Goal: Information Seeking & Learning: Compare options

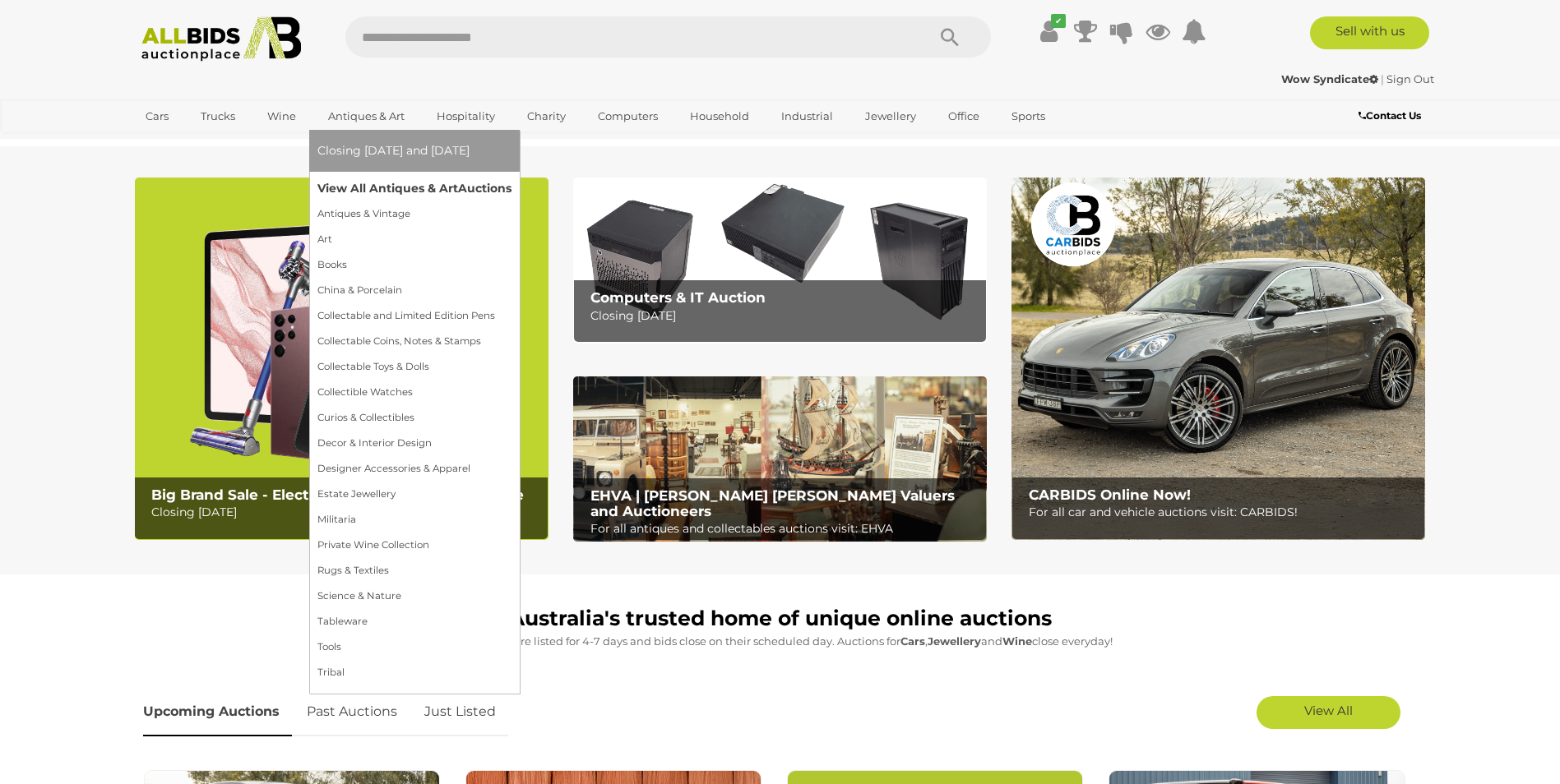
click at [383, 188] on link "View All Antiques & Art Auctions" at bounding box center [415, 189] width 194 height 26
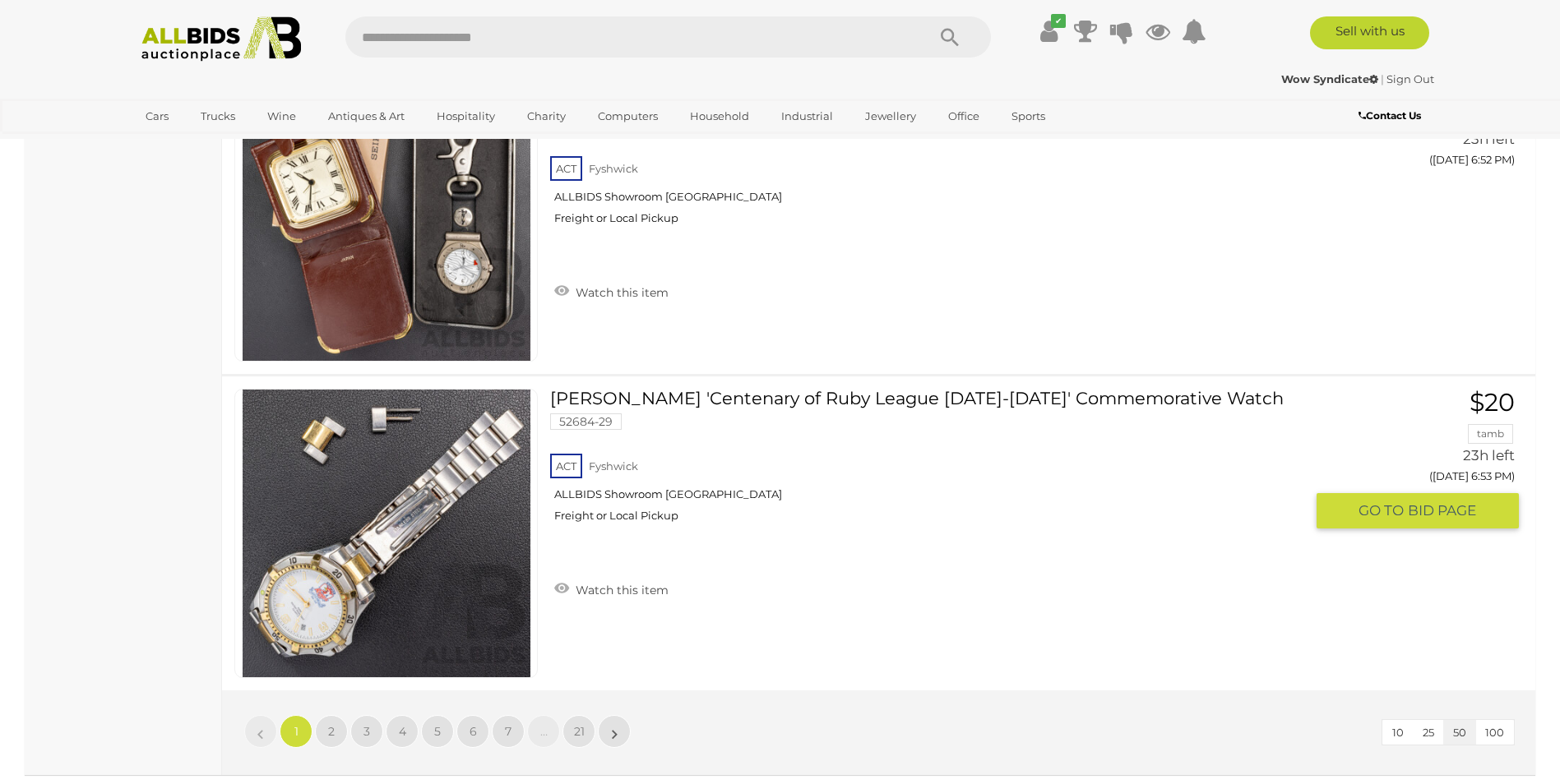
scroll to position [15788, 0]
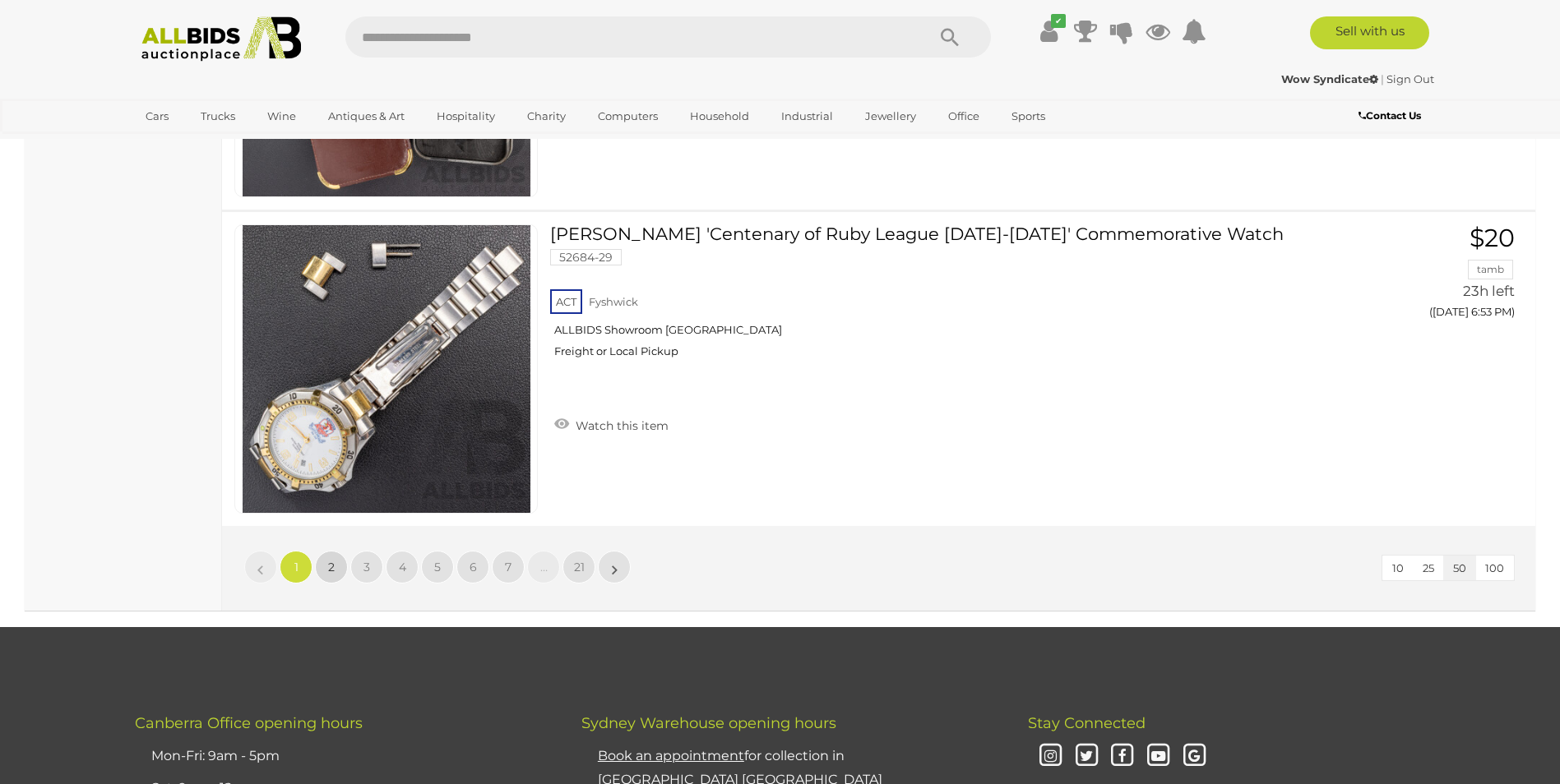
click at [331, 562] on span "2" at bounding box center [331, 567] width 6 height 15
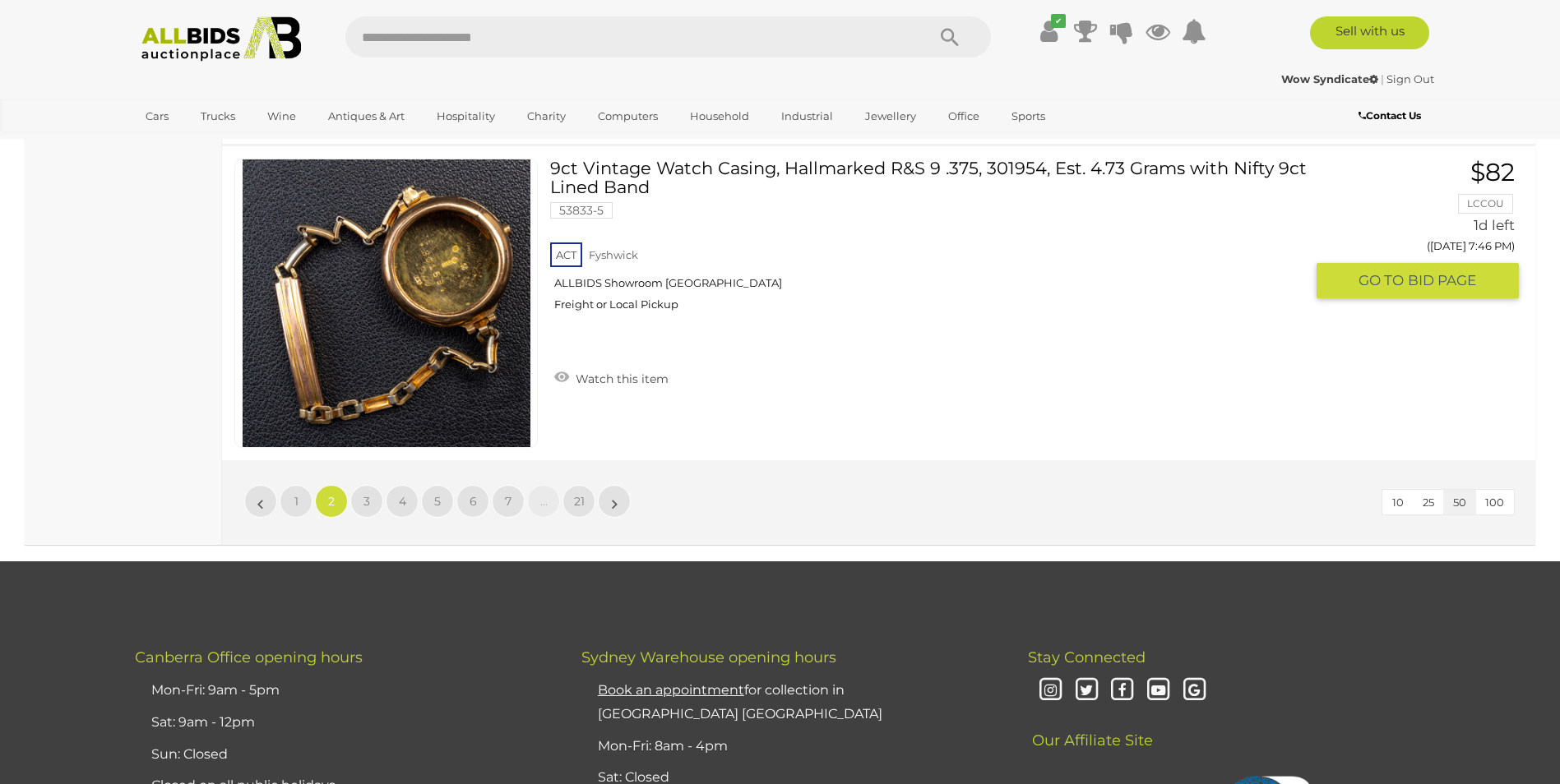
scroll to position [15862, 0]
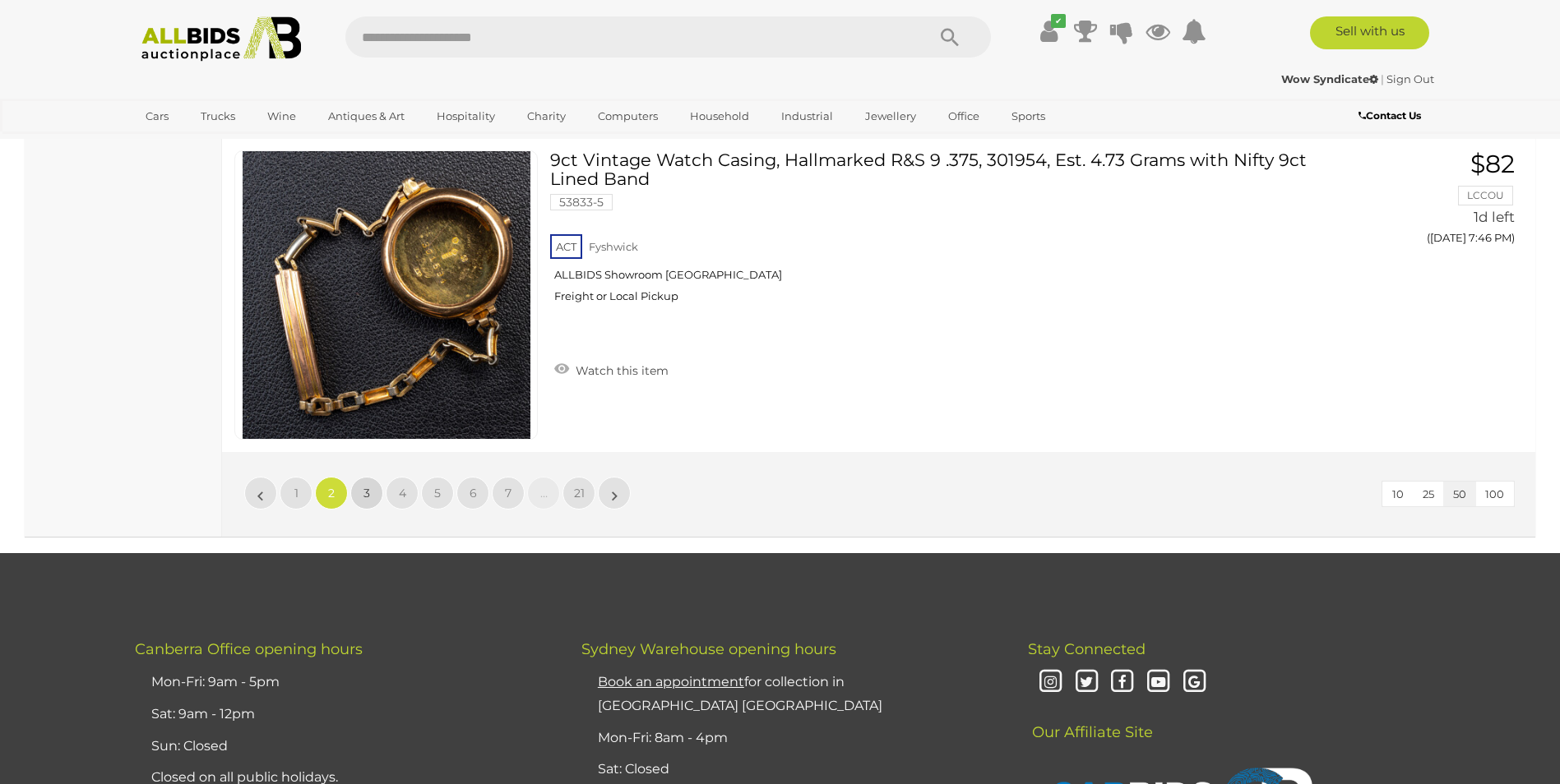
click at [366, 493] on span "3" at bounding box center [366, 493] width 6 height 15
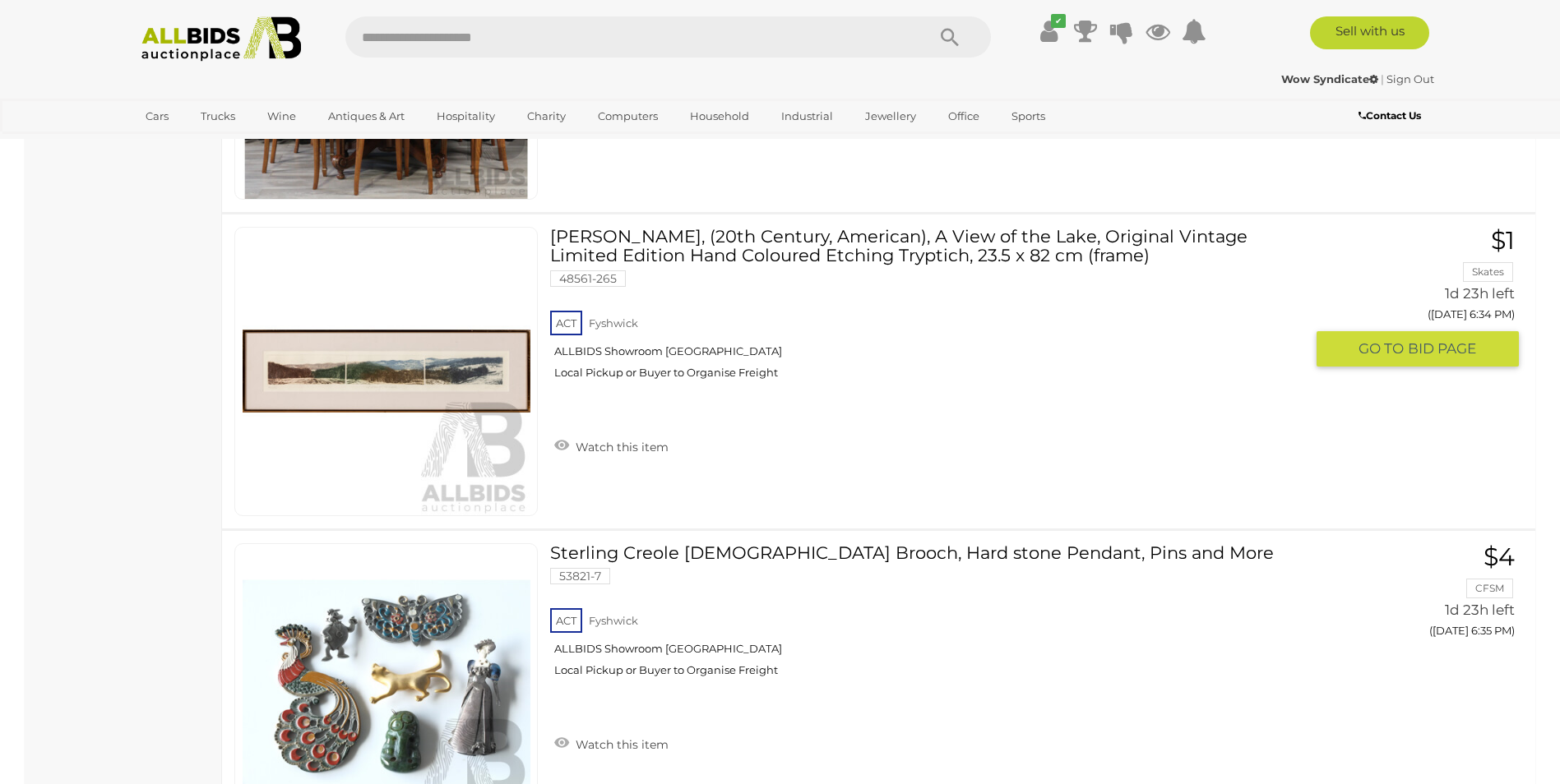
scroll to position [7885, 0]
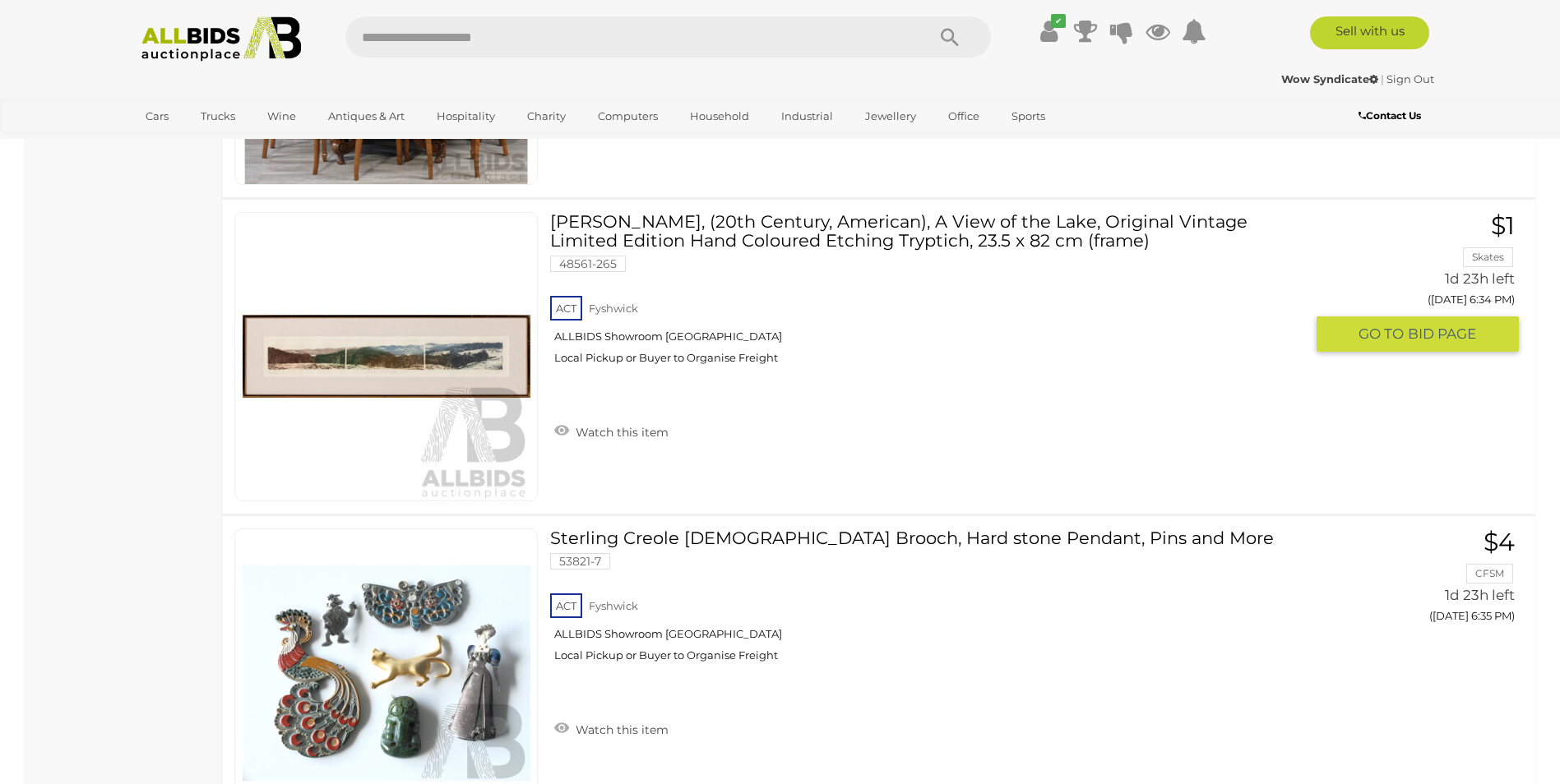
click at [400, 357] on img at bounding box center [386, 356] width 287 height 287
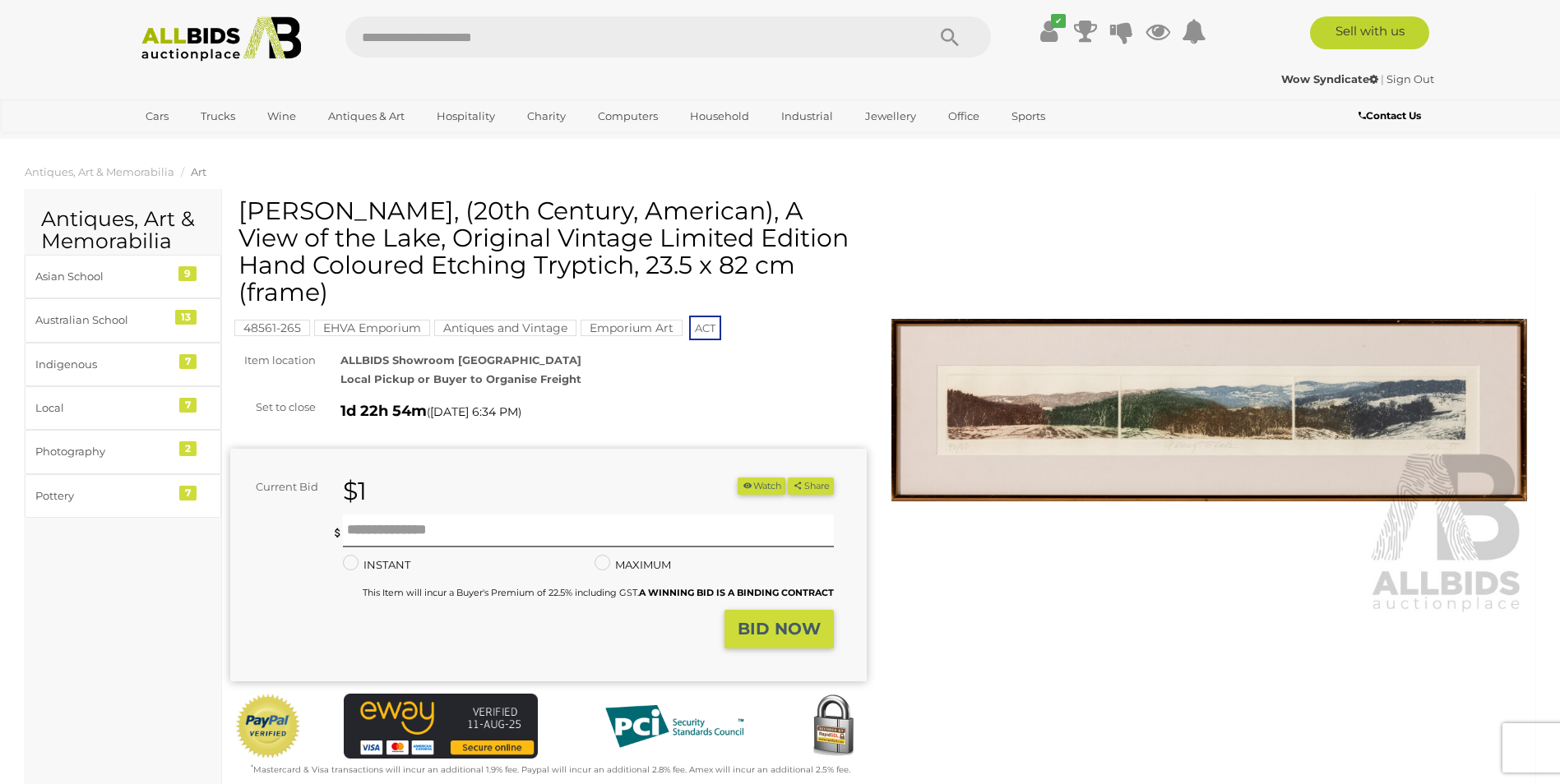
click at [1139, 406] on img at bounding box center [1209, 410] width 636 height 410
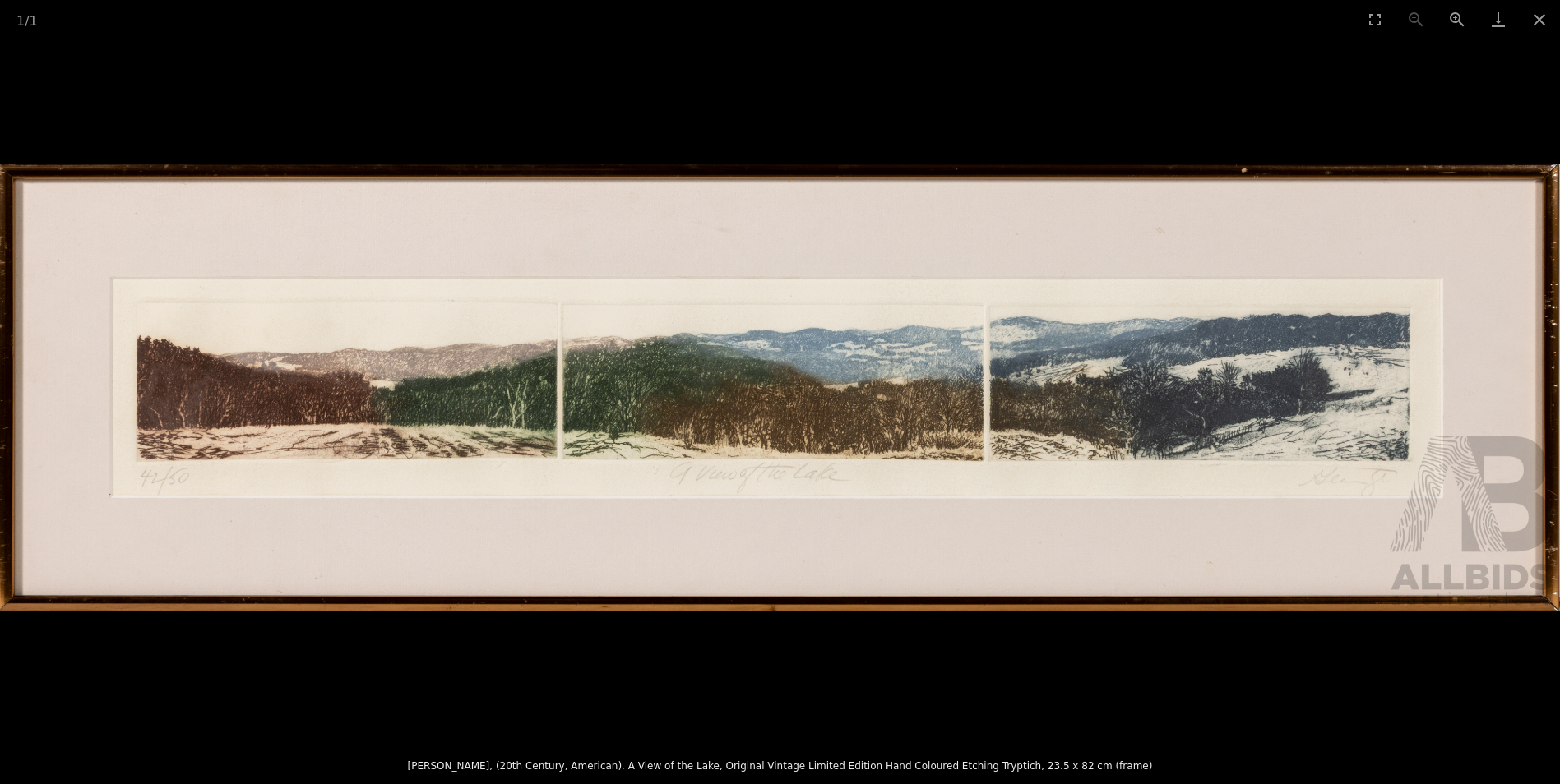
click at [760, 416] on img at bounding box center [780, 388] width 1560 height 448
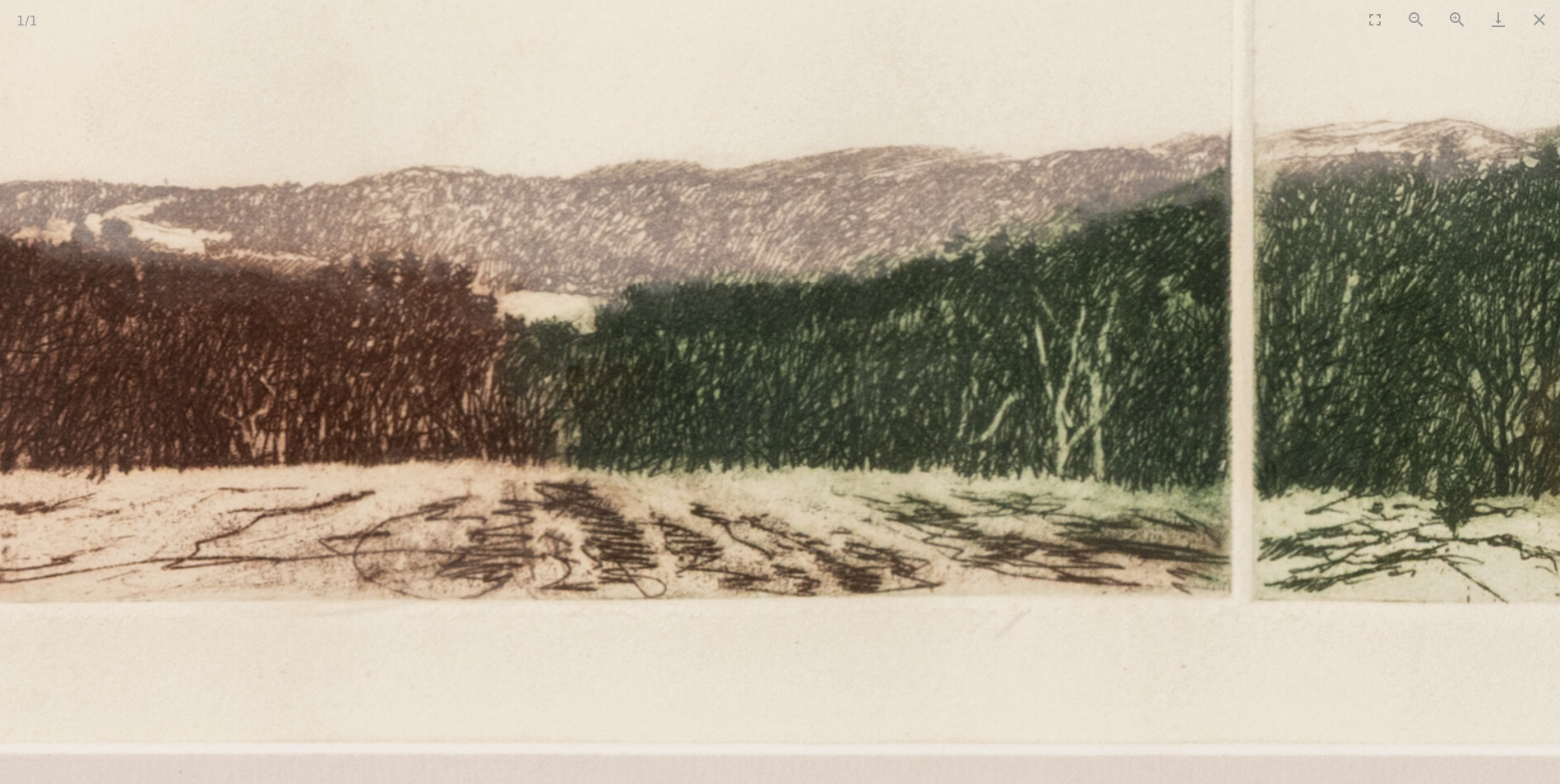
drag, startPoint x: 273, startPoint y: 413, endPoint x: 1540, endPoint y: 423, distance: 1267.0
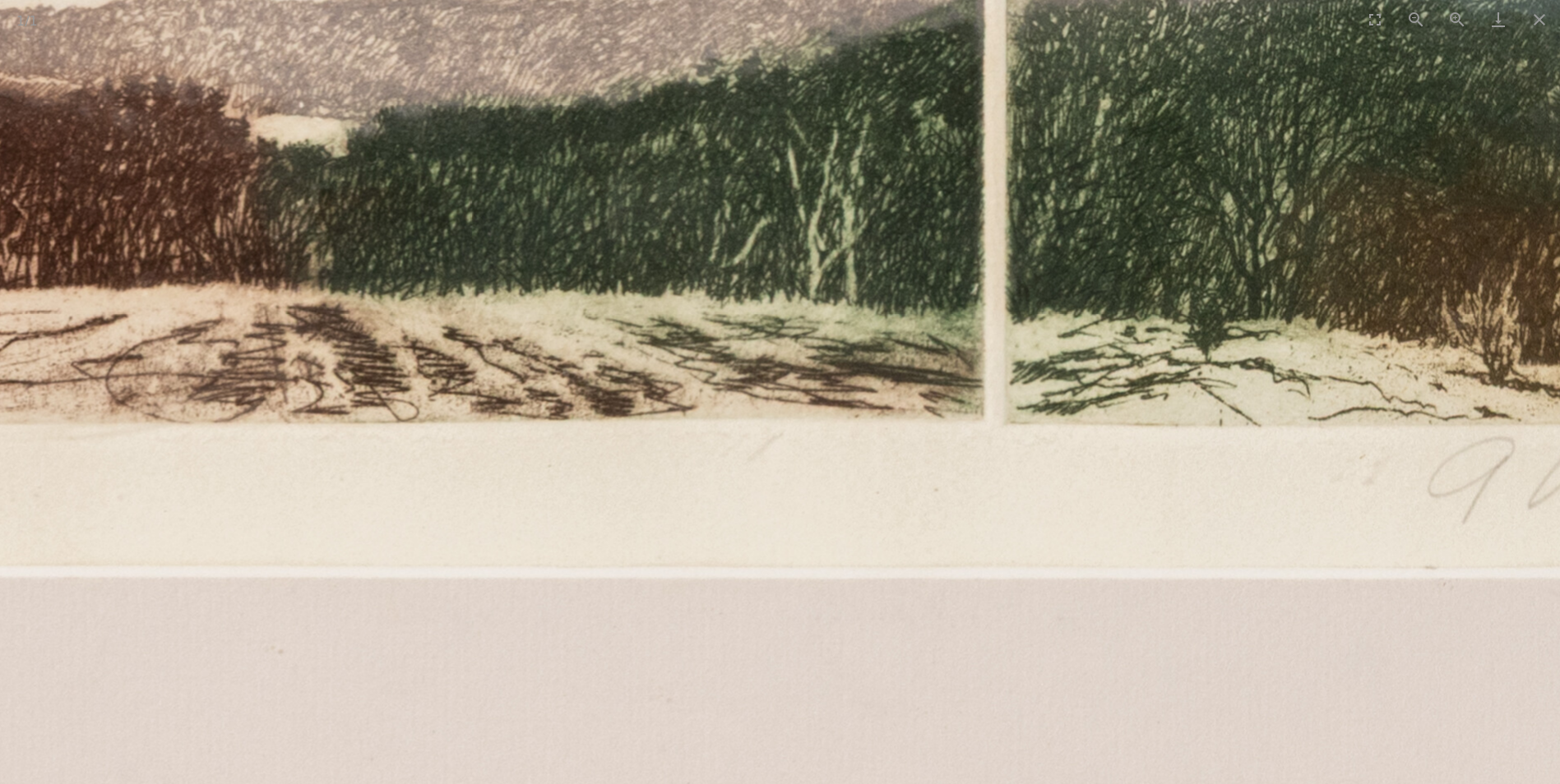
drag, startPoint x: 814, startPoint y: 475, endPoint x: -4, endPoint y: 299, distance: 836.7
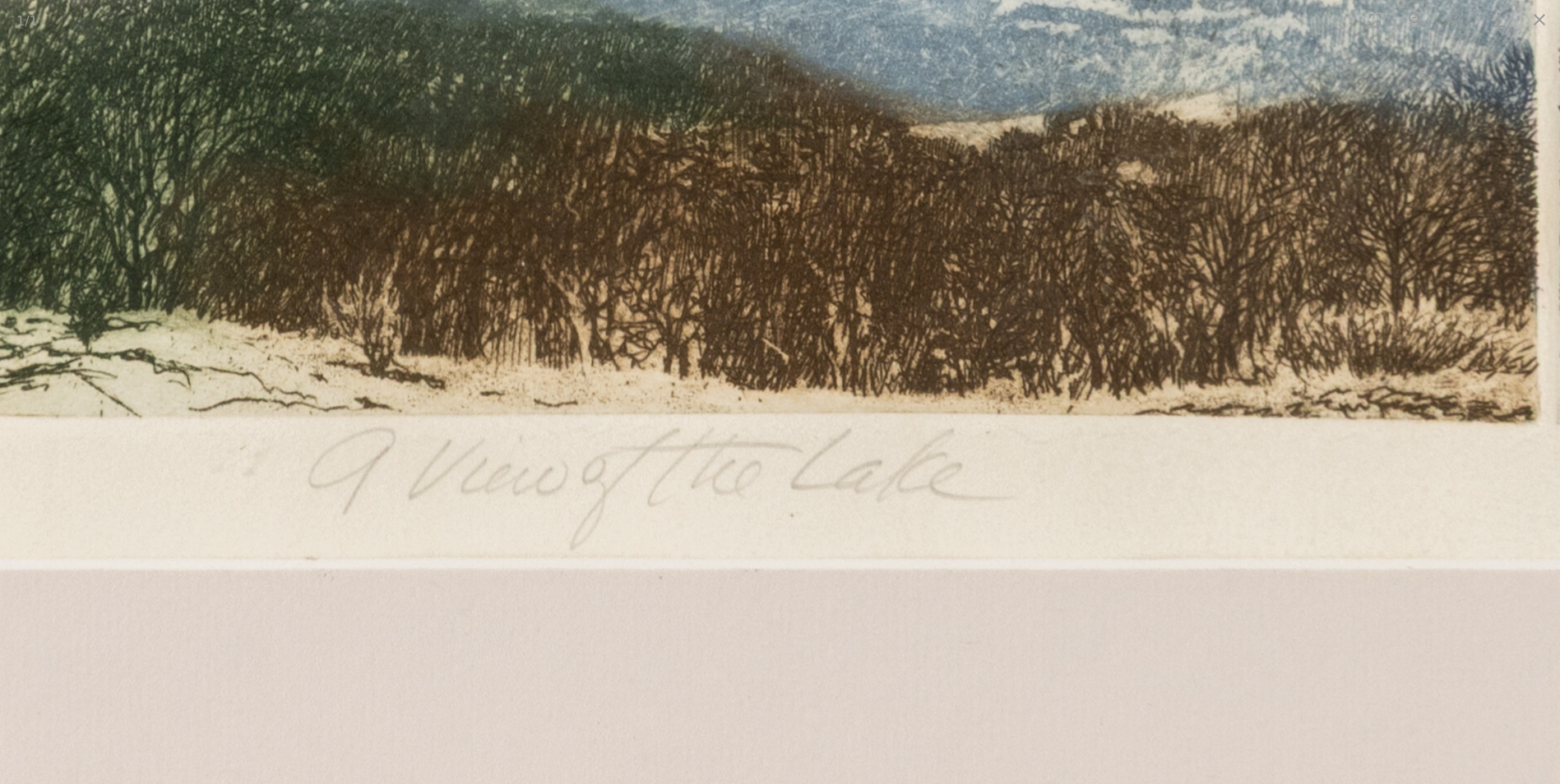
drag, startPoint x: 1062, startPoint y: 256, endPoint x: 246, endPoint y: 261, distance: 816.0
click at [246, 261] on img at bounding box center [738, 136] width 6115 height 1754
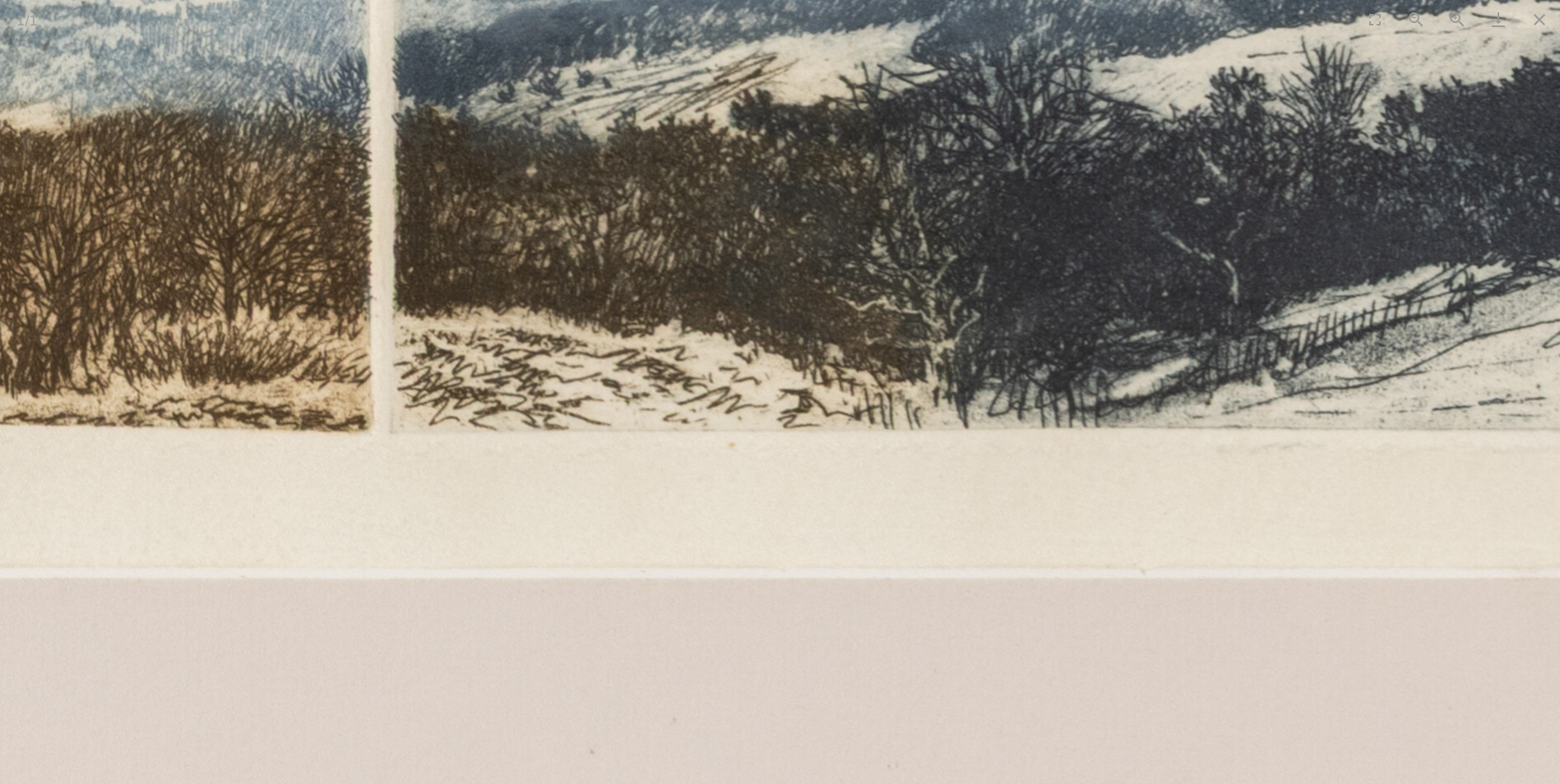
drag, startPoint x: 889, startPoint y: 271, endPoint x: 438, endPoint y: 276, distance: 451.0
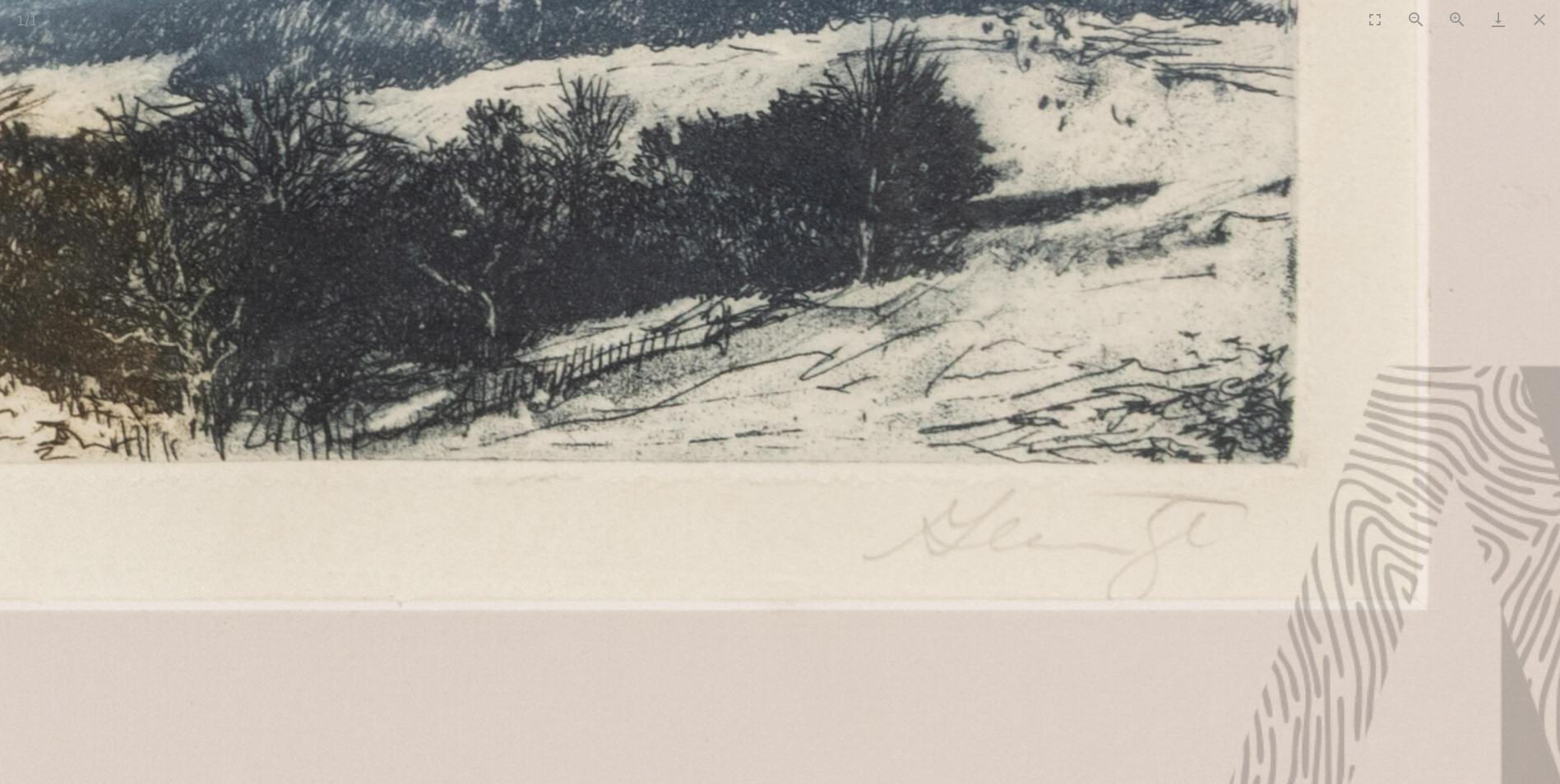
drag, startPoint x: 985, startPoint y: 266, endPoint x: 515, endPoint y: 298, distance: 471.1
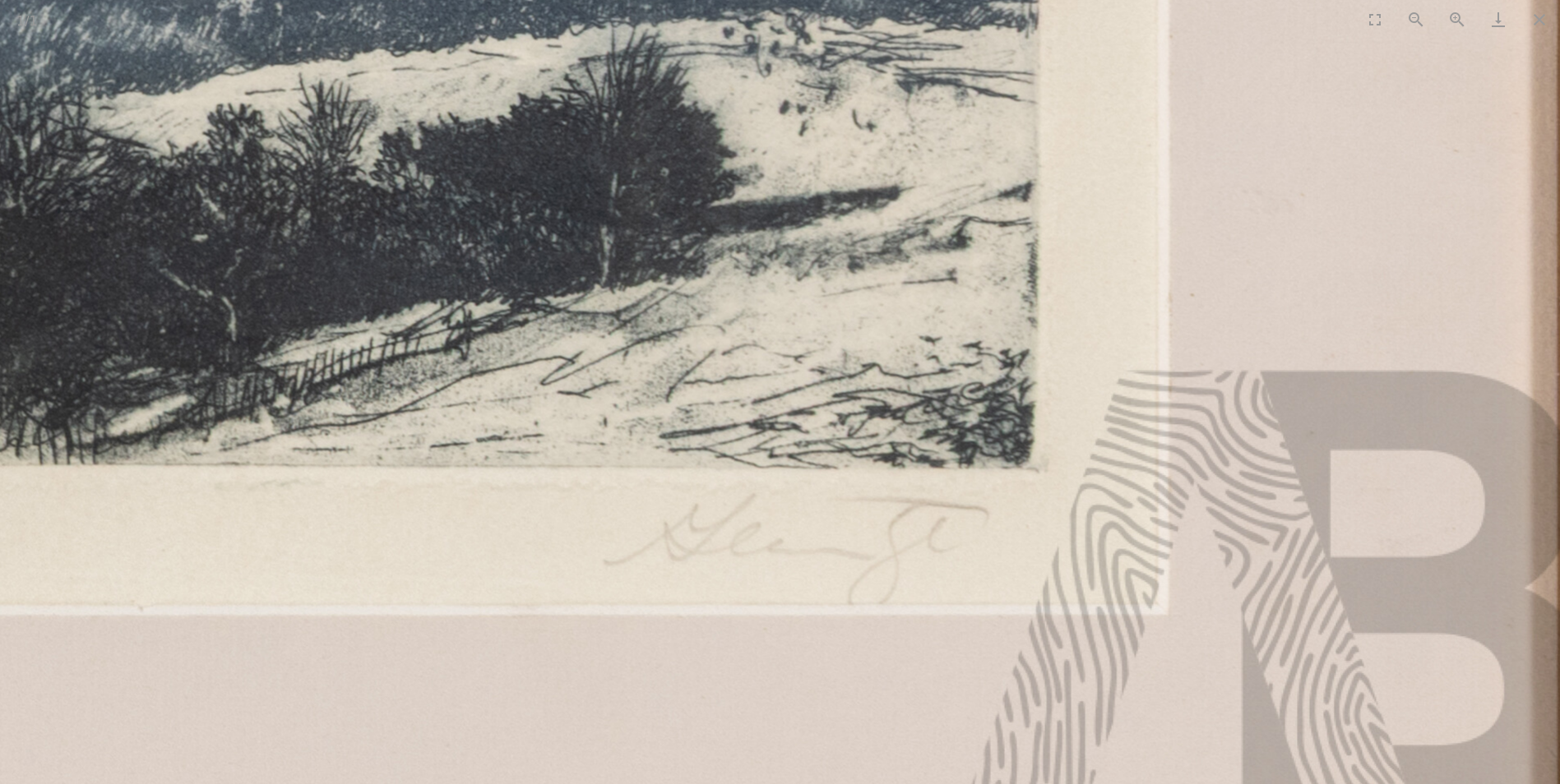
drag, startPoint x: 811, startPoint y: 293, endPoint x: 752, endPoint y: 297, distance: 59.1
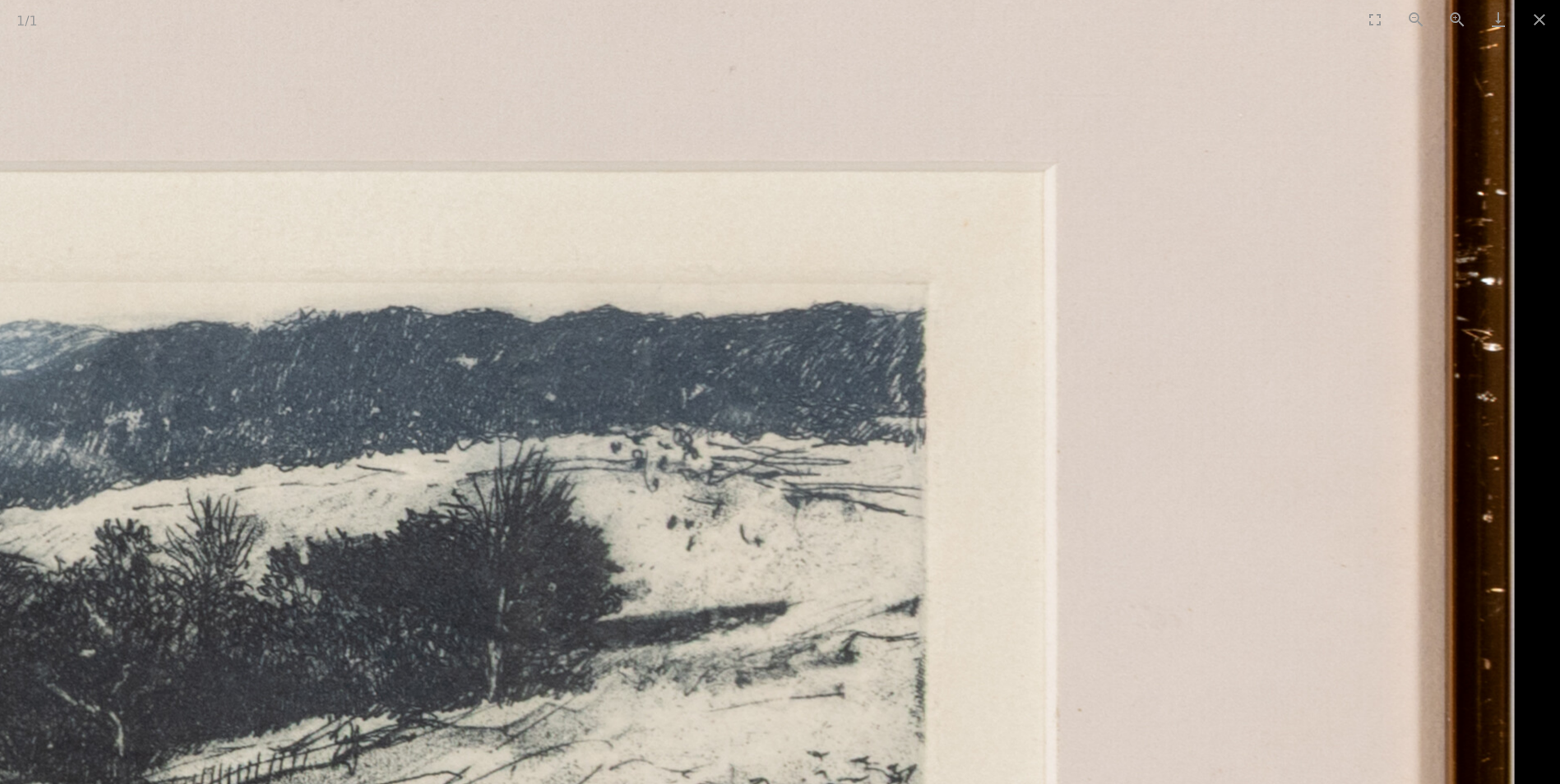
drag, startPoint x: 1001, startPoint y: 504, endPoint x: 492, endPoint y: 675, distance: 537.0
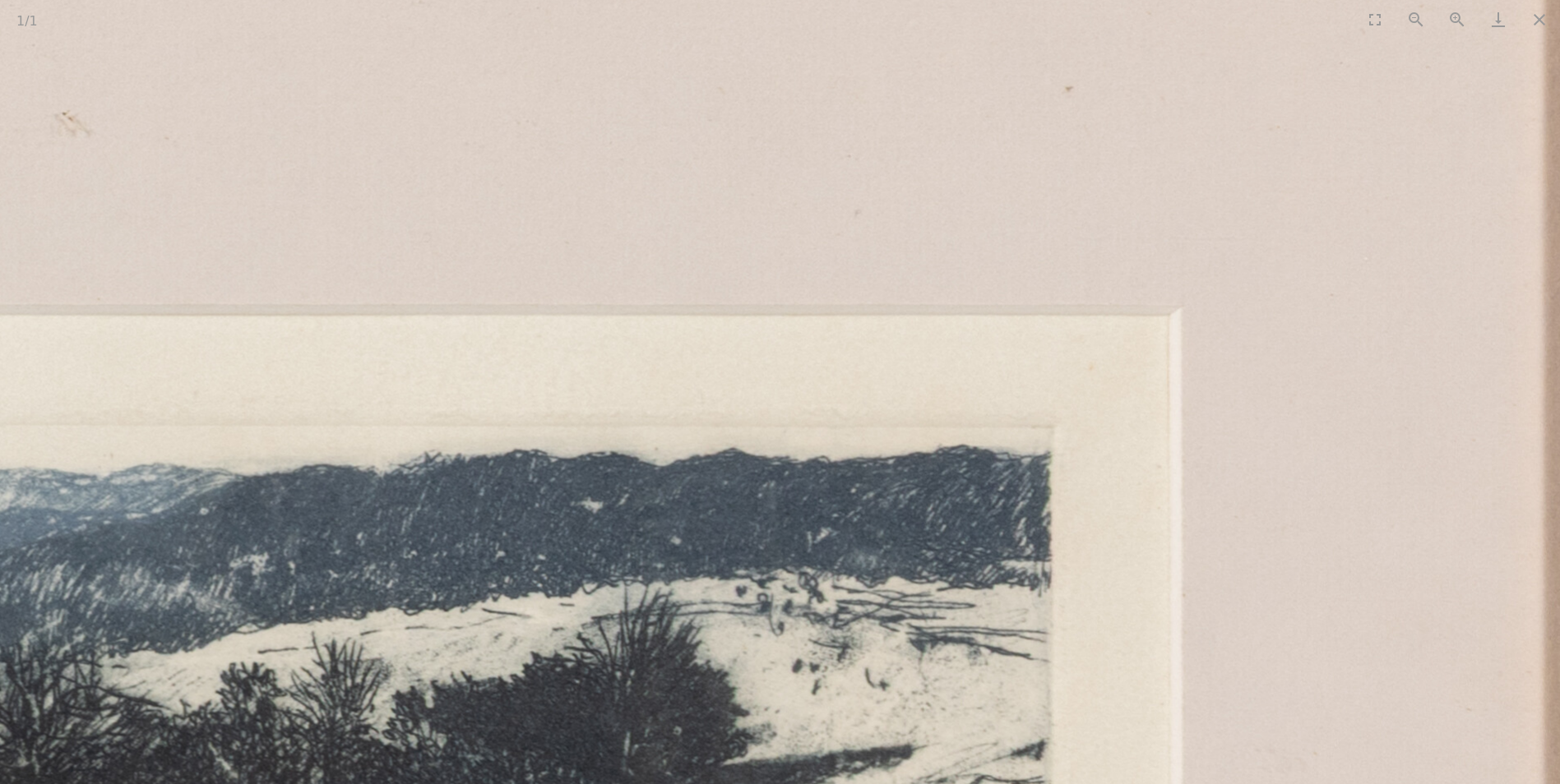
drag, startPoint x: 622, startPoint y: 464, endPoint x: 723, endPoint y: 335, distance: 163.8
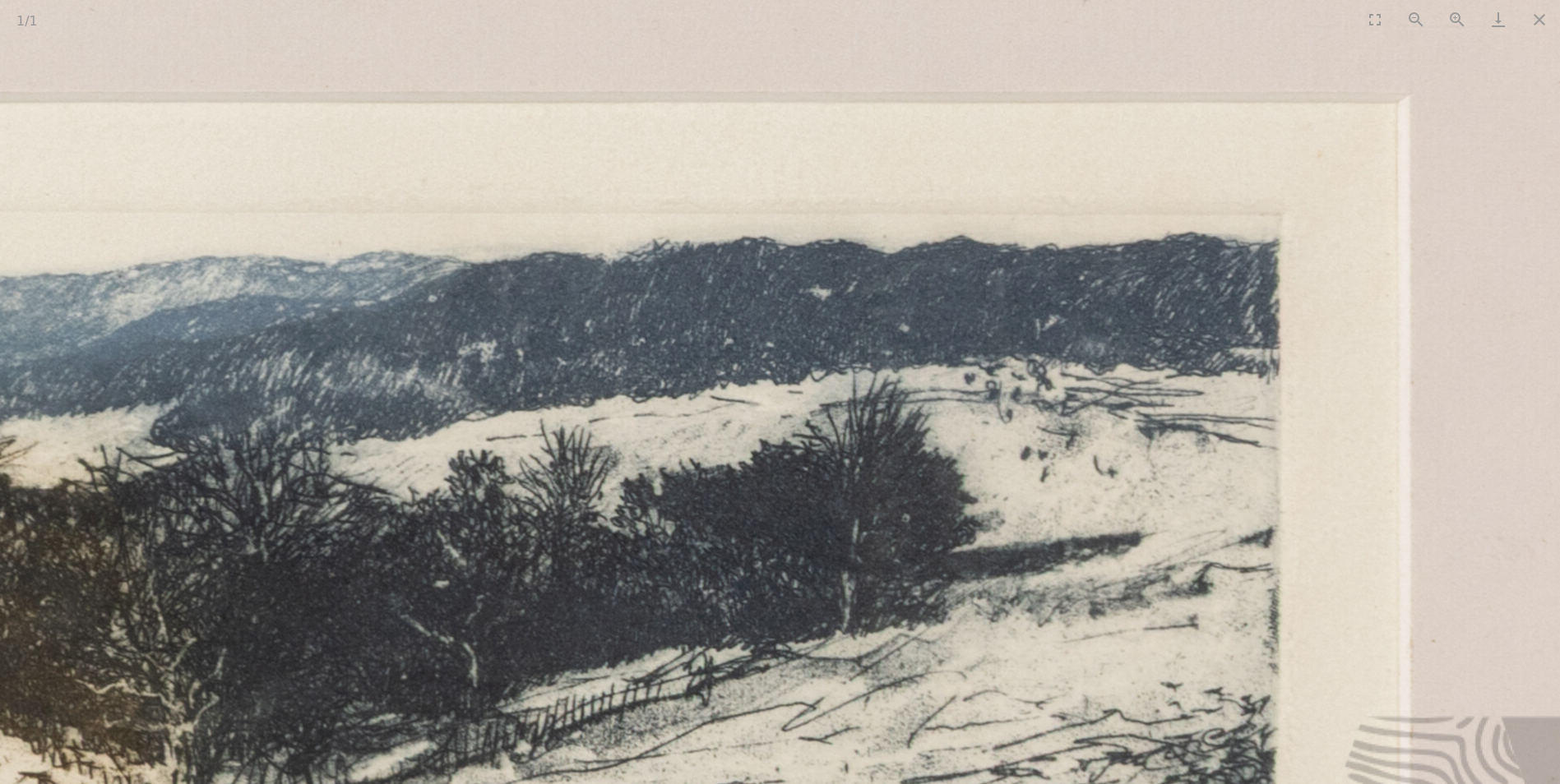
drag, startPoint x: 587, startPoint y: 626, endPoint x: 1137, endPoint y: -12, distance: 842.3
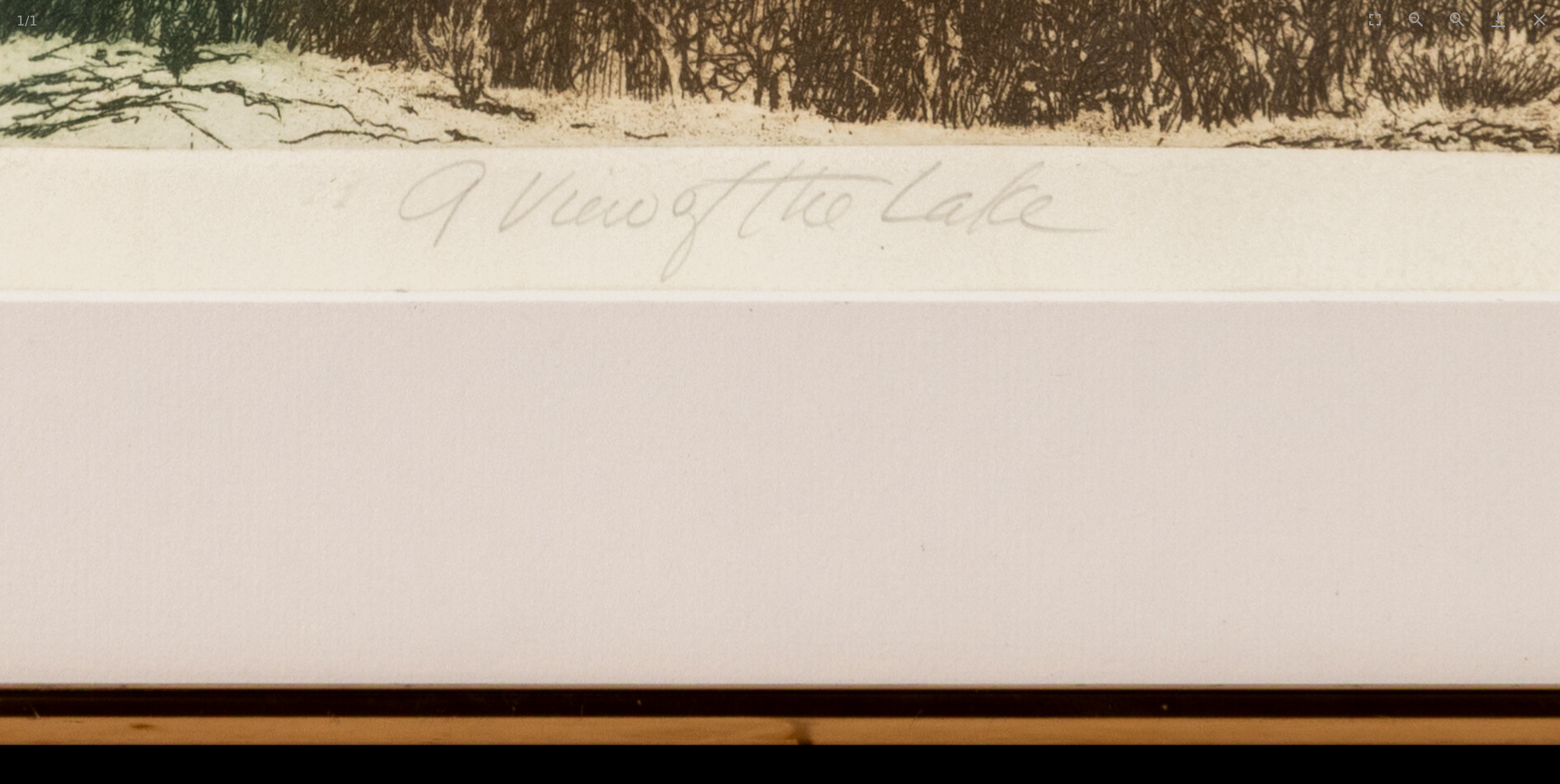
drag, startPoint x: 934, startPoint y: 279, endPoint x: 1164, endPoint y: 59, distance: 318.3
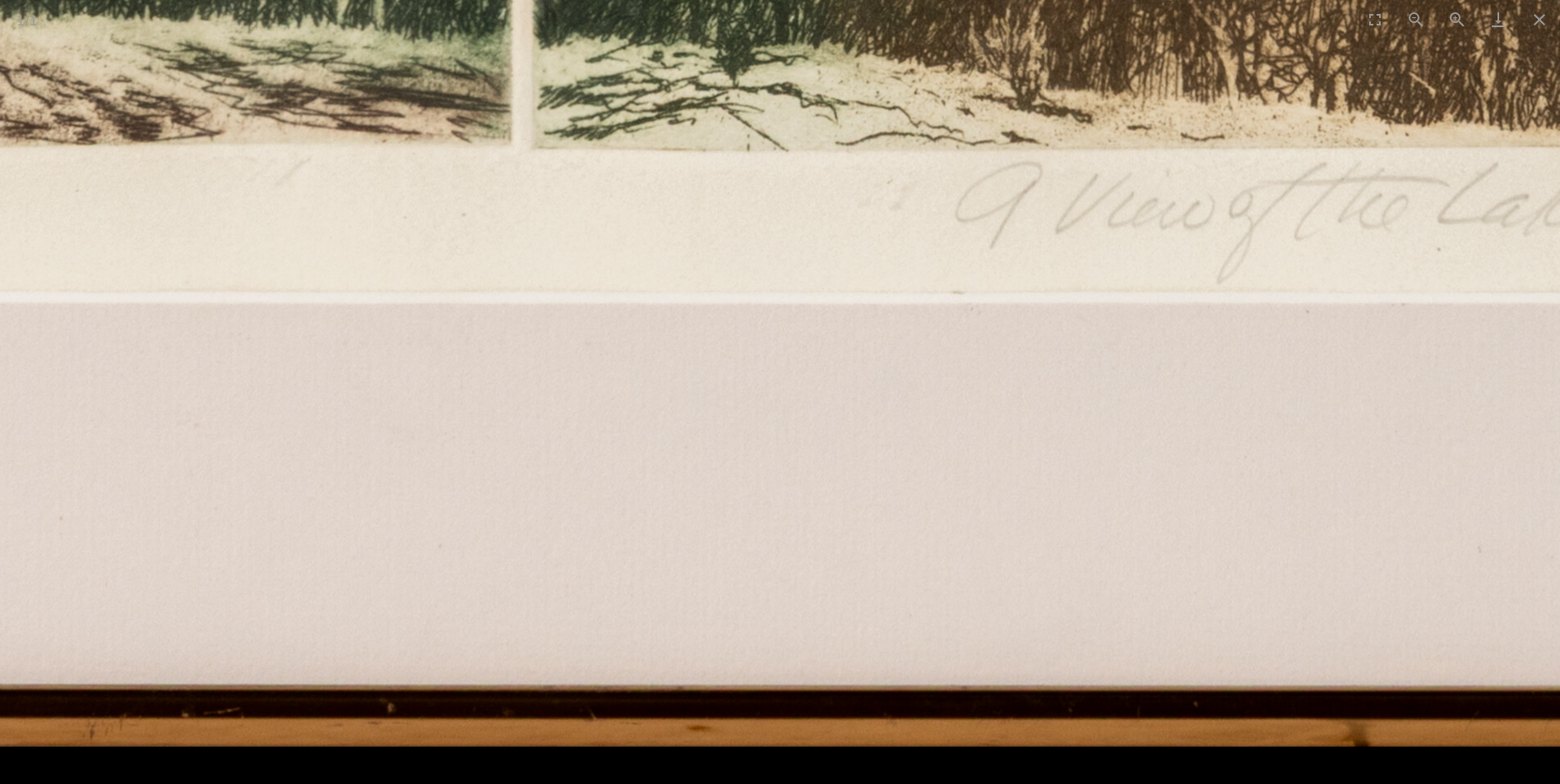
drag, startPoint x: 438, startPoint y: 492, endPoint x: 1016, endPoint y: 43, distance: 731.9
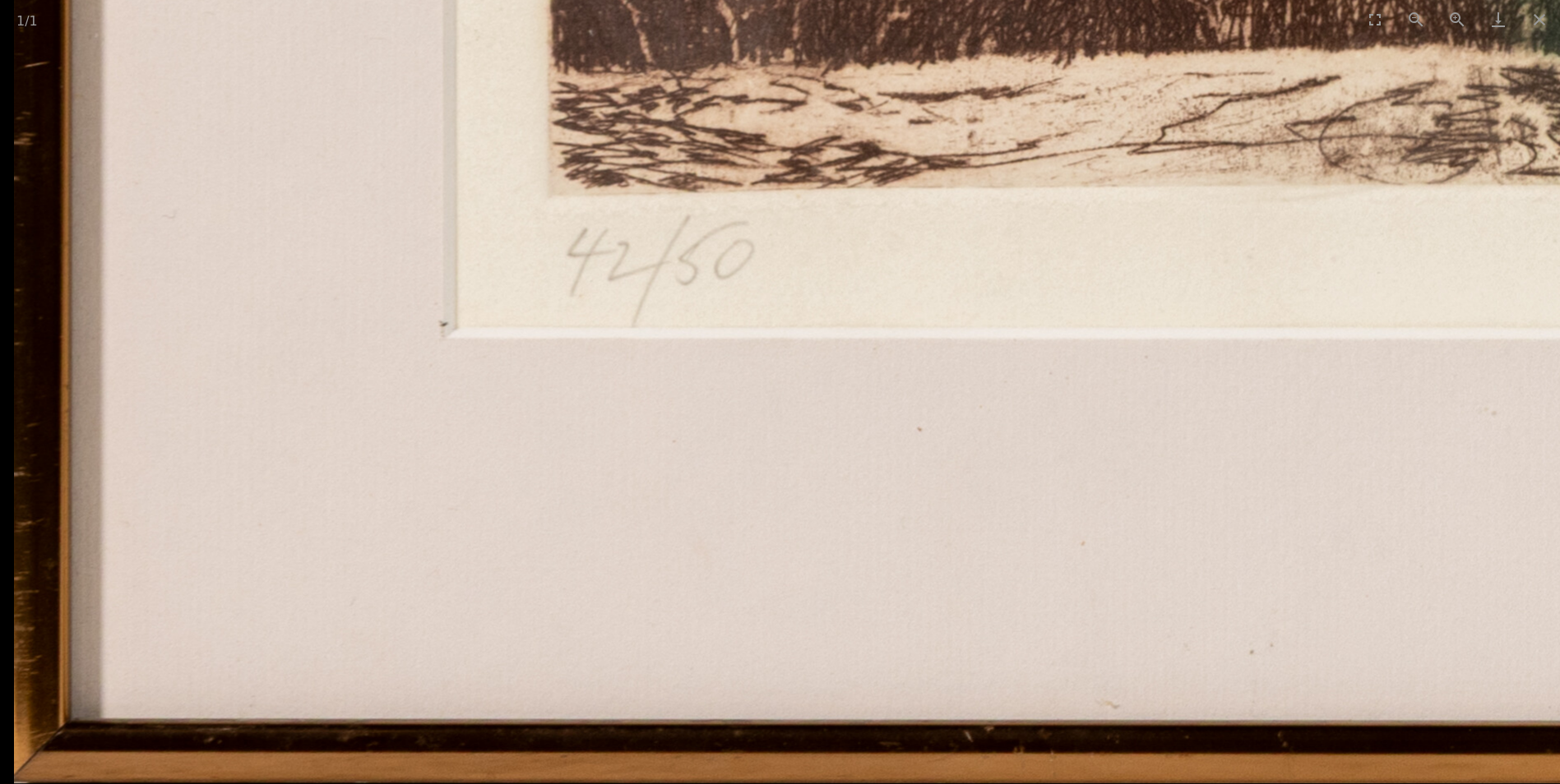
drag, startPoint x: 635, startPoint y: 305, endPoint x: 651, endPoint y: 302, distance: 16.3
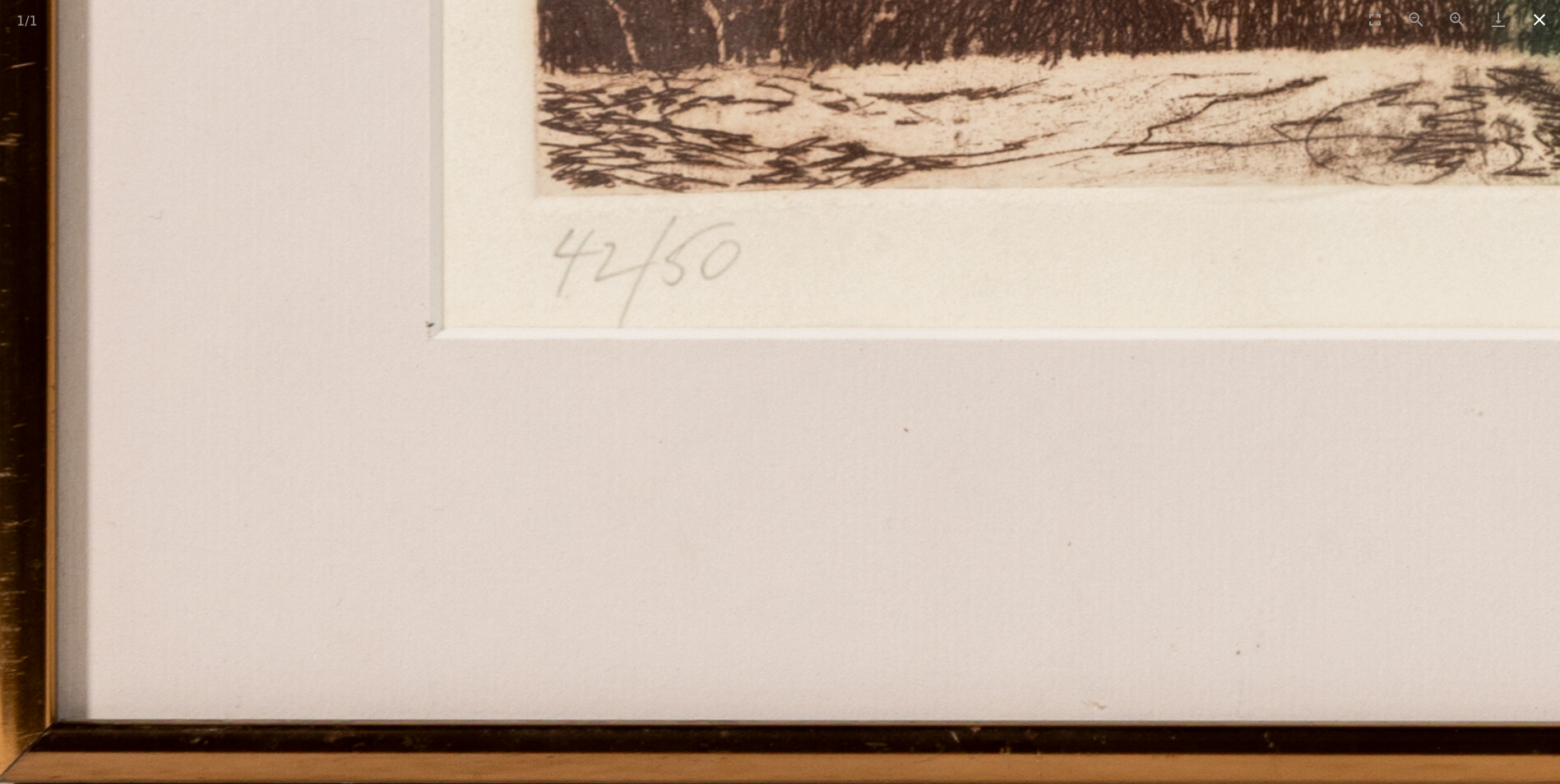
click at [1540, 21] on button "Close gallery" at bounding box center [1540, 19] width 41 height 38
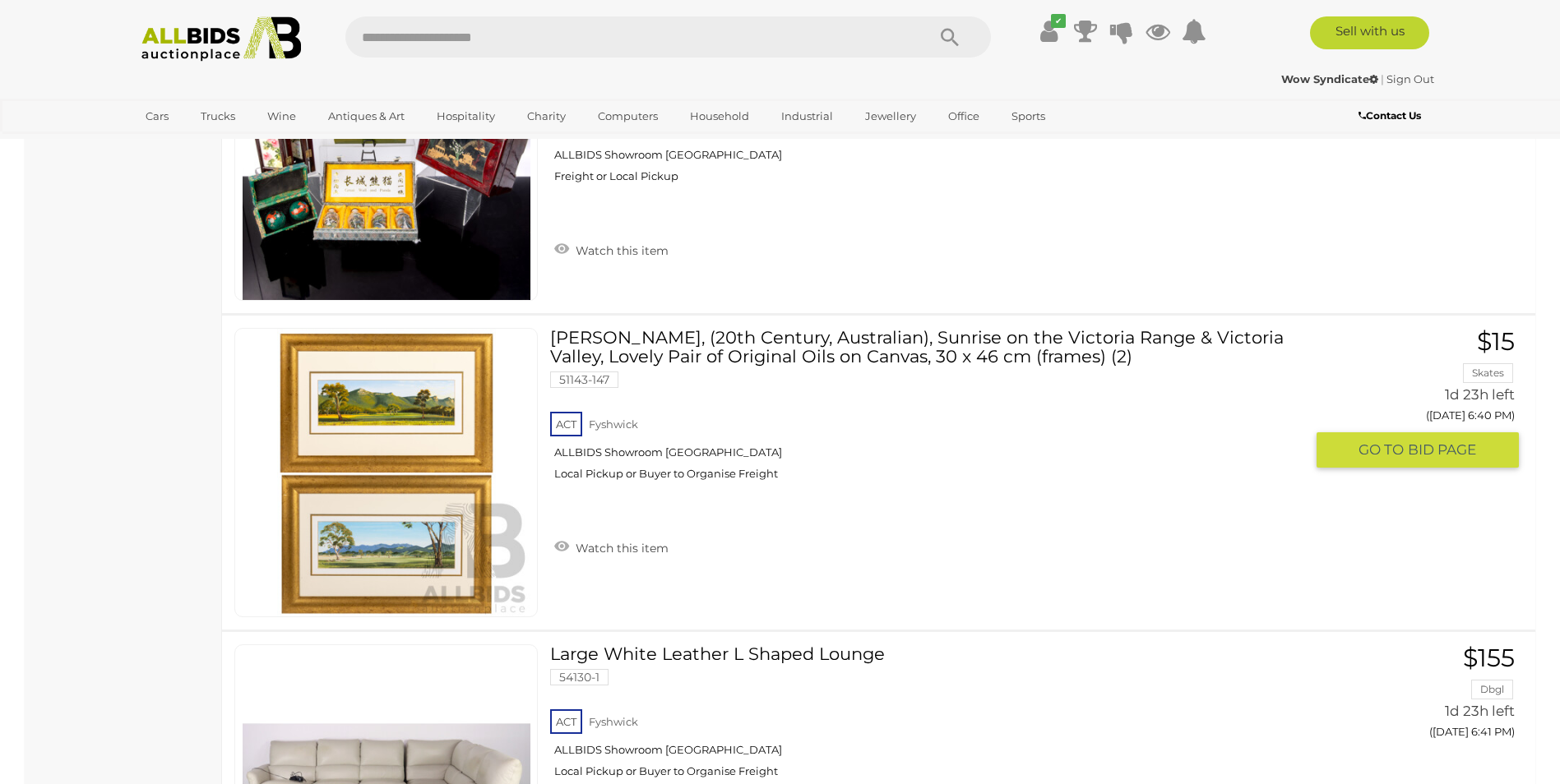
scroll to position [12205, 0]
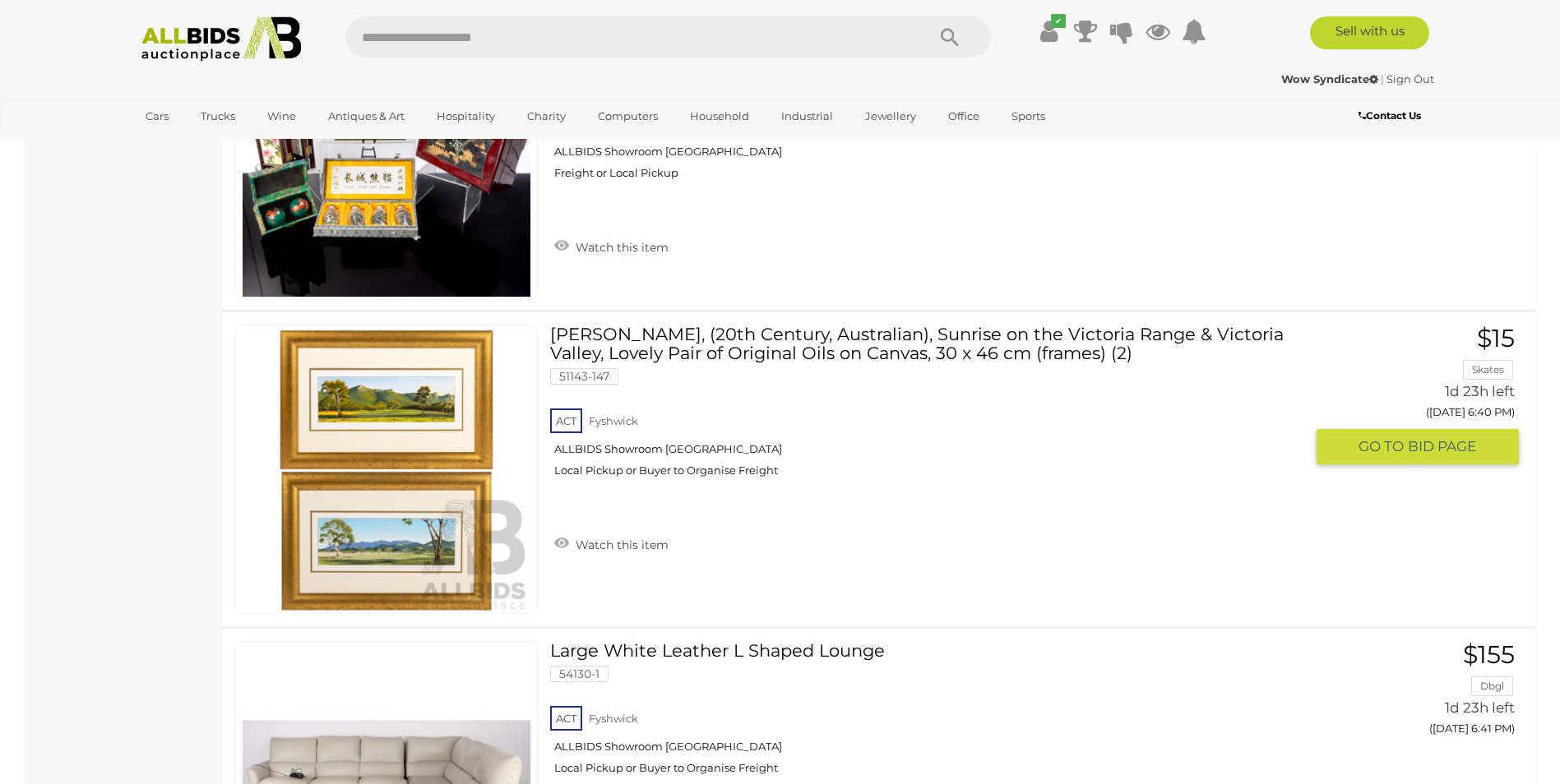
click at [413, 457] on link at bounding box center [385, 469] width 303 height 289
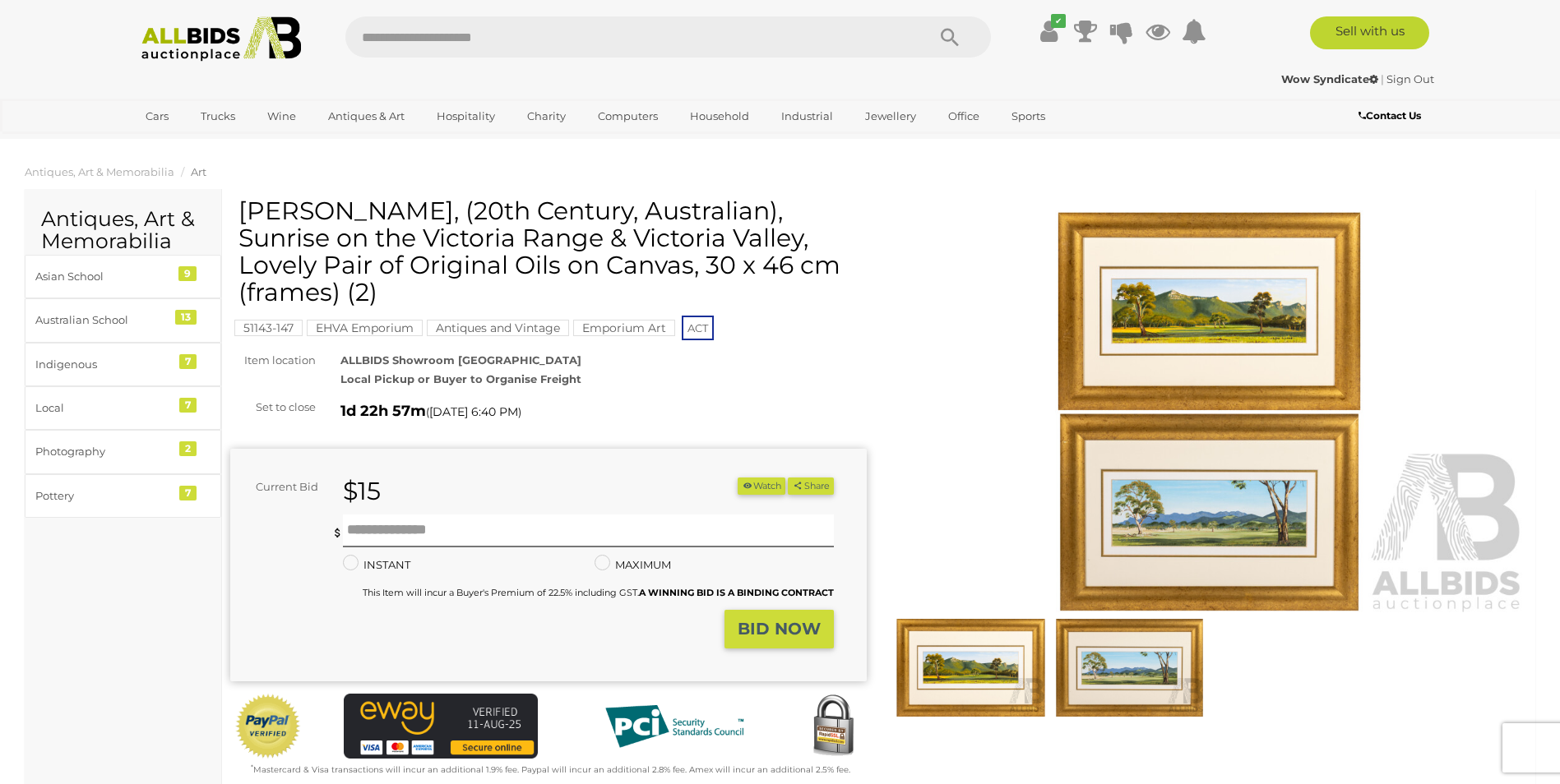
click at [1214, 312] on img at bounding box center [1209, 410] width 636 height 410
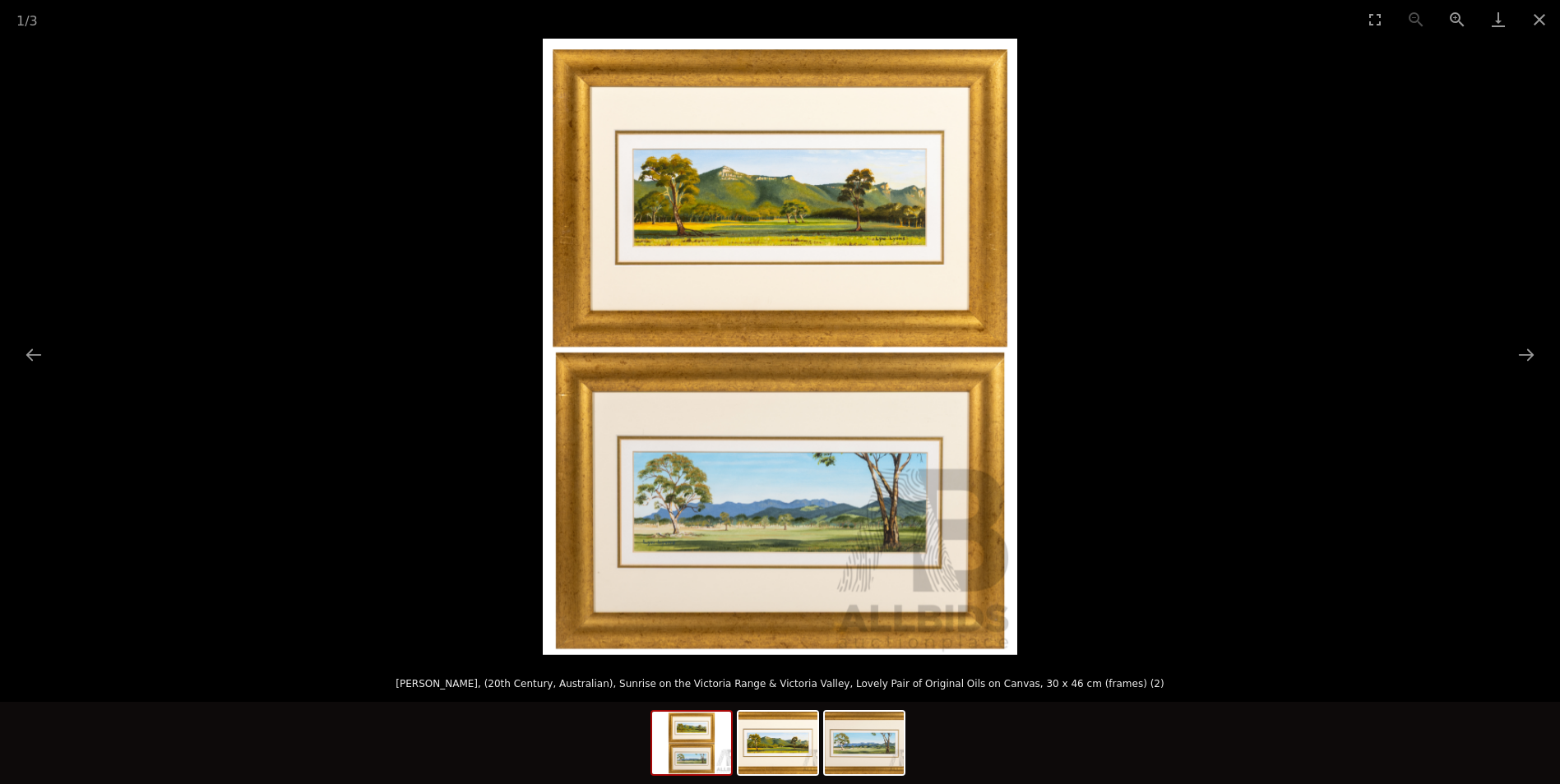
click at [769, 203] on img at bounding box center [780, 346] width 474 height 617
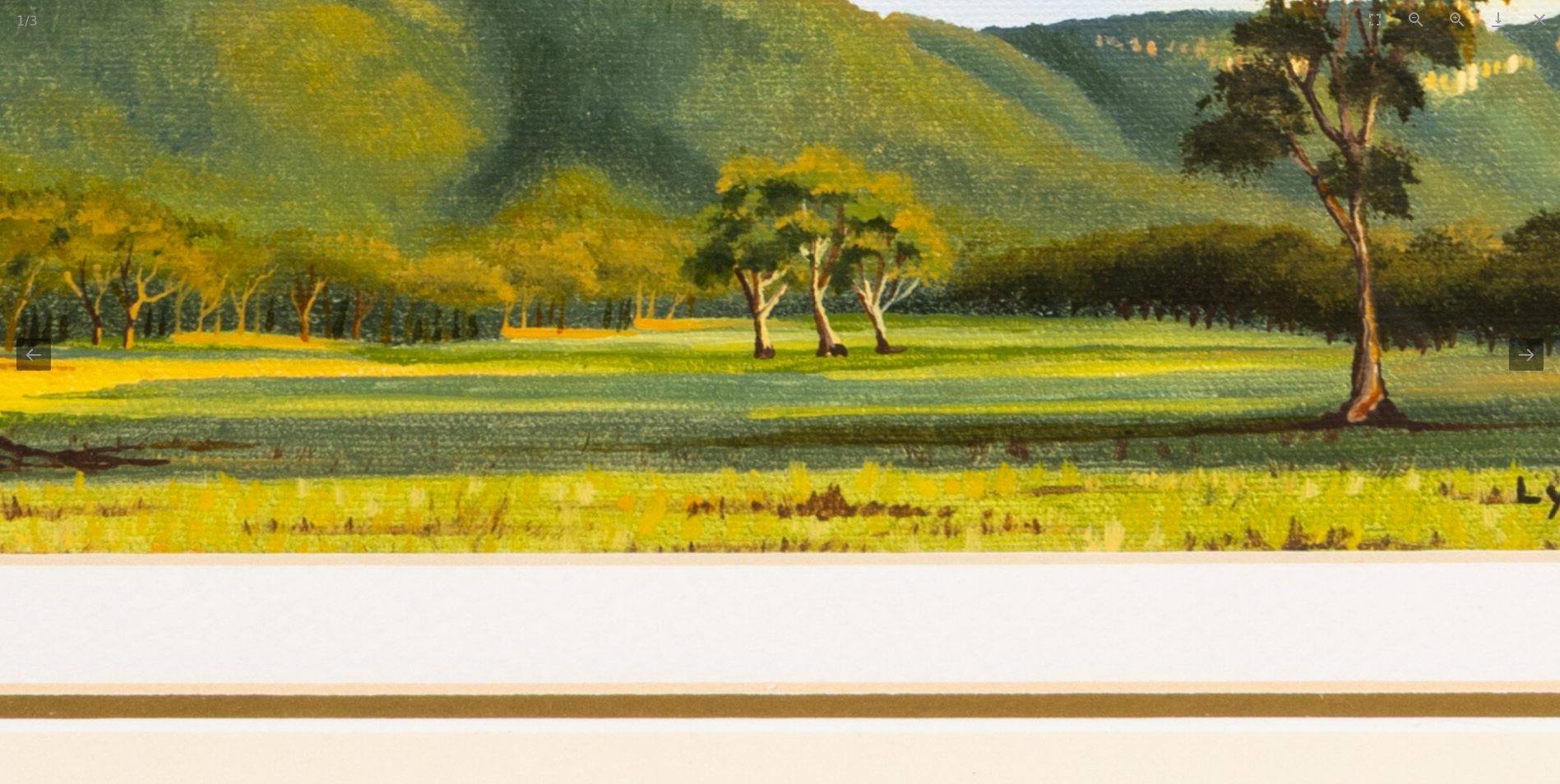
drag, startPoint x: 520, startPoint y: 344, endPoint x: 330, endPoint y: 150, distance: 271.5
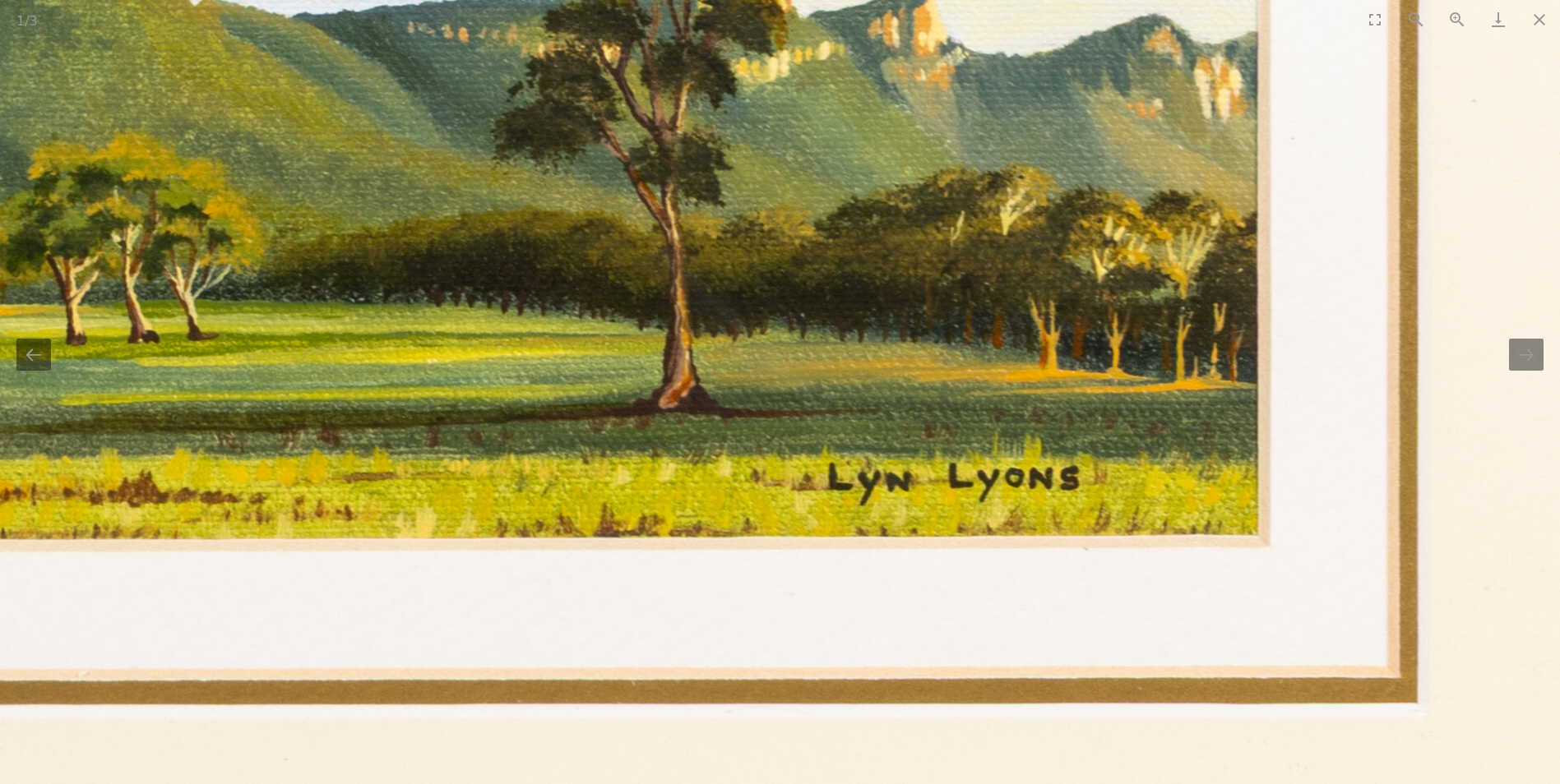
drag, startPoint x: 1152, startPoint y: 312, endPoint x: 481, endPoint y: 308, distance: 671.0
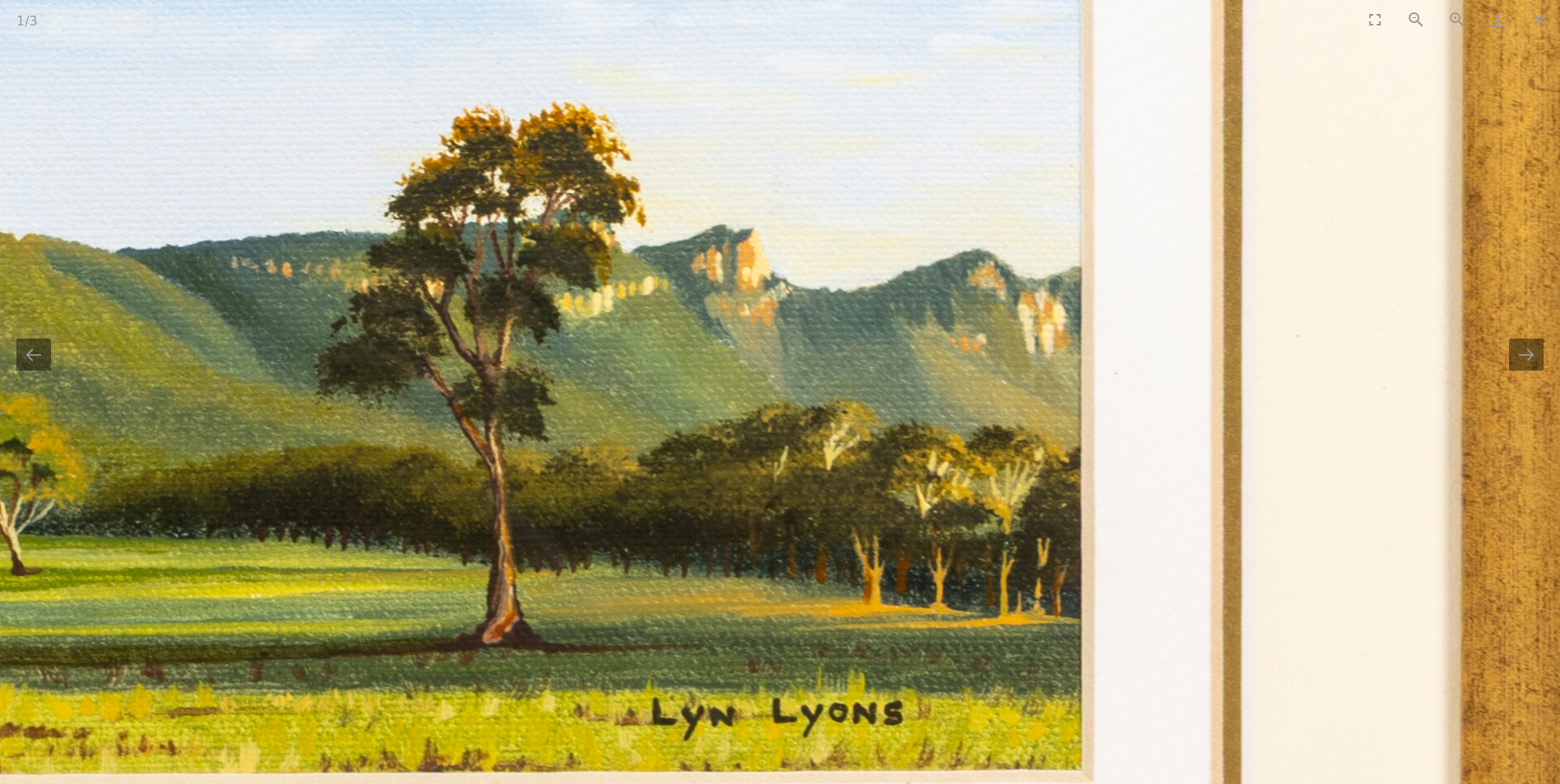
drag, startPoint x: 1406, startPoint y: 306, endPoint x: 1403, endPoint y: 541, distance: 235.0
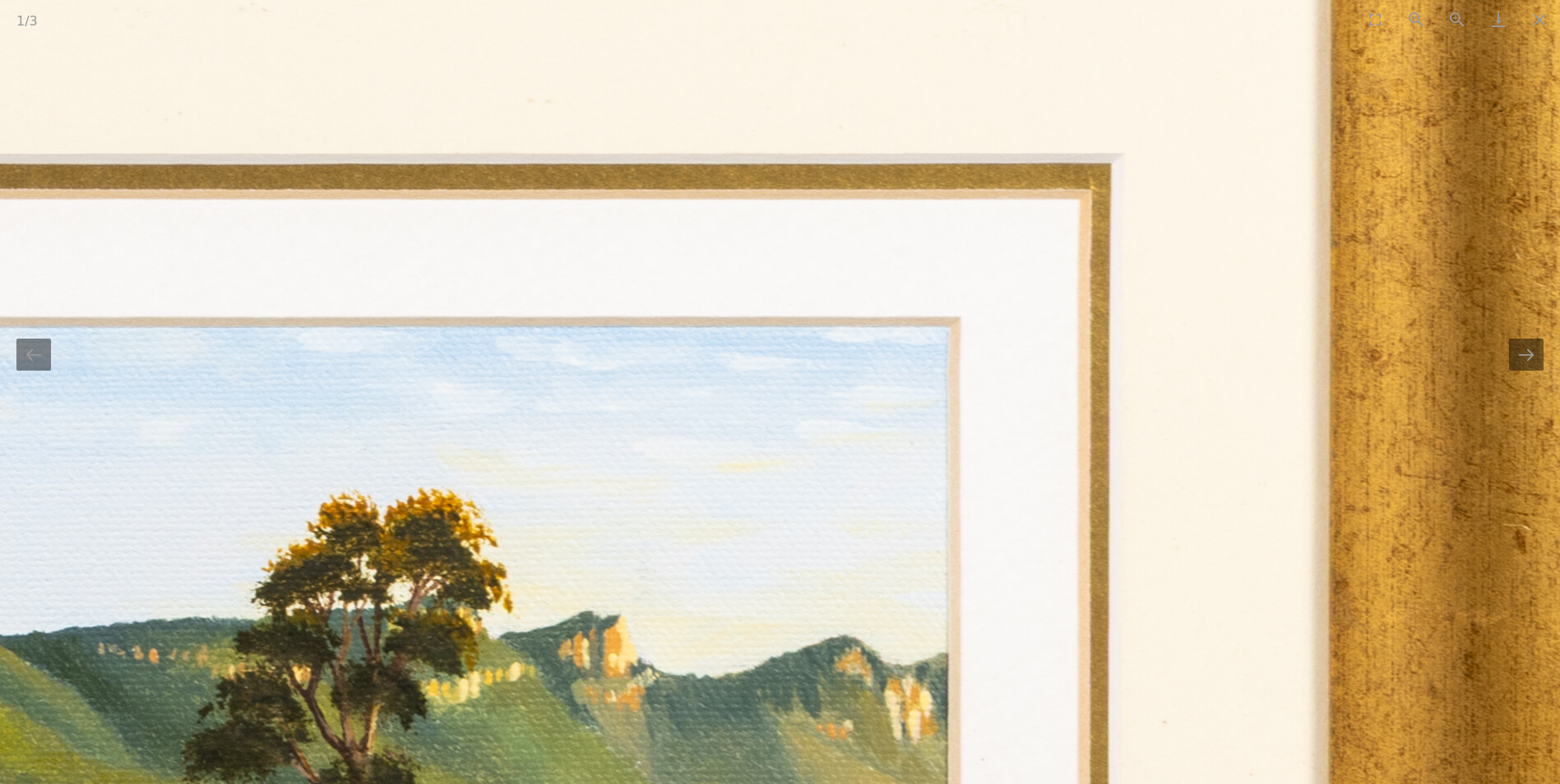
drag, startPoint x: 1464, startPoint y: 121, endPoint x: 1332, endPoint y: 410, distance: 317.7
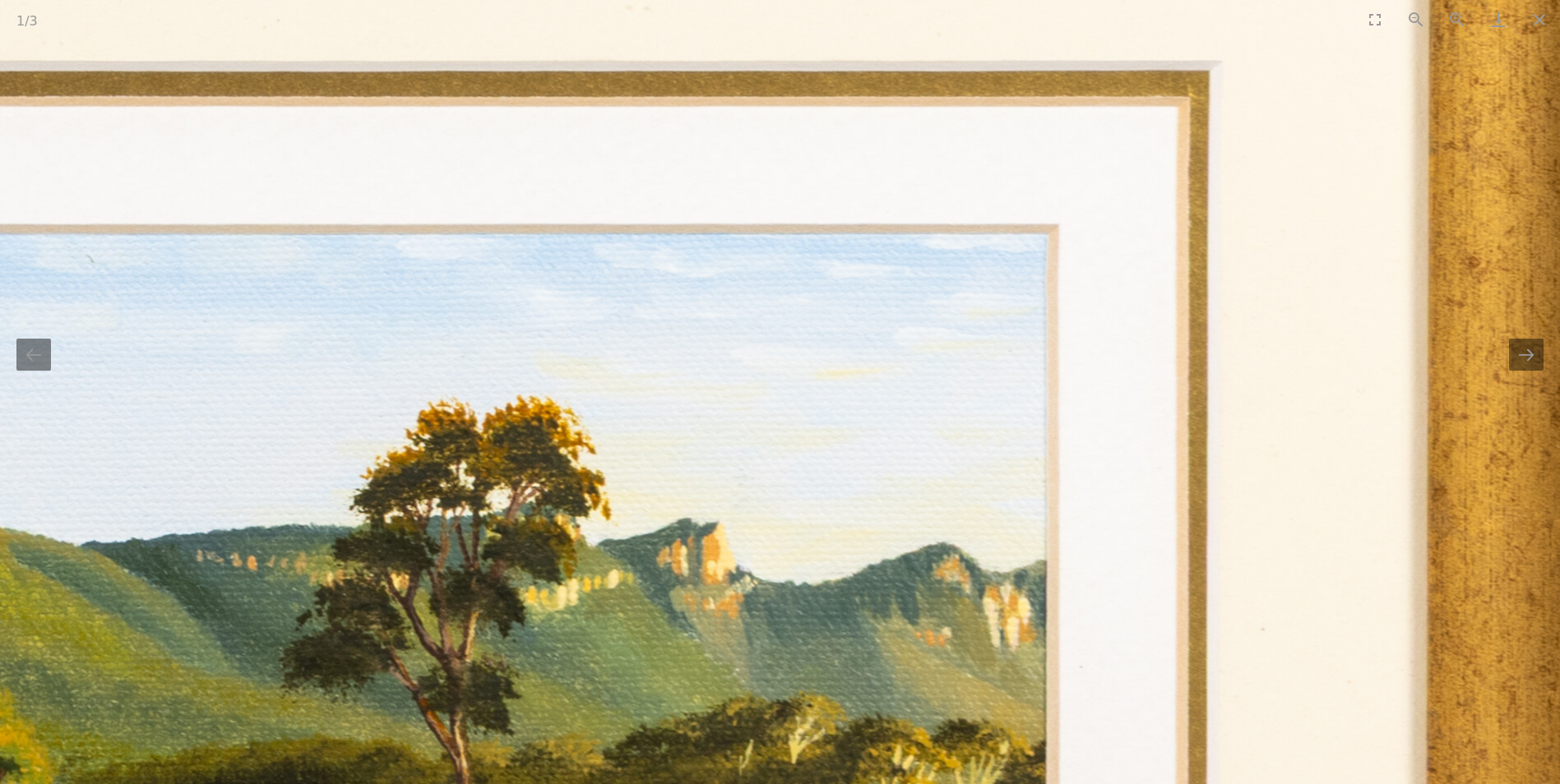
drag, startPoint x: 1325, startPoint y: 207, endPoint x: 1459, endPoint y: -61, distance: 299.6
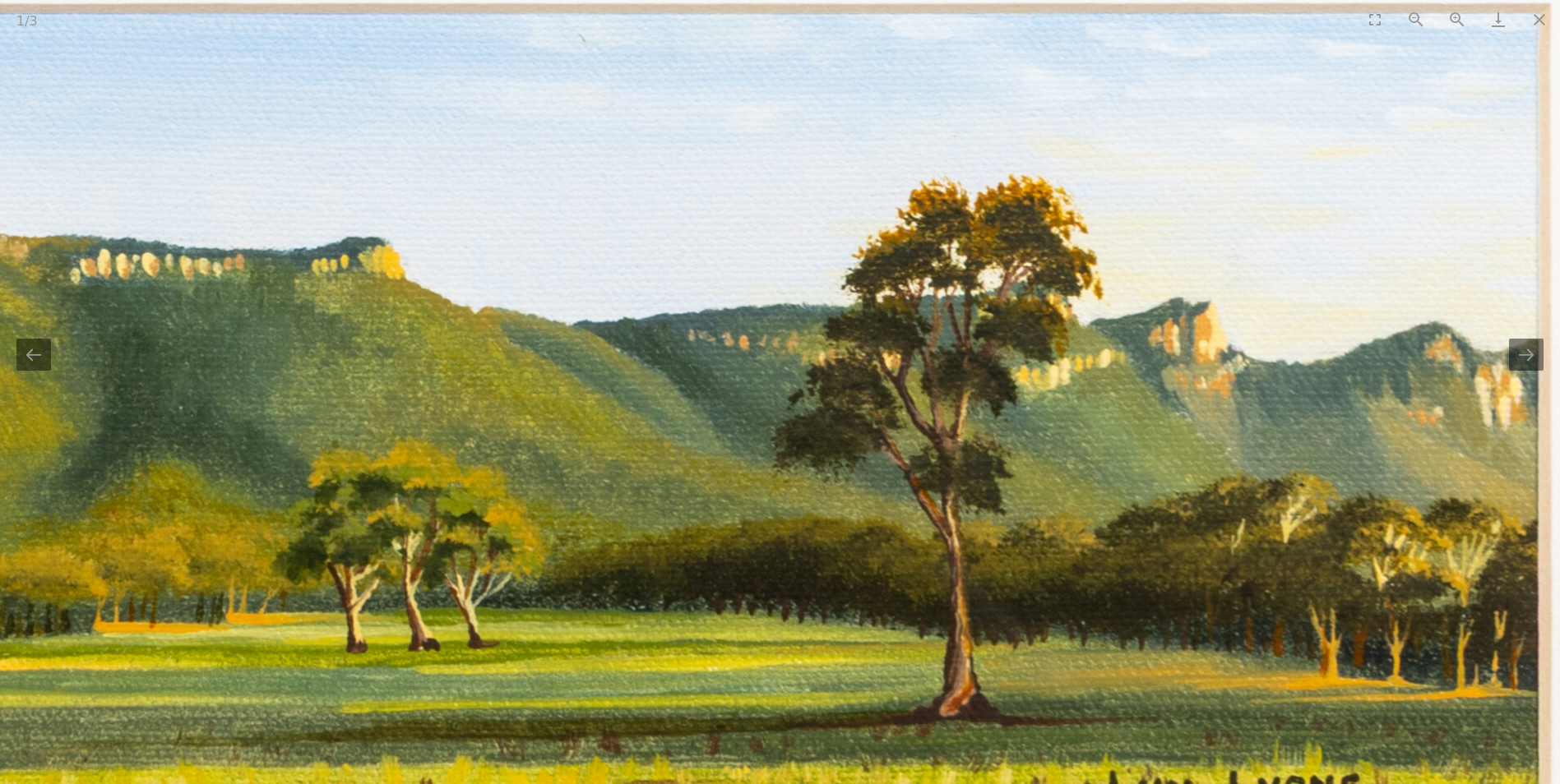
drag, startPoint x: 556, startPoint y: 405, endPoint x: 861, endPoint y: 306, distance: 320.7
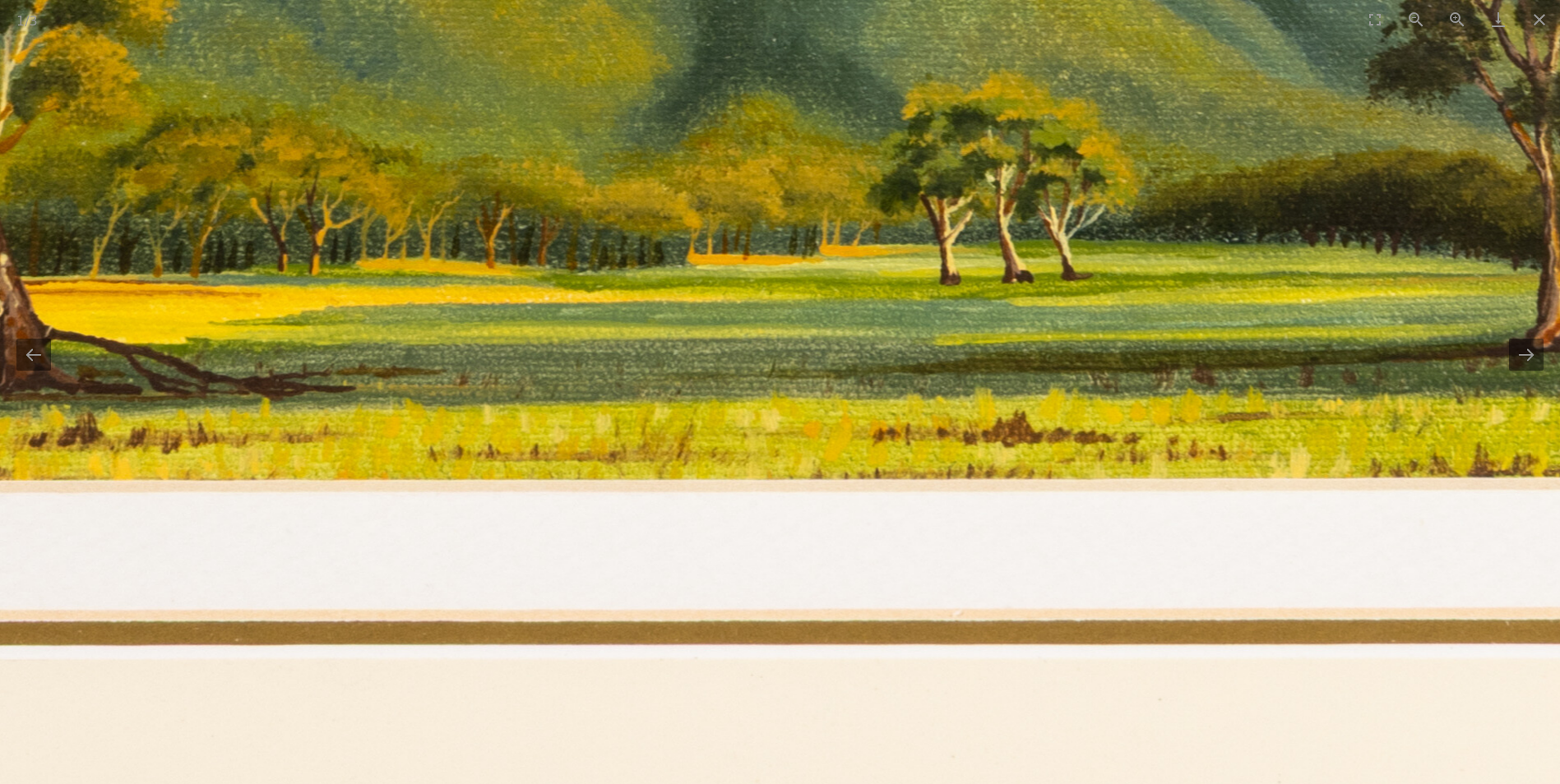
drag, startPoint x: 673, startPoint y: 449, endPoint x: 1153, endPoint y: 125, distance: 579.1
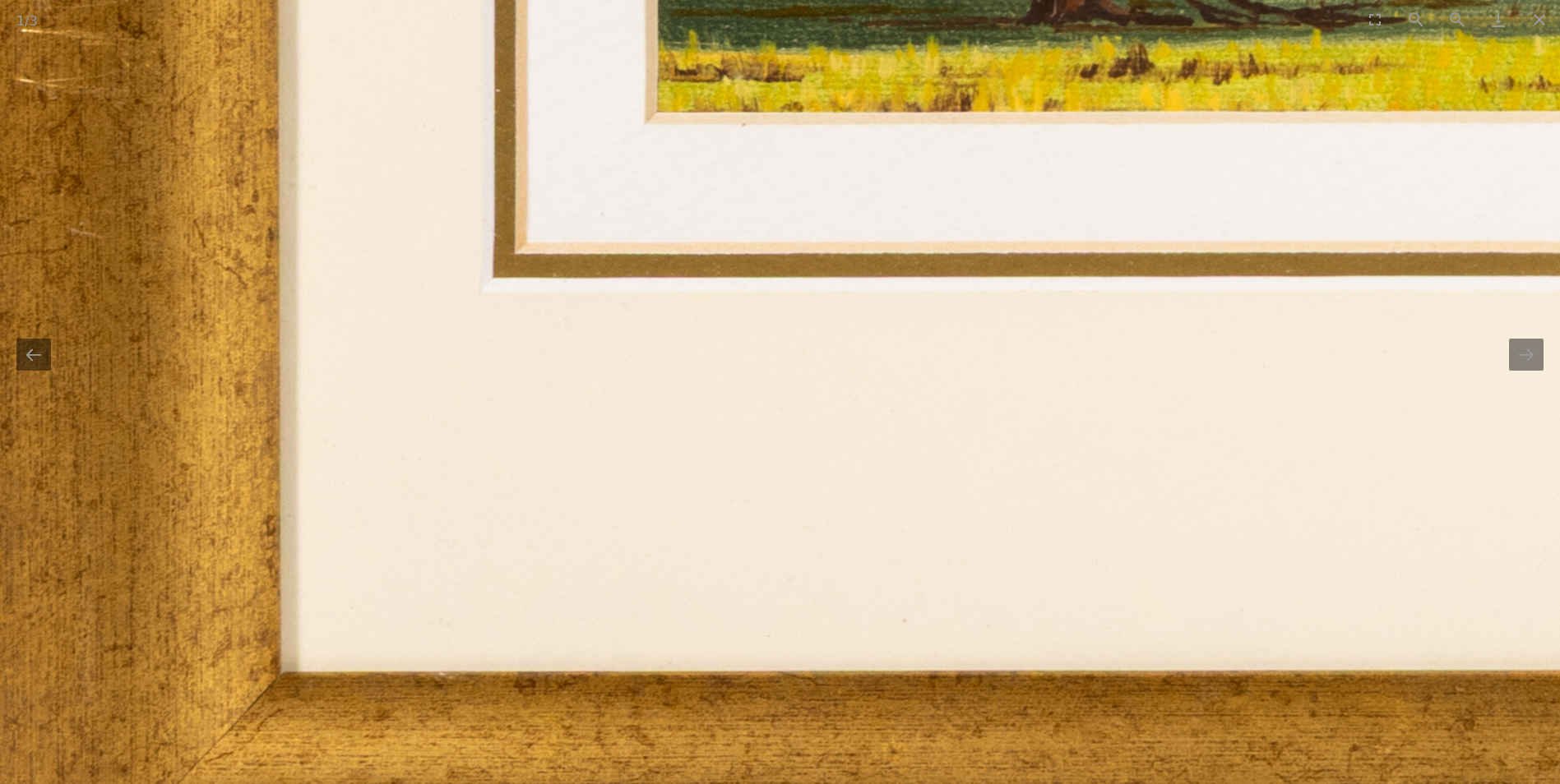
drag, startPoint x: 1022, startPoint y: 63, endPoint x: 855, endPoint y: -8, distance: 181.5
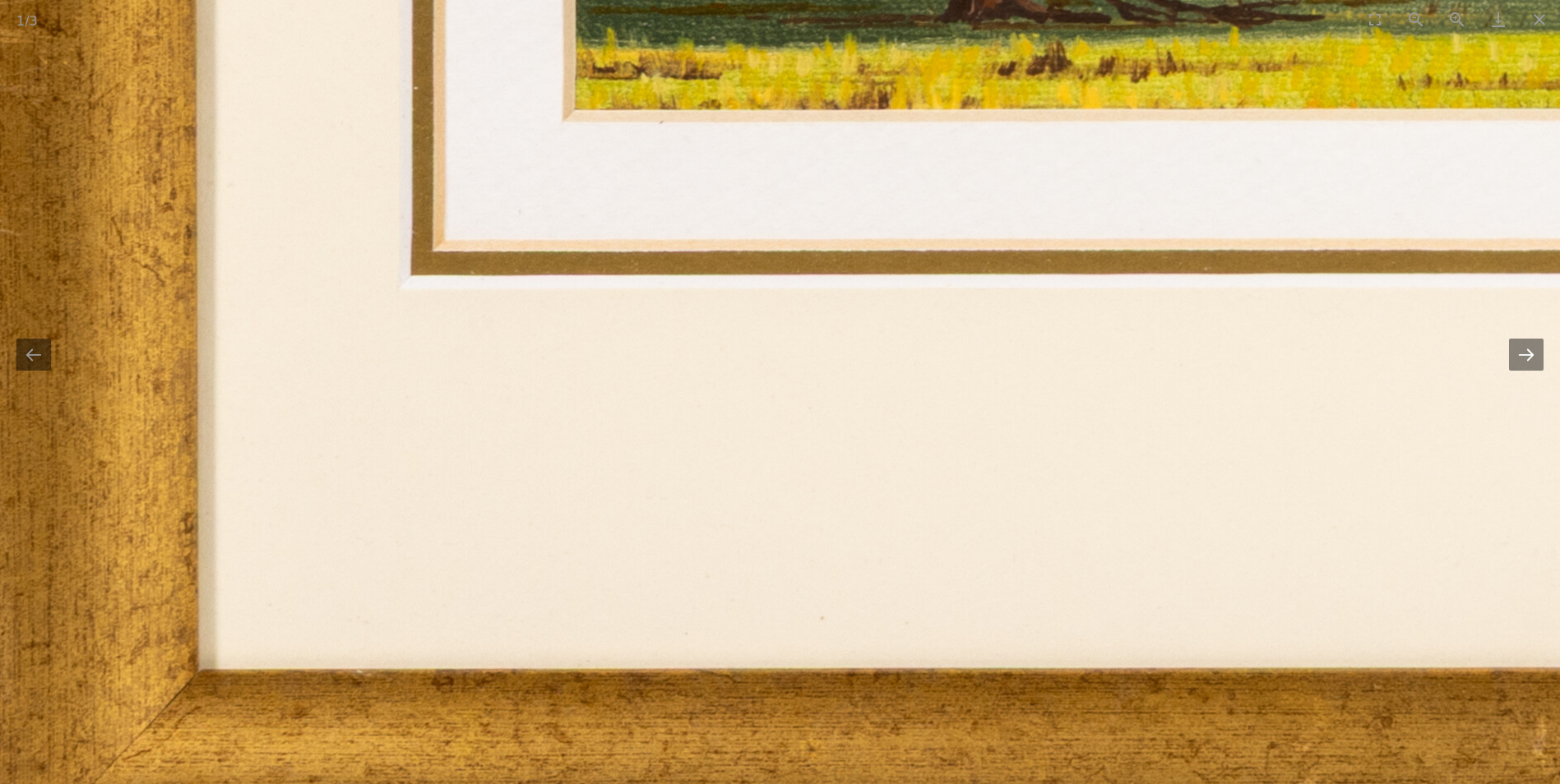
click at [1530, 350] on button "Next slide" at bounding box center [1526, 355] width 35 height 32
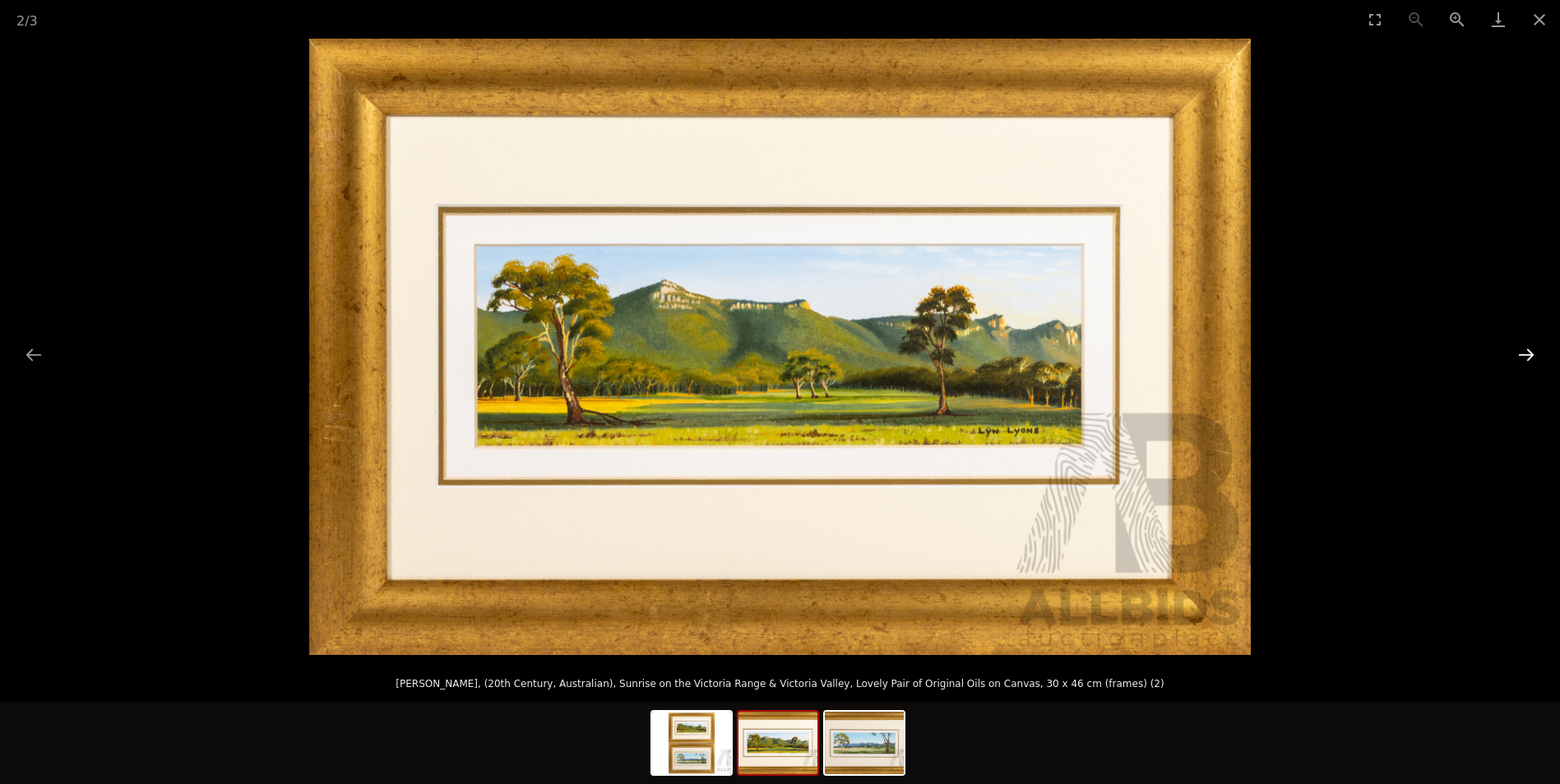
click at [1526, 352] on button "Next slide" at bounding box center [1526, 355] width 35 height 32
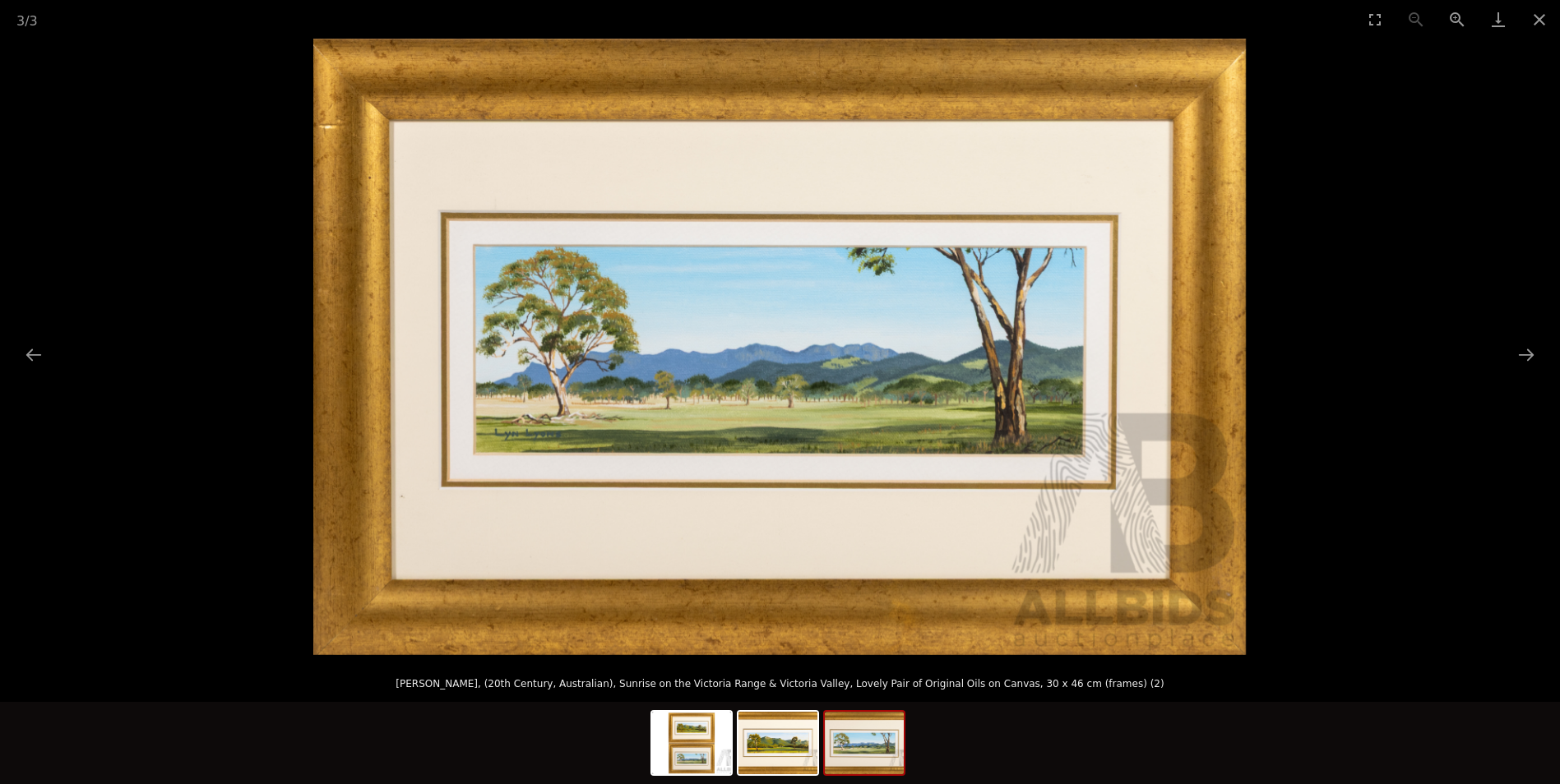
click at [915, 352] on img at bounding box center [780, 346] width 933 height 617
click at [896, 345] on img at bounding box center [780, 346] width 933 height 617
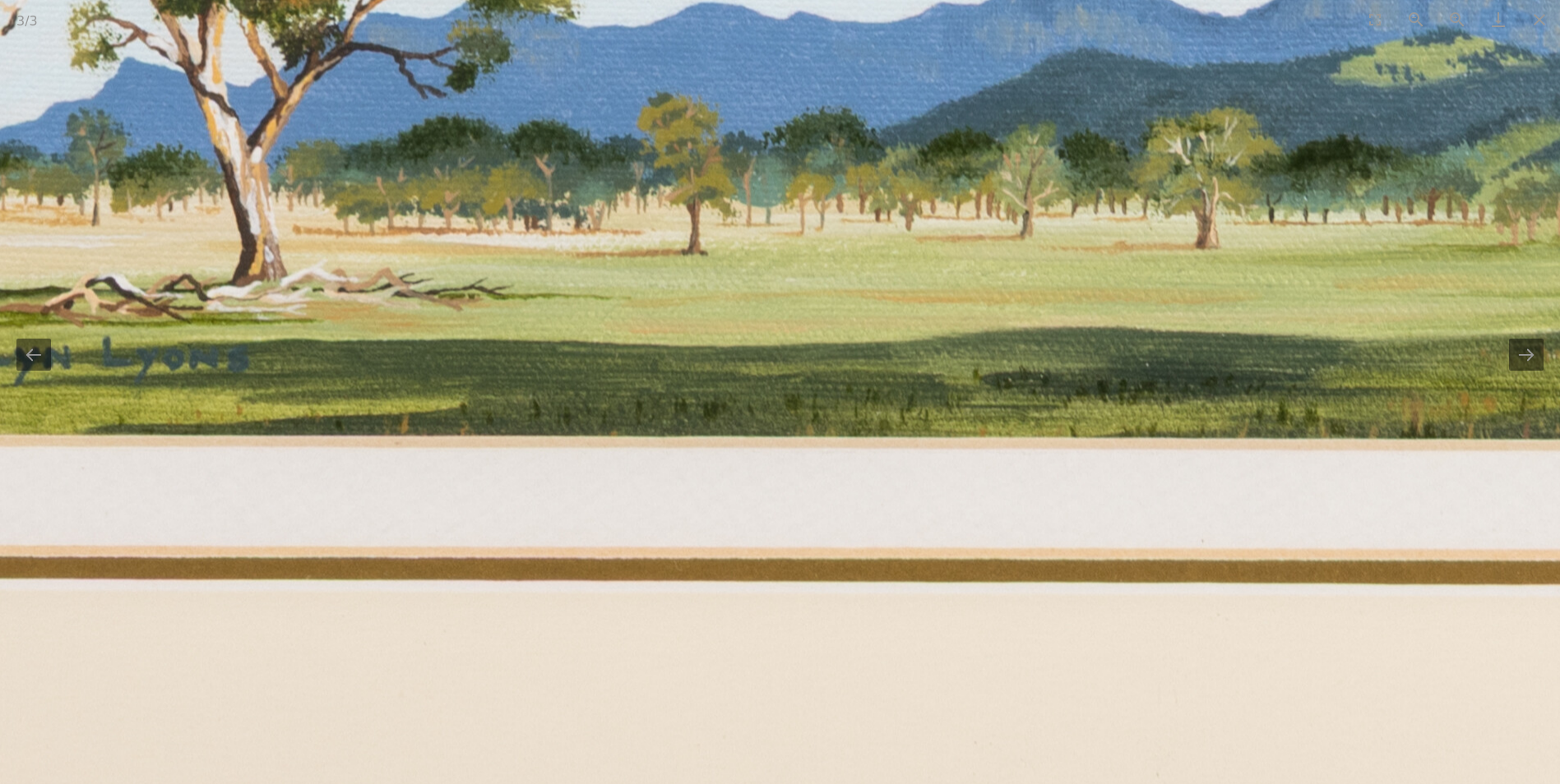
drag, startPoint x: 826, startPoint y: 377, endPoint x: 1574, endPoint y: -52, distance: 862.3
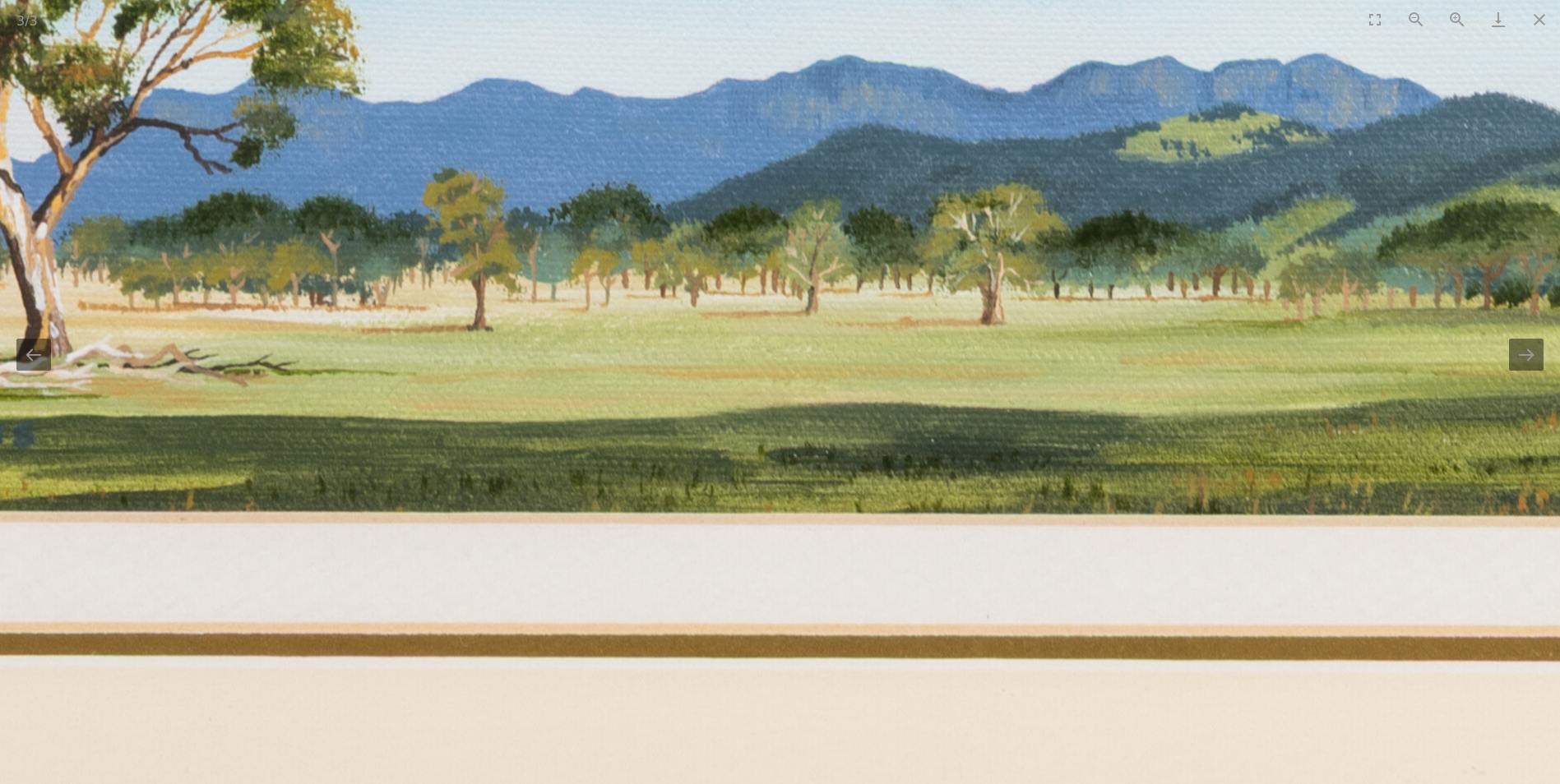
drag, startPoint x: 764, startPoint y: 248, endPoint x: 423, endPoint y: 366, distance: 360.8
click at [423, 366] on img at bounding box center [946, 69] width 3889 height 2570
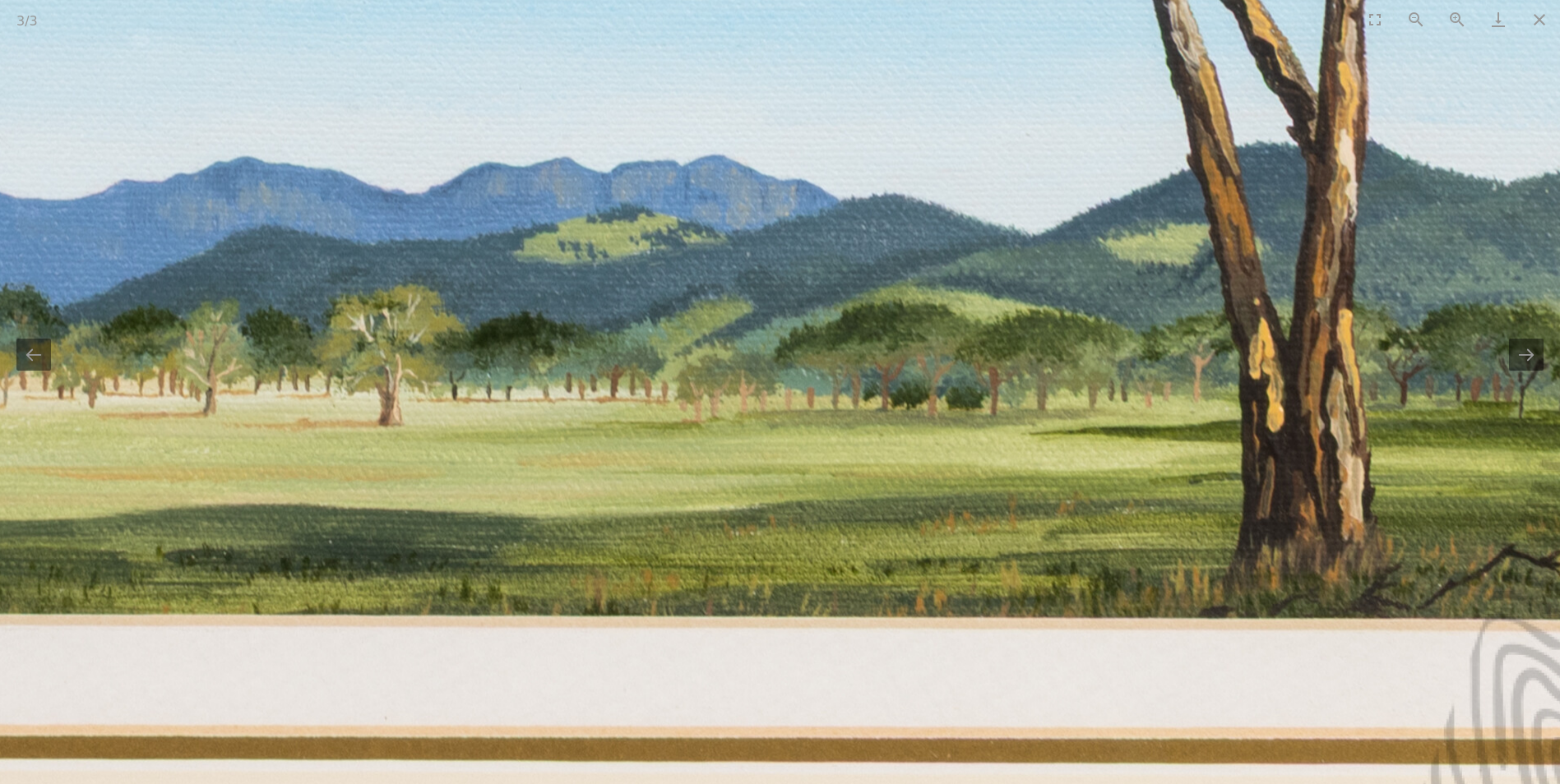
drag, startPoint x: 944, startPoint y: 287, endPoint x: 427, endPoint y: 378, distance: 524.9
click at [427, 378] on img at bounding box center [344, 172] width 3889 height 2570
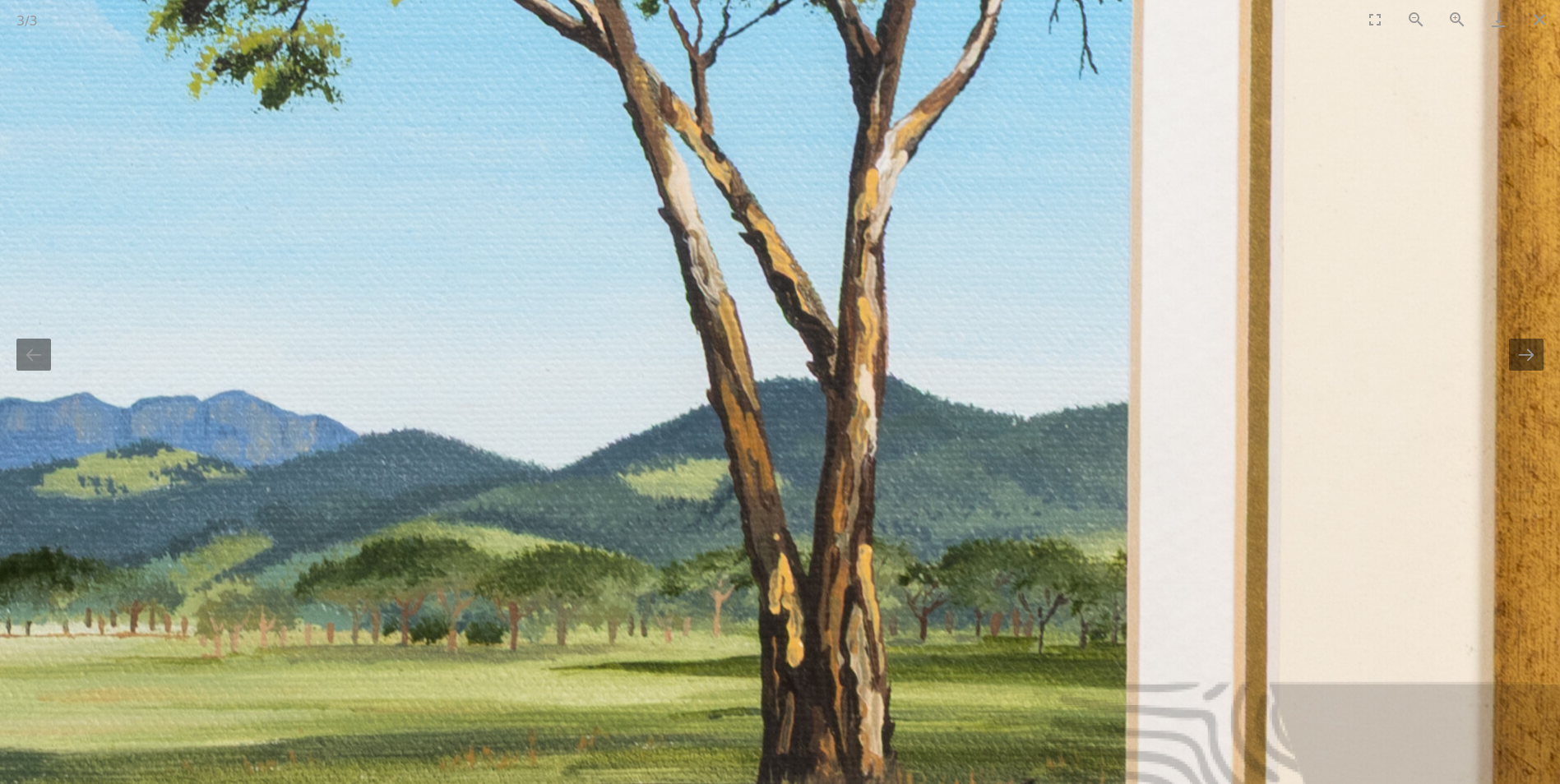
drag, startPoint x: 861, startPoint y: 336, endPoint x: 650, endPoint y: 563, distance: 309.9
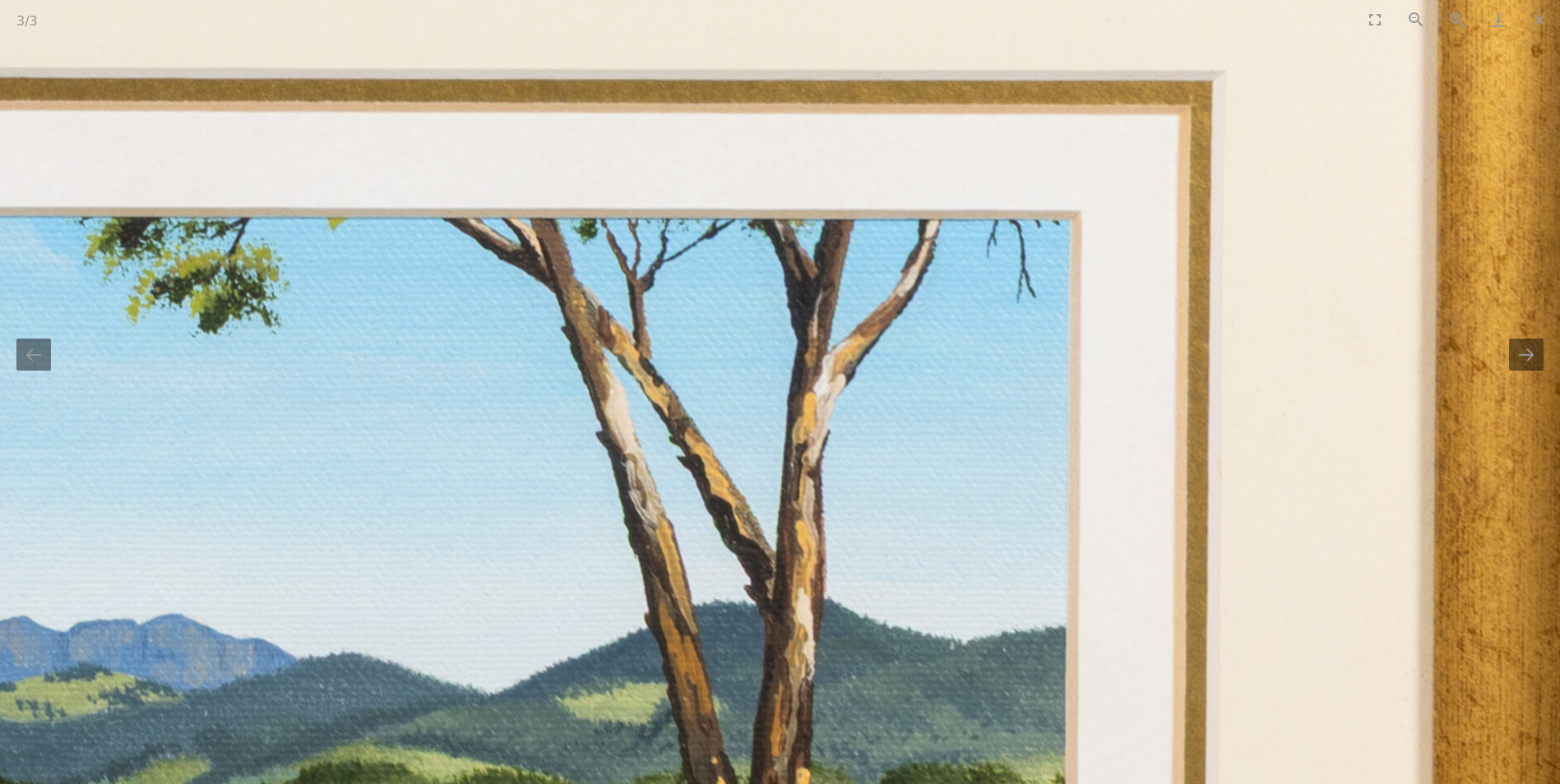
drag, startPoint x: 758, startPoint y: 384, endPoint x: 763, endPoint y: 461, distance: 77.2
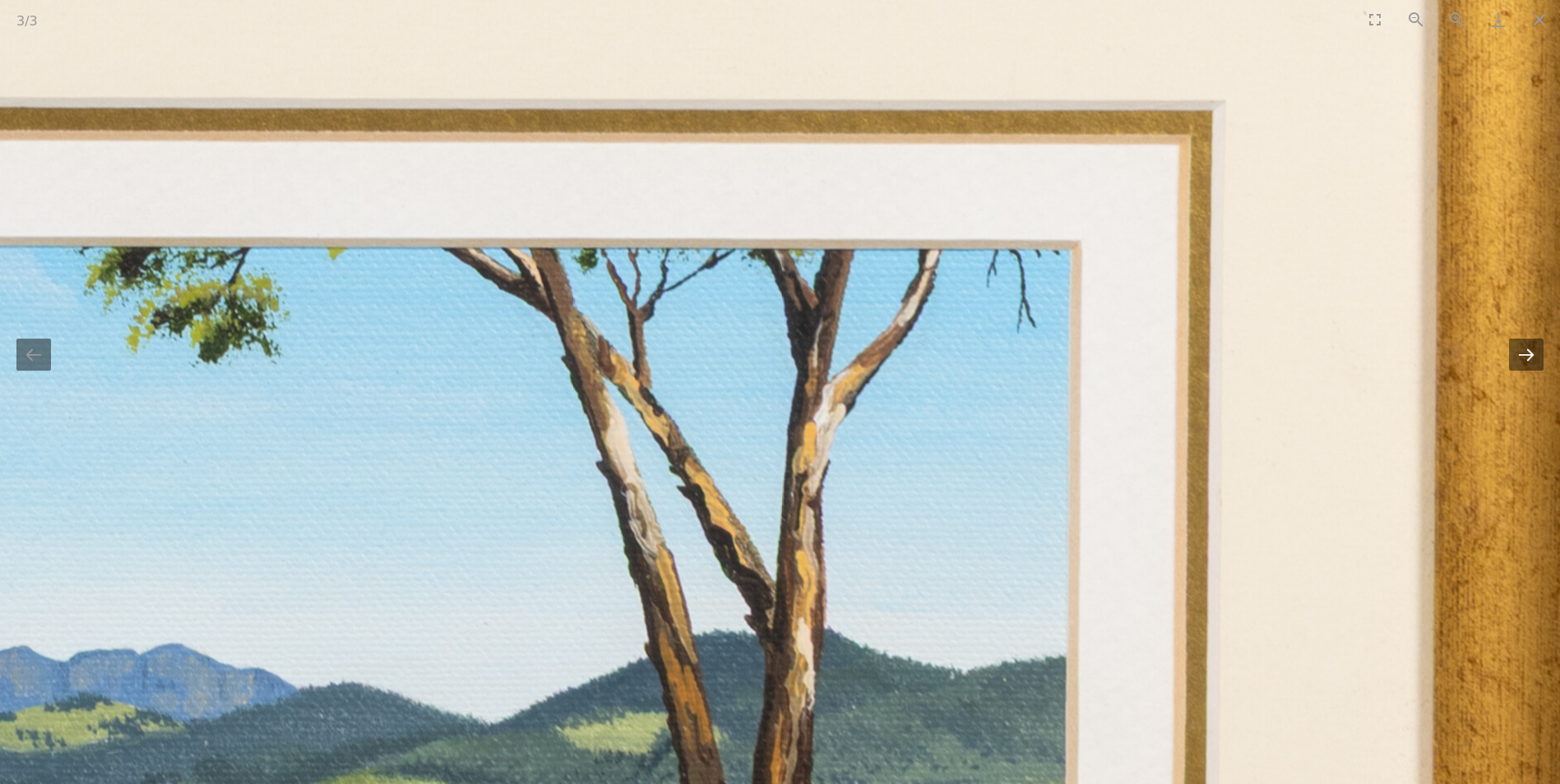
click at [1531, 352] on button "Next slide" at bounding box center [1526, 355] width 35 height 32
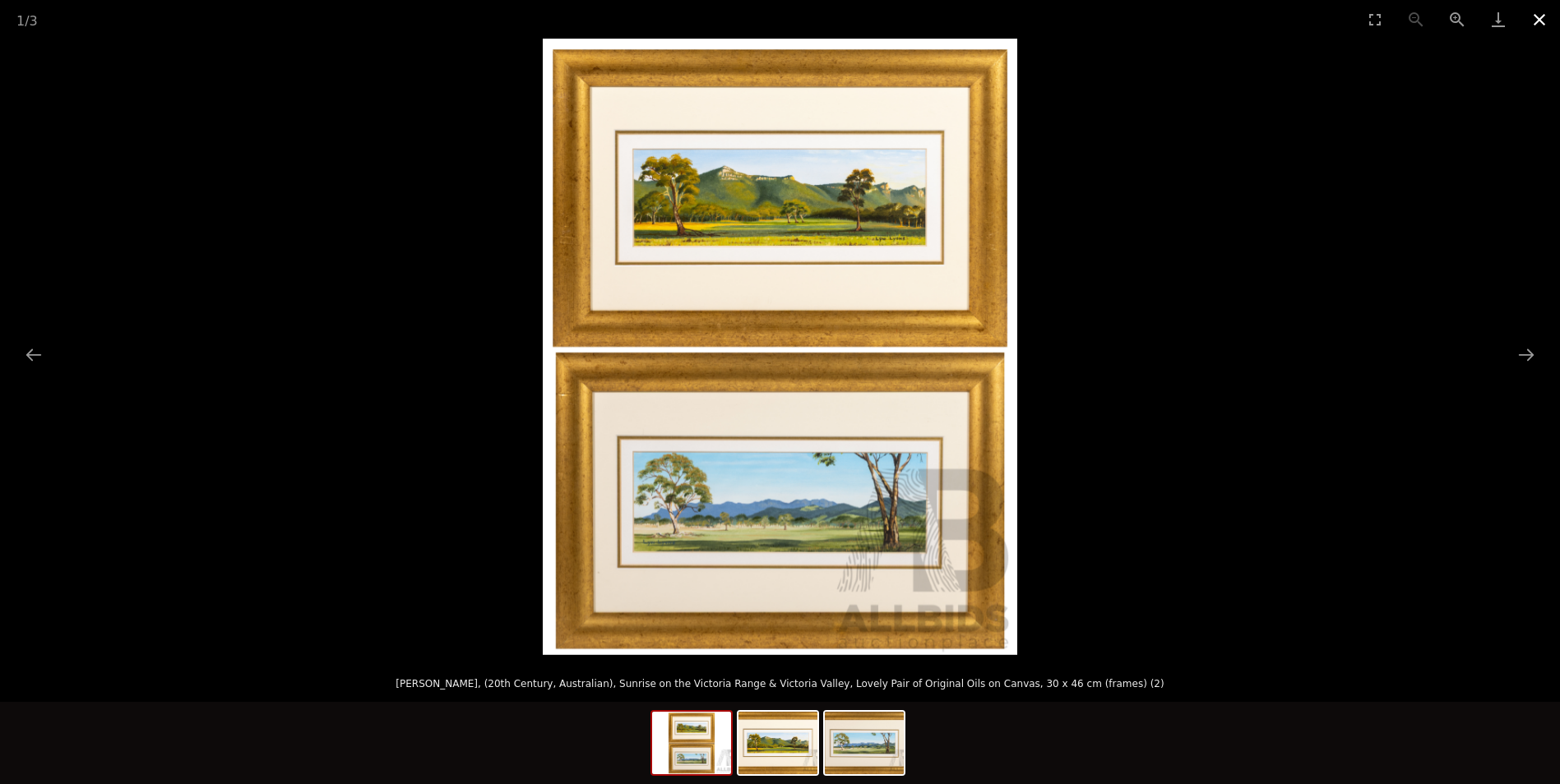
click at [1540, 20] on button "Close gallery" at bounding box center [1540, 19] width 41 height 38
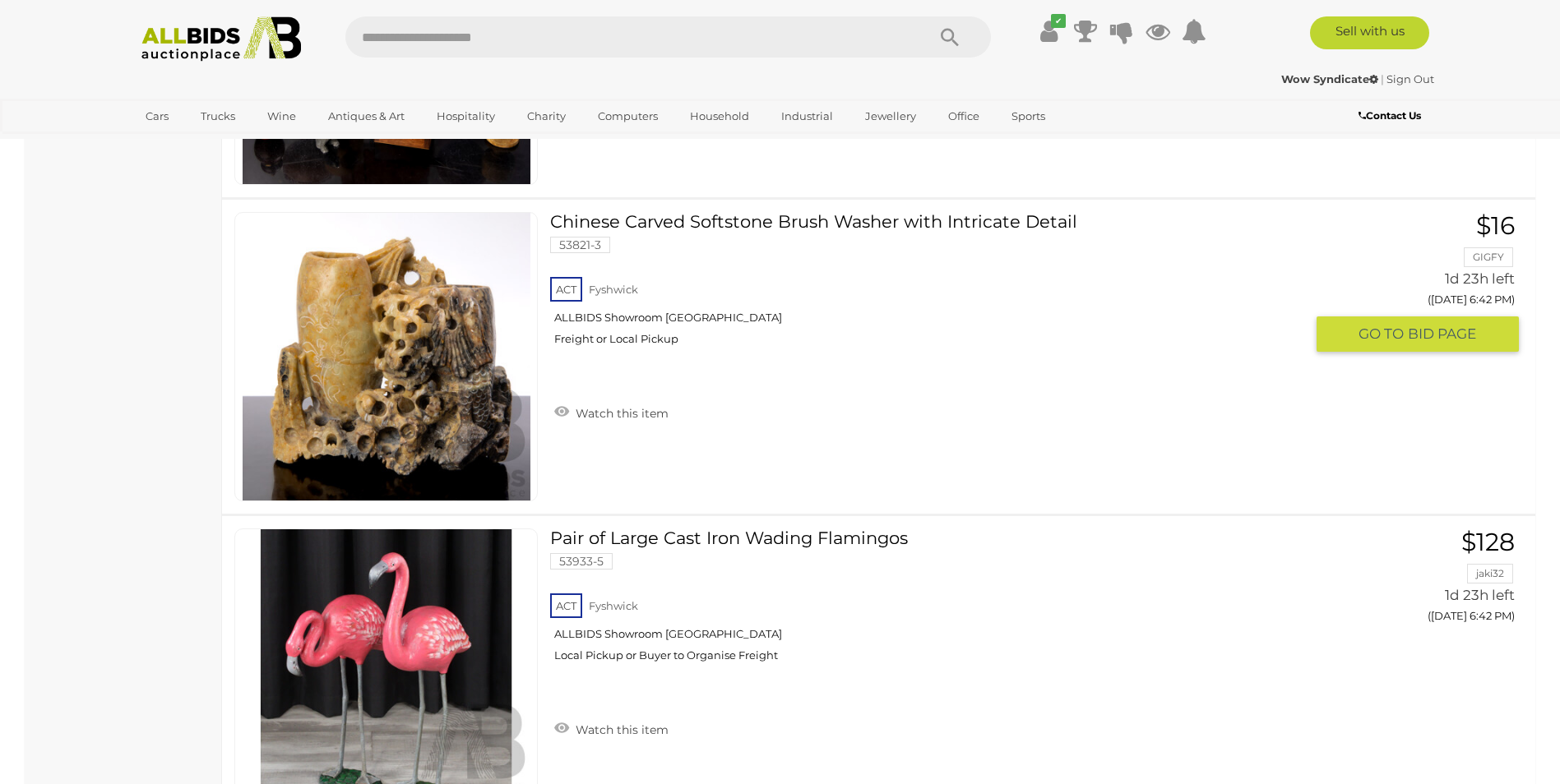
scroll to position [12904, 0]
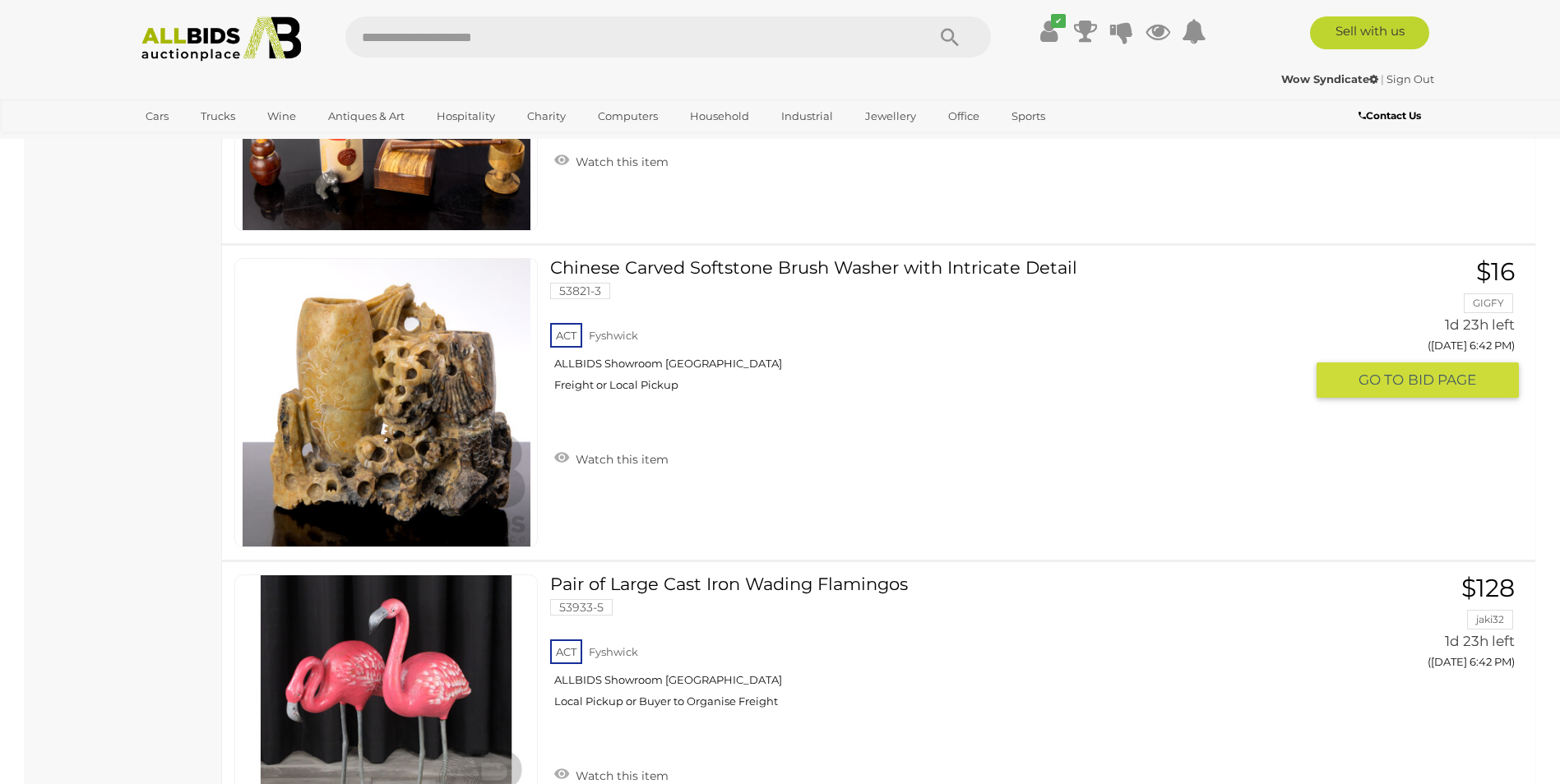
click at [429, 391] on link at bounding box center [385, 402] width 303 height 289
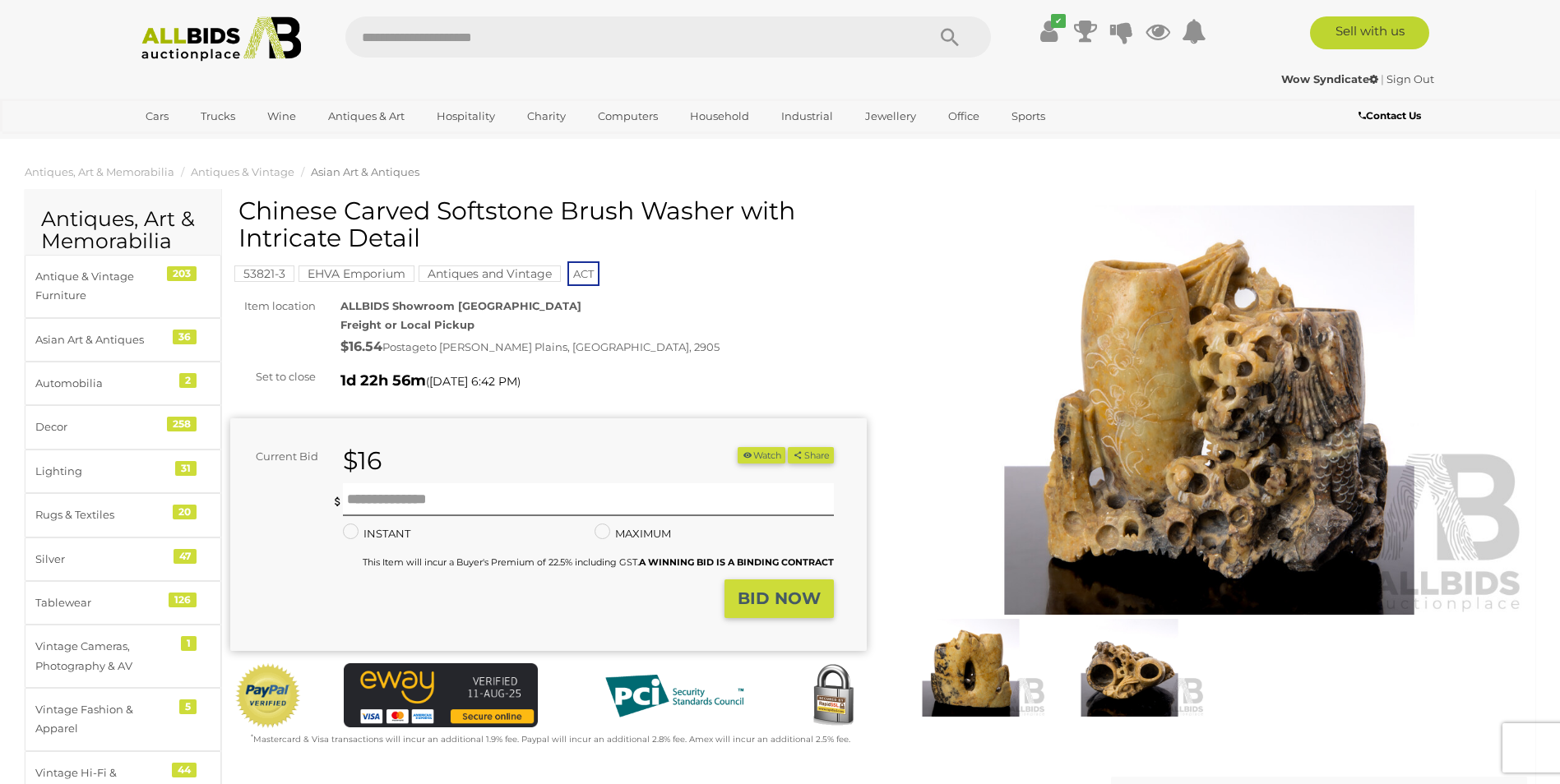
click at [1249, 411] on img at bounding box center [1209, 410] width 636 height 410
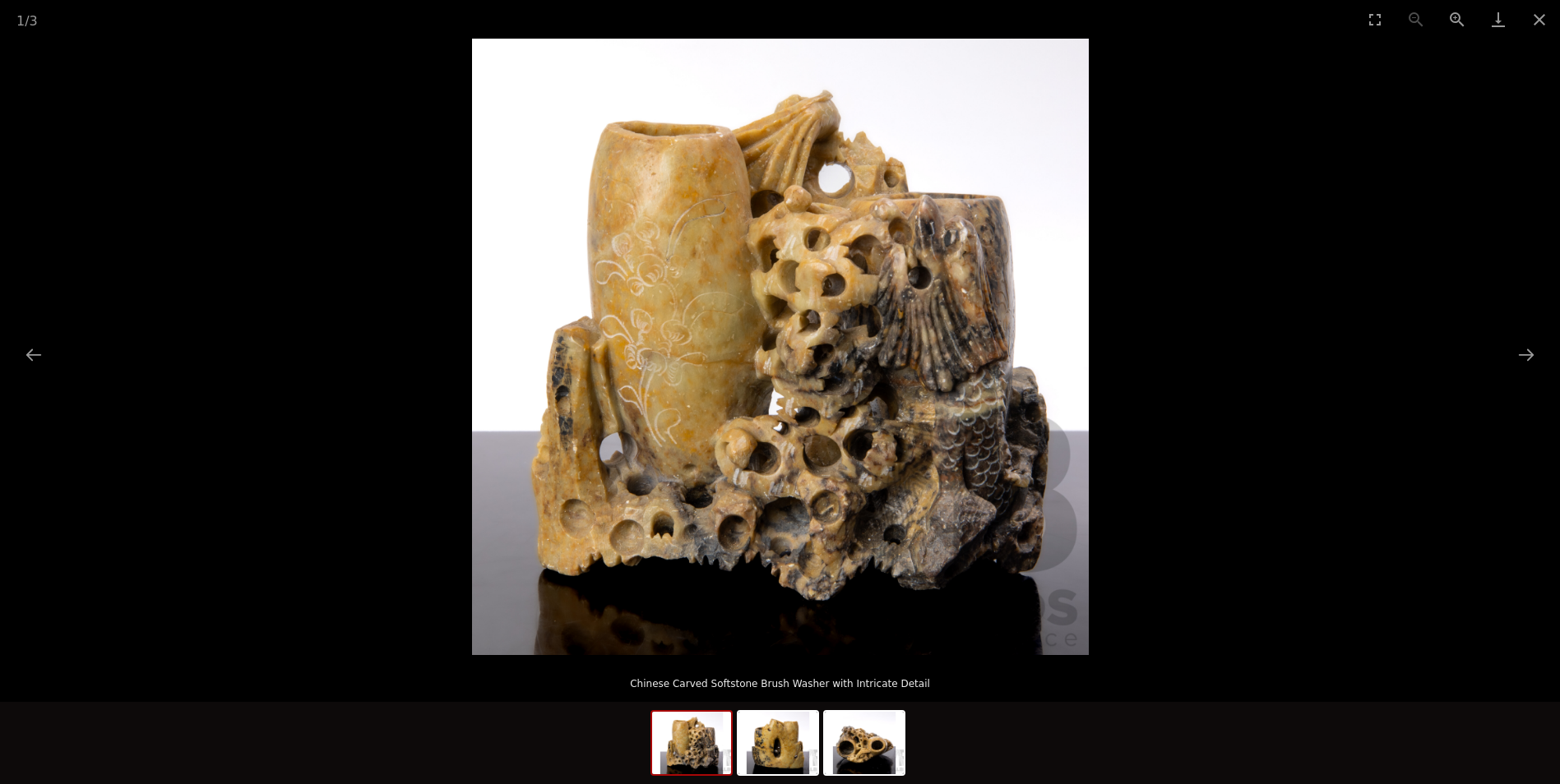
click at [900, 357] on img at bounding box center [780, 346] width 617 height 617
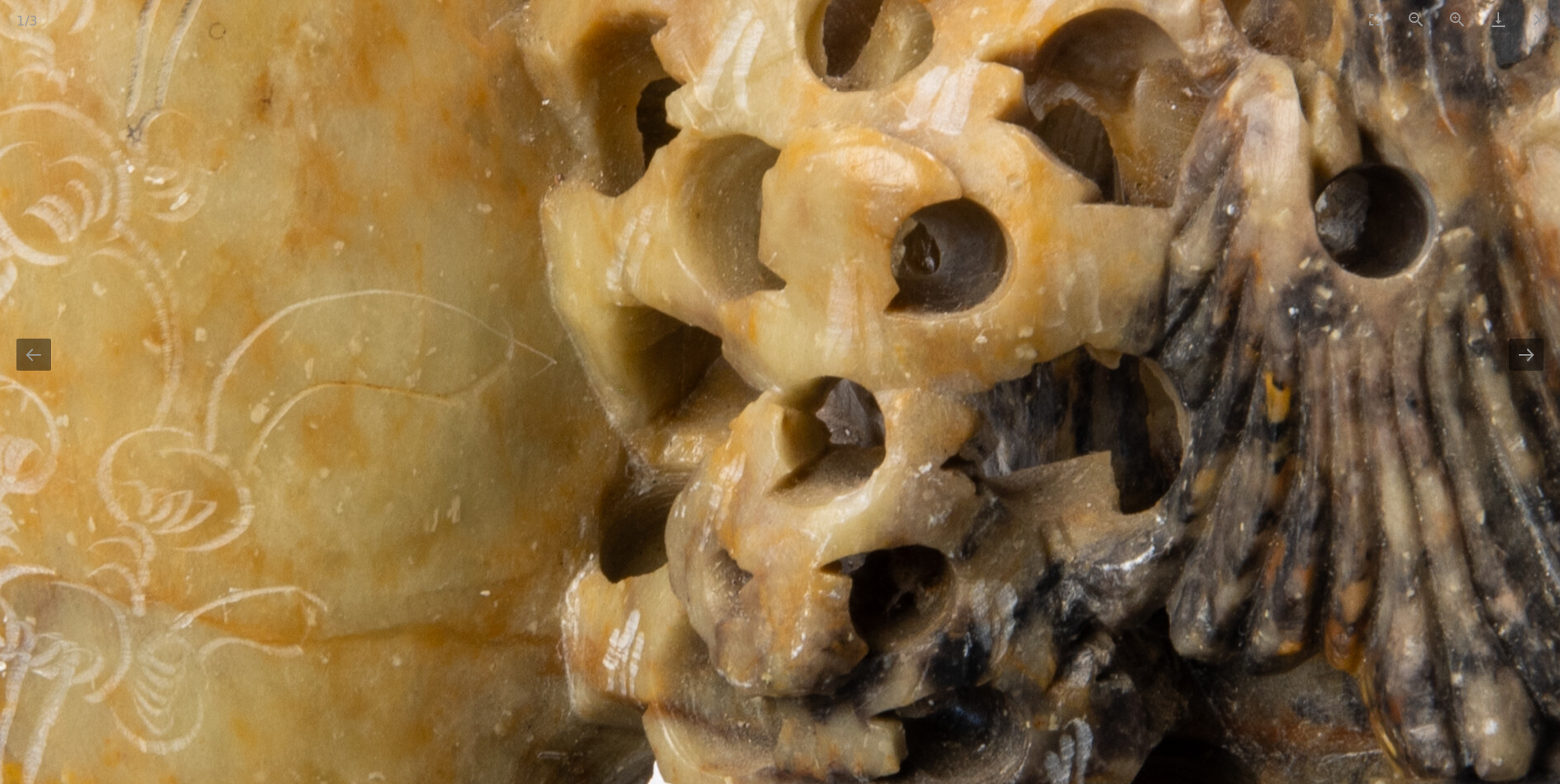
drag, startPoint x: 752, startPoint y: 311, endPoint x: 1128, endPoint y: 475, distance: 410.2
click at [1128, 475] on img at bounding box center [687, 561] width 3029 height 3029
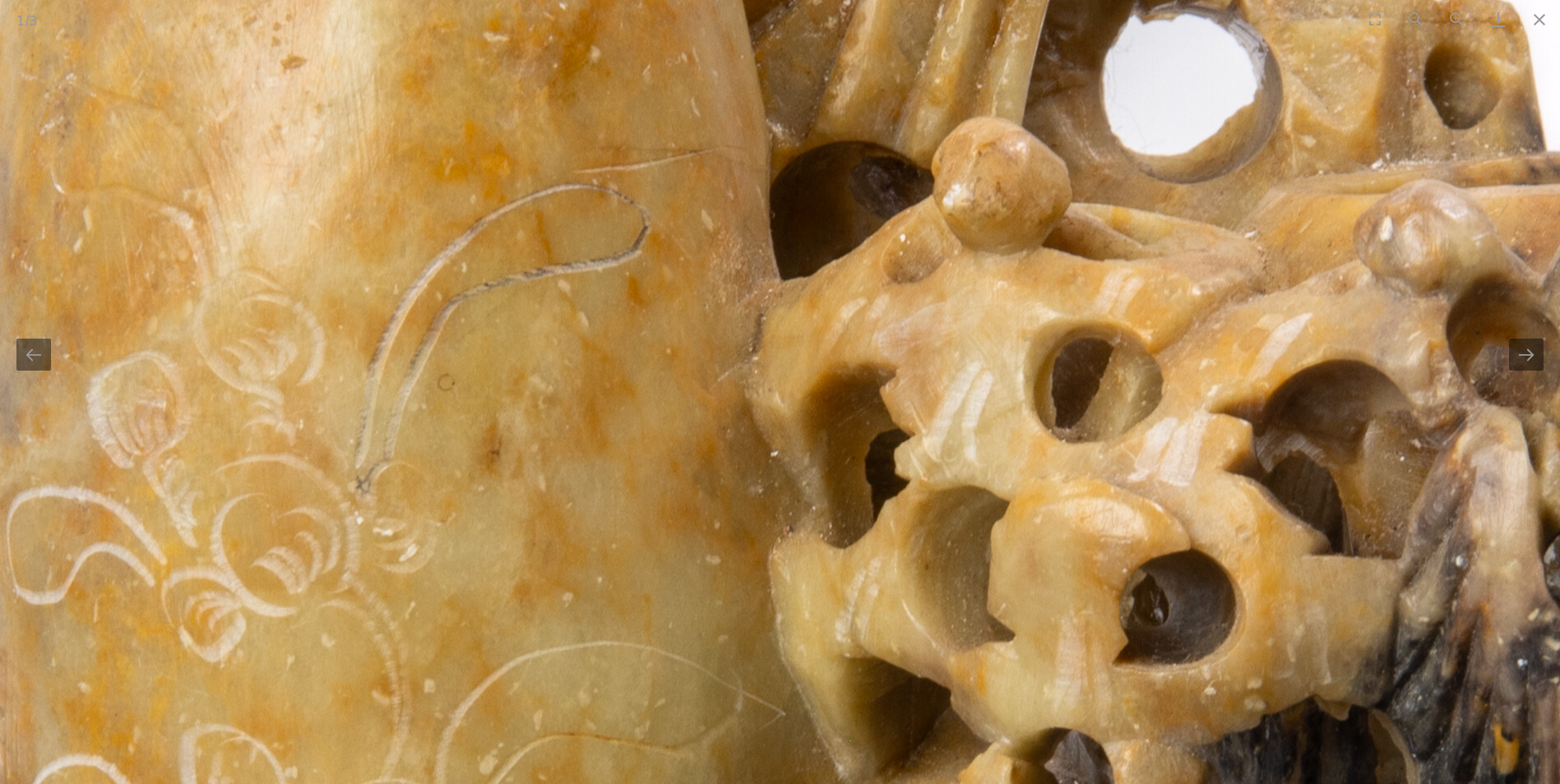
drag, startPoint x: 871, startPoint y: 231, endPoint x: 857, endPoint y: 581, distance: 350.3
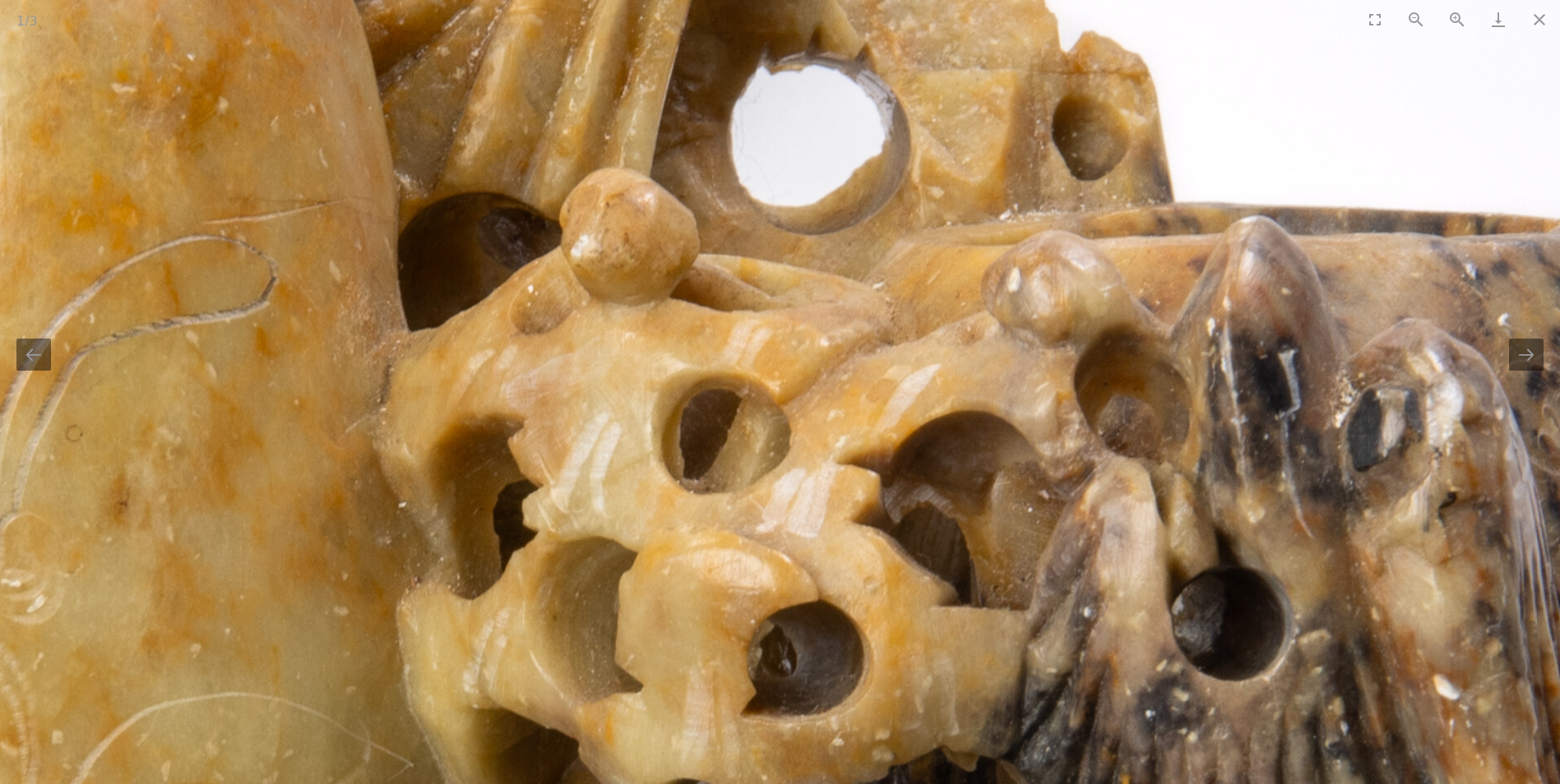
drag, startPoint x: 764, startPoint y: 378, endPoint x: 400, endPoint y: 160, distance: 424.3
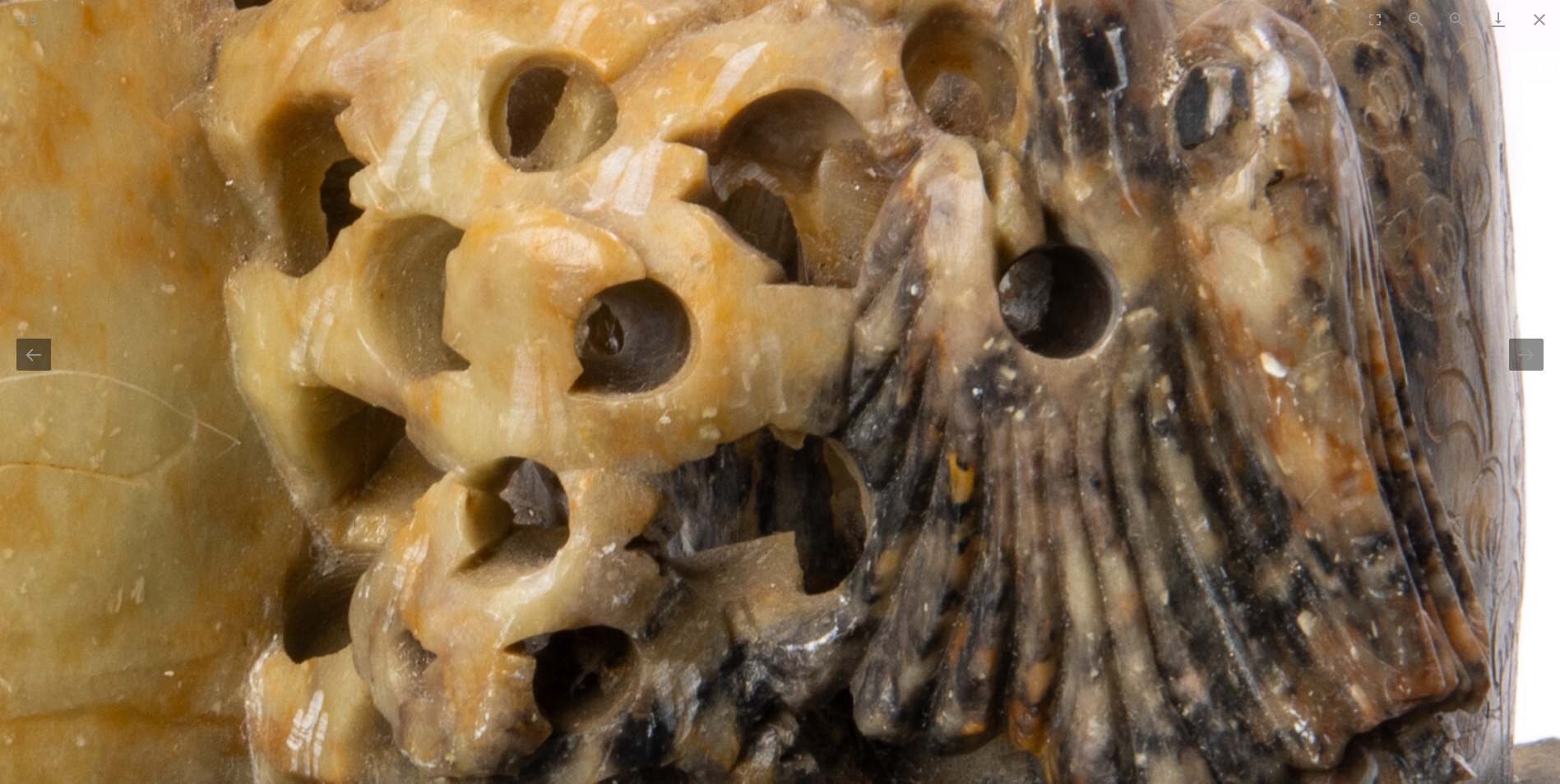
drag, startPoint x: 725, startPoint y: 460, endPoint x: 653, endPoint y: 175, distance: 294.0
click at [653, 175] on img at bounding box center [371, 642] width 3029 height 3029
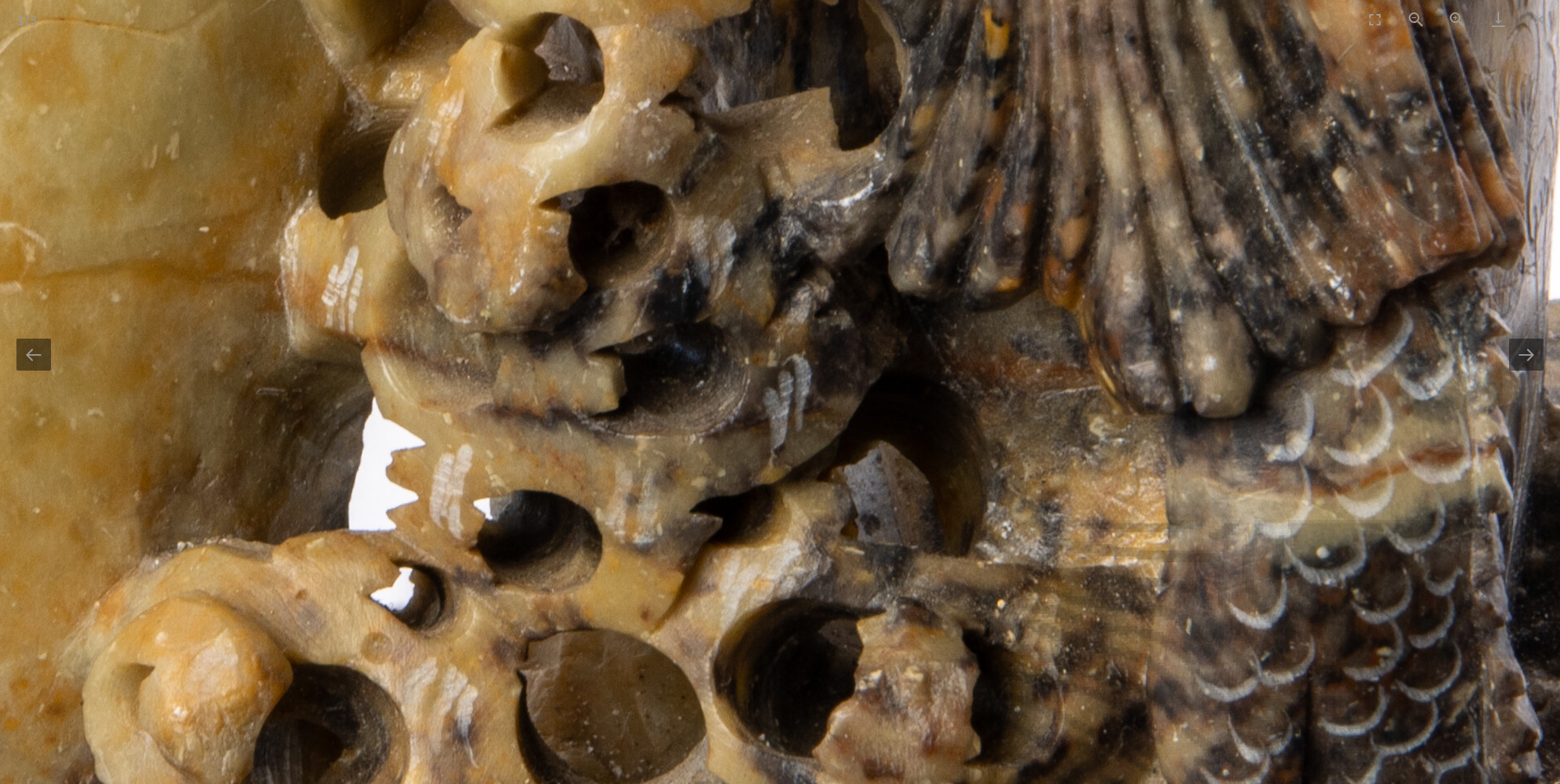
drag, startPoint x: 745, startPoint y: 436, endPoint x: 766, endPoint y: 89, distance: 347.6
click at [766, 89] on img at bounding box center [406, 197] width 3029 height 3029
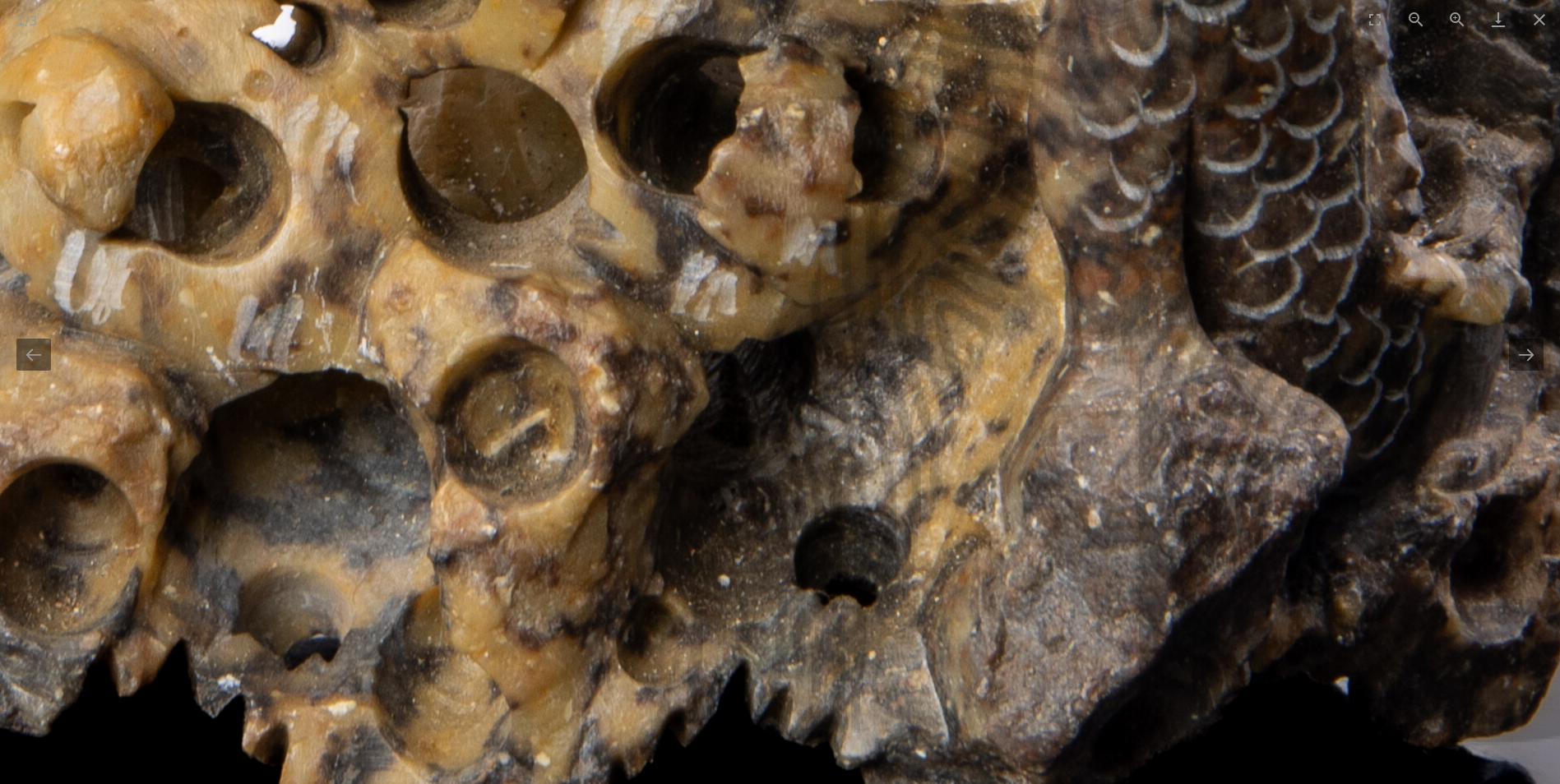
drag, startPoint x: 795, startPoint y: 426, endPoint x: 674, endPoint y: 105, distance: 343.0
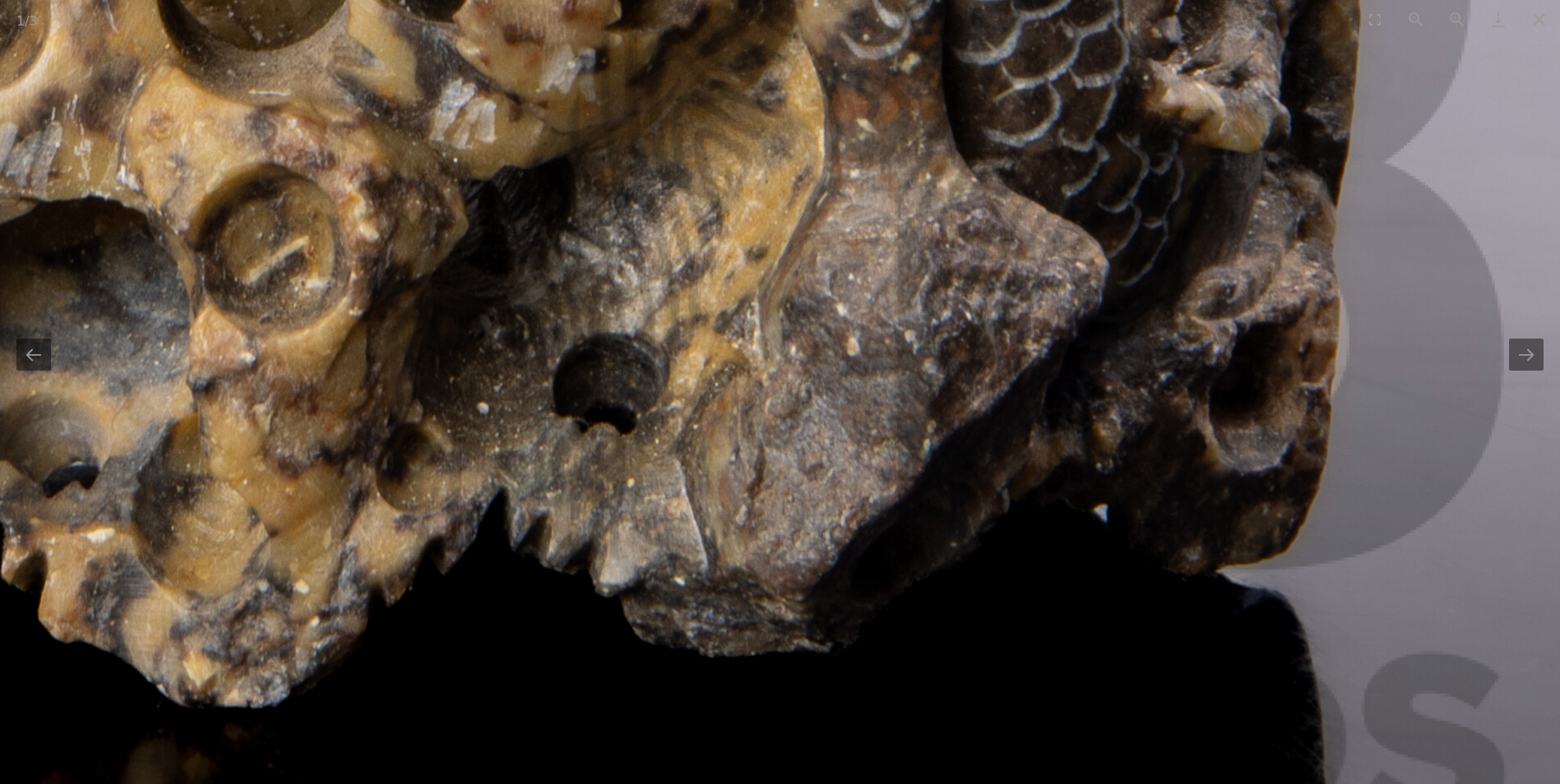
drag, startPoint x: 1036, startPoint y: 493, endPoint x: 806, endPoint y: 397, distance: 249.2
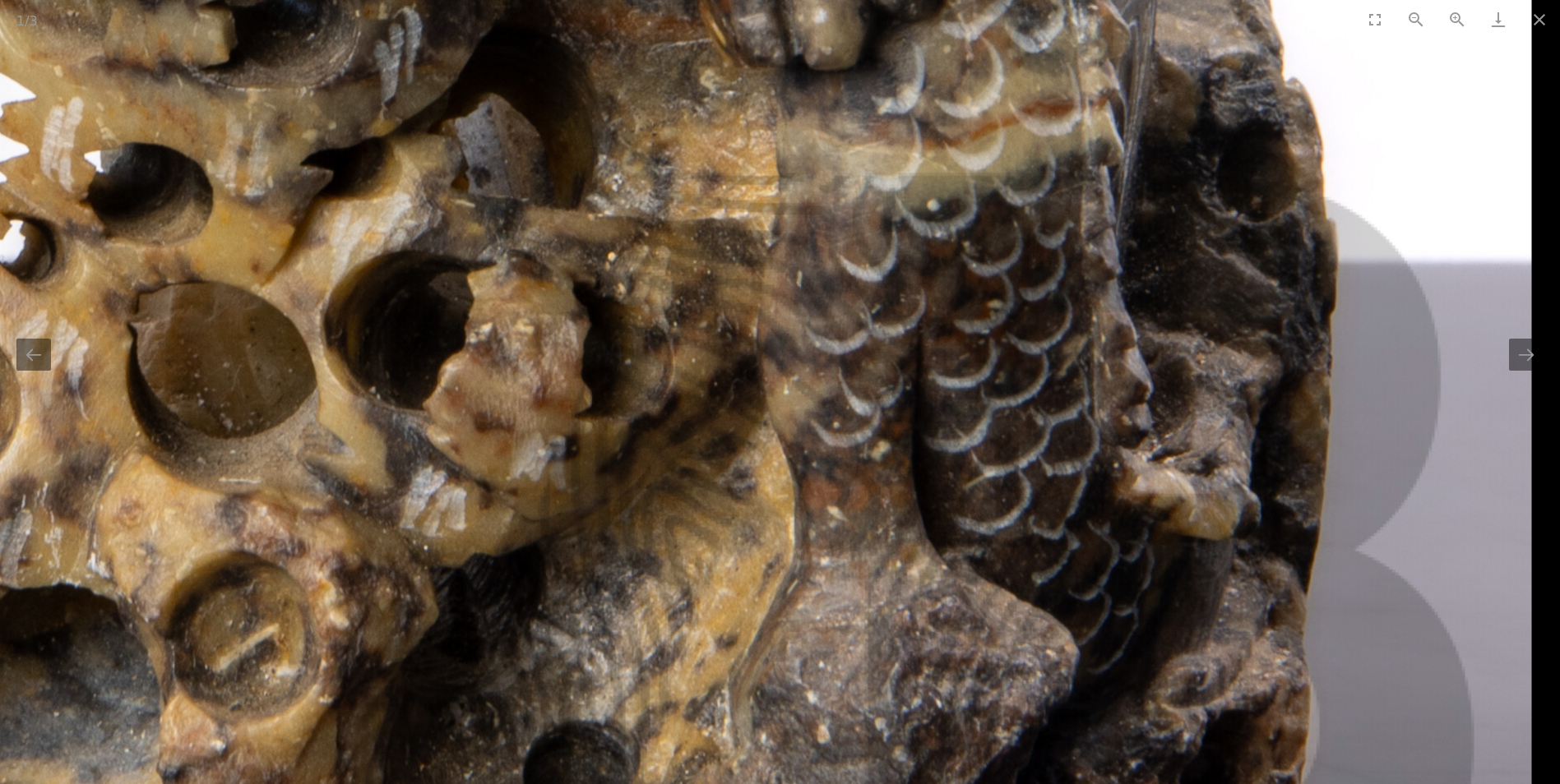
drag, startPoint x: 1364, startPoint y: 117, endPoint x: 1193, endPoint y: 499, distance: 418.5
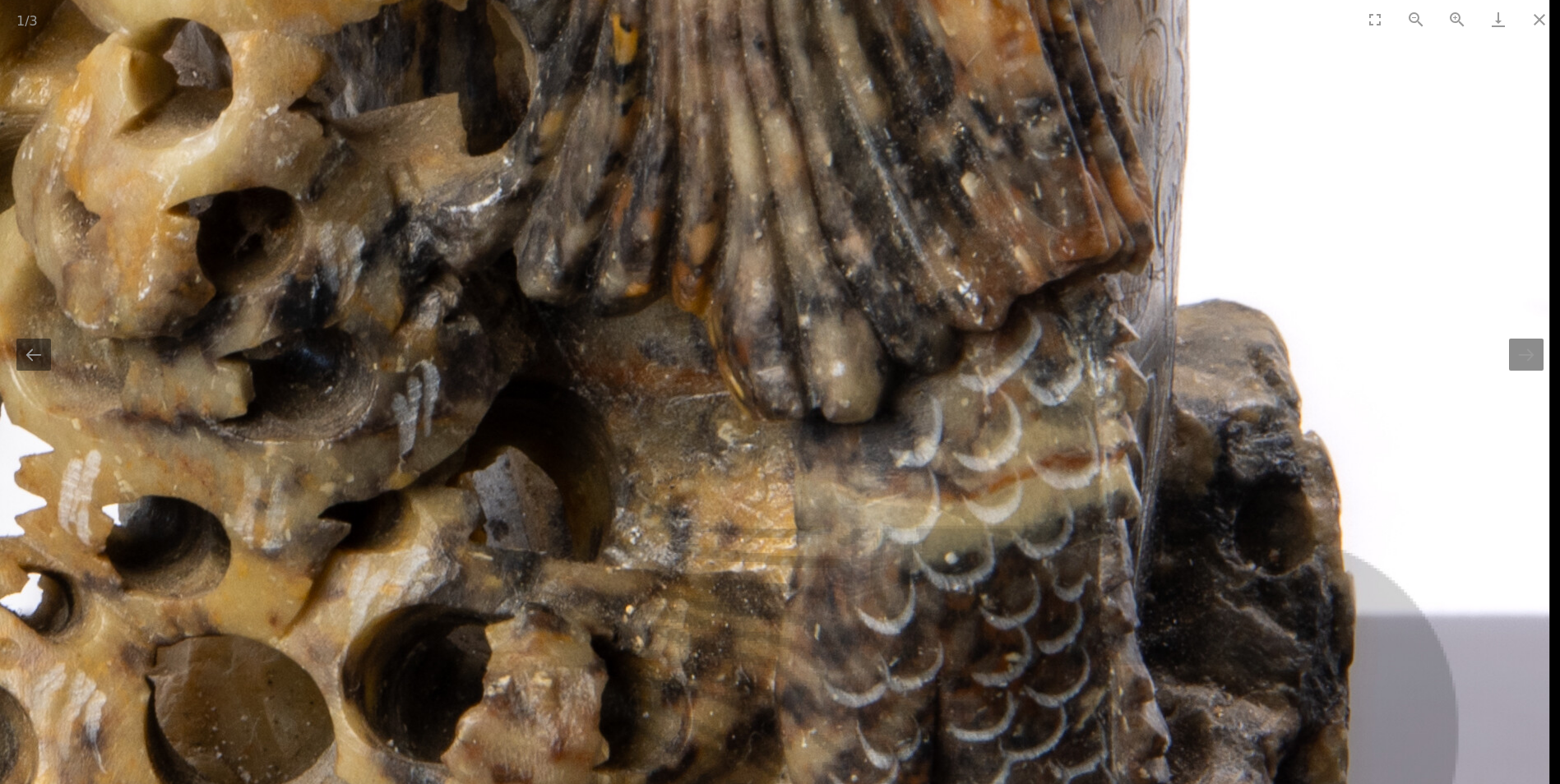
drag, startPoint x: 1284, startPoint y: 263, endPoint x: 1218, endPoint y: 430, distance: 179.6
click at [1218, 430] on img at bounding box center [35, 202] width 3029 height 3029
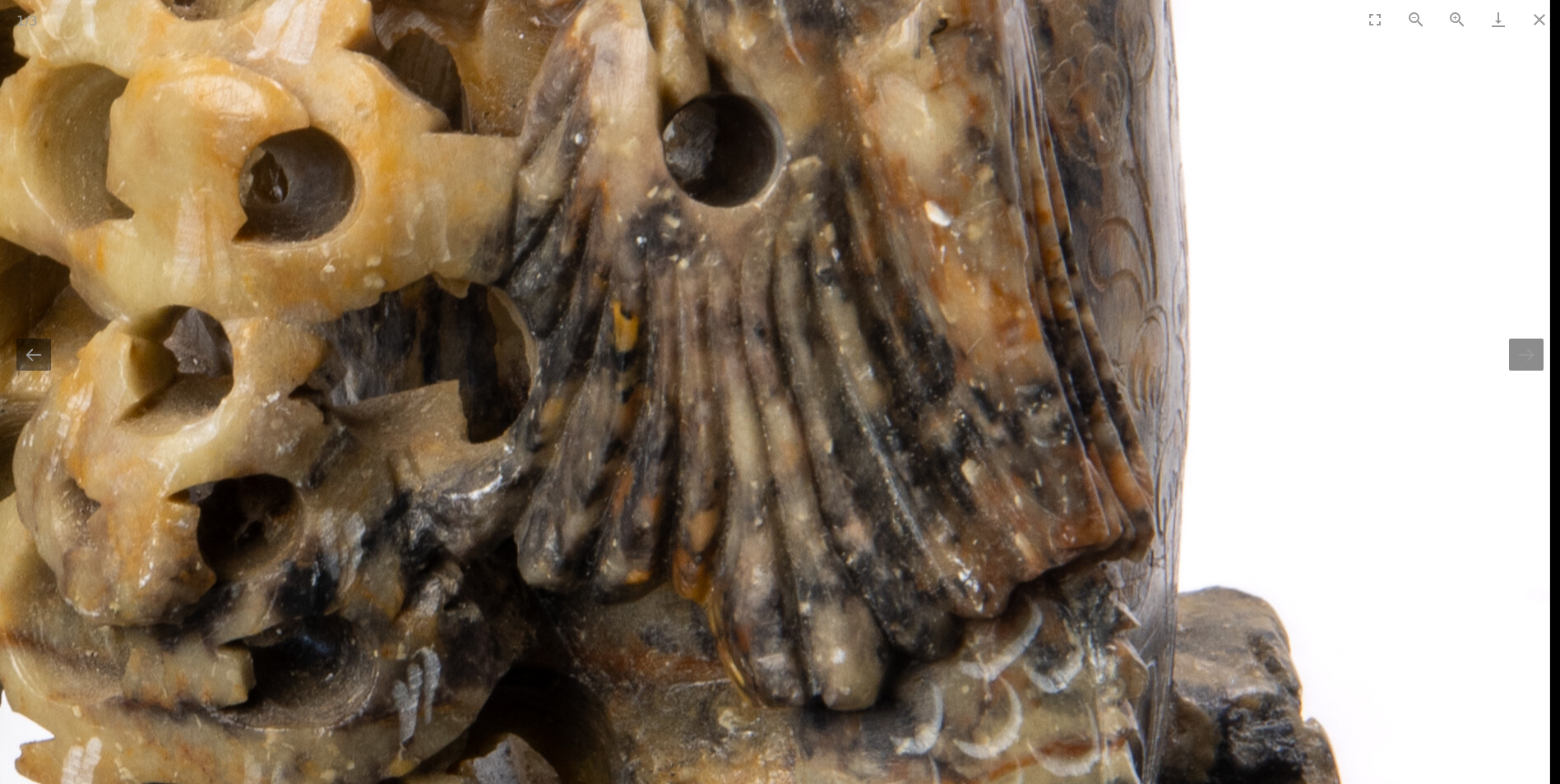
drag, startPoint x: 1218, startPoint y: 259, endPoint x: 1154, endPoint y: 513, distance: 261.9
click at [1154, 513] on img at bounding box center [35, 489] width 3029 height 3029
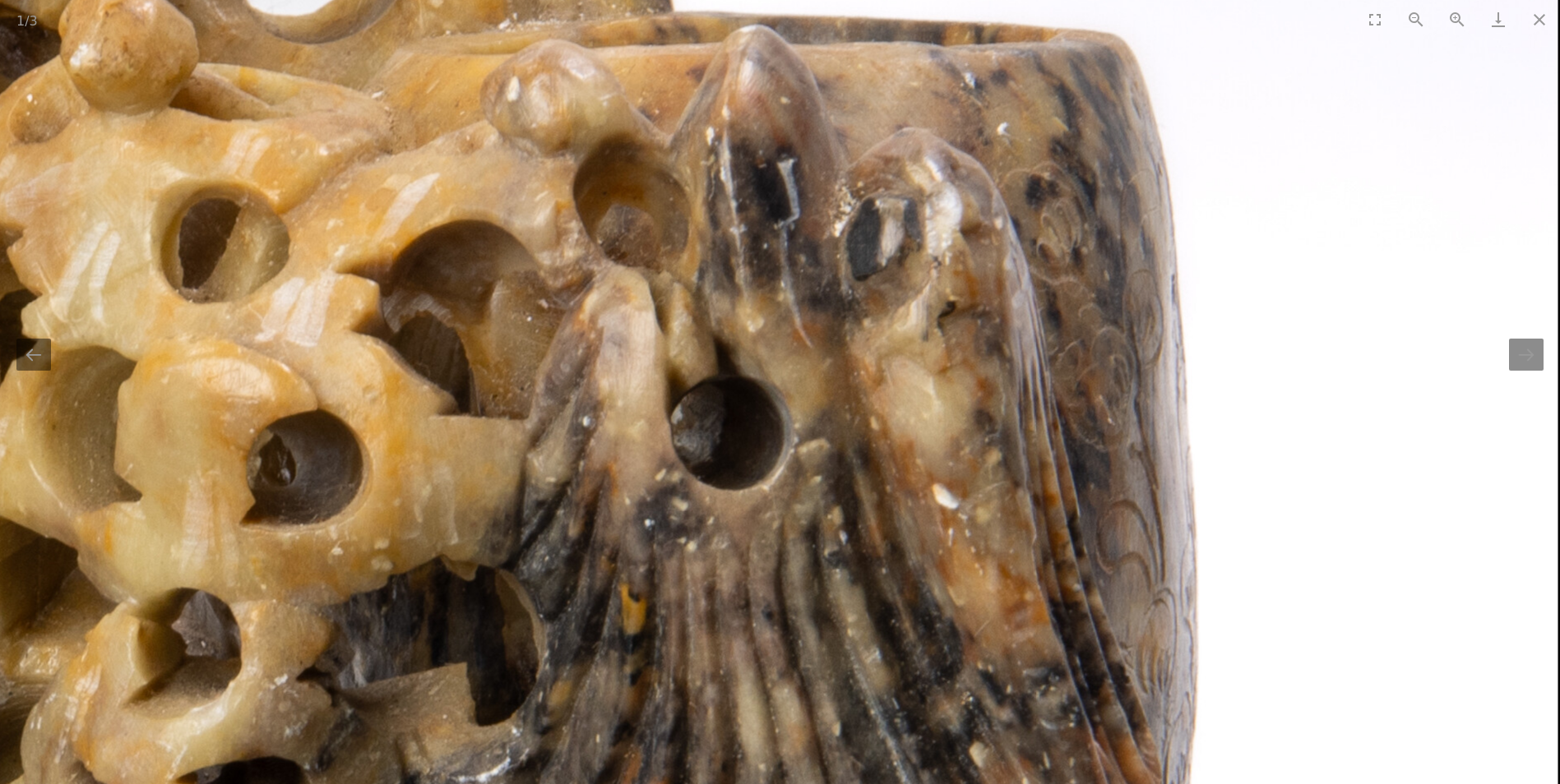
drag, startPoint x: 1153, startPoint y: 390, endPoint x: 1139, endPoint y: 504, distance: 114.9
click at [1139, 504] on img at bounding box center [43, 772] width 3029 height 3029
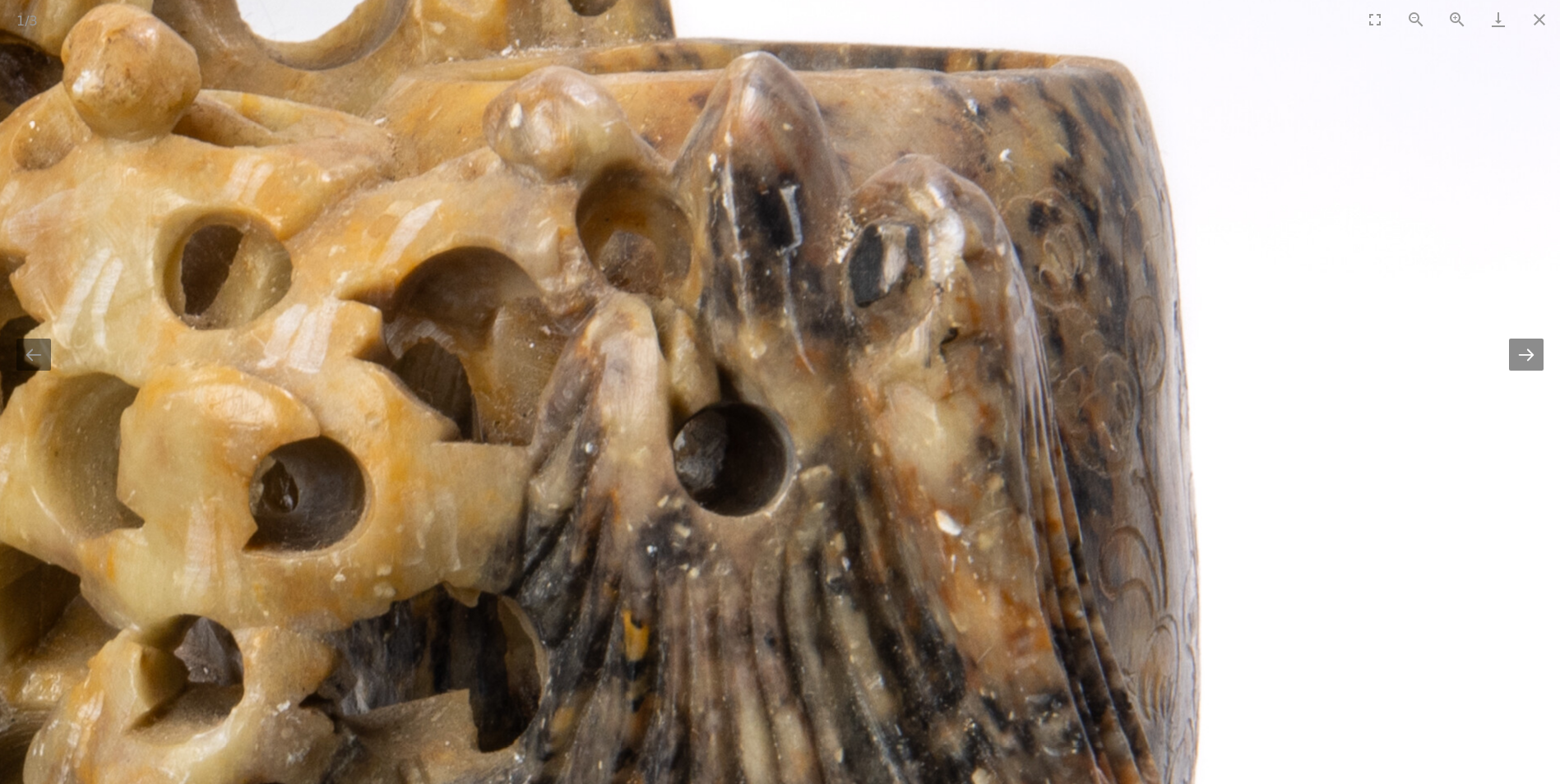
click at [1531, 353] on button "Next slide" at bounding box center [1526, 355] width 35 height 32
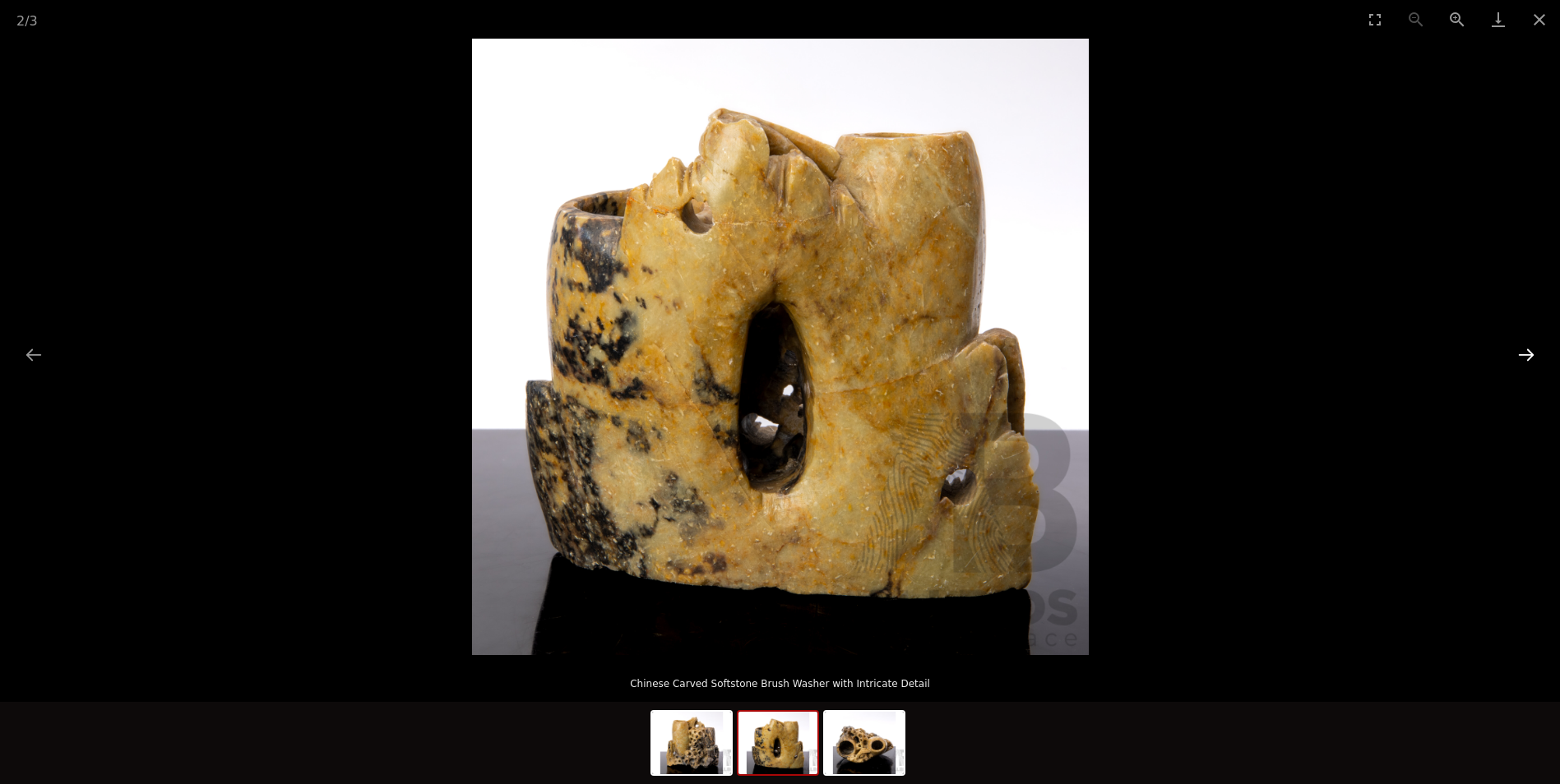
click at [1516, 360] on button "Next slide" at bounding box center [1526, 355] width 35 height 32
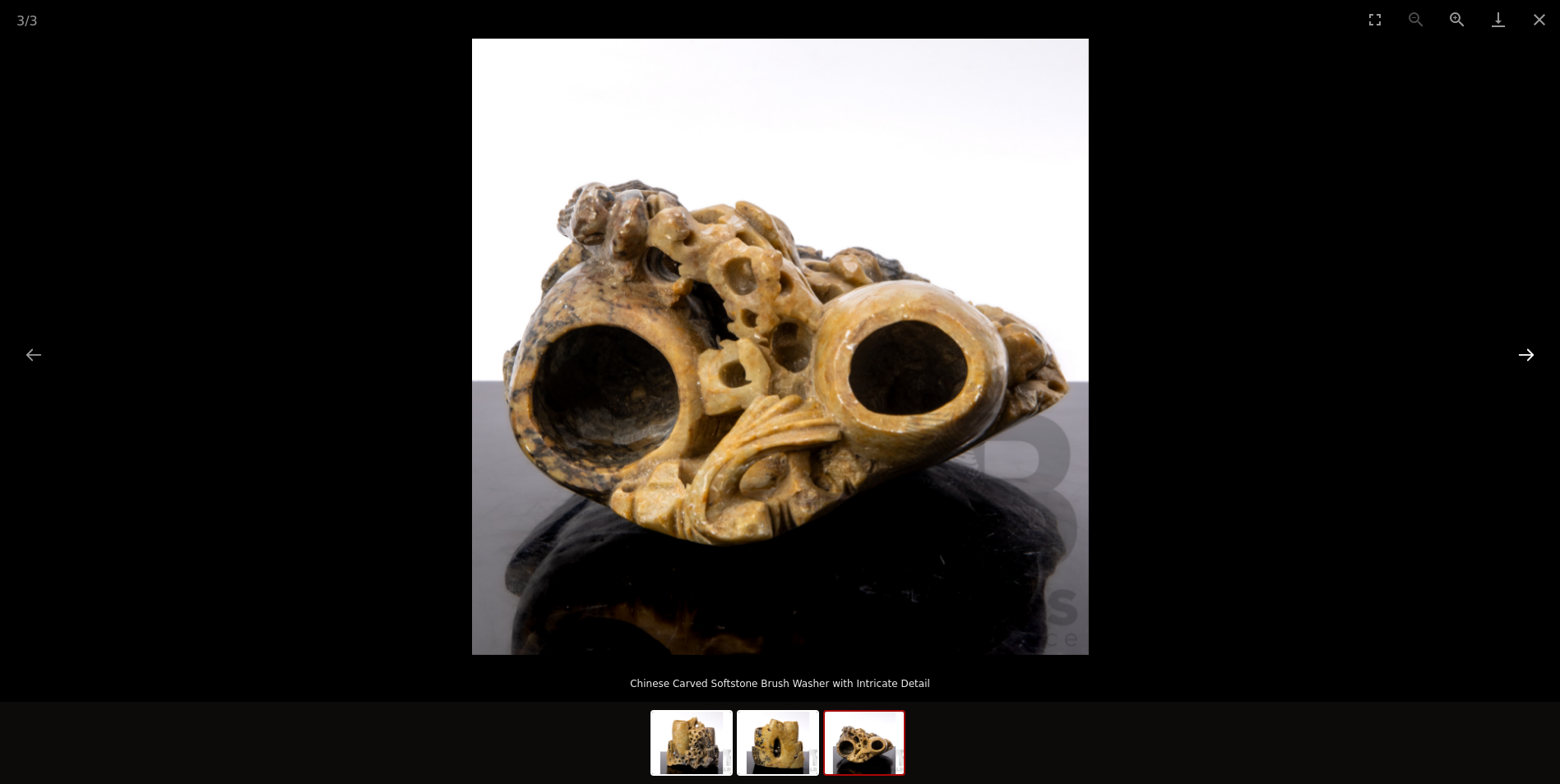
click at [1516, 360] on button "Next slide" at bounding box center [1526, 355] width 35 height 32
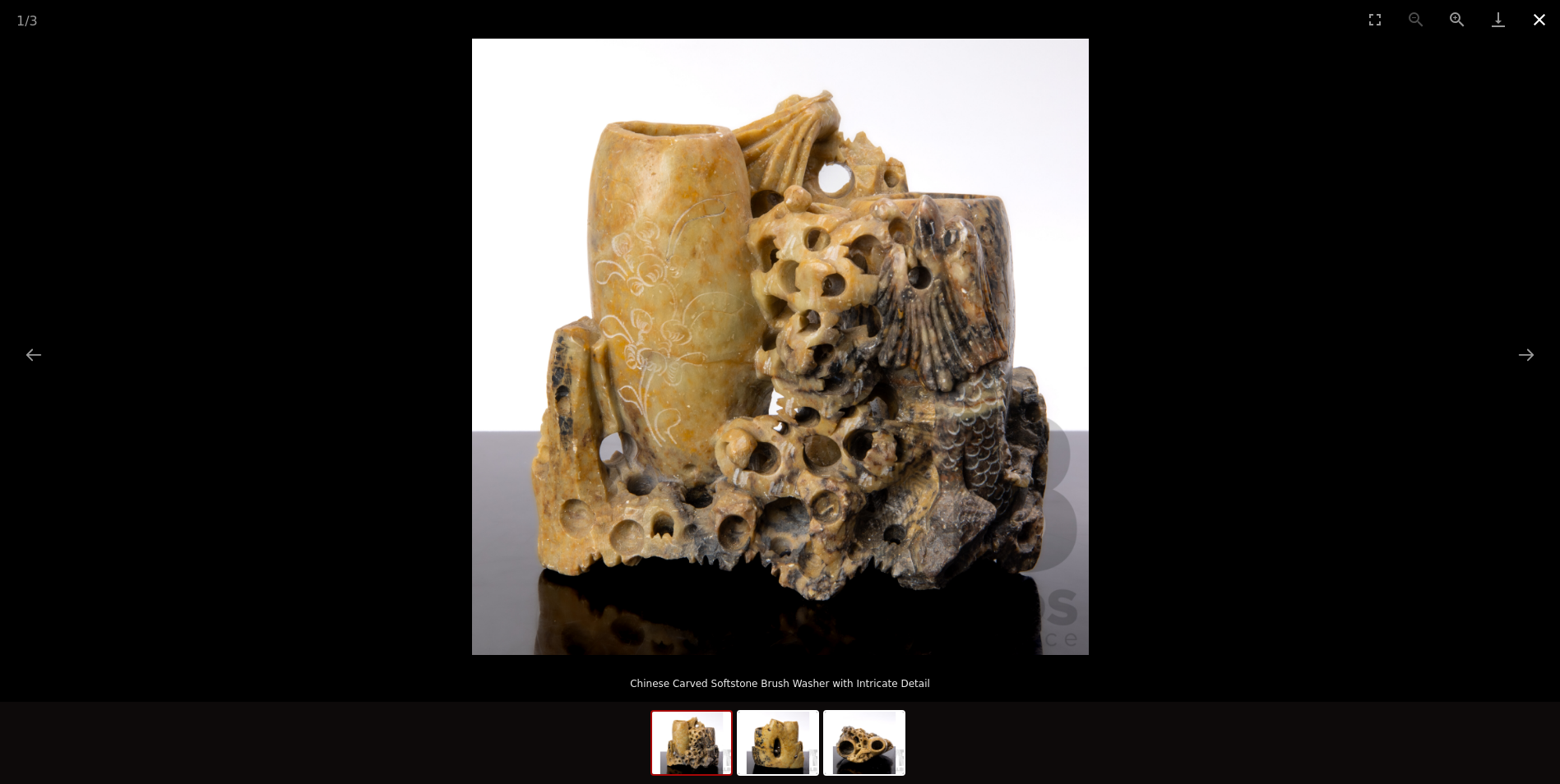
click at [1541, 19] on button "Close gallery" at bounding box center [1540, 19] width 41 height 38
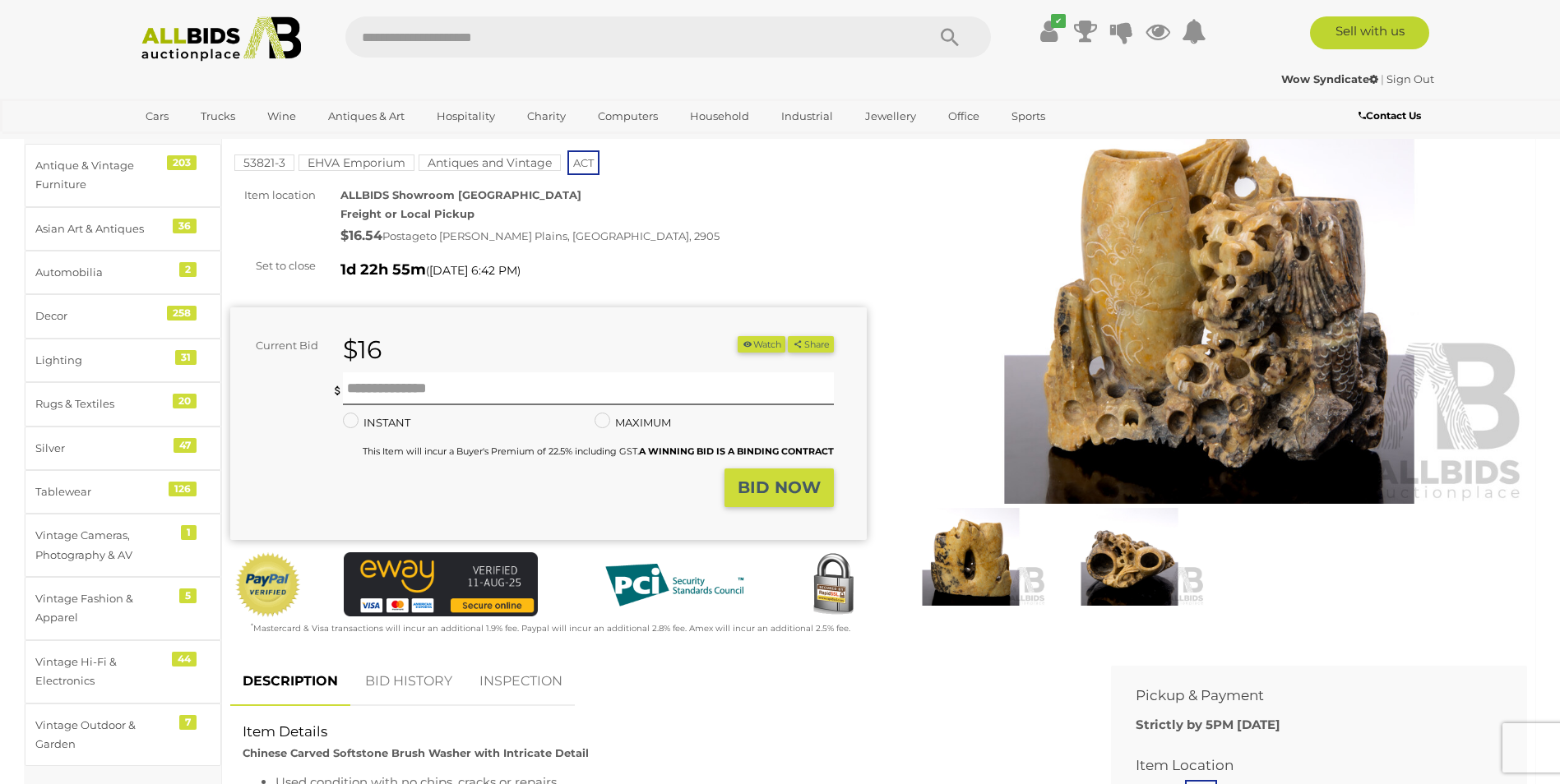
scroll to position [82, 0]
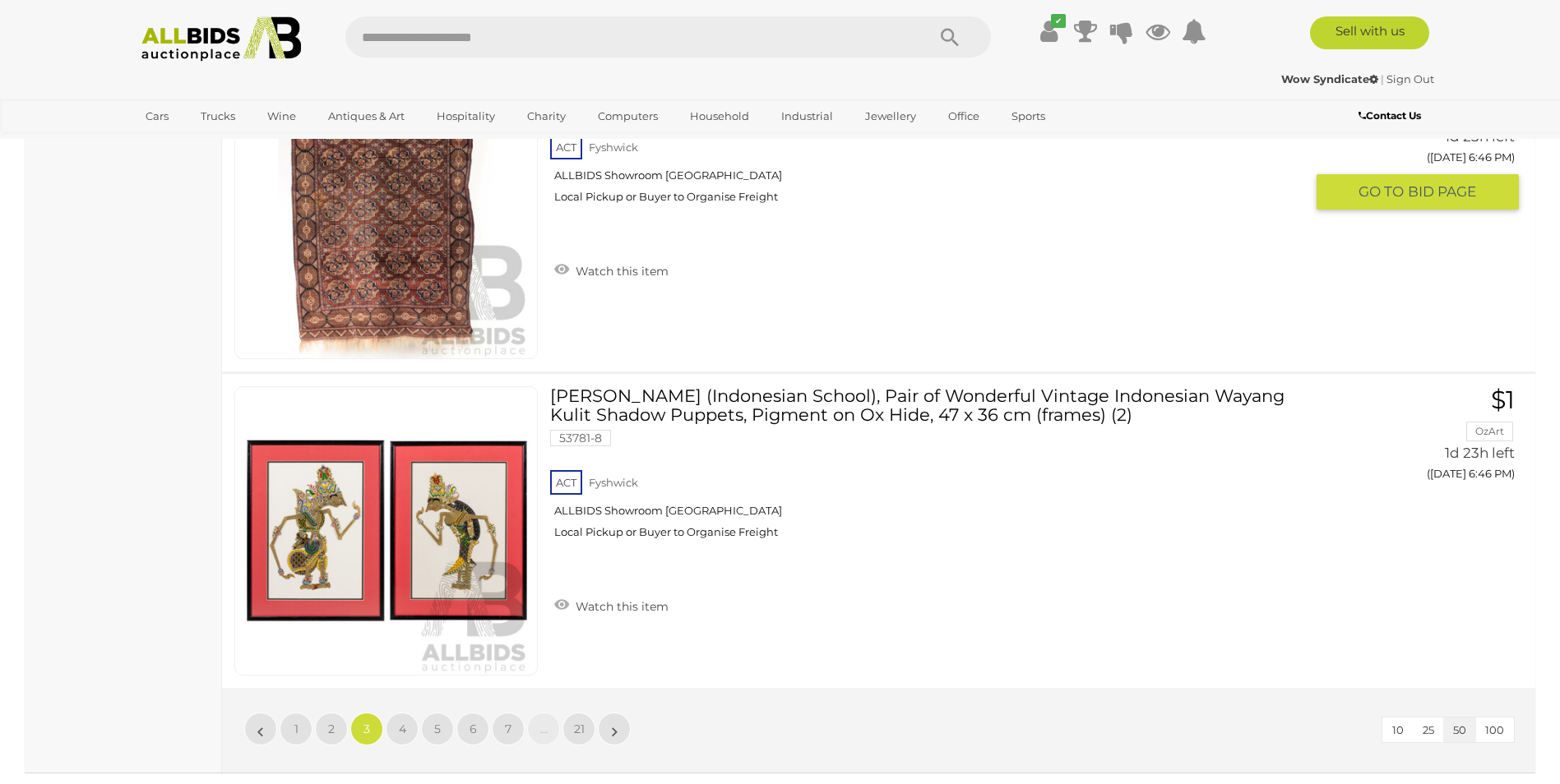
scroll to position [15872, 0]
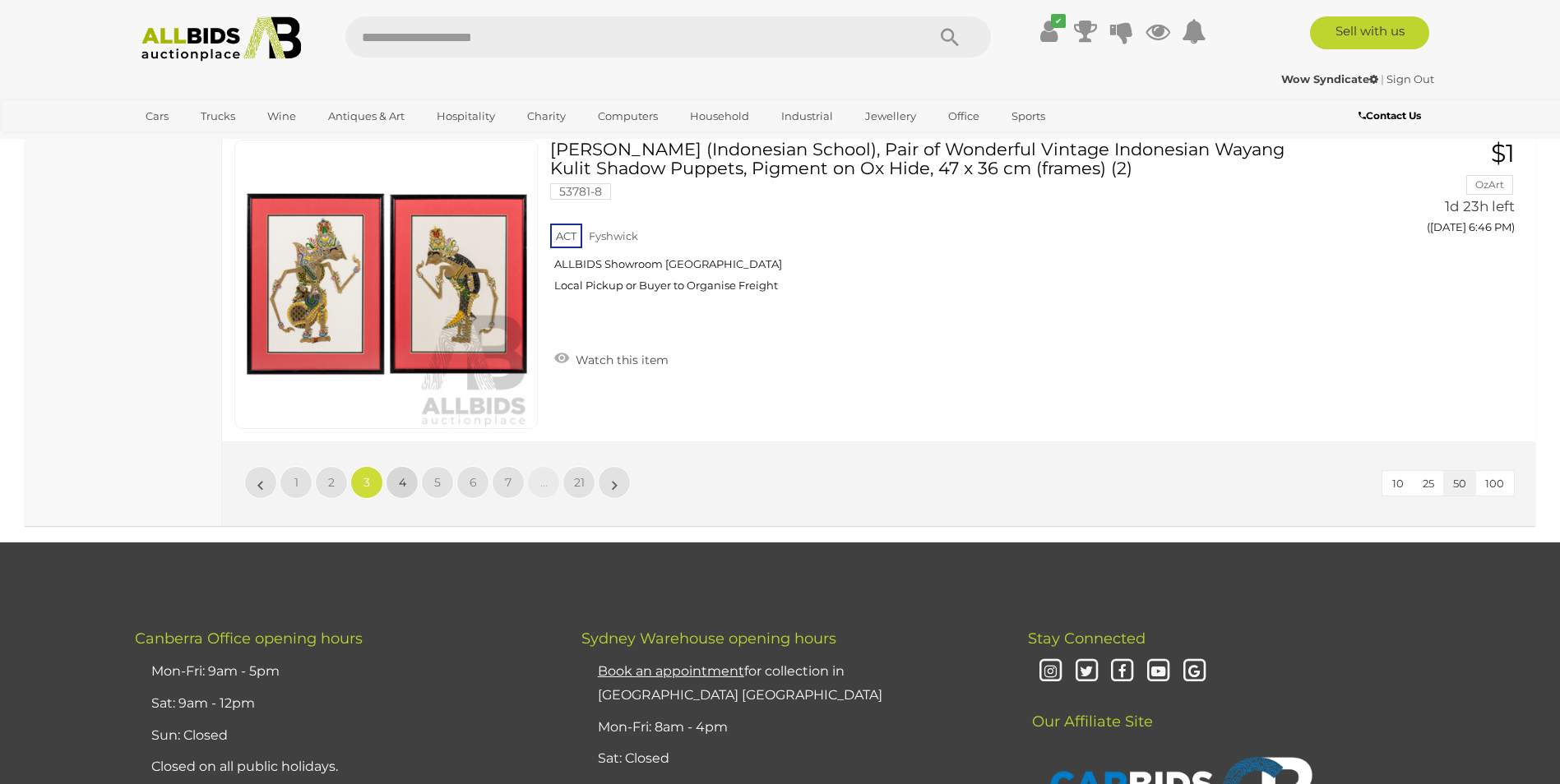
click at [406, 481] on span "4" at bounding box center [402, 482] width 7 height 15
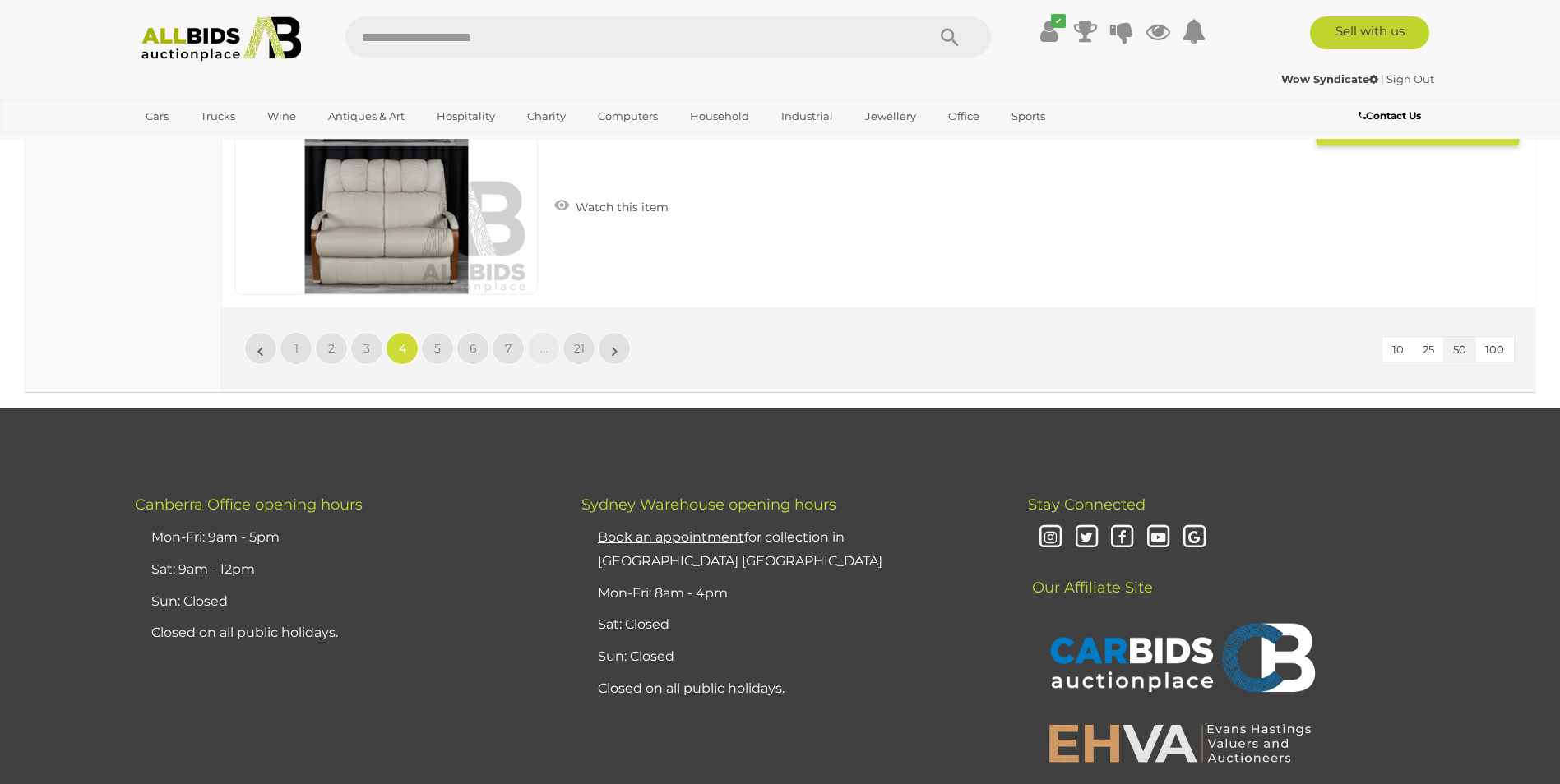
scroll to position [16026, 0]
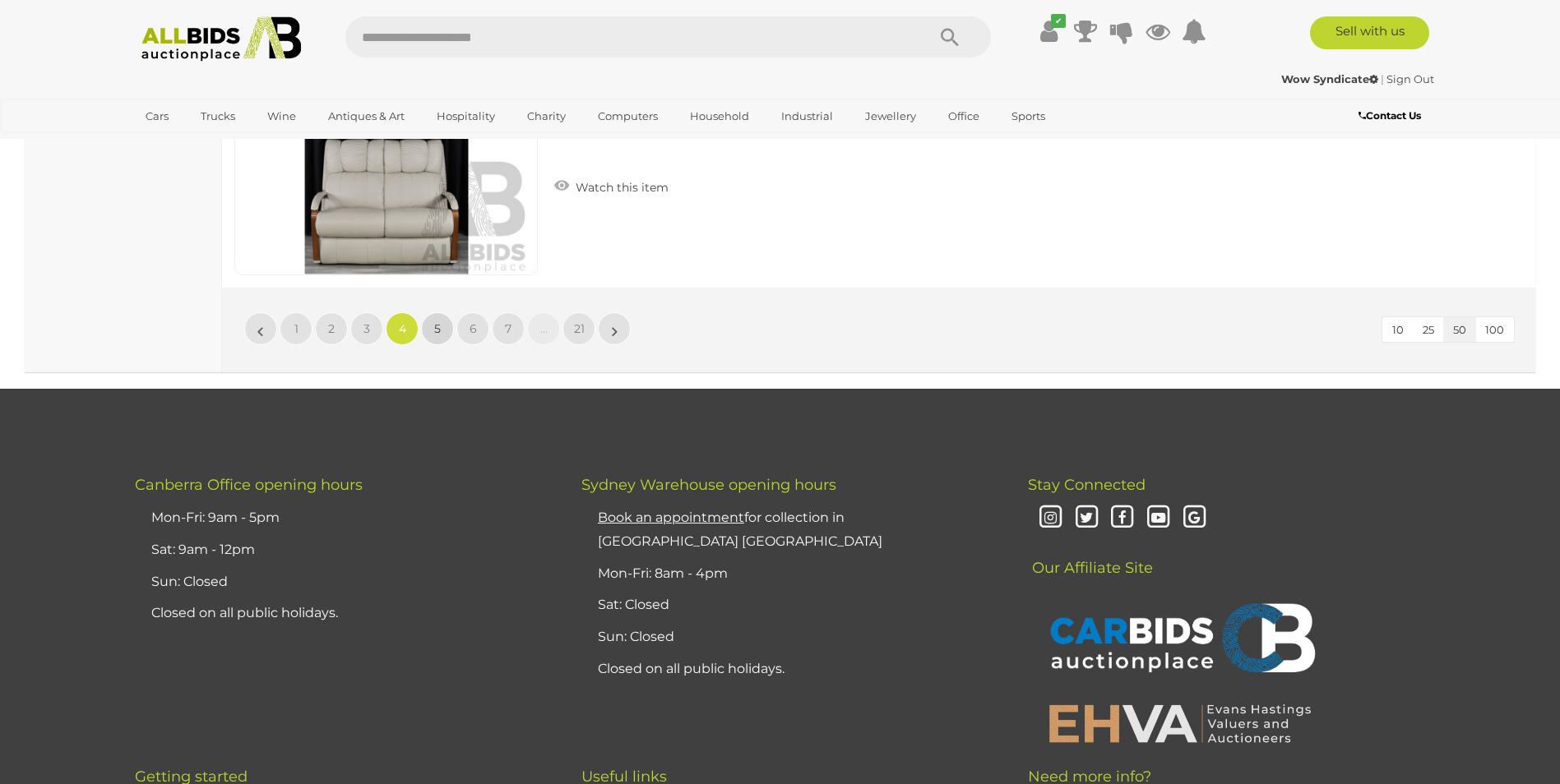
click at [441, 330] on link "5" at bounding box center [437, 328] width 33 height 33
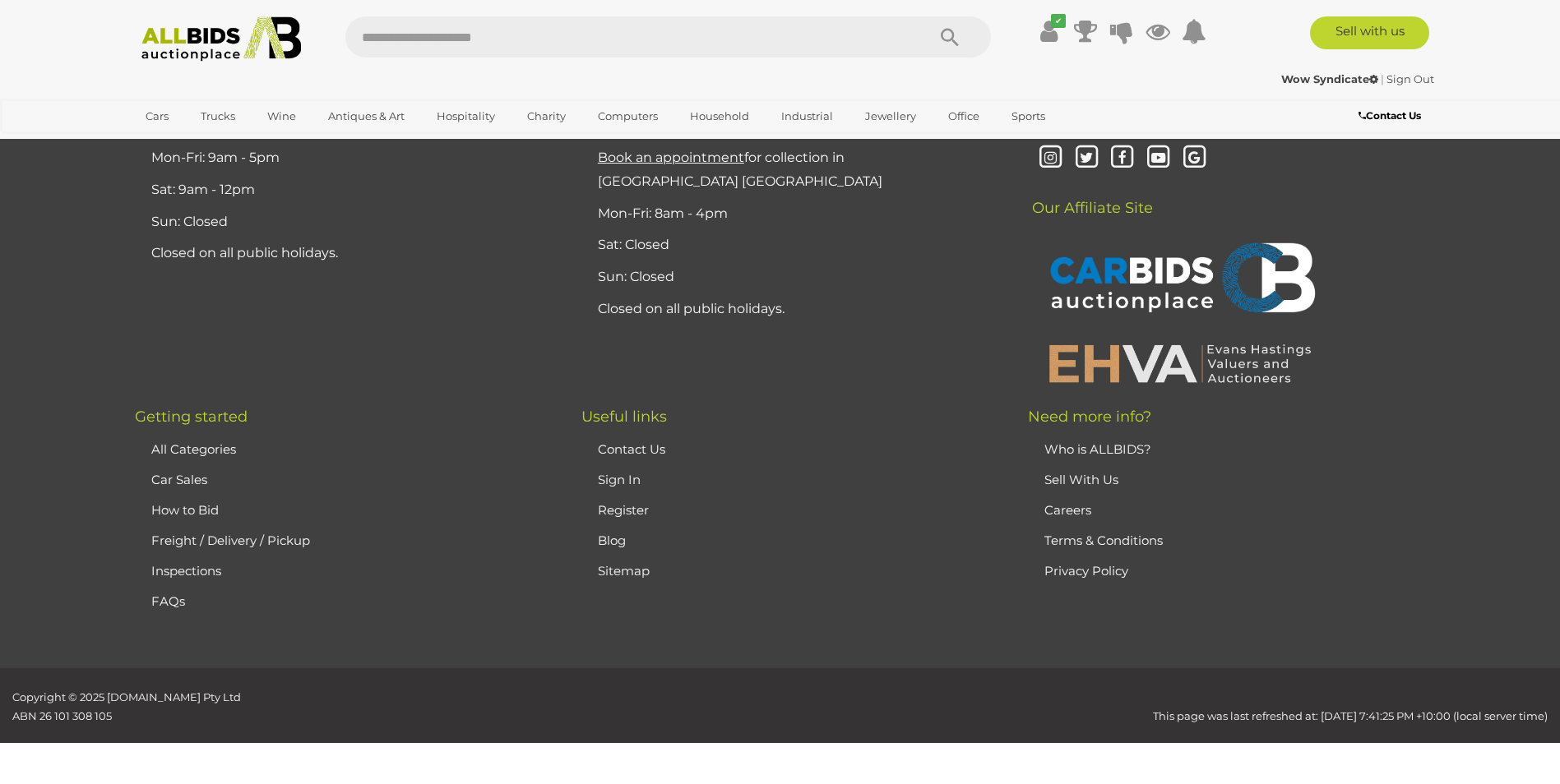
scroll to position [320, 0]
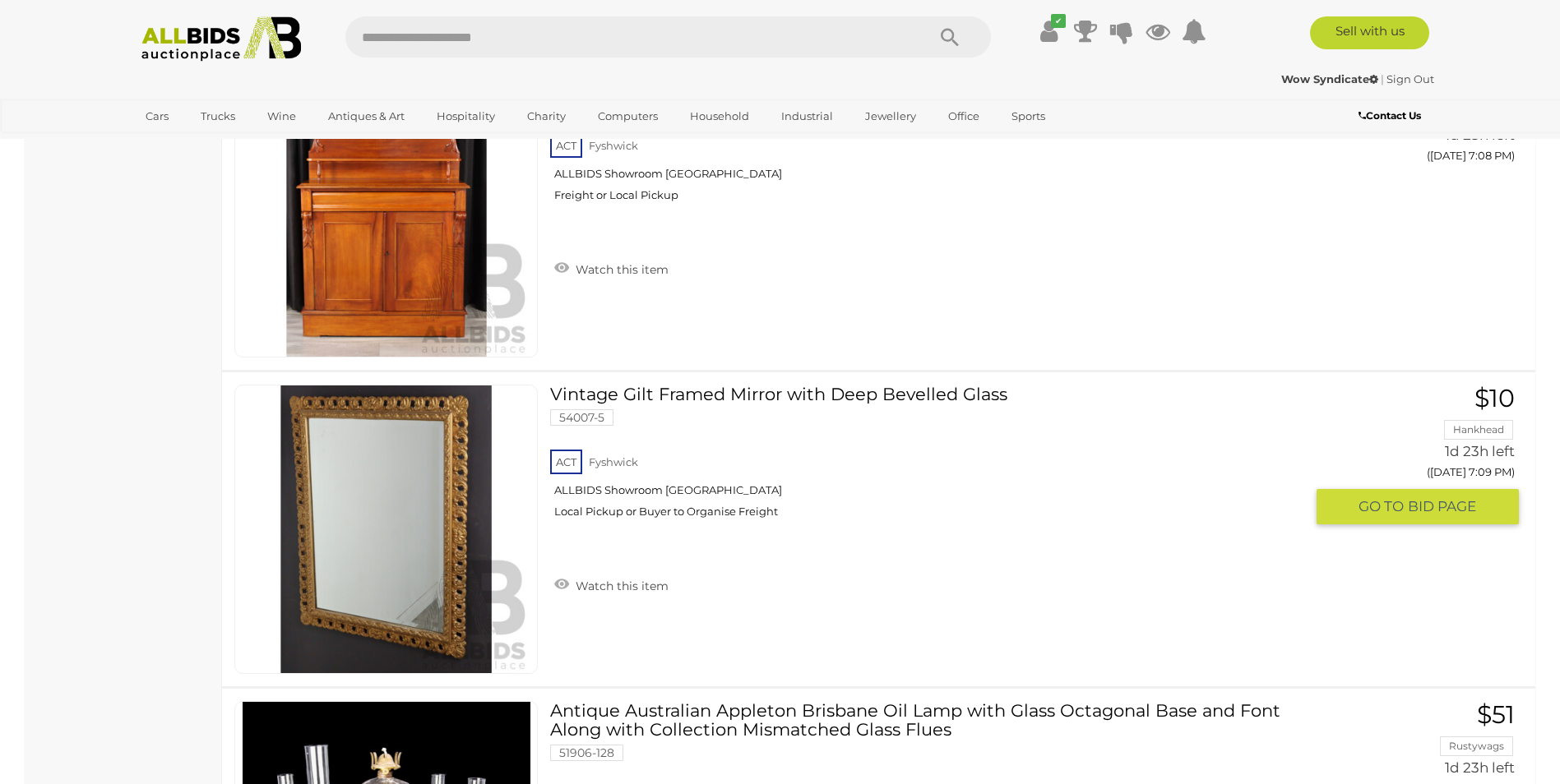
scroll to position [3363, 0]
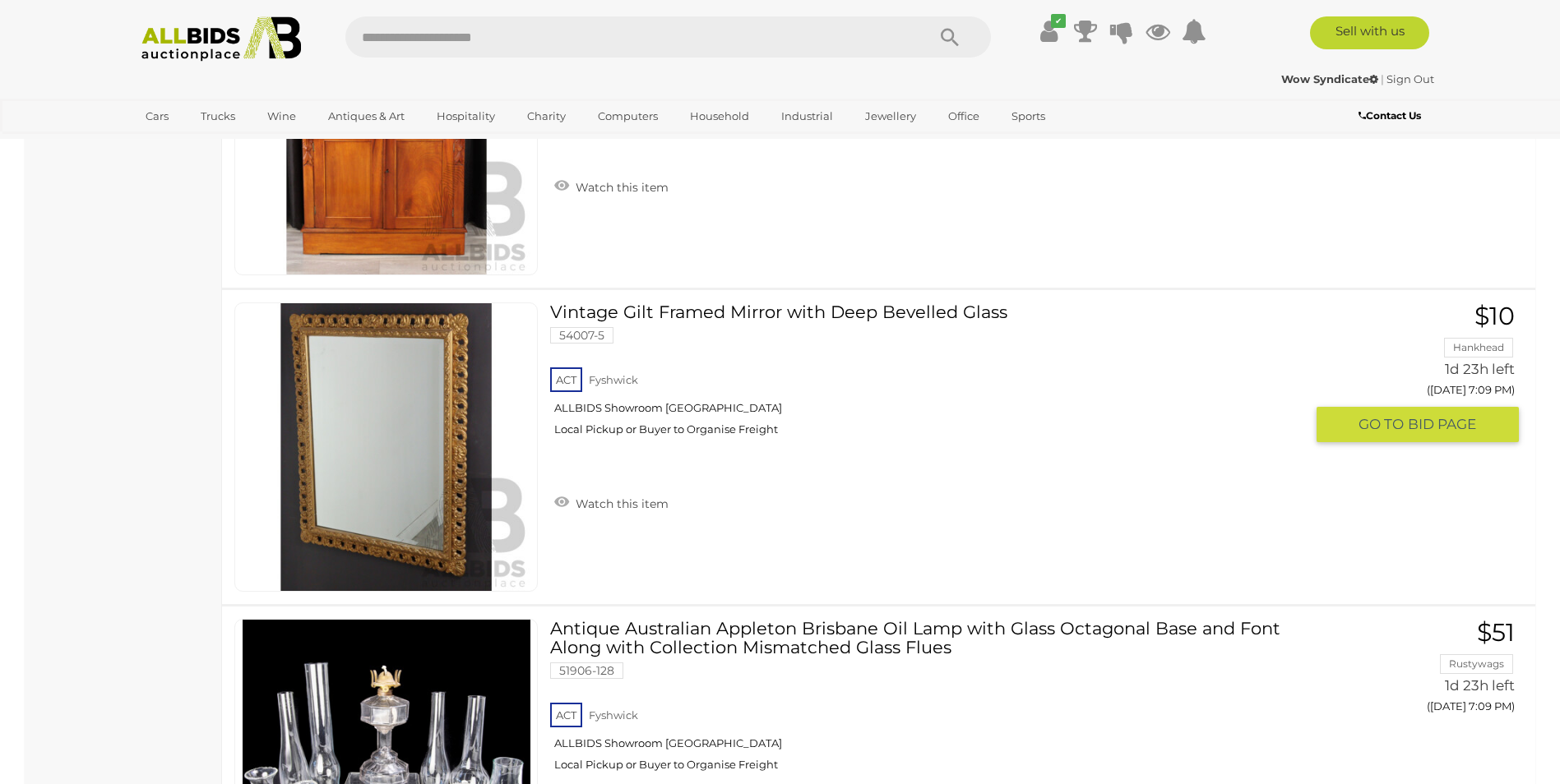
click at [391, 450] on img at bounding box center [386, 447] width 287 height 287
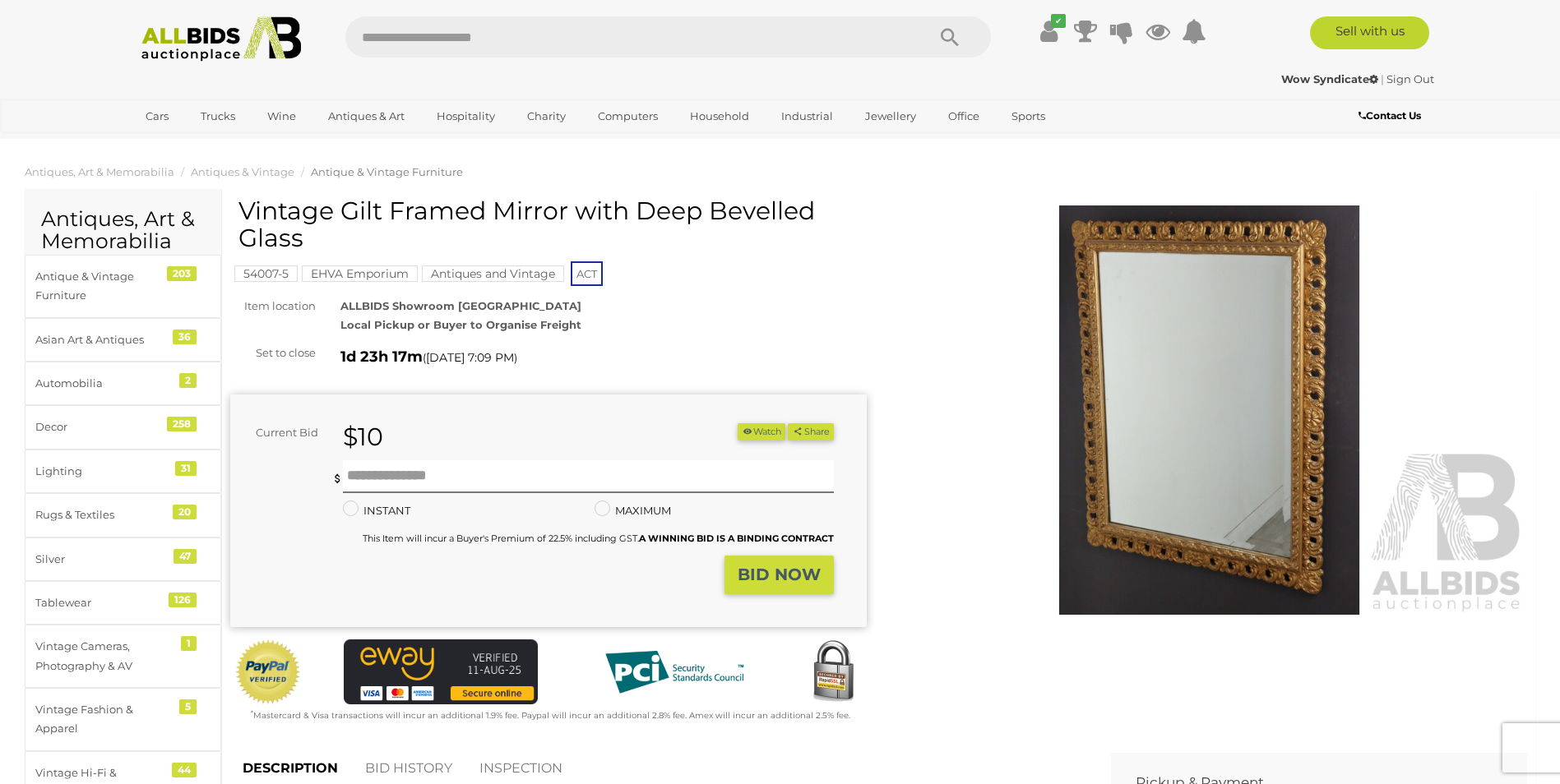
click at [1208, 396] on img at bounding box center [1209, 410] width 636 height 410
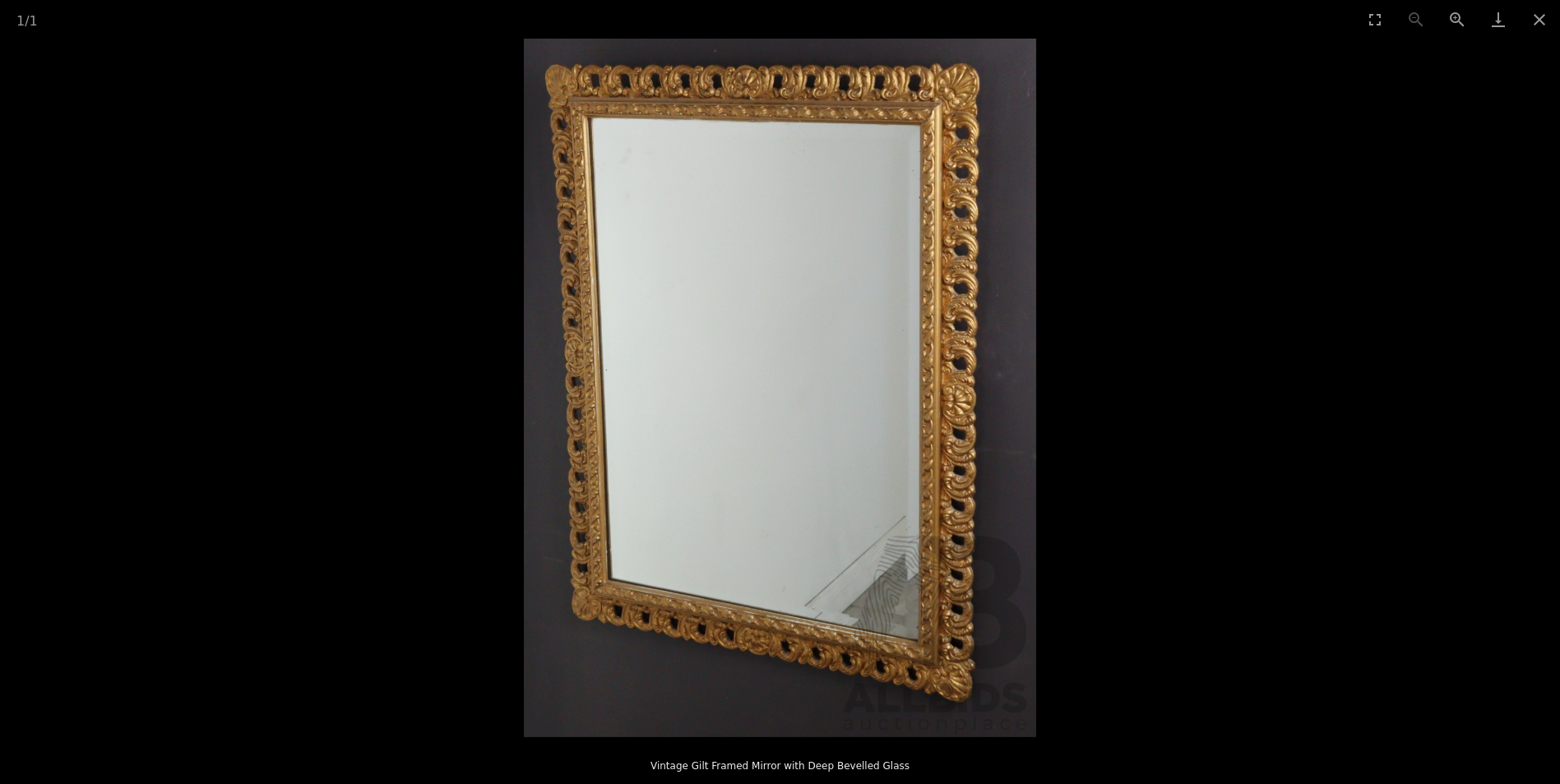
click at [762, 429] on img at bounding box center [780, 387] width 513 height 699
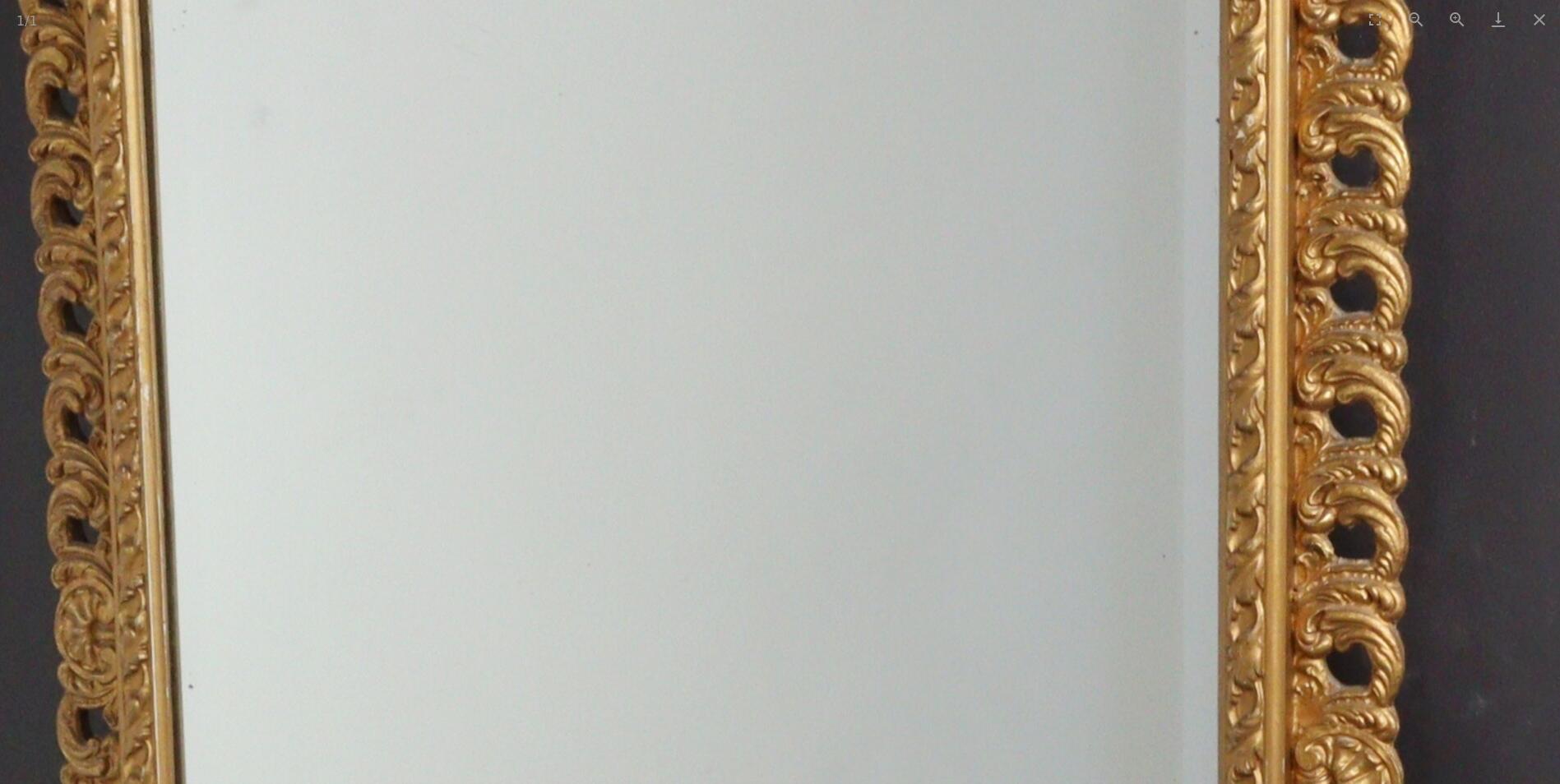
drag, startPoint x: 1146, startPoint y: 126, endPoint x: 1085, endPoint y: 573, distance: 451.1
click at [1085, 573] on img at bounding box center [760, 745] width 1680 height 2291
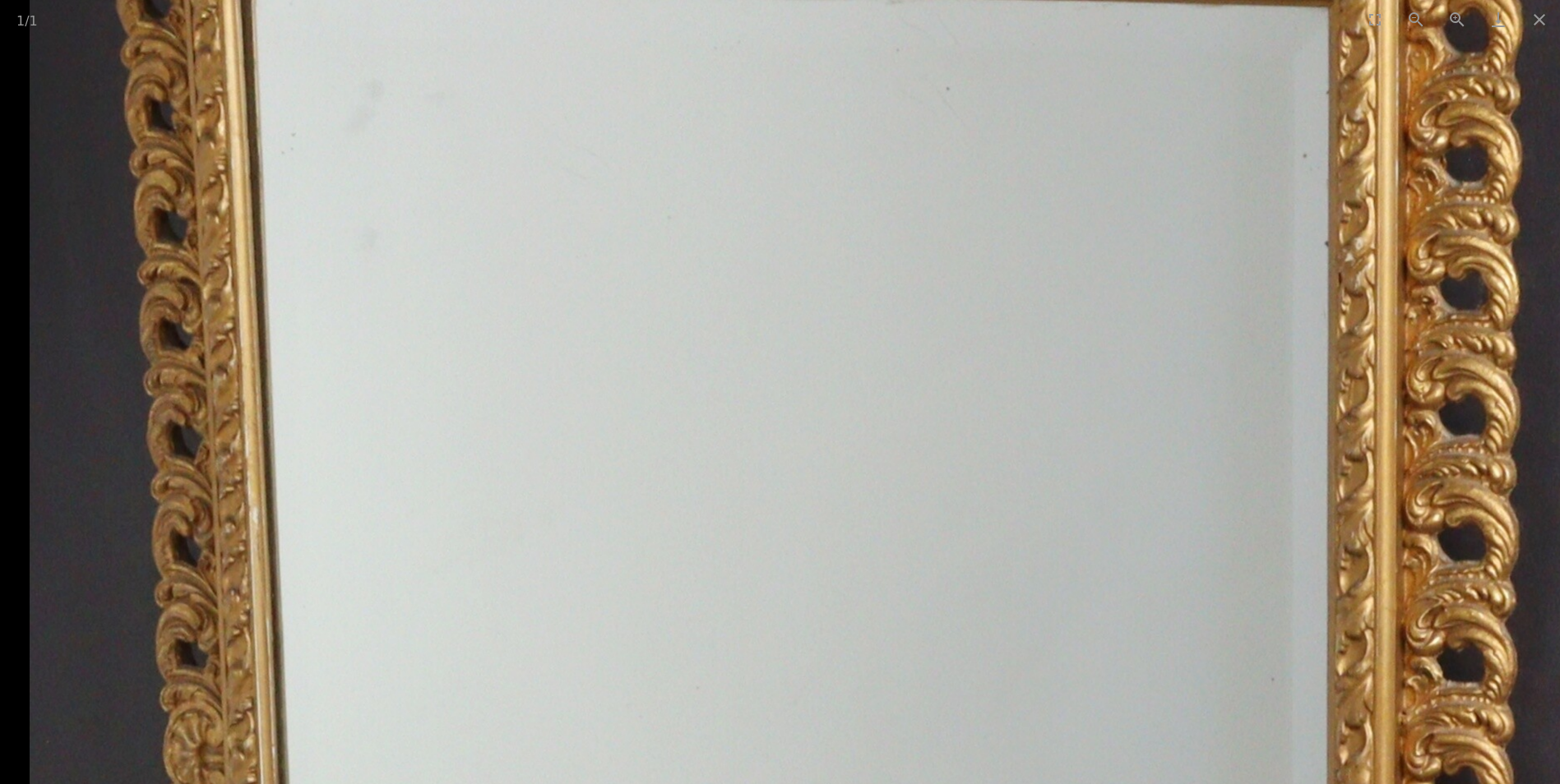
drag, startPoint x: 1191, startPoint y: 402, endPoint x: 1498, endPoint y: 69, distance: 452.9
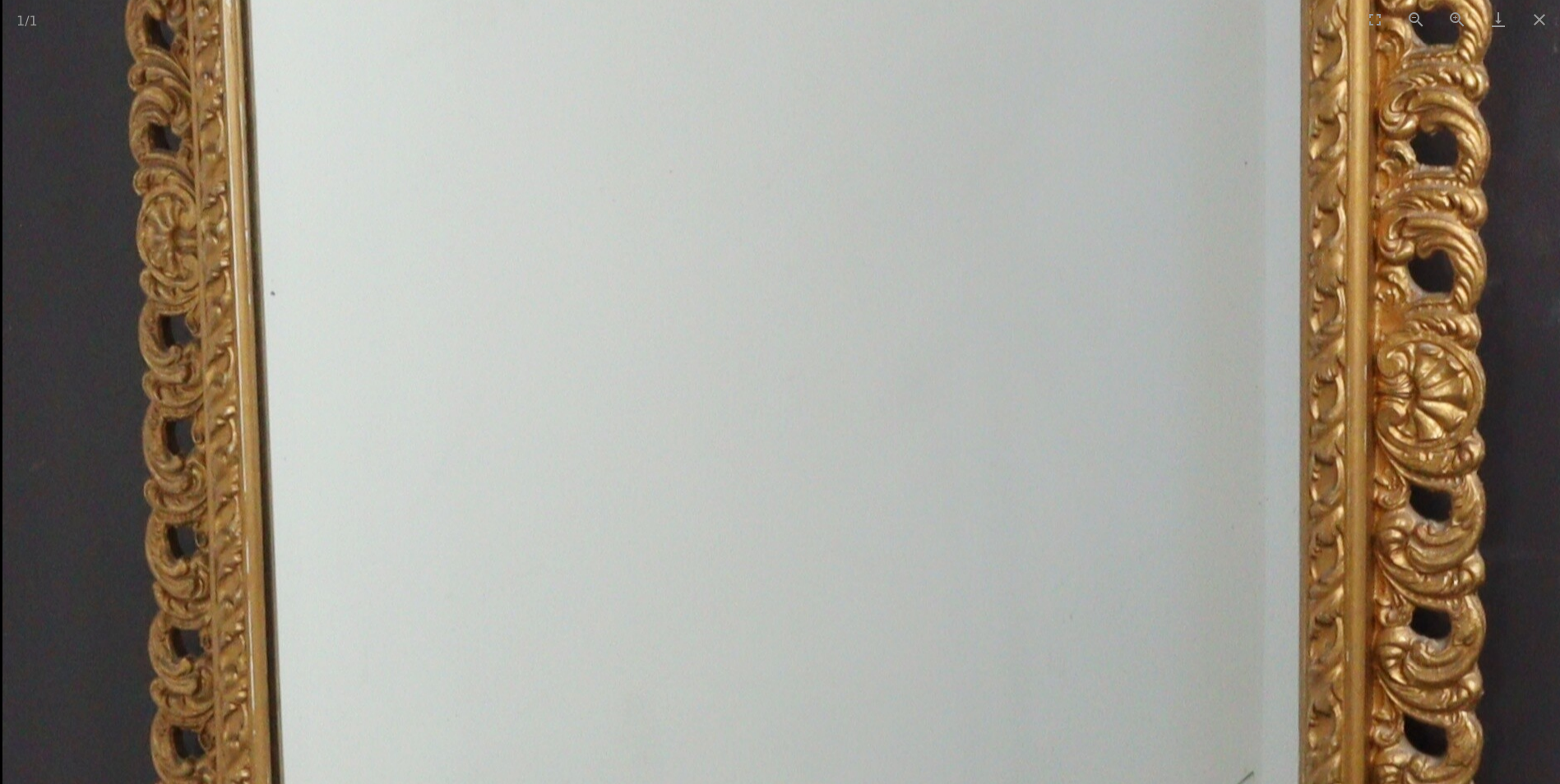
drag, startPoint x: 1233, startPoint y: 473, endPoint x: 1255, endPoint y: -61, distance: 534.5
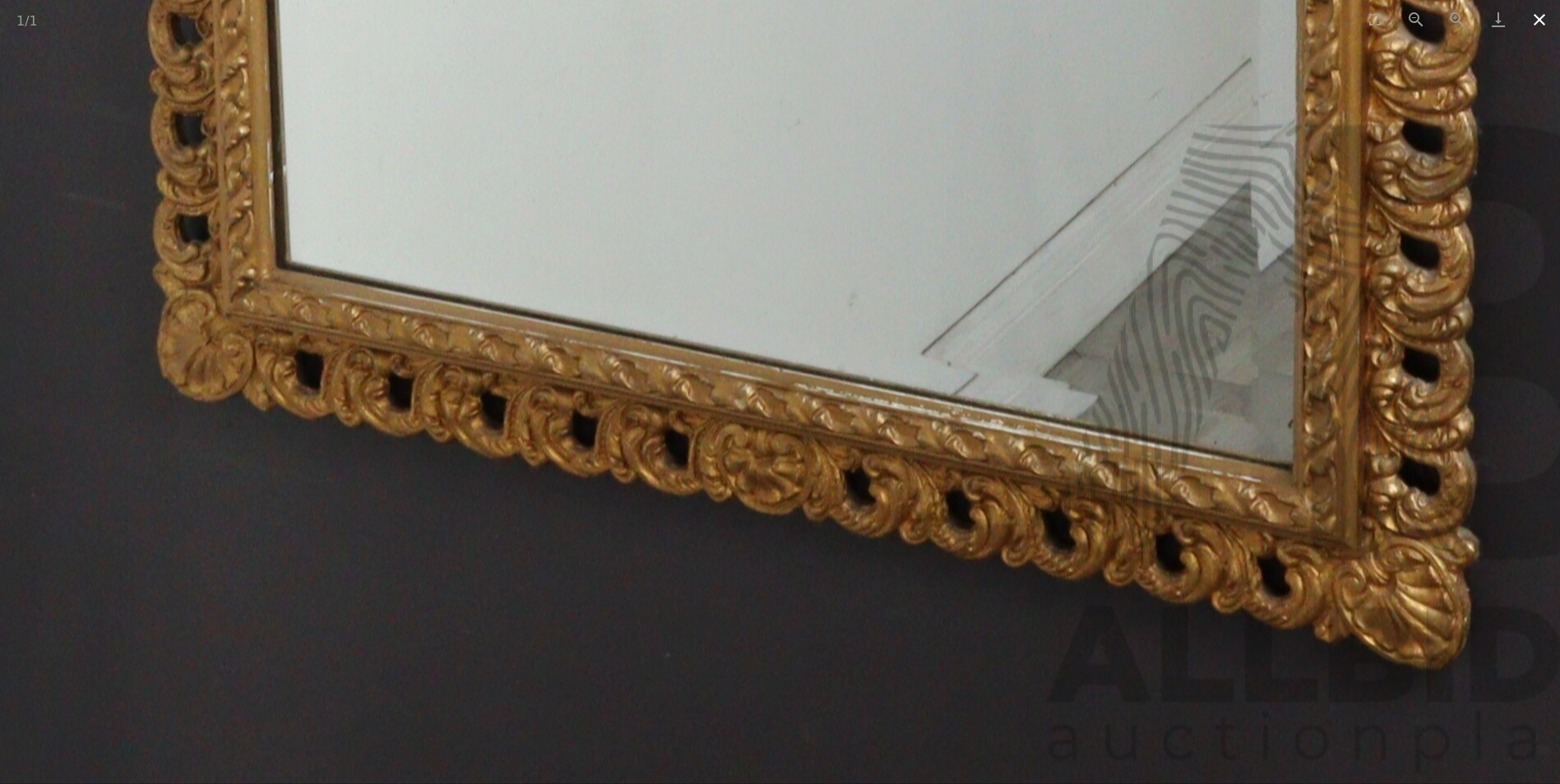
click at [1542, 18] on button "Close gallery" at bounding box center [1540, 19] width 41 height 38
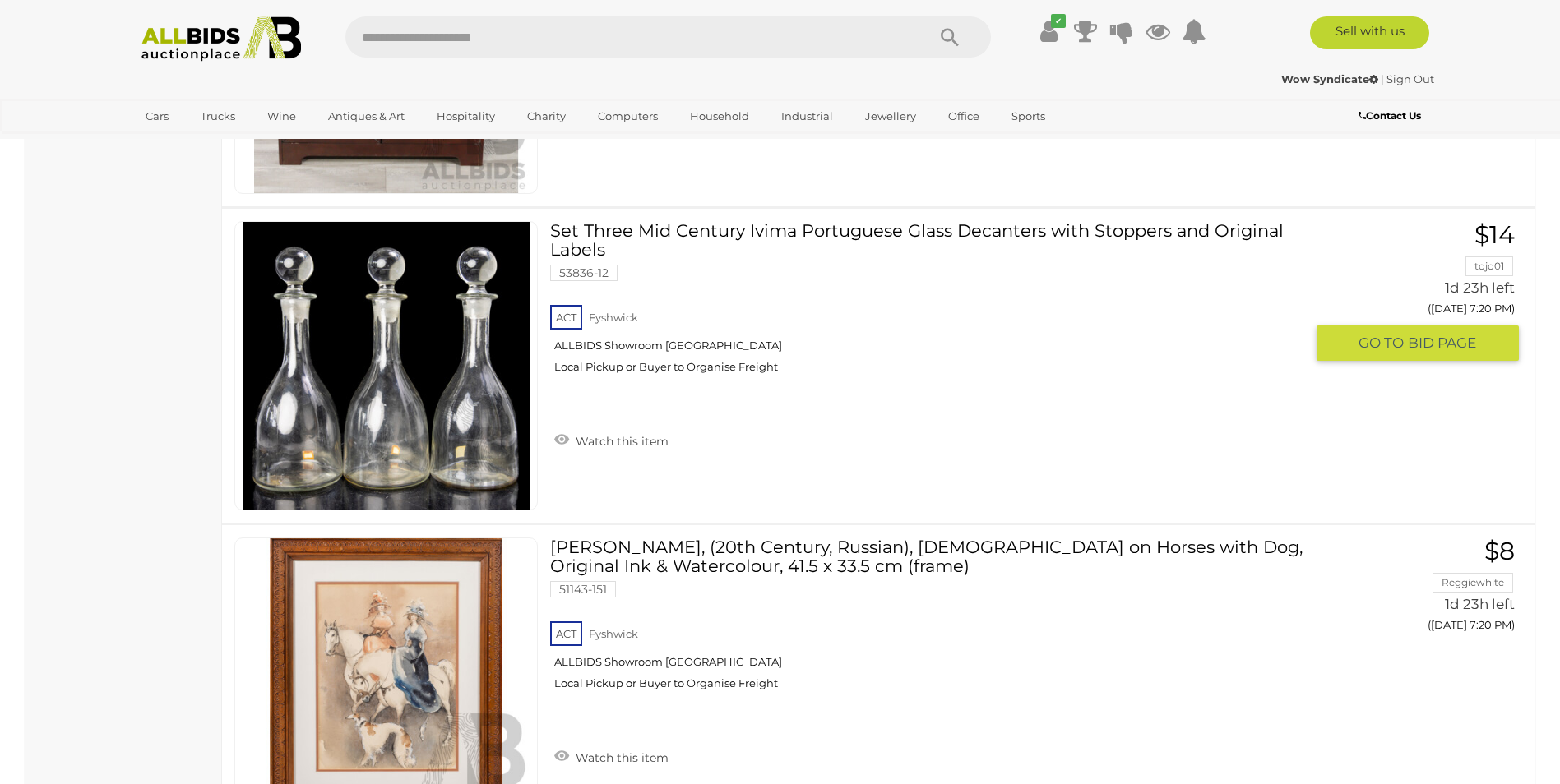
scroll to position [13352, 0]
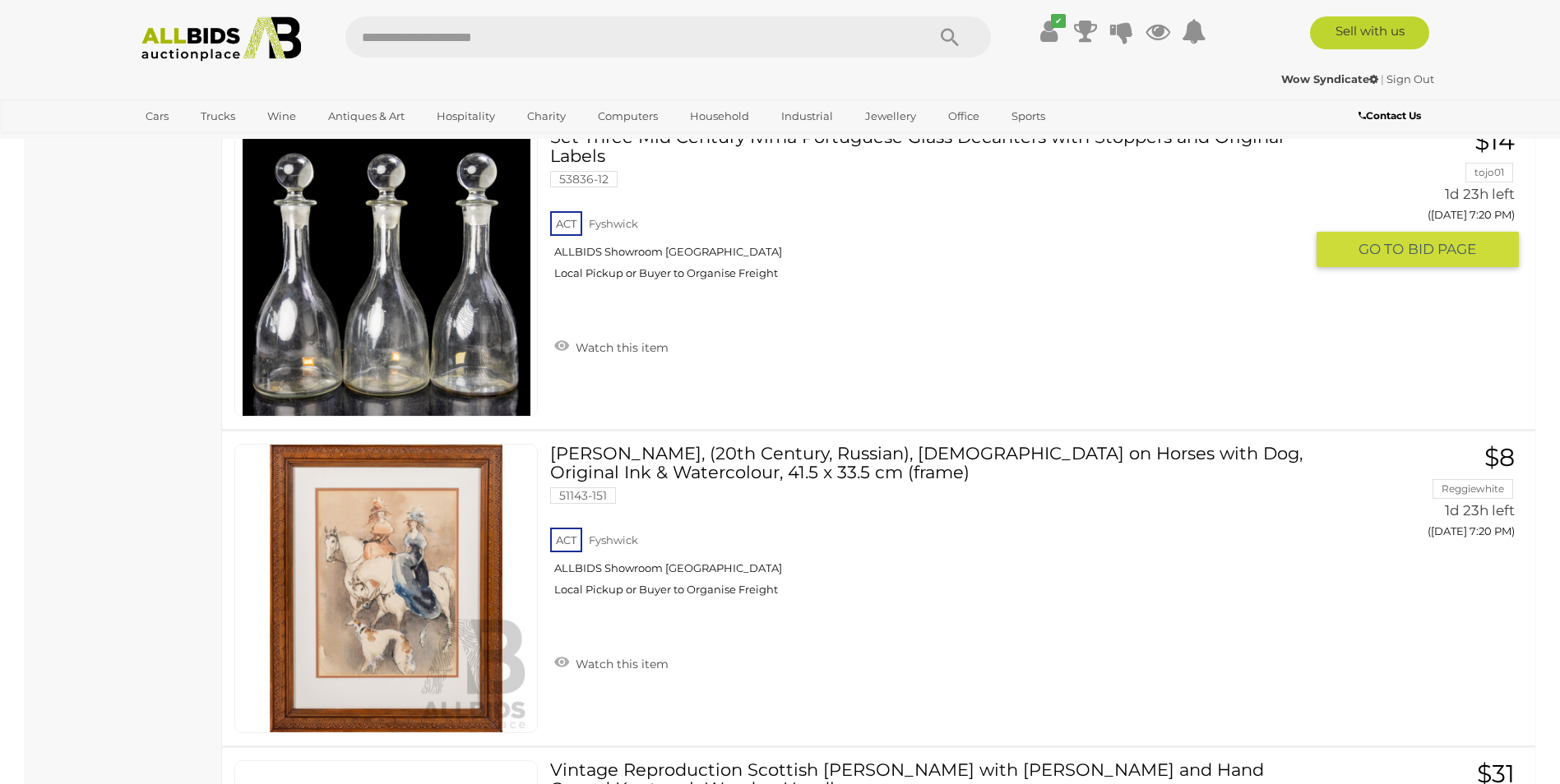
click at [391, 276] on img at bounding box center [386, 271] width 287 height 287
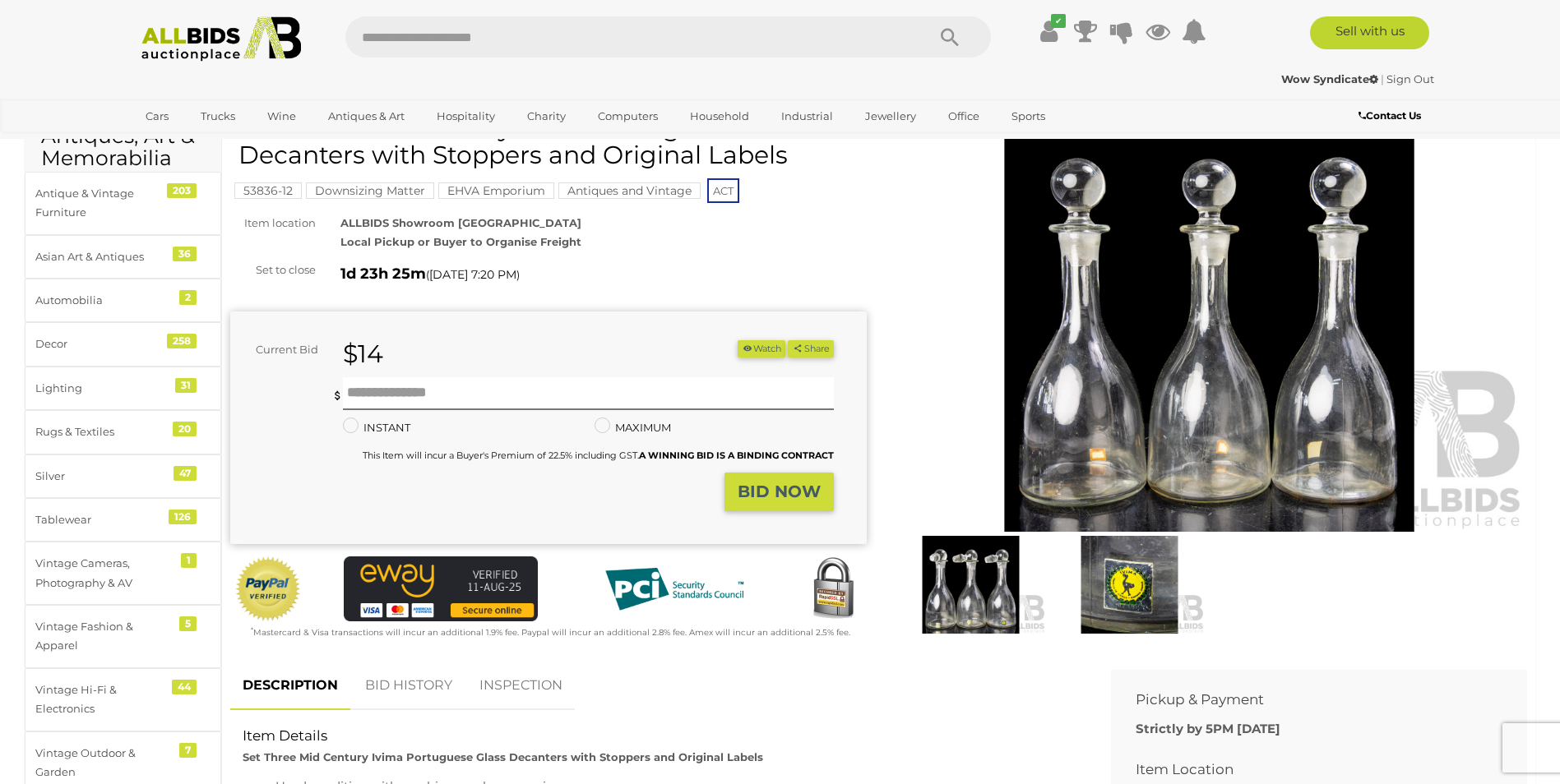
scroll to position [82, 0]
click at [1160, 361] on img at bounding box center [1209, 328] width 636 height 410
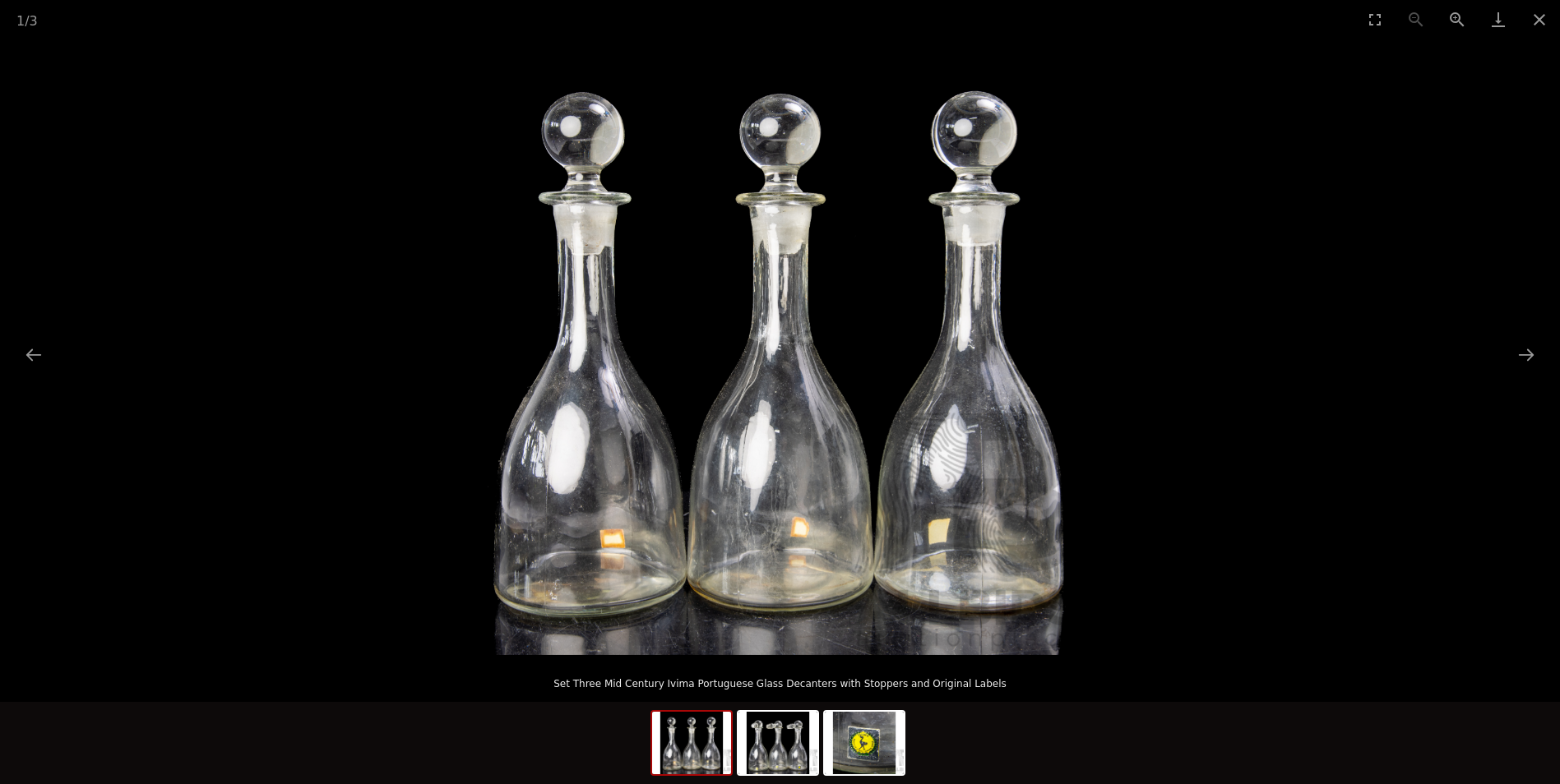
click at [979, 371] on img at bounding box center [780, 346] width 617 height 617
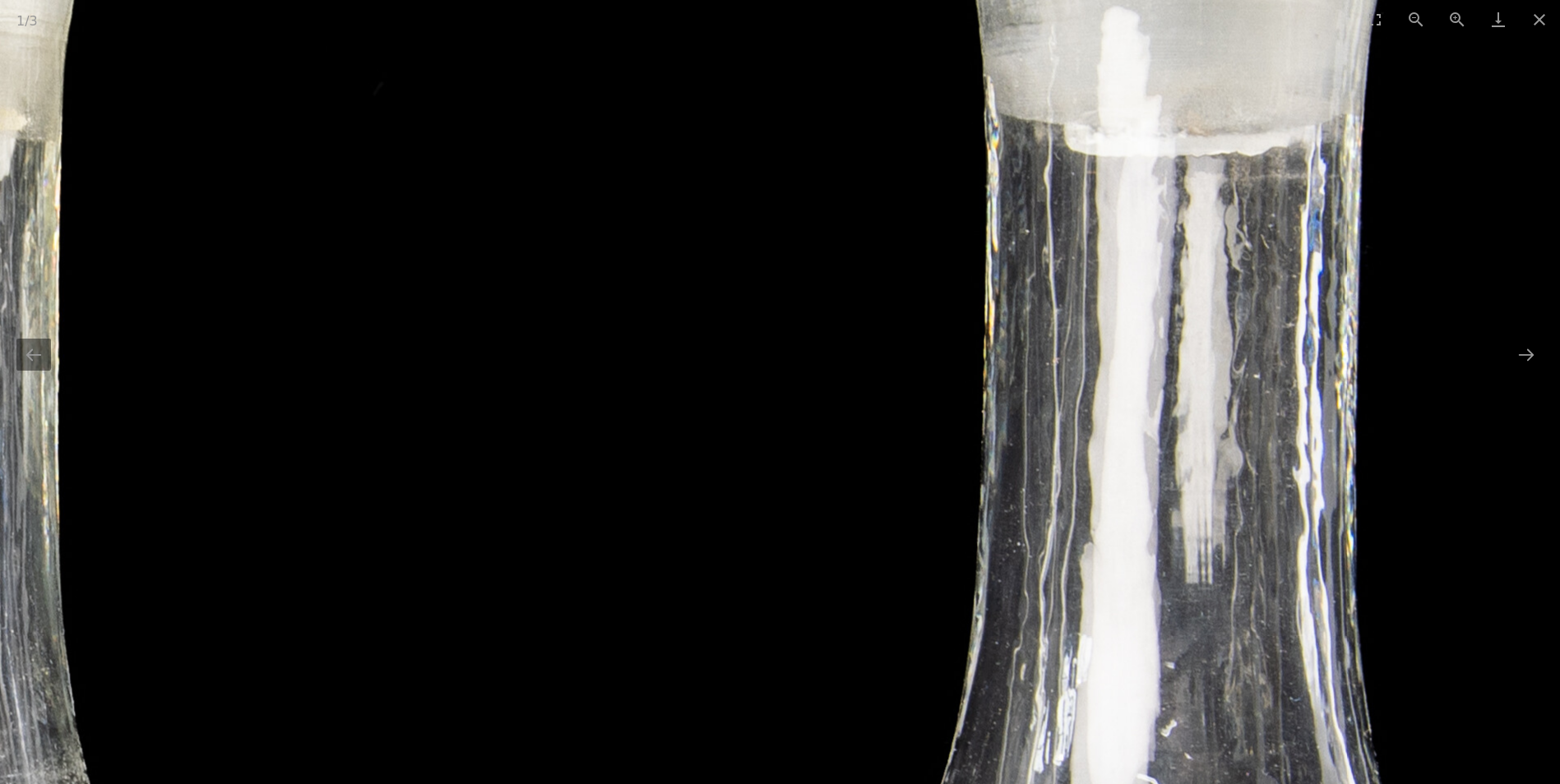
drag, startPoint x: 985, startPoint y: 332, endPoint x: 1223, endPoint y: 827, distance: 549.2
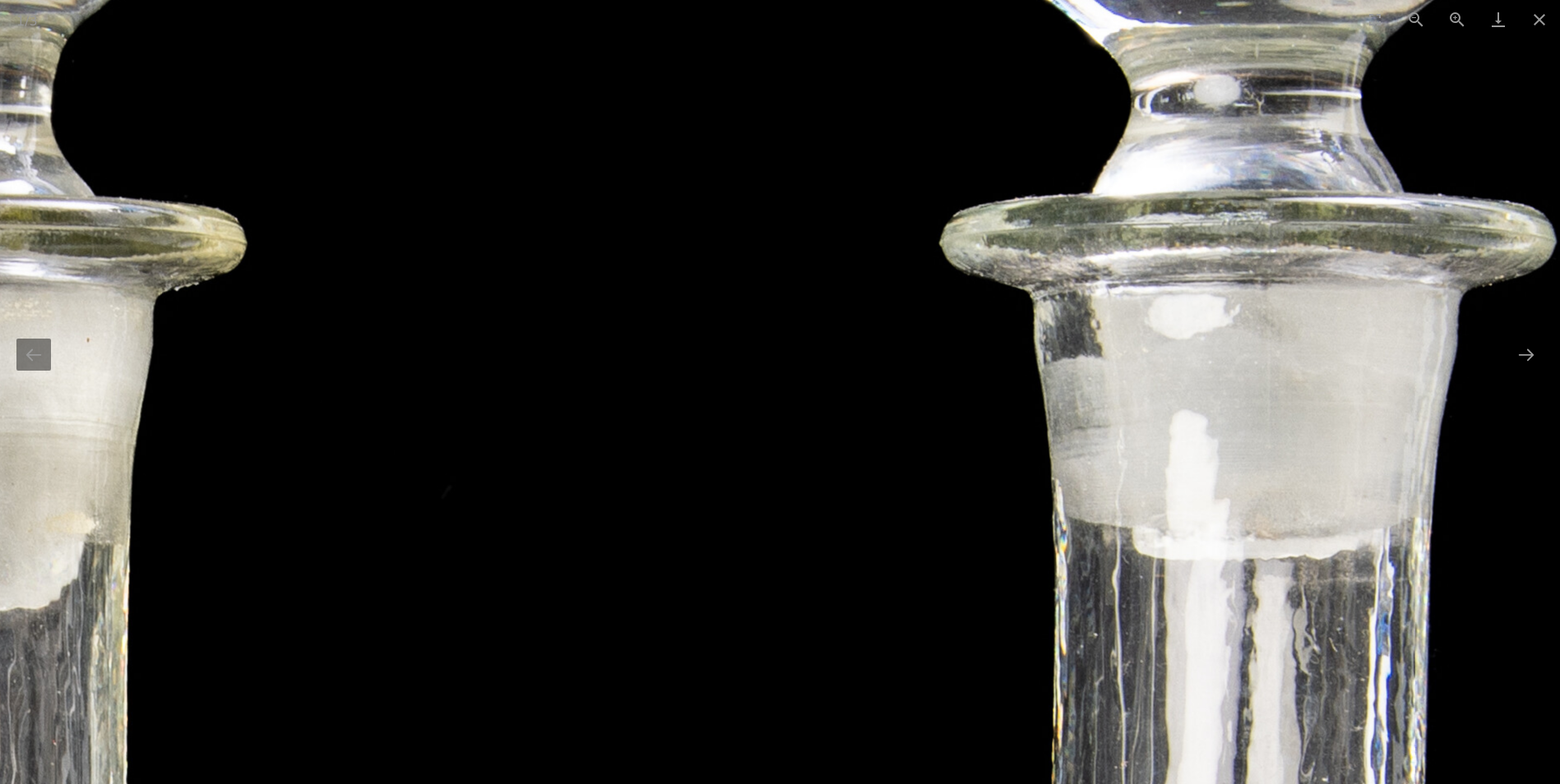
drag, startPoint x: 1221, startPoint y: 584, endPoint x: 1214, endPoint y: 647, distance: 63.4
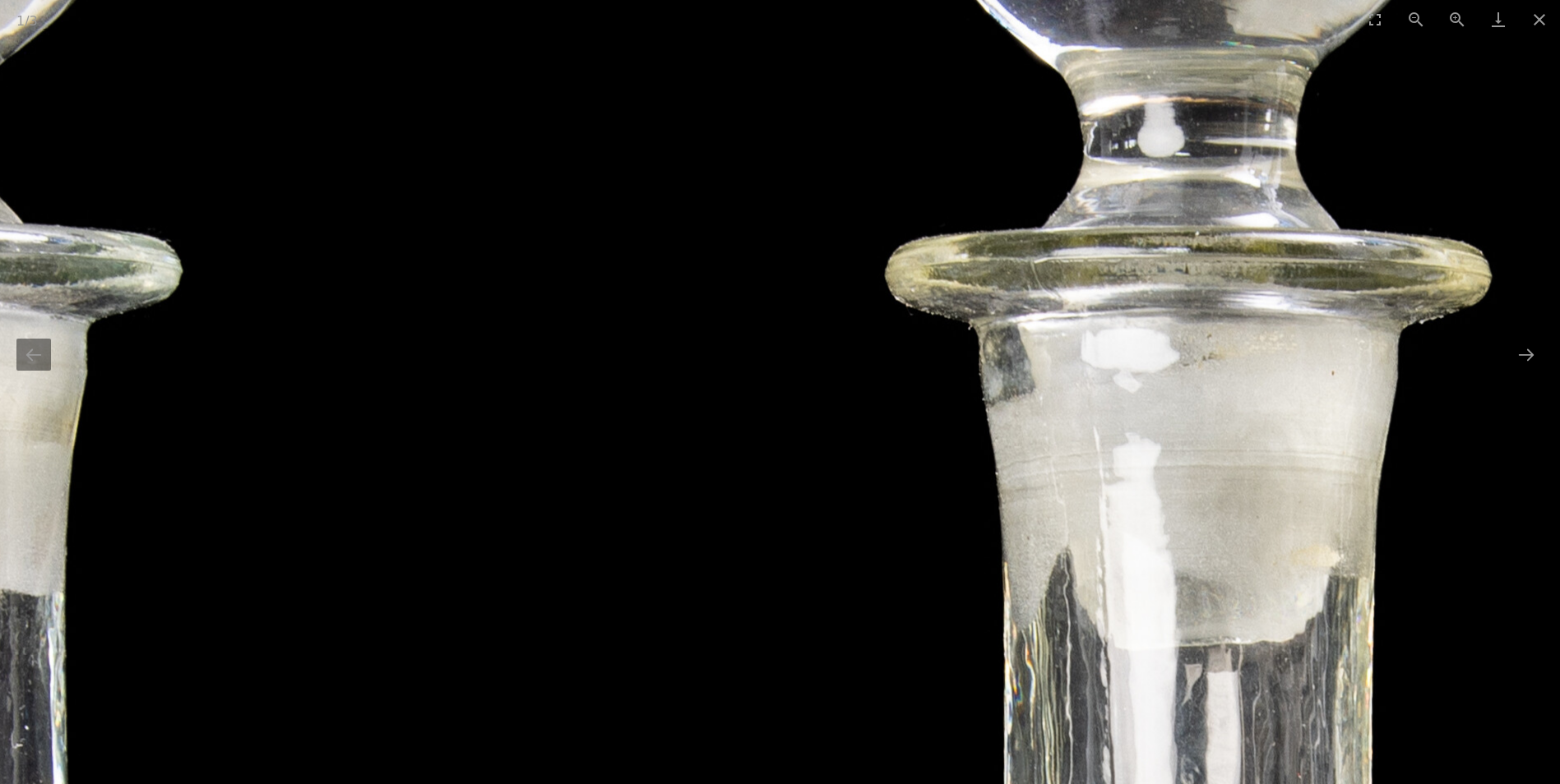
drag, startPoint x: 153, startPoint y: 561, endPoint x: 1379, endPoint y: 583, distance: 1226.2
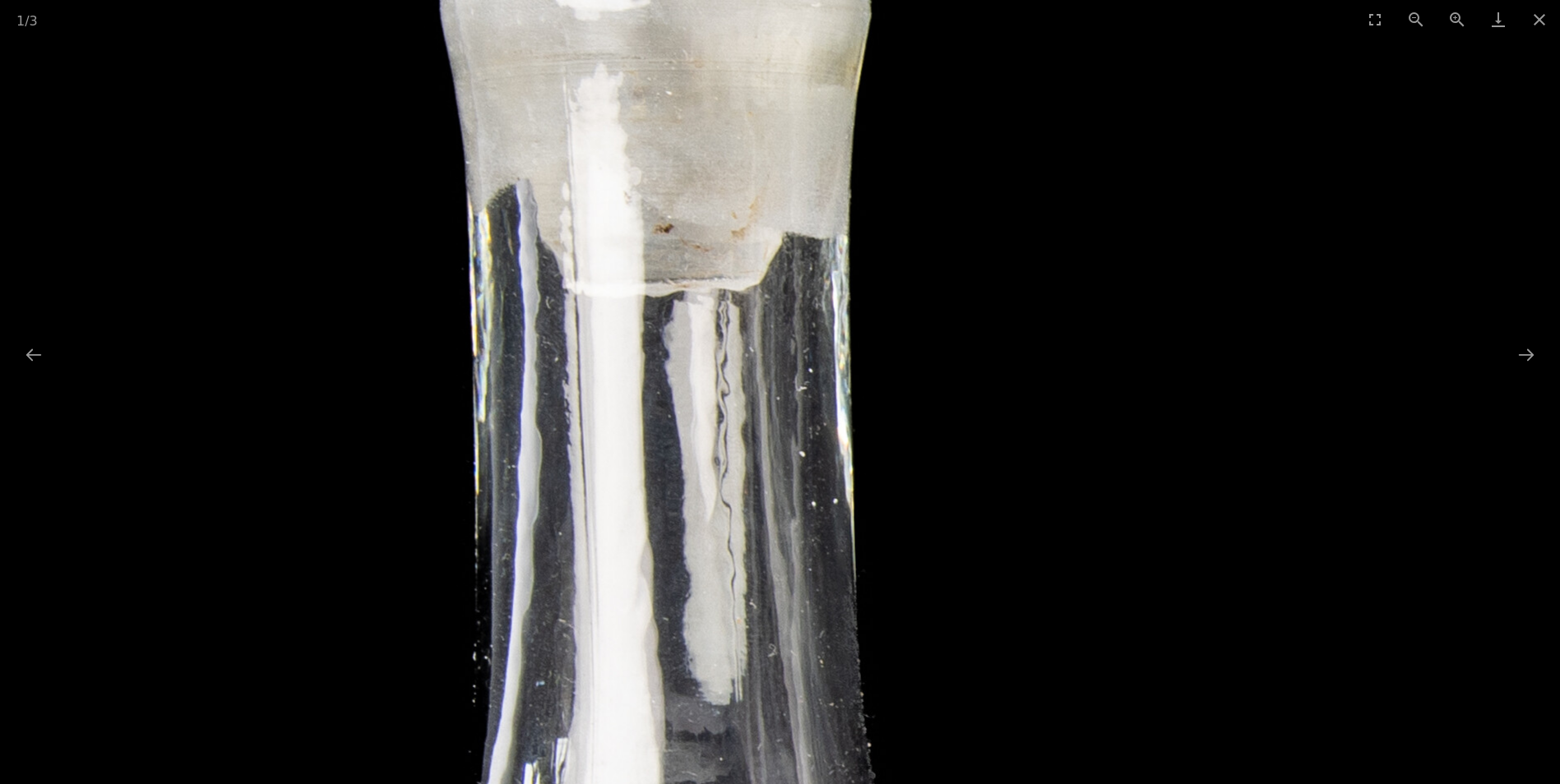
drag, startPoint x: 1178, startPoint y: 527, endPoint x: 1071, endPoint y: 160, distance: 382.3
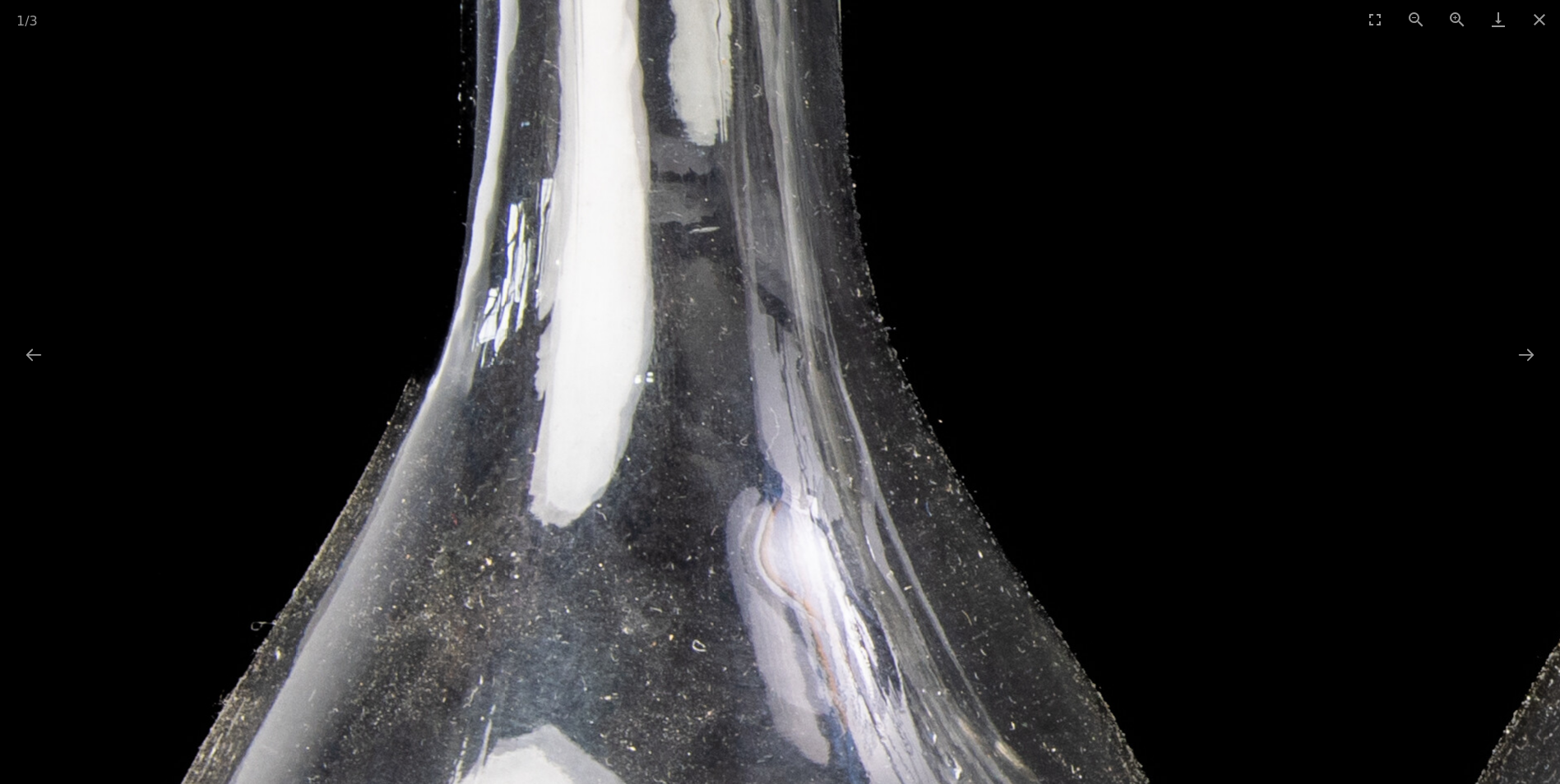
drag, startPoint x: 1069, startPoint y: 457, endPoint x: 1076, endPoint y: 133, distance: 324.1
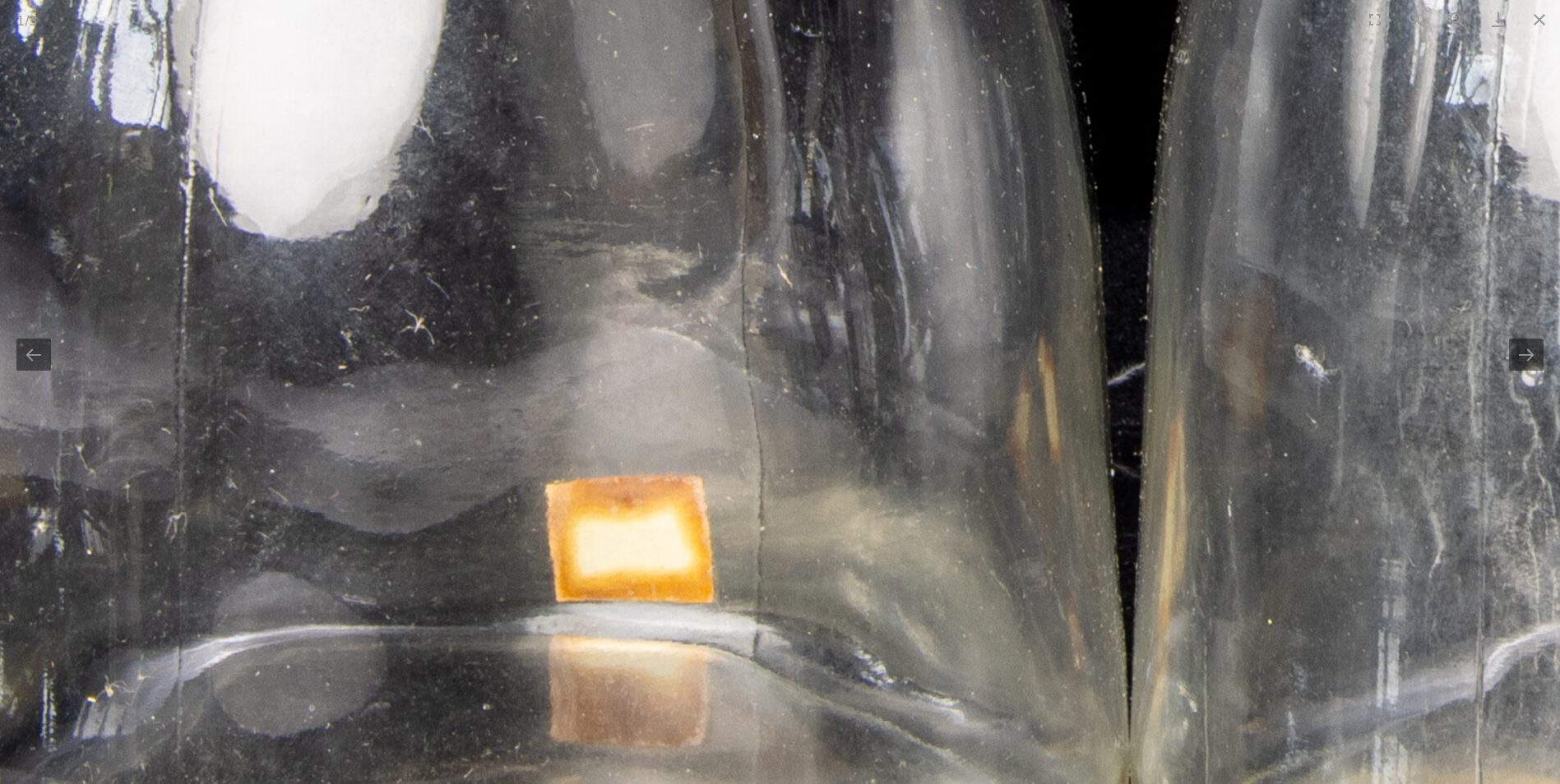
drag, startPoint x: 1144, startPoint y: 462, endPoint x: 936, endPoint y: 180, distance: 350.4
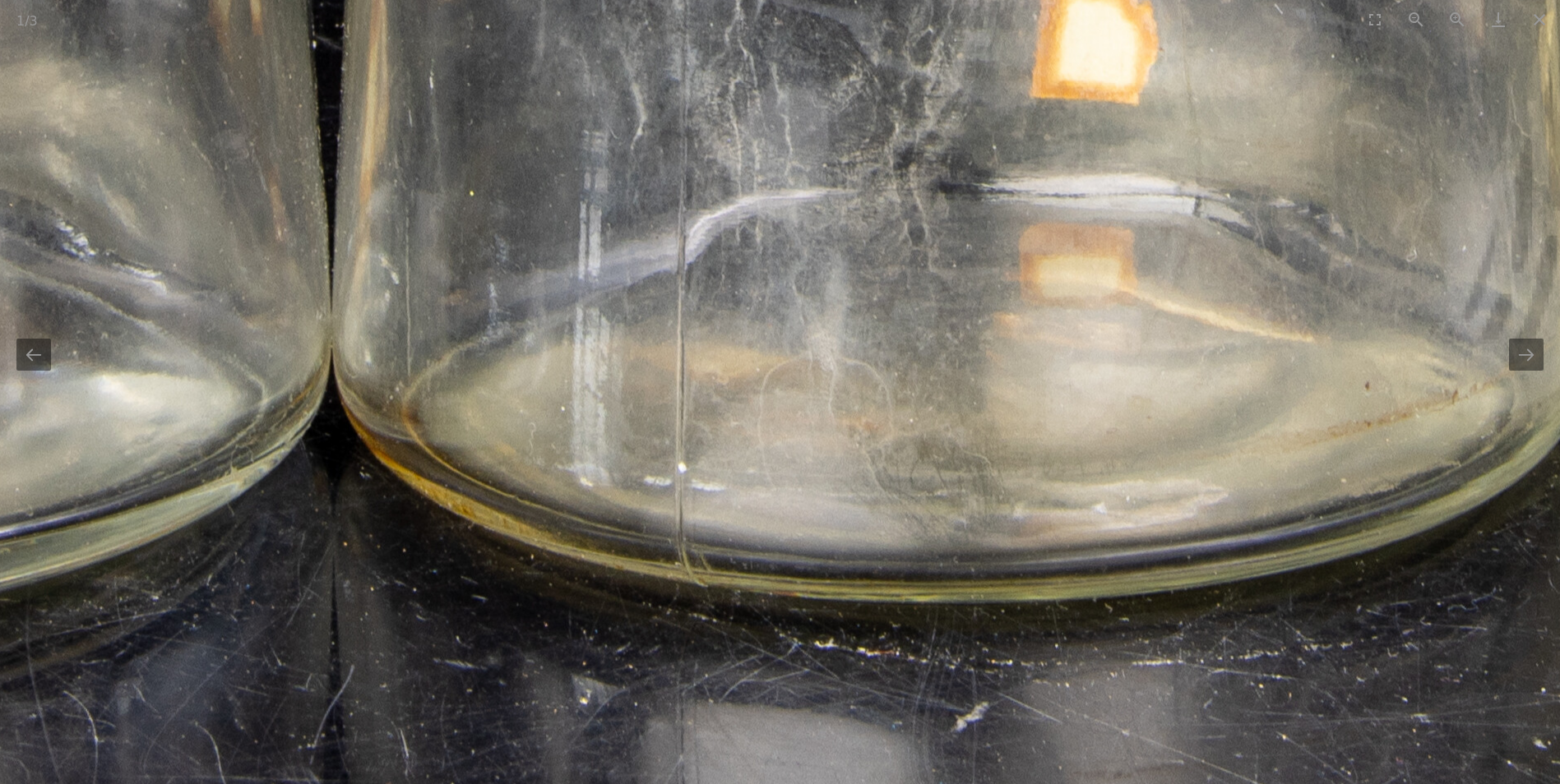
drag, startPoint x: 903, startPoint y: 385, endPoint x: 222, endPoint y: 178, distance: 711.8
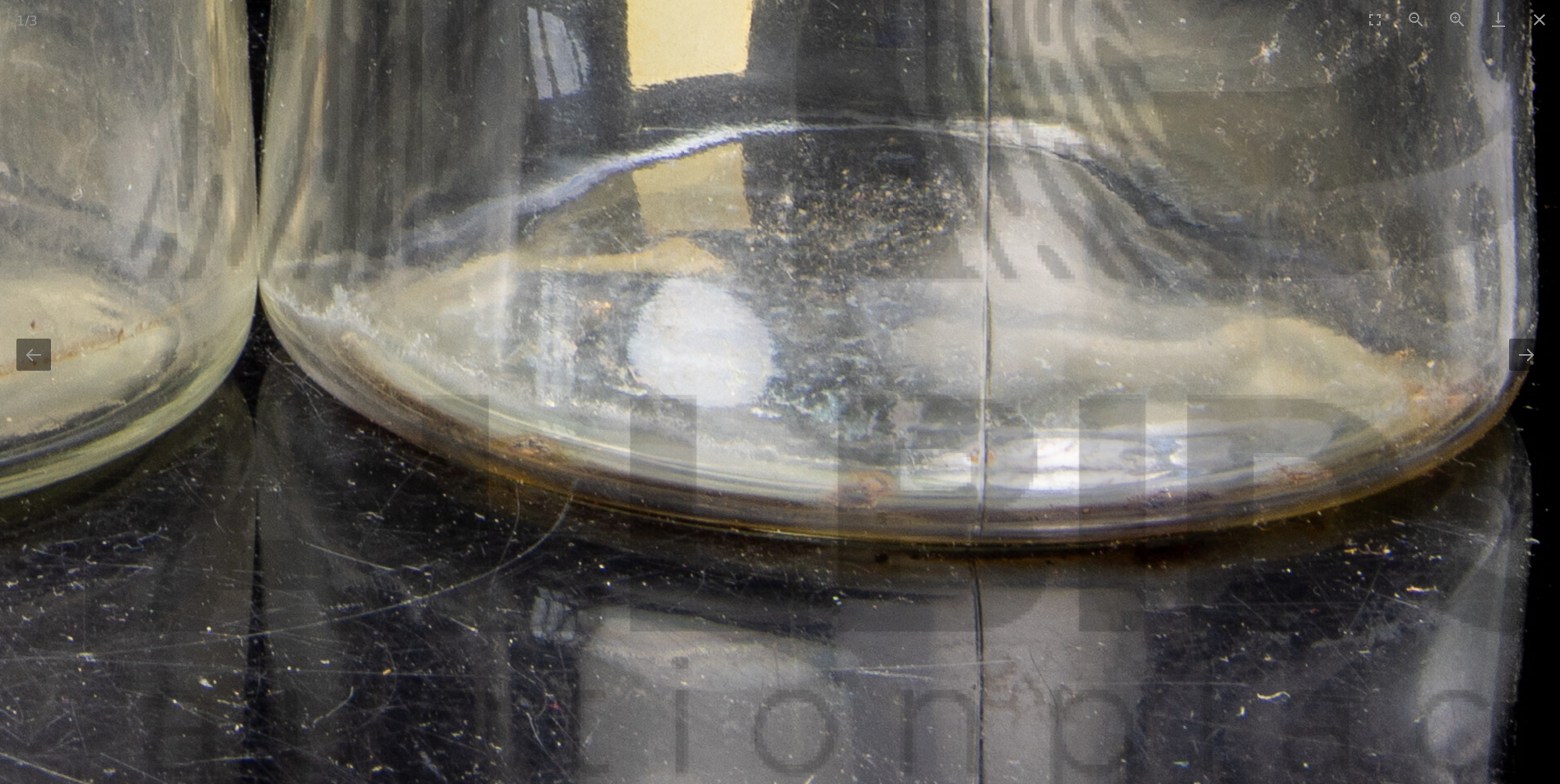
drag, startPoint x: 1303, startPoint y: 220, endPoint x: 400, endPoint y: 219, distance: 903.0
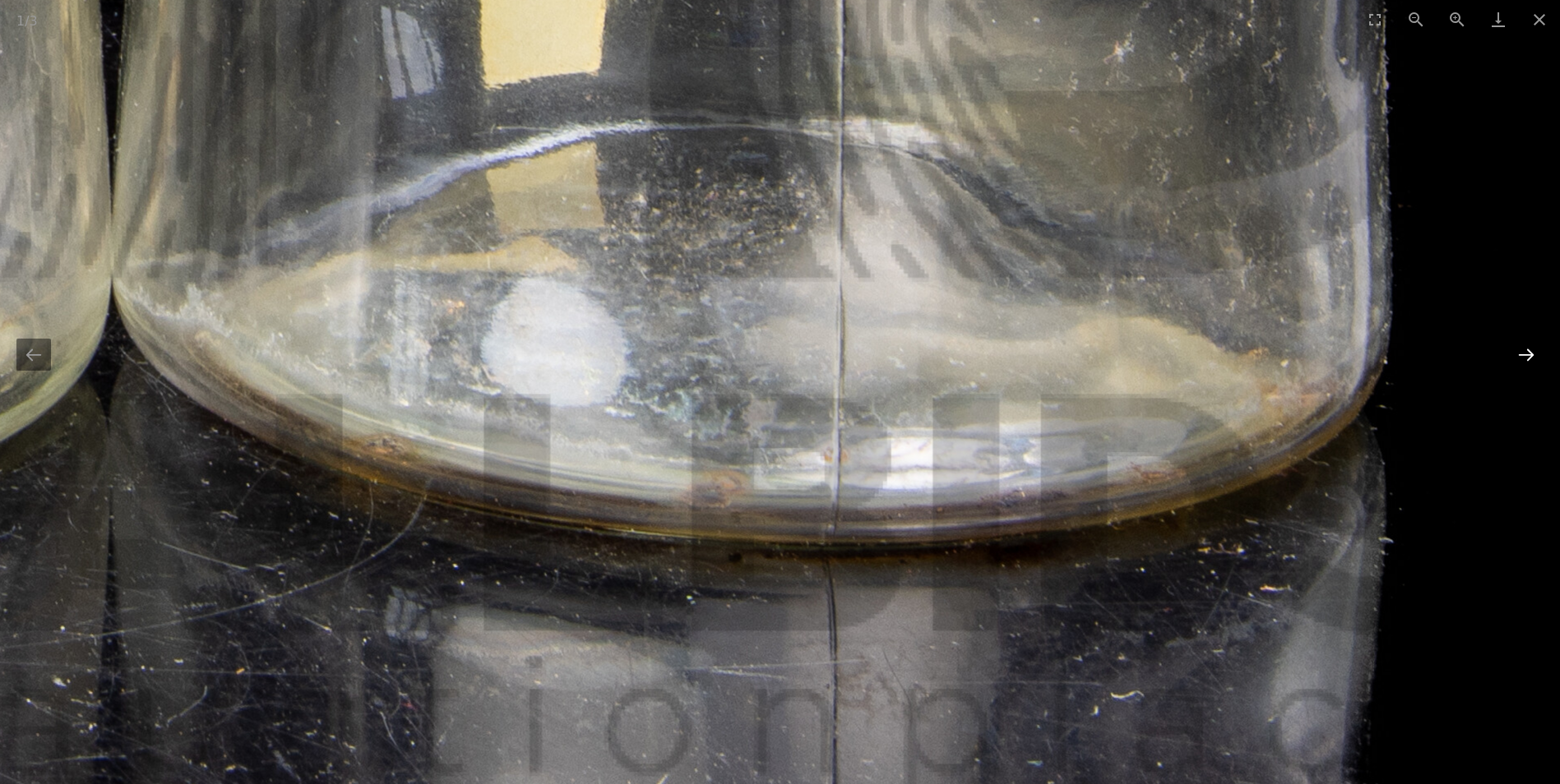
click at [1526, 355] on button "Next slide" at bounding box center [1526, 355] width 35 height 32
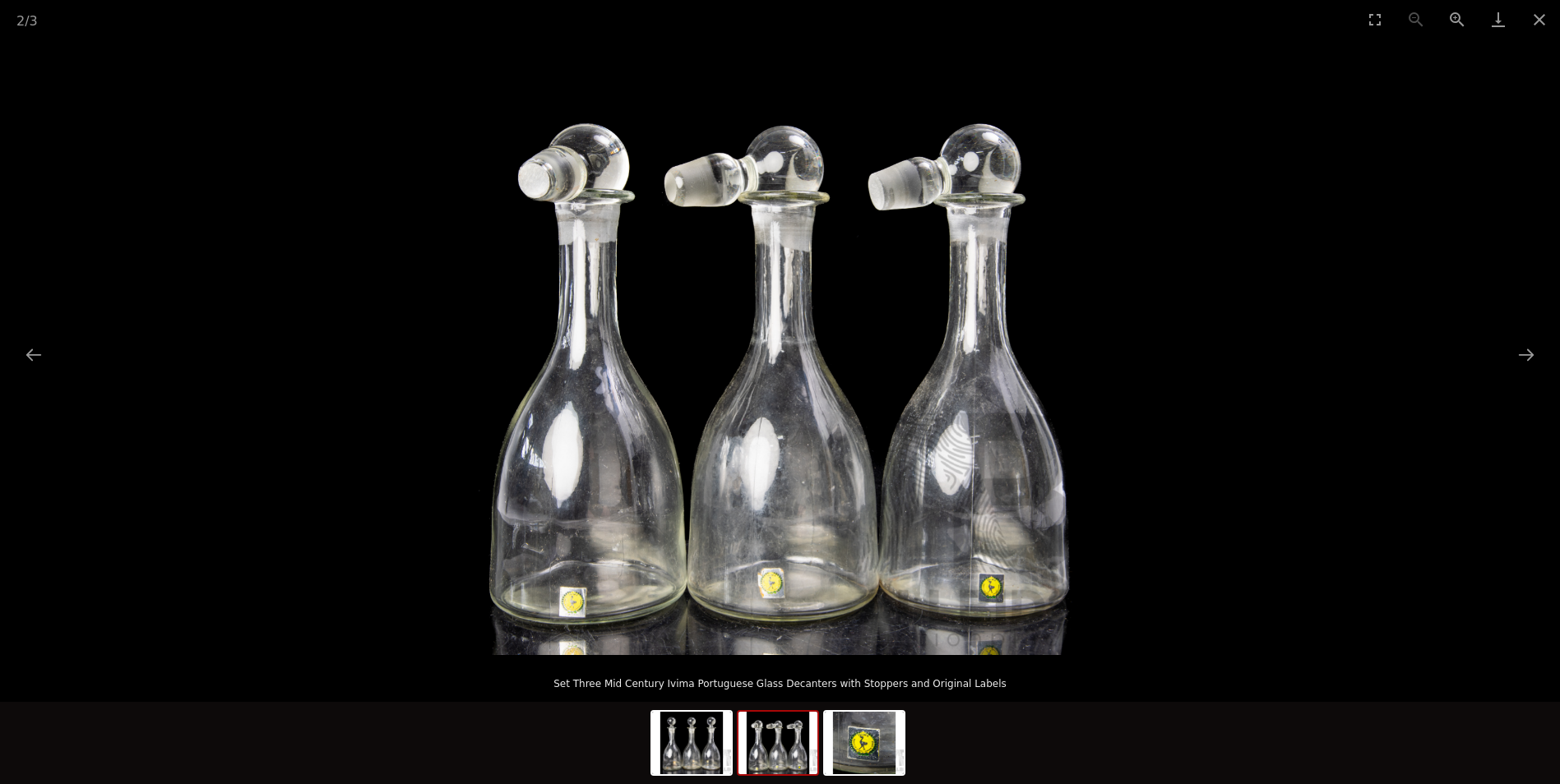
click at [861, 308] on img at bounding box center [780, 346] width 617 height 617
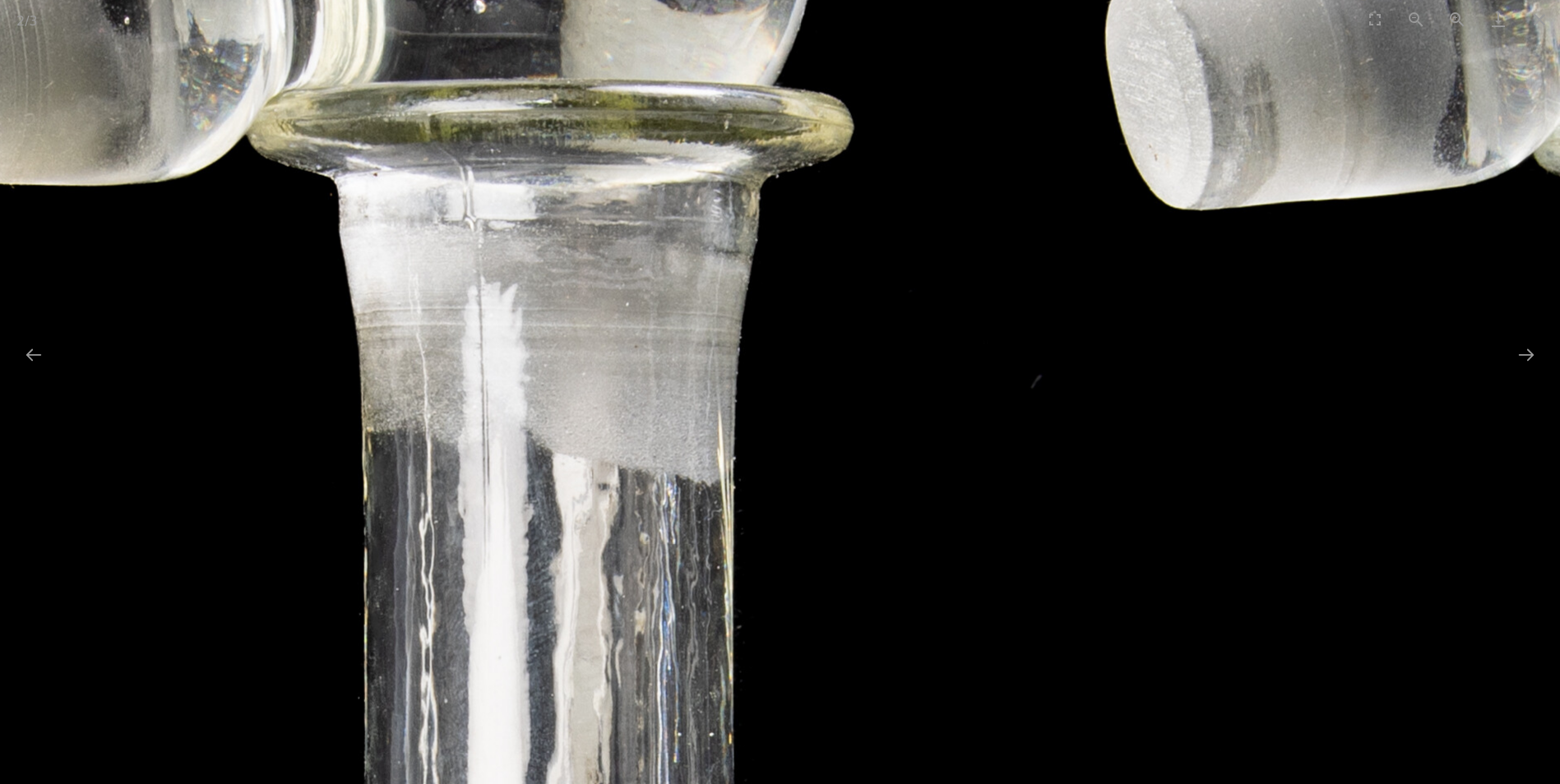
drag, startPoint x: 449, startPoint y: 166, endPoint x: 660, endPoint y: 622, distance: 502.5
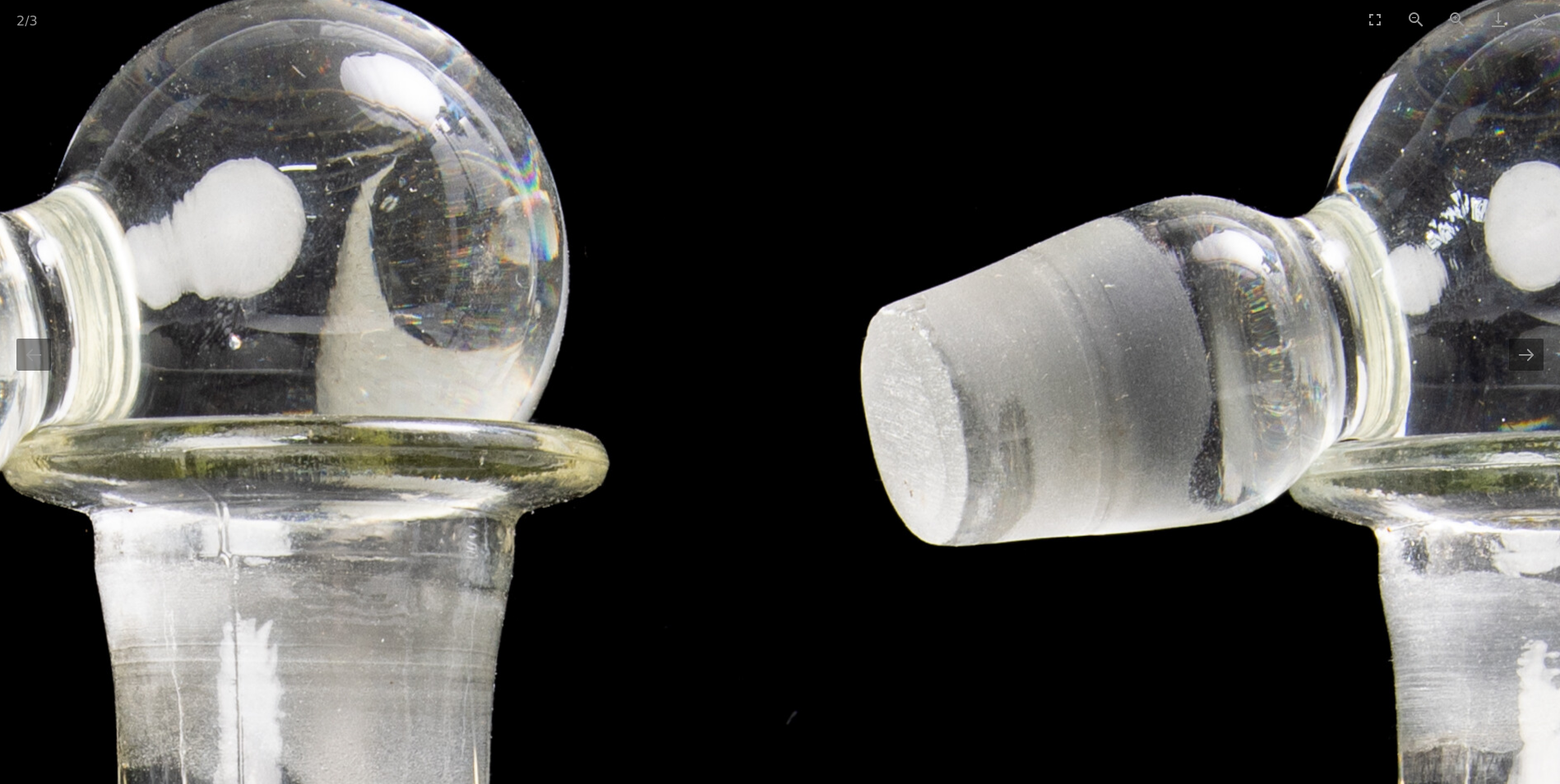
drag, startPoint x: 578, startPoint y: 497, endPoint x: -4, endPoint y: 292, distance: 617.0
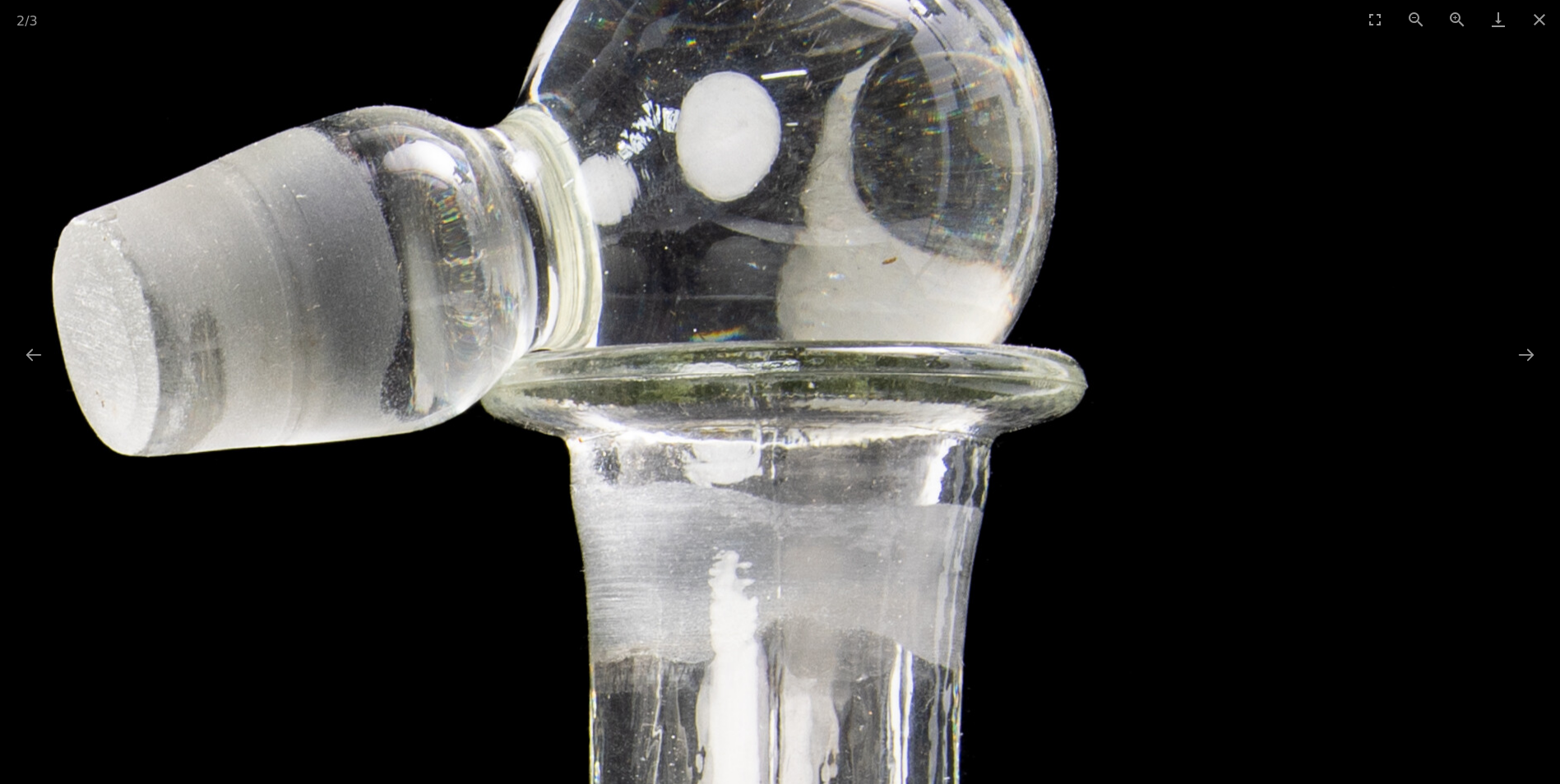
drag, startPoint x: 1096, startPoint y: 321, endPoint x: 461, endPoint y: 329, distance: 635.1
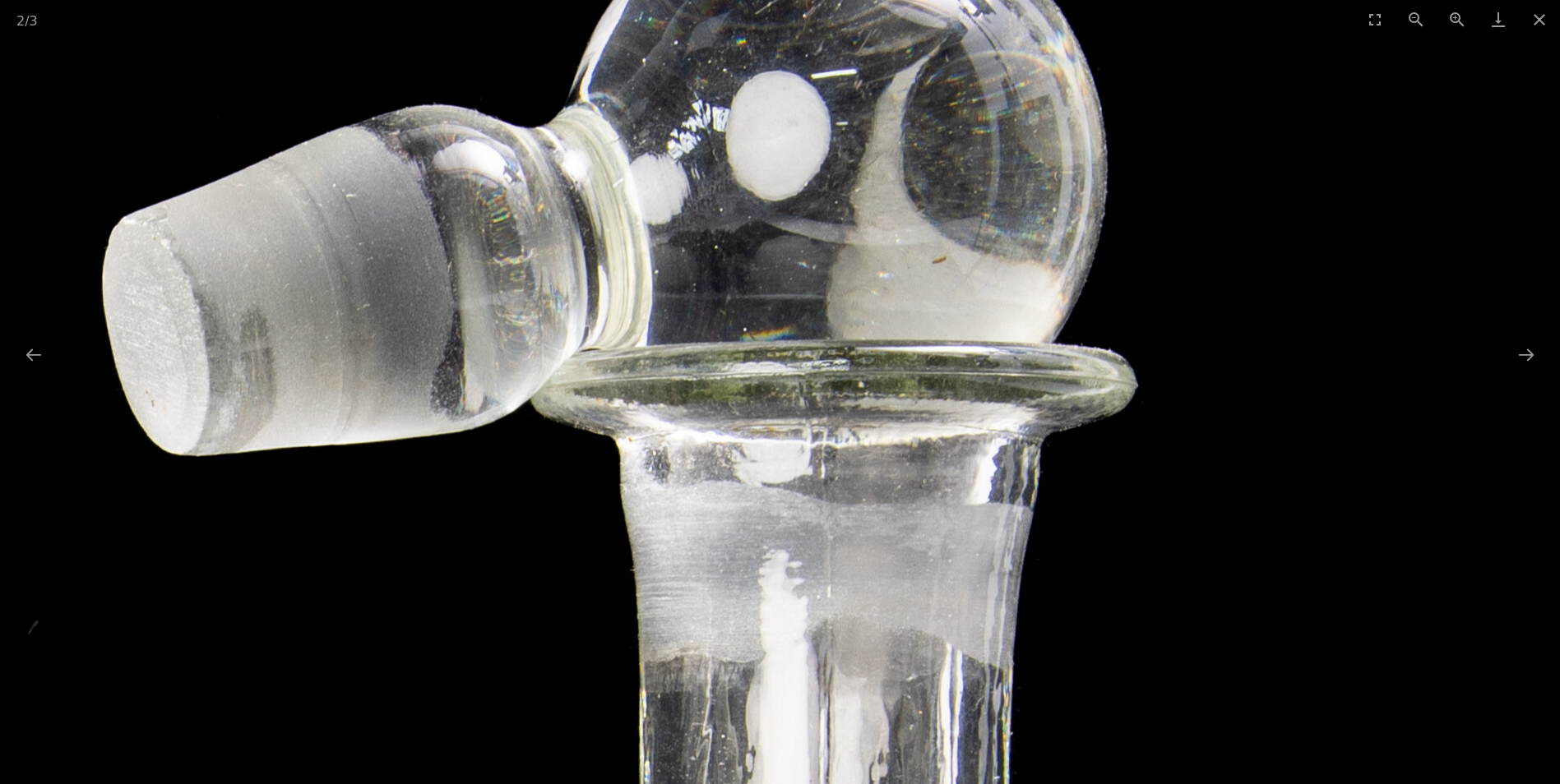
drag, startPoint x: 1264, startPoint y: 330, endPoint x: 1574, endPoint y: 330, distance: 310.0
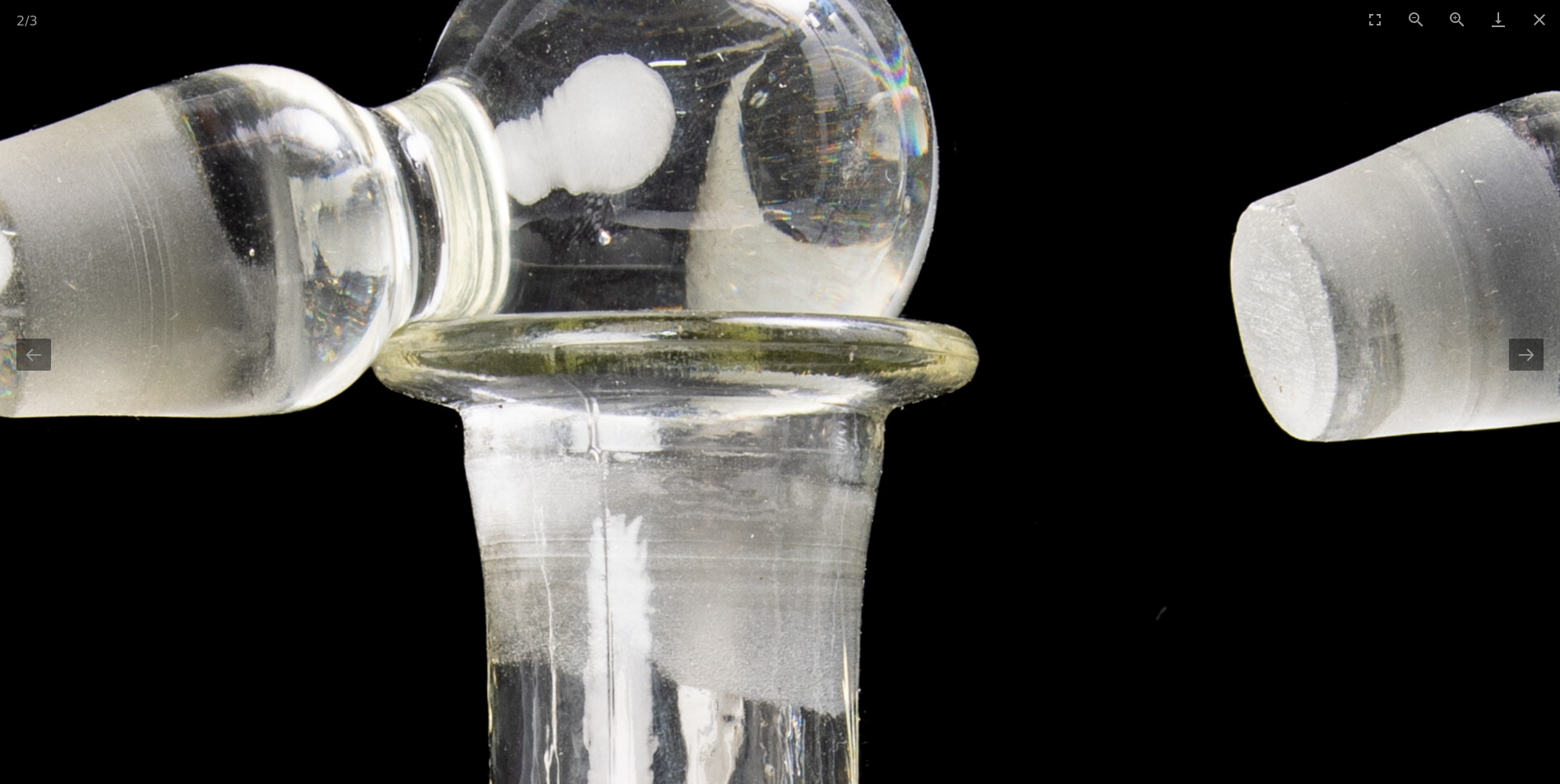
drag, startPoint x: 633, startPoint y: 341, endPoint x: 1451, endPoint y: 330, distance: 818.1
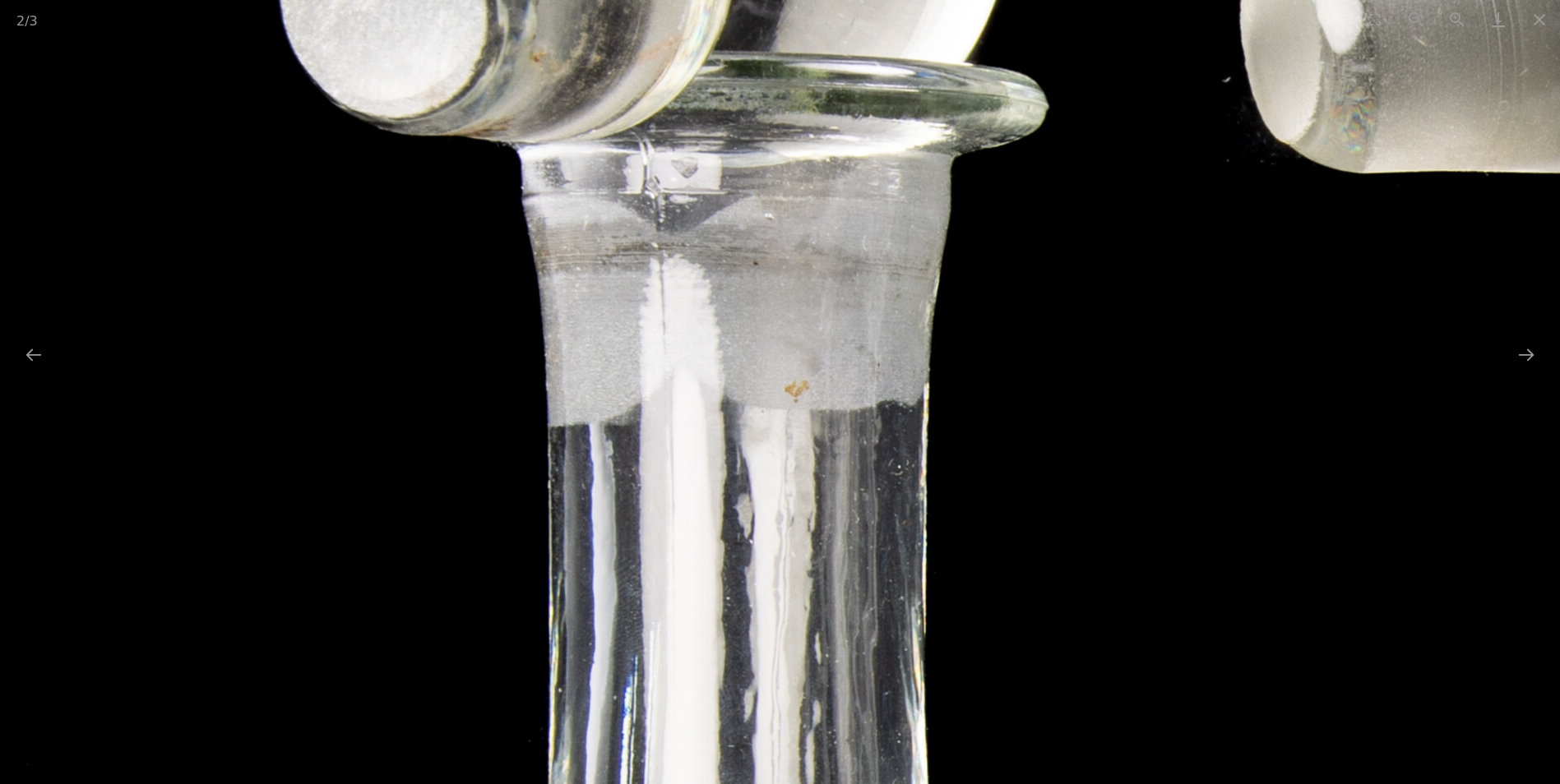
drag, startPoint x: 942, startPoint y: 330, endPoint x: 903, endPoint y: 18, distance: 314.4
click at [903, 19] on div "2 / 3 Set Three Mid Century Ivima Portuguese Glass Decanters with Stoppers and …" at bounding box center [780, 392] width 1560 height 784
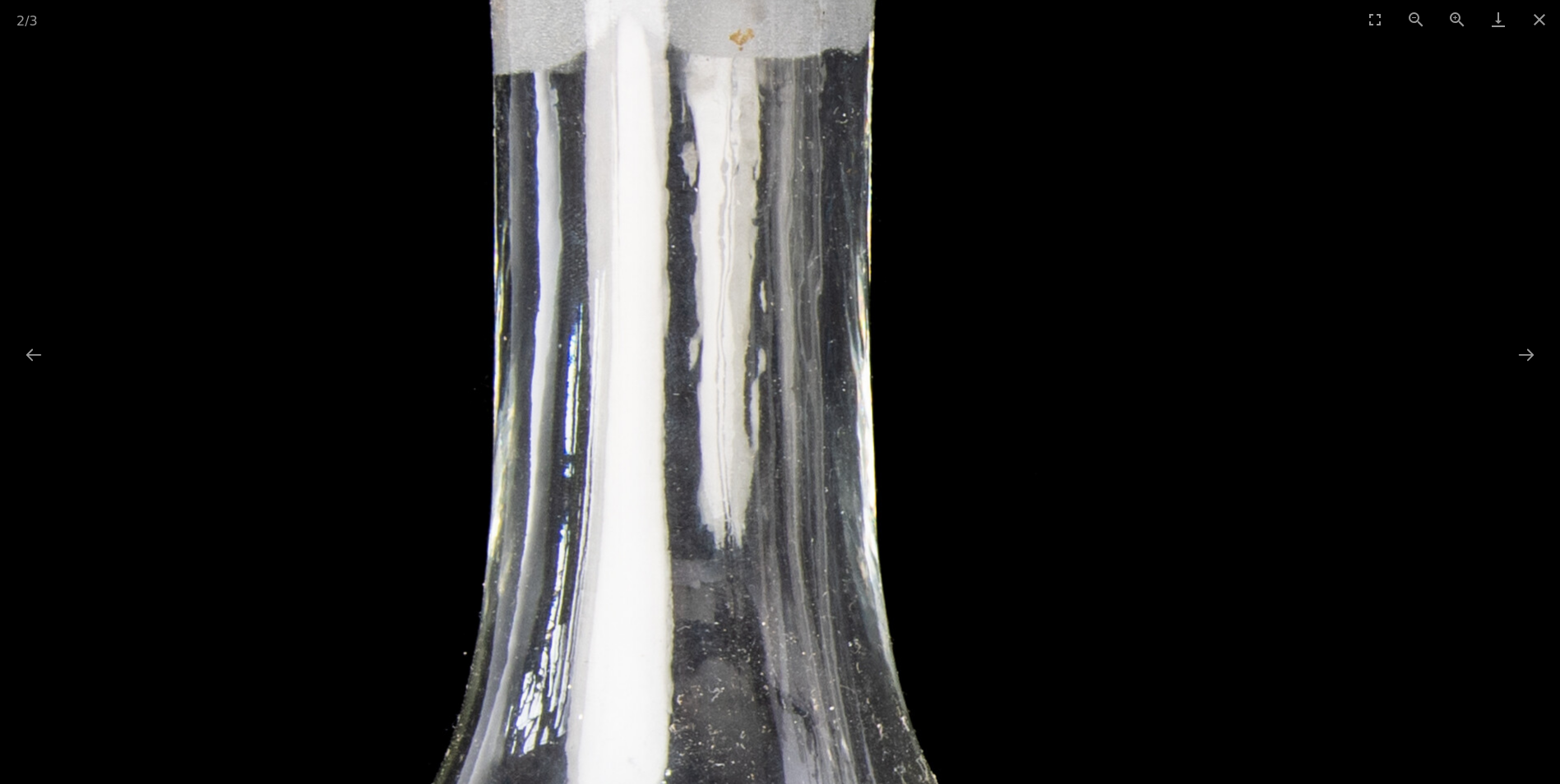
drag, startPoint x: 968, startPoint y: 476, endPoint x: 917, endPoint y: 25, distance: 453.9
click at [917, 21] on div "2 / 3 Set Three Mid Century Ivima Portuguese Glass Decanters with Stoppers and …" at bounding box center [780, 392] width 1560 height 784
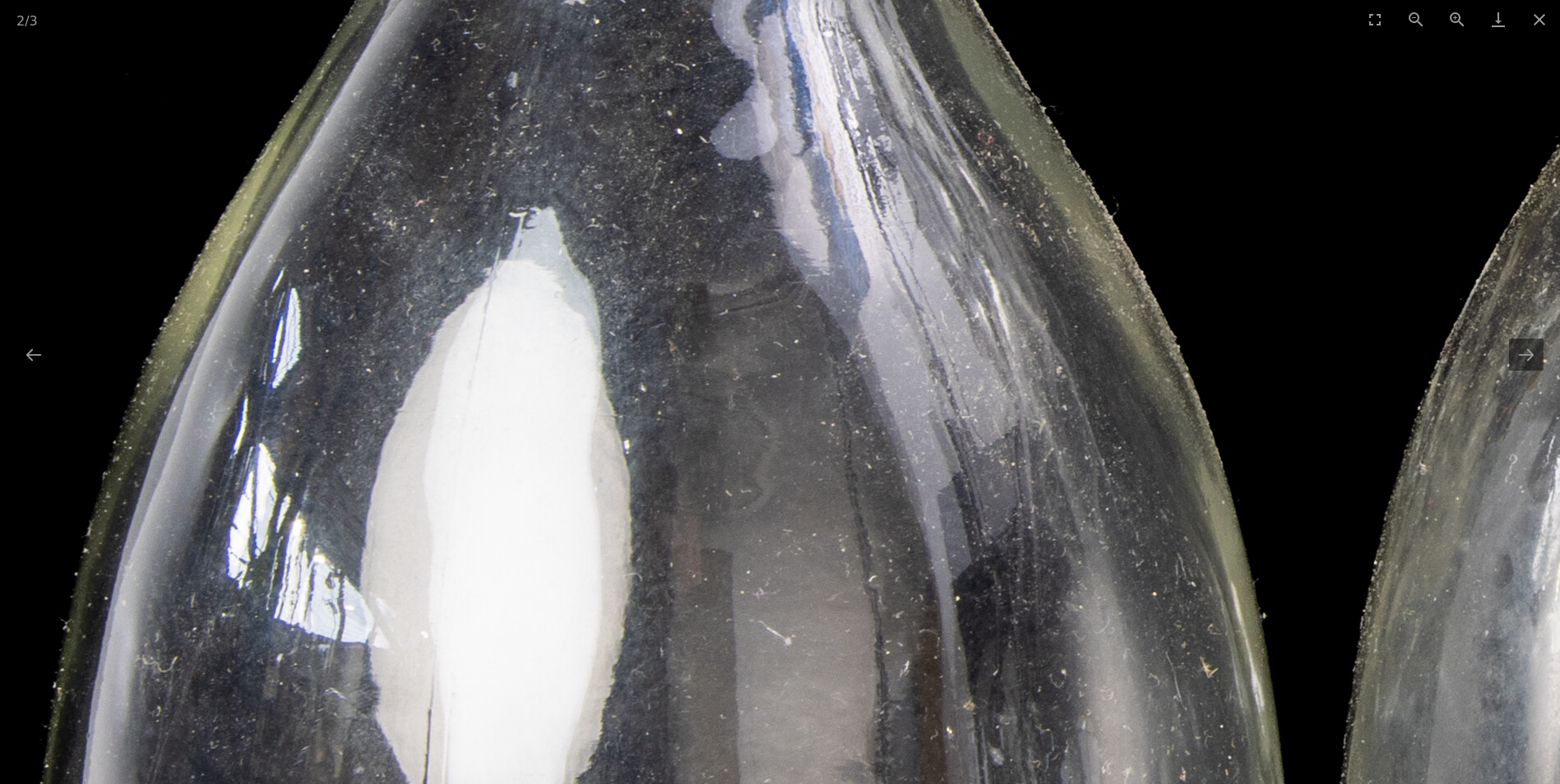
drag, startPoint x: 918, startPoint y: 345, endPoint x: 901, endPoint y: 21, distance: 324.4
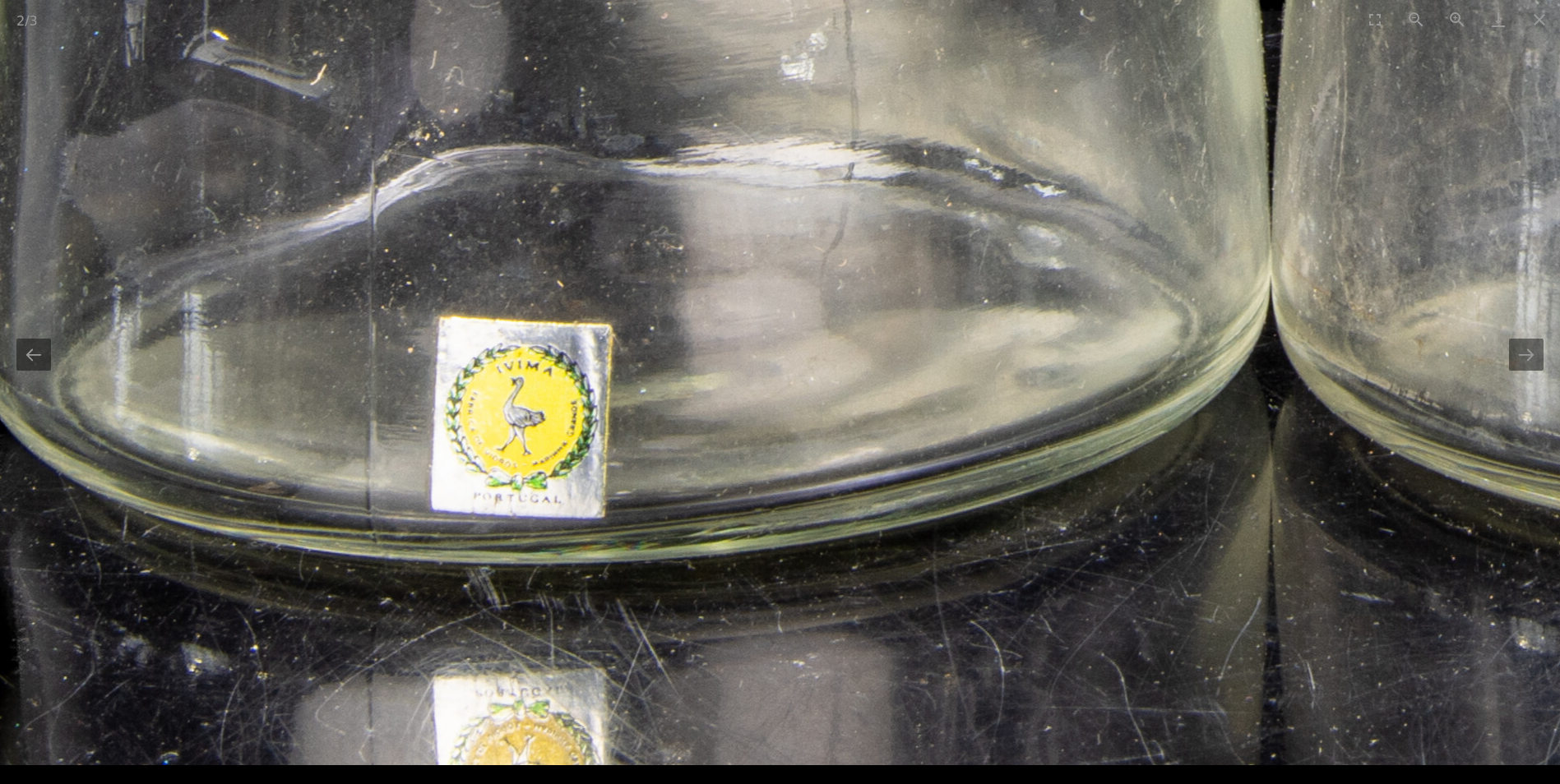
drag, startPoint x: 875, startPoint y: 273, endPoint x: 839, endPoint y: 190, distance: 90.5
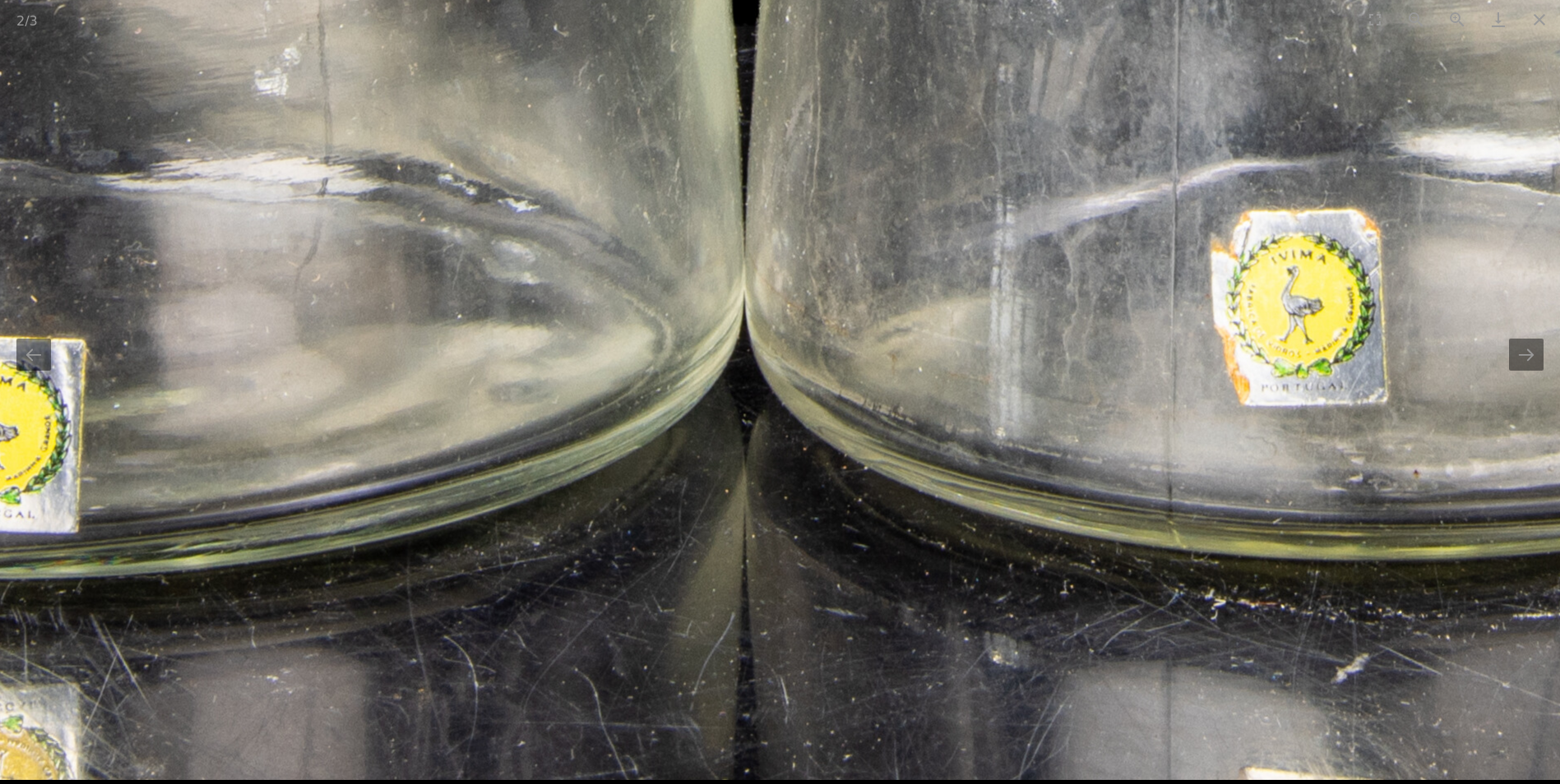
drag, startPoint x: 1017, startPoint y: 297, endPoint x: 494, endPoint y: 275, distance: 523.5
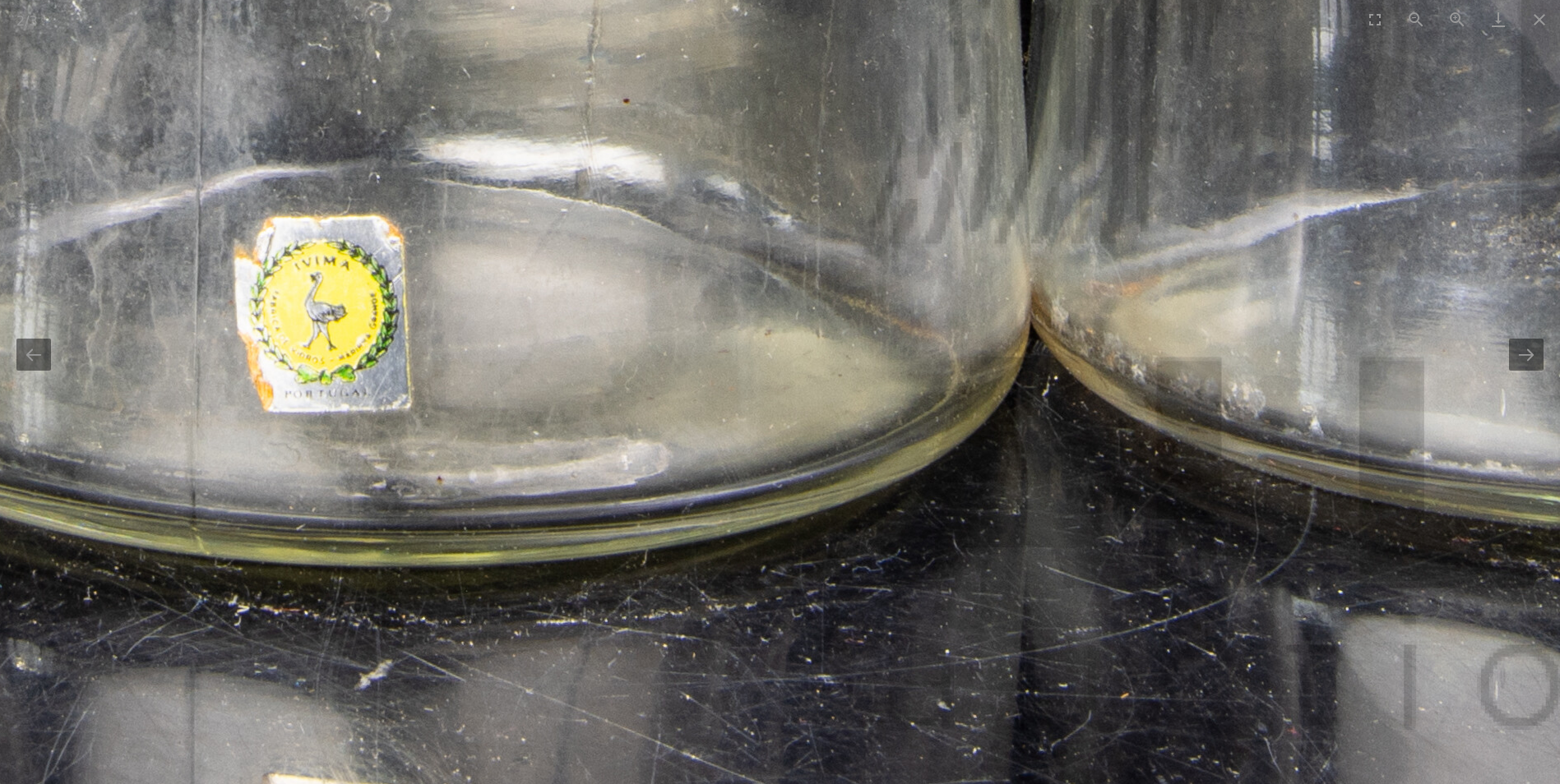
drag, startPoint x: 1130, startPoint y: 286, endPoint x: 515, endPoint y: 287, distance: 615.0
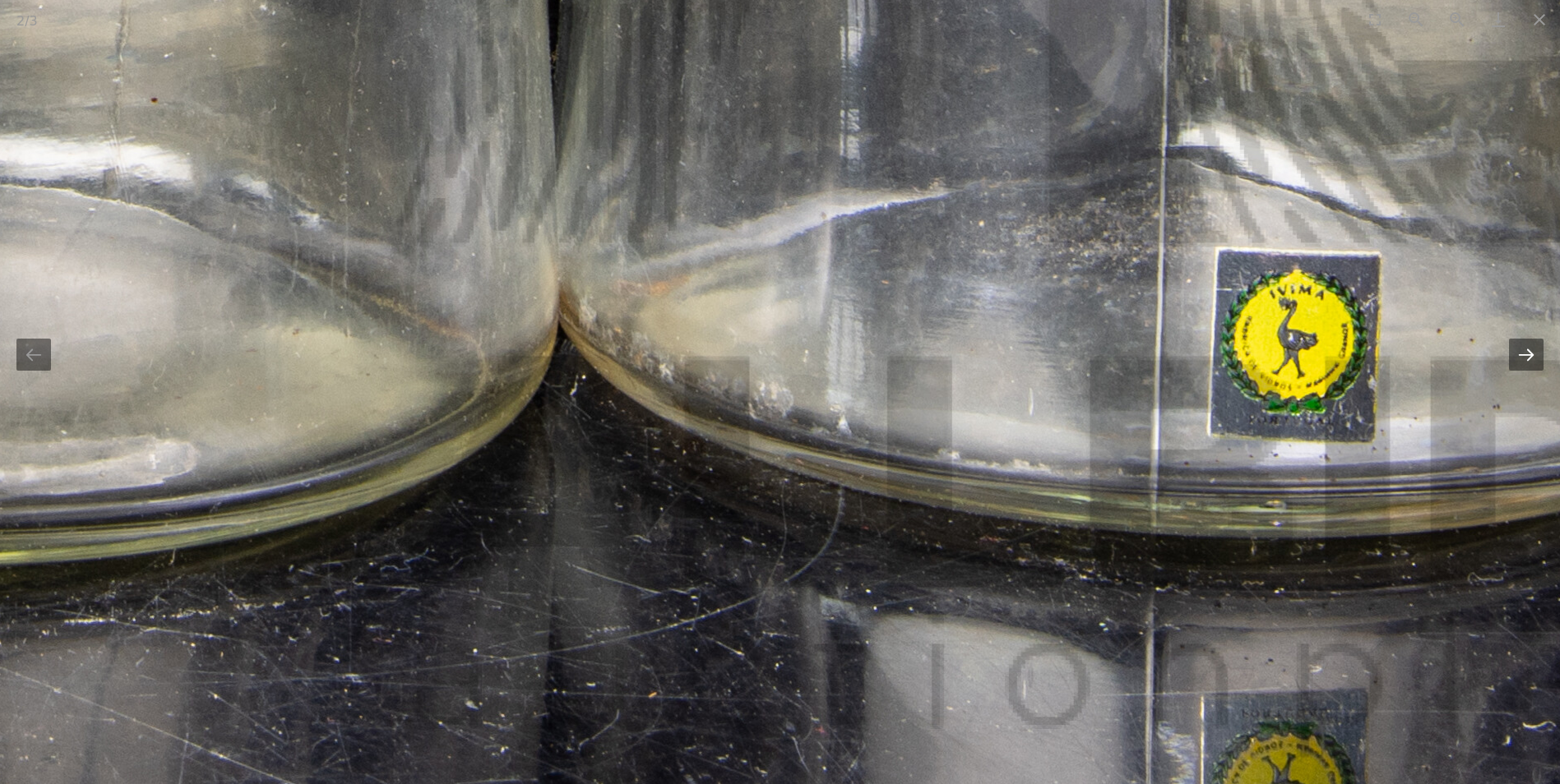
click at [1525, 352] on button "Next slide" at bounding box center [1526, 355] width 35 height 32
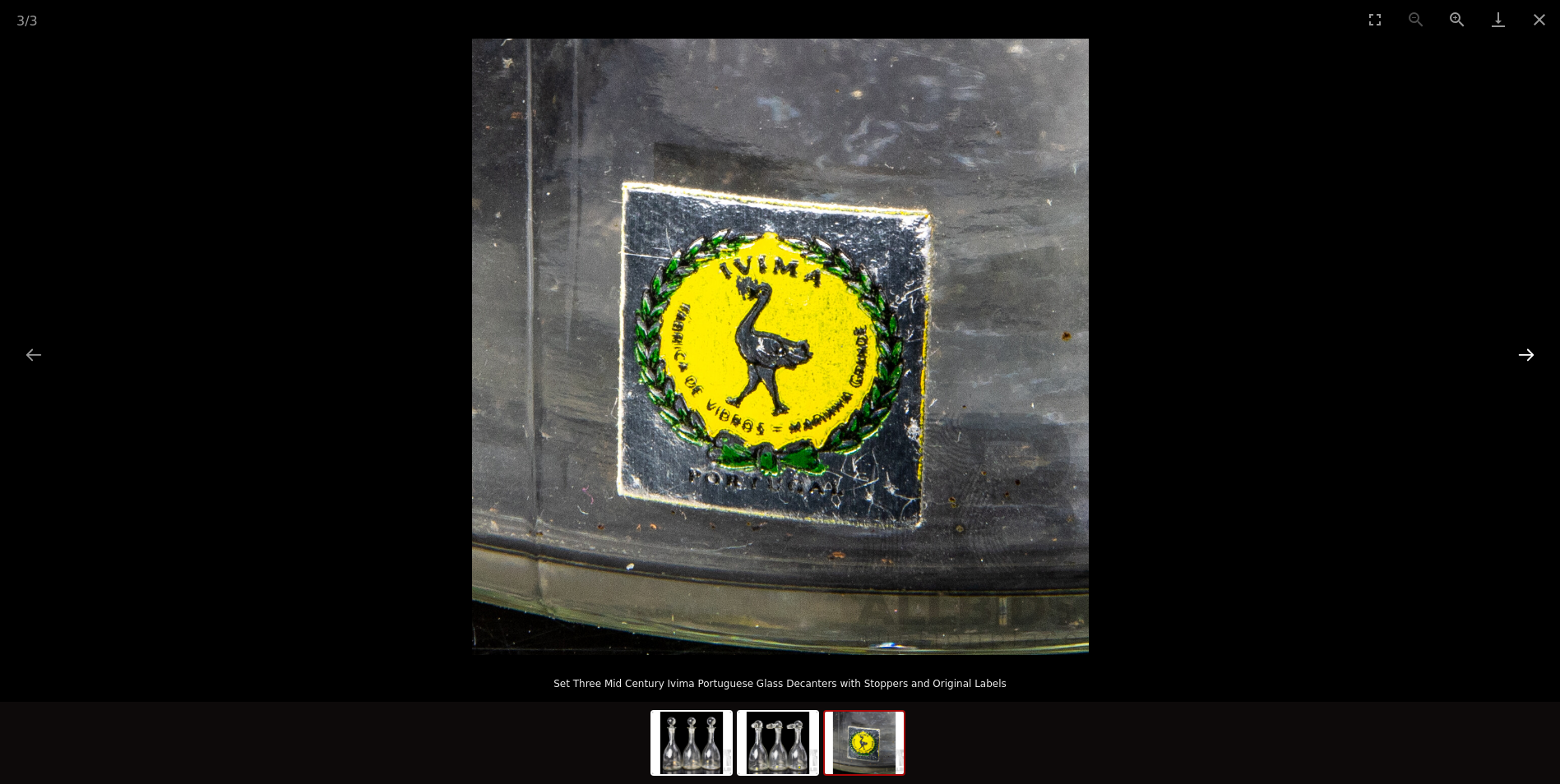
click at [1525, 352] on button "Next slide" at bounding box center [1526, 355] width 35 height 32
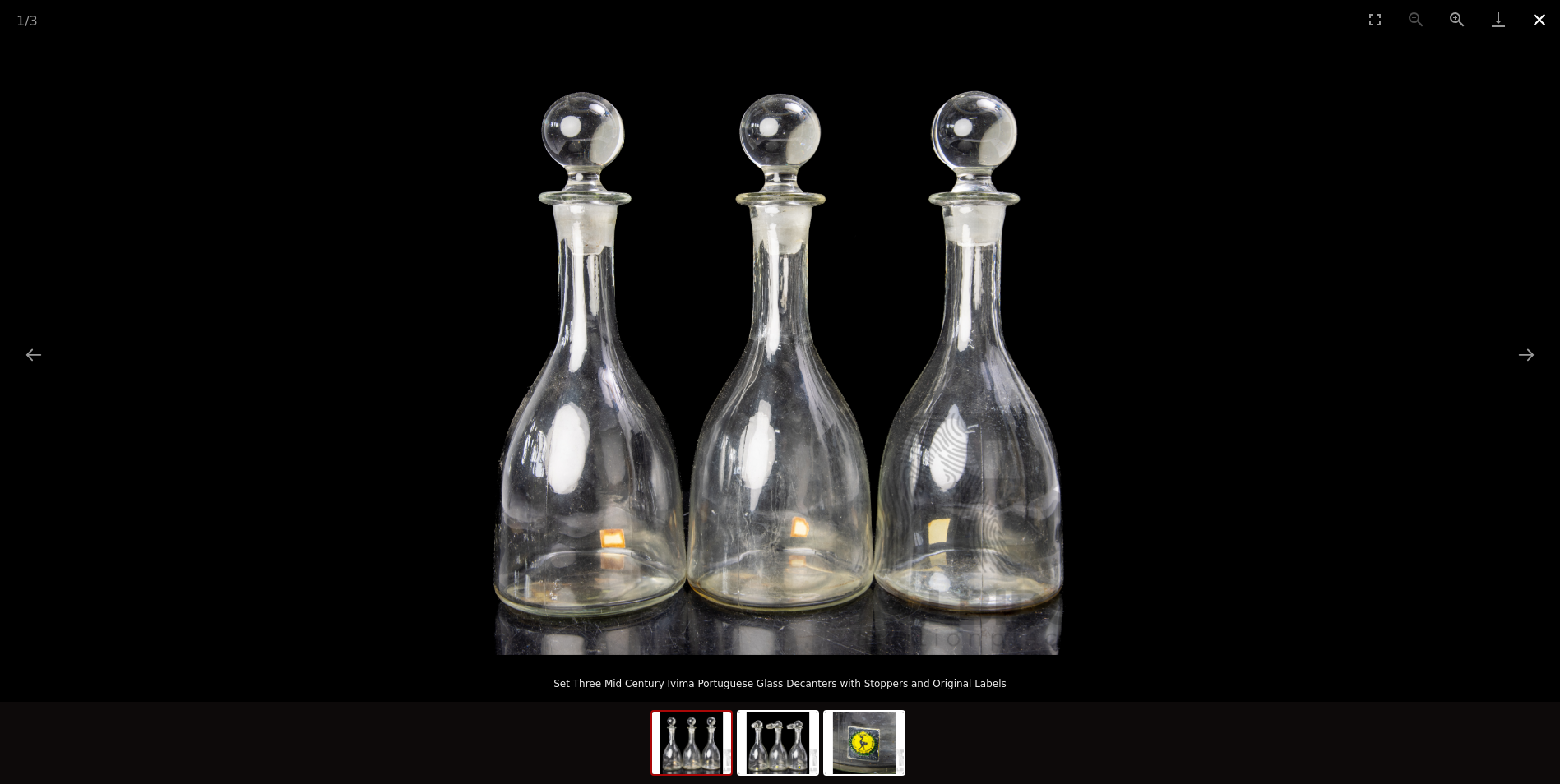
click at [1538, 21] on button "Close gallery" at bounding box center [1540, 19] width 41 height 38
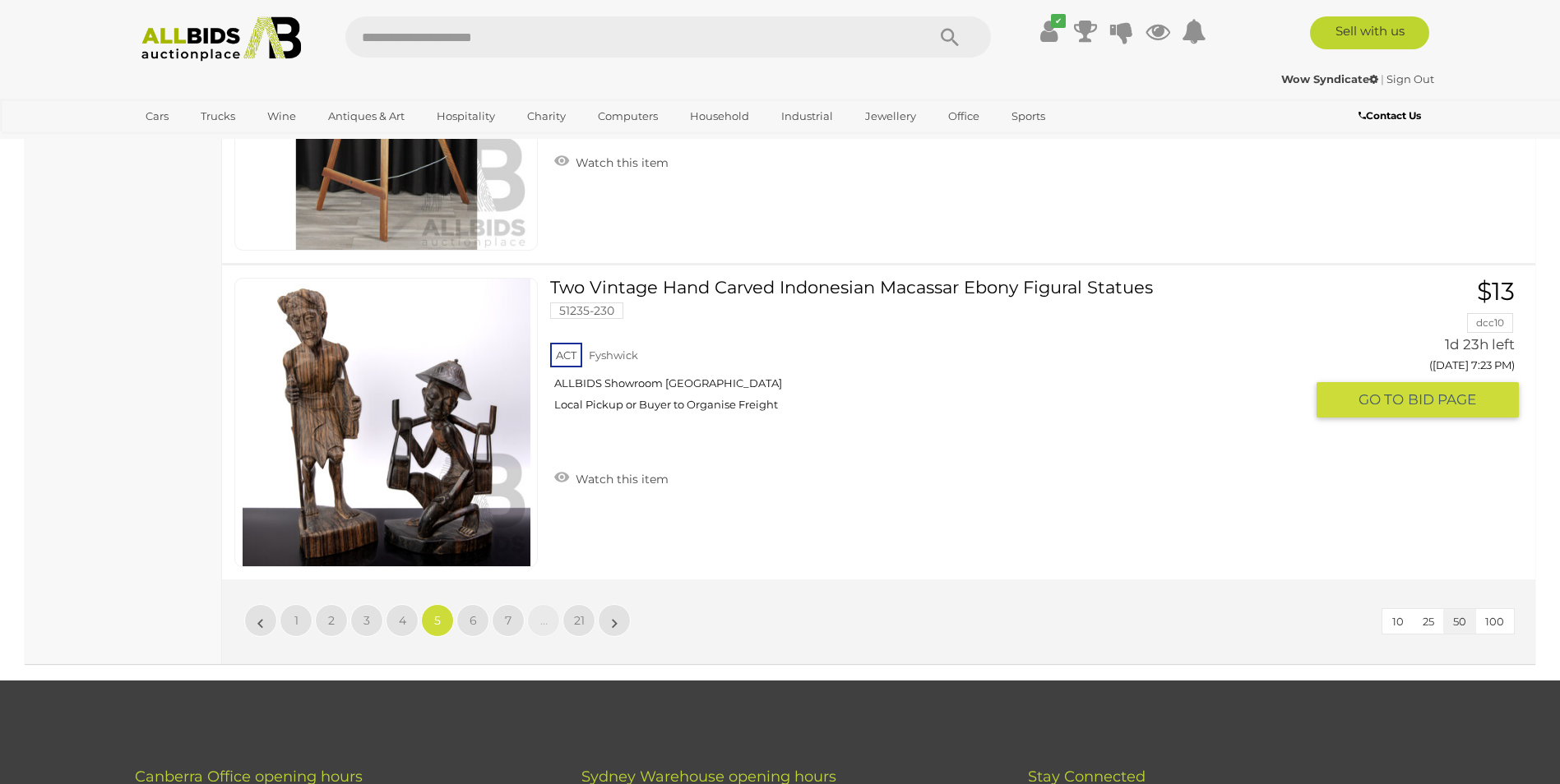
scroll to position [15847, 0]
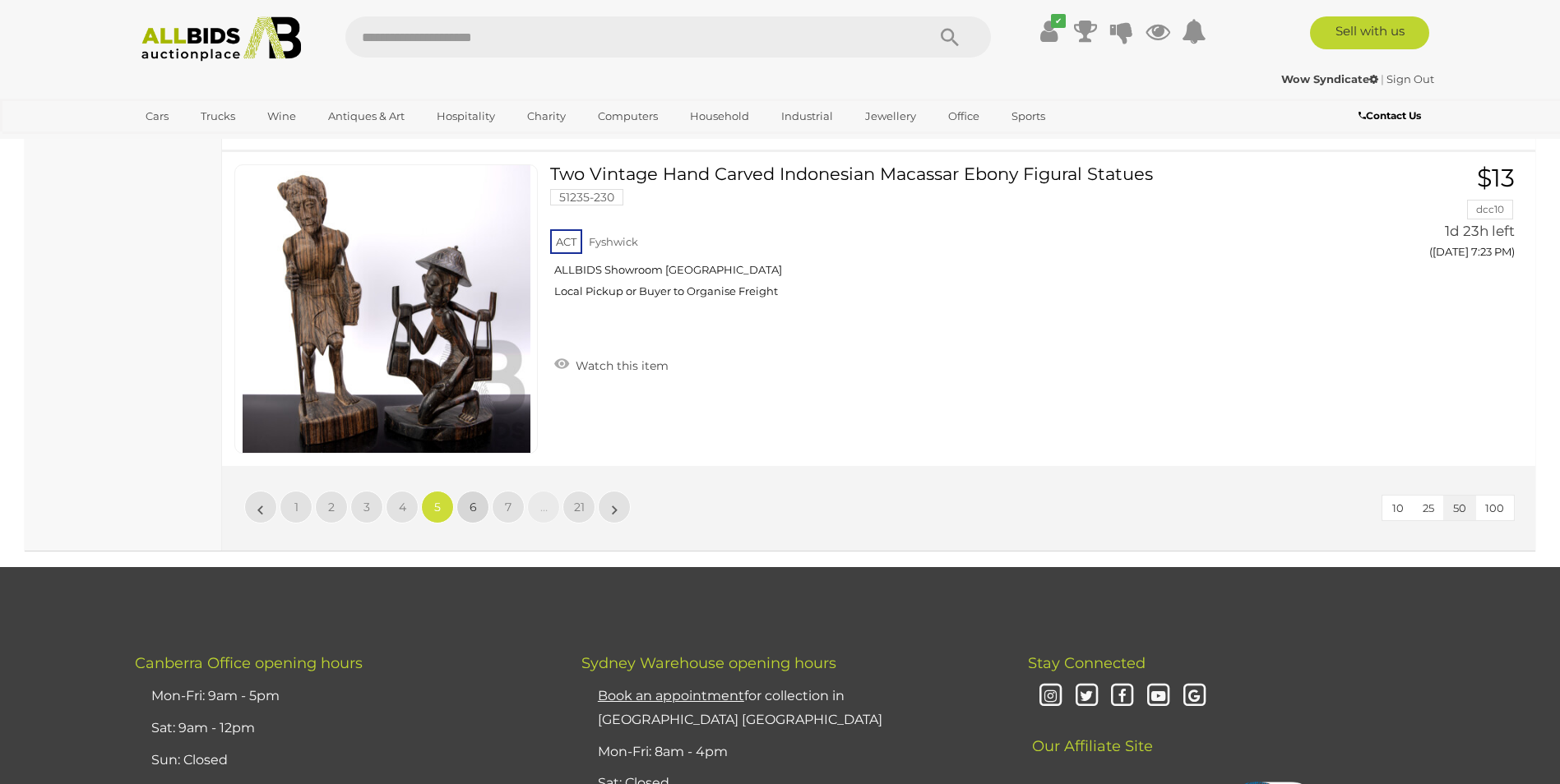
click at [471, 508] on span "6" at bounding box center [473, 507] width 7 height 15
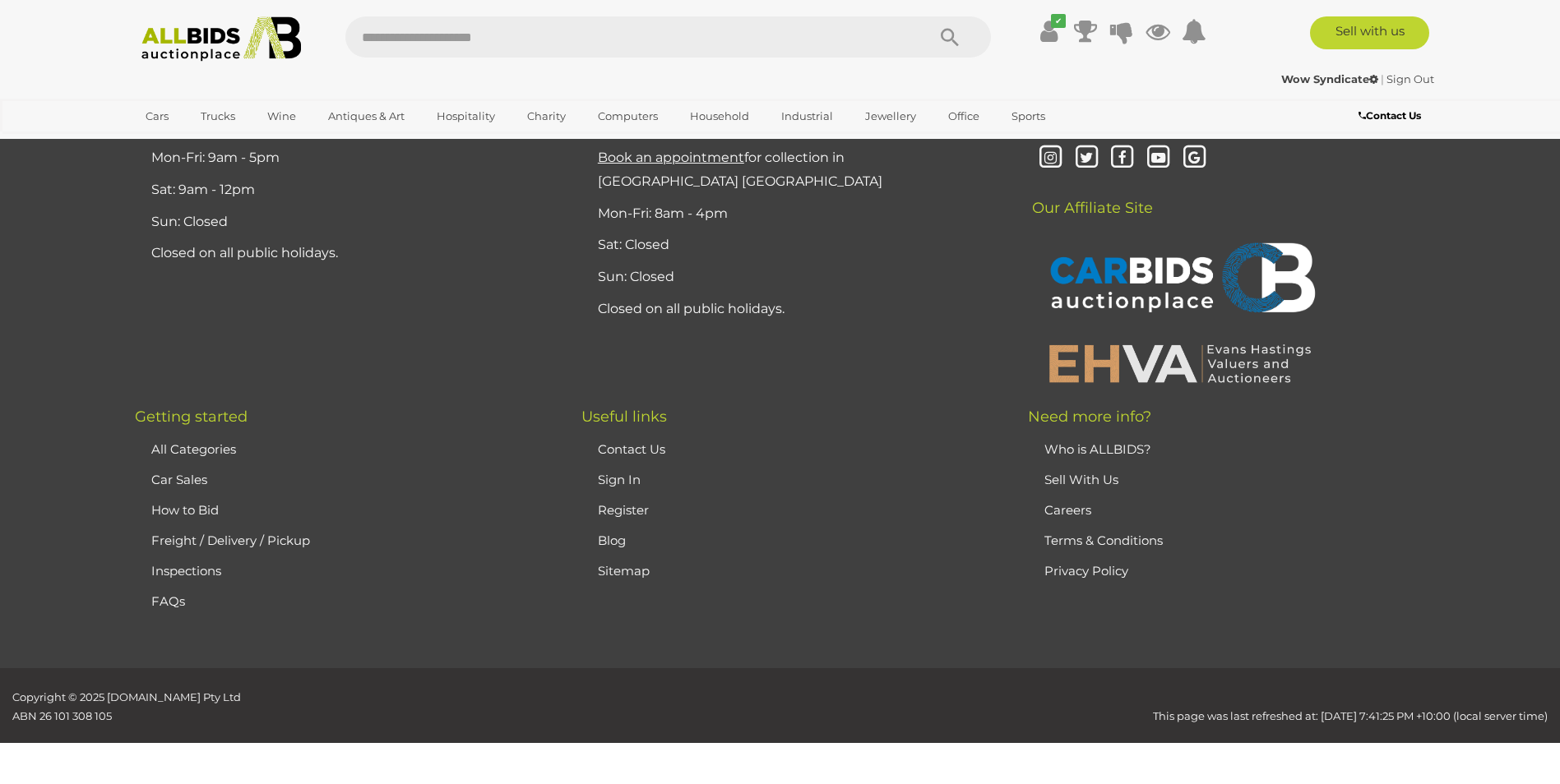
scroll to position [320, 0]
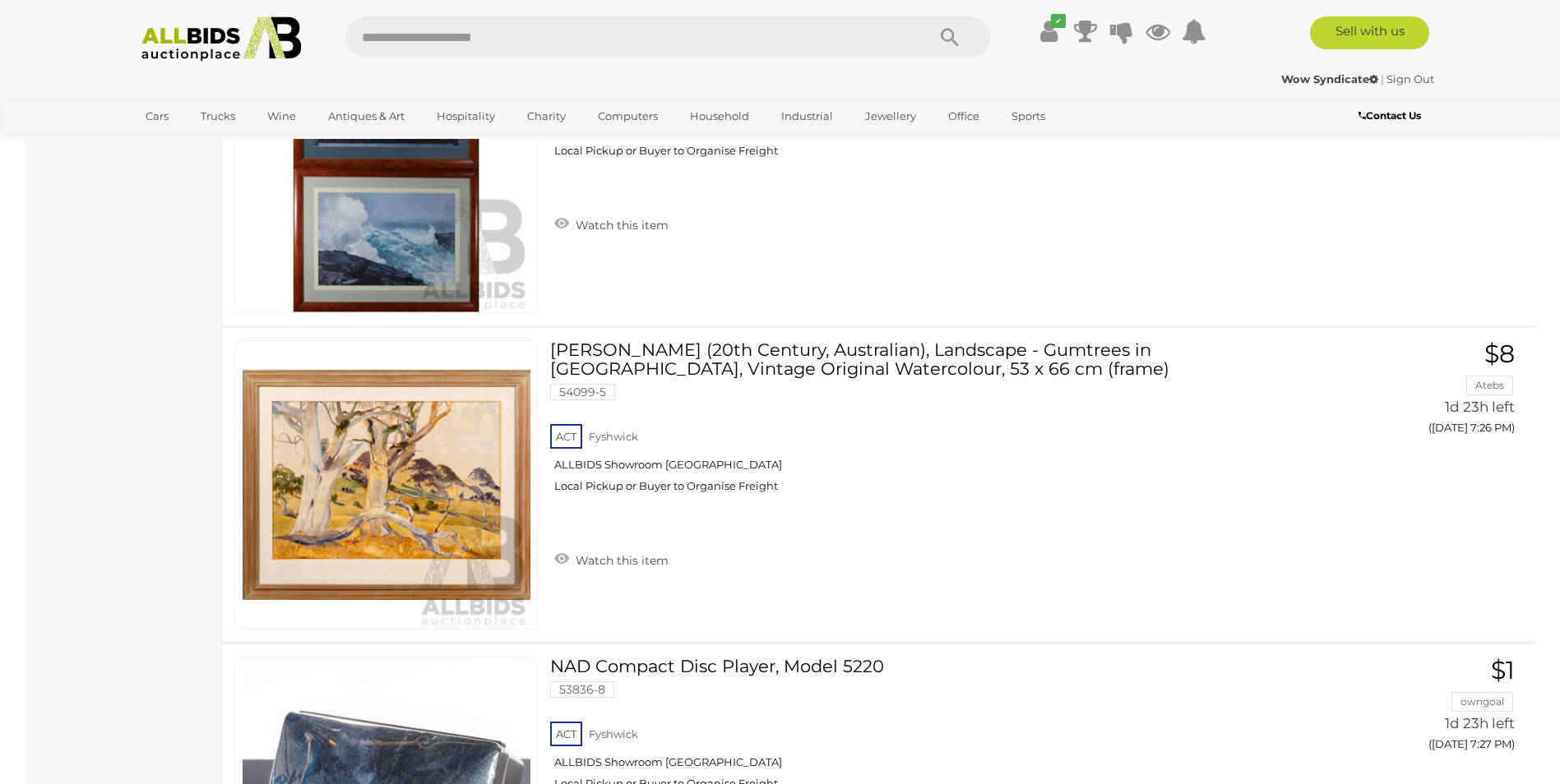
scroll to position [2385, 0]
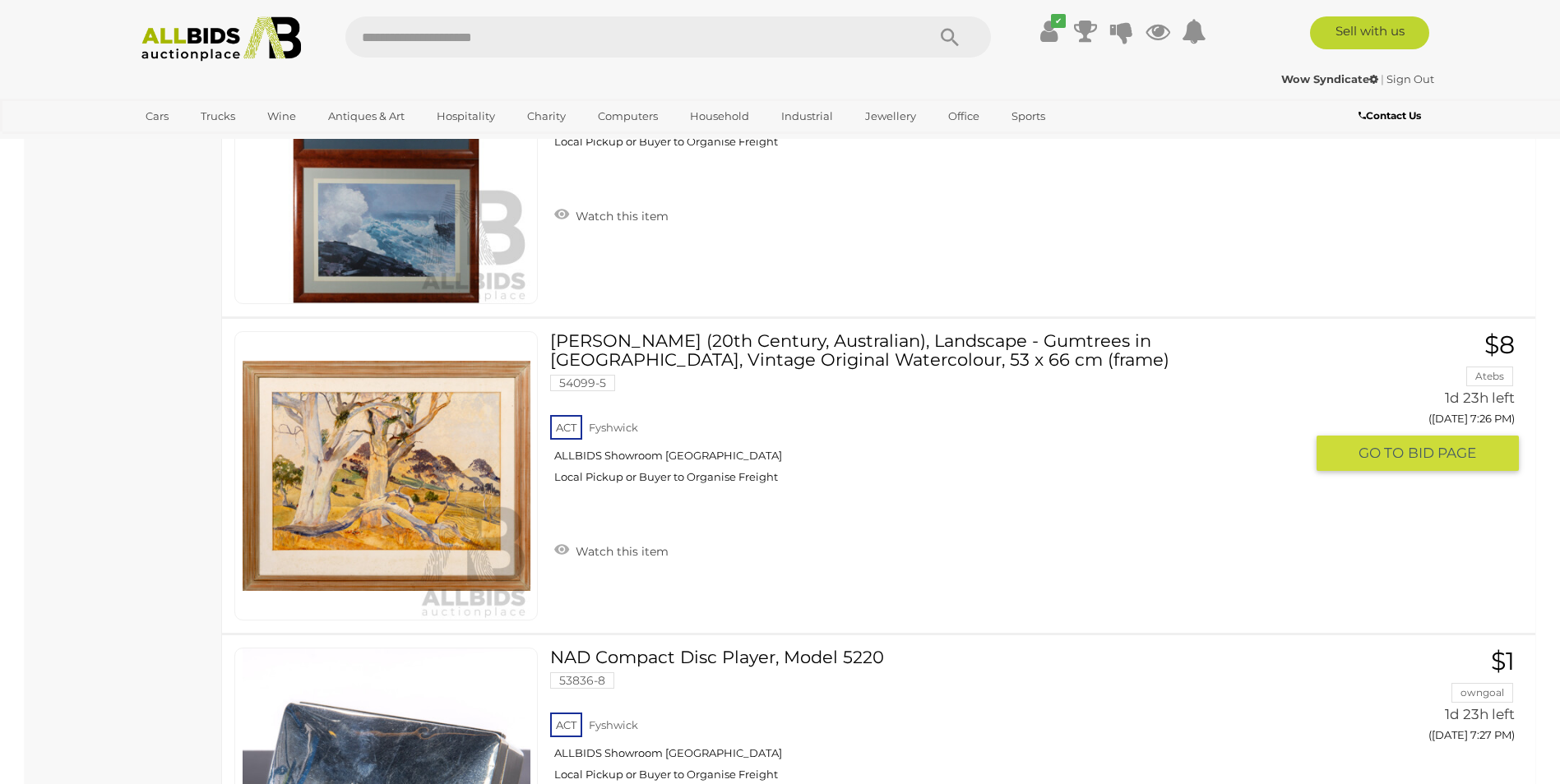
click at [385, 489] on img at bounding box center [386, 475] width 287 height 287
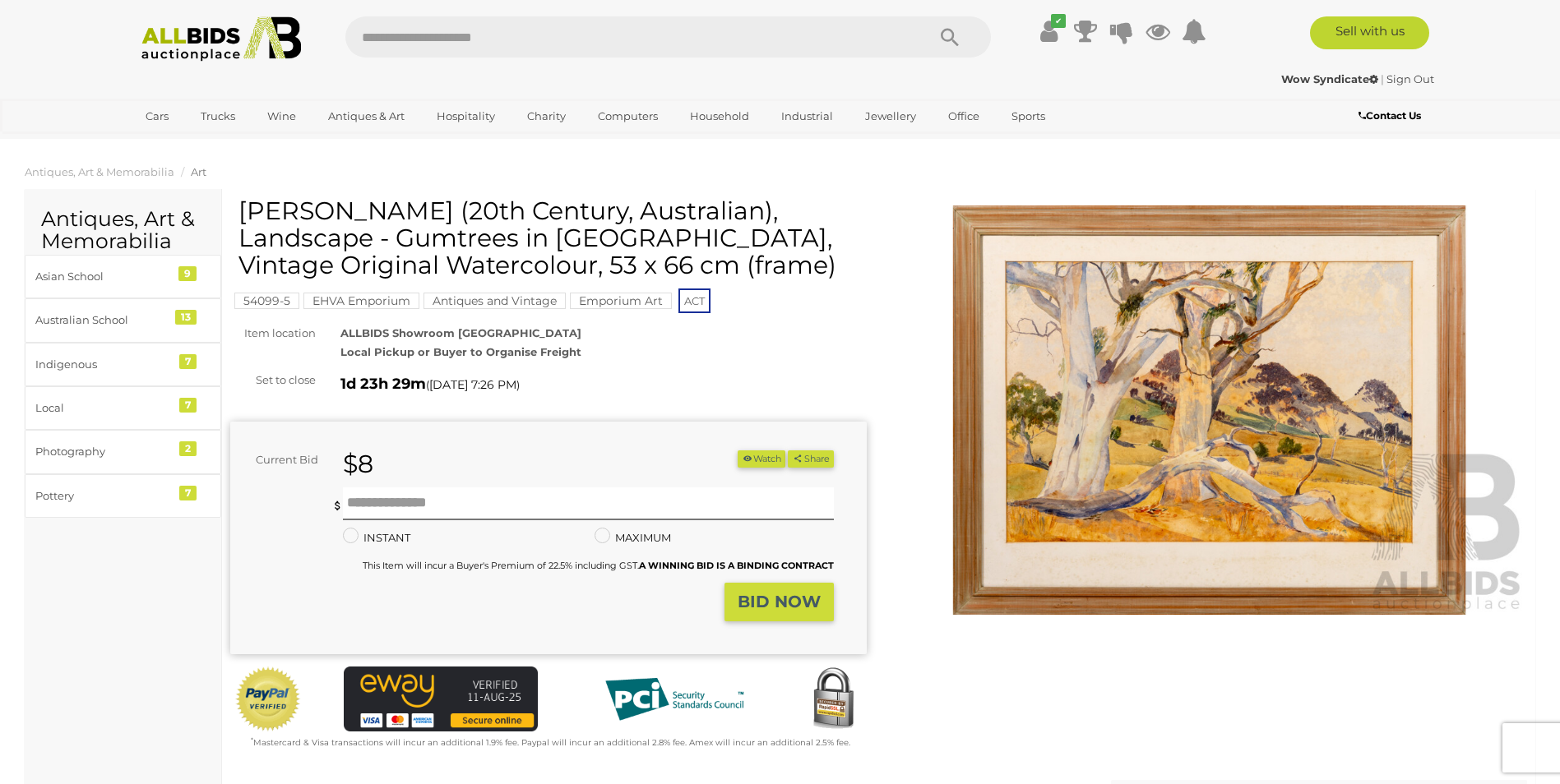
click at [1201, 431] on img at bounding box center [1209, 410] width 636 height 410
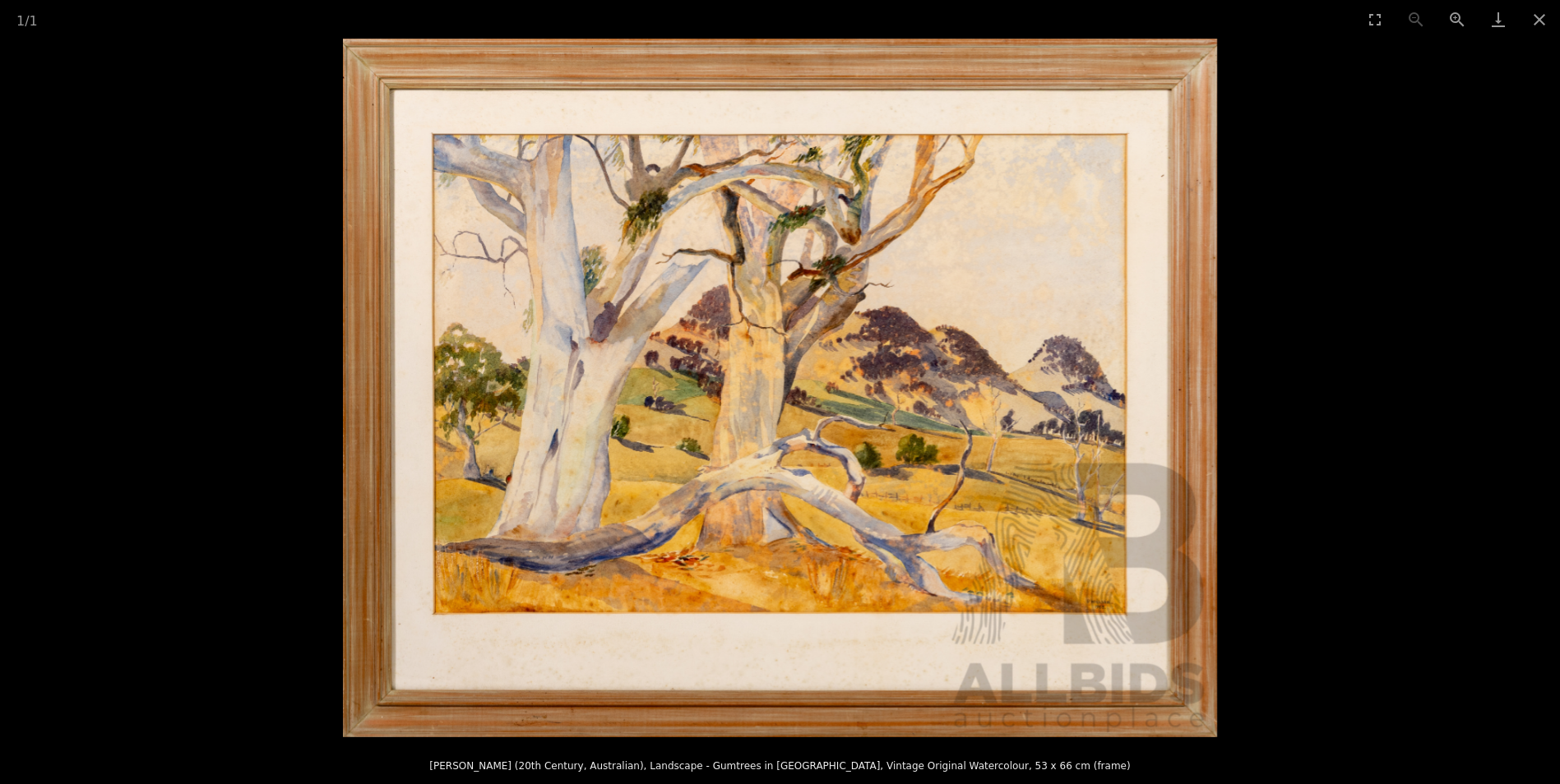
click at [797, 409] on img at bounding box center [780, 387] width 874 height 699
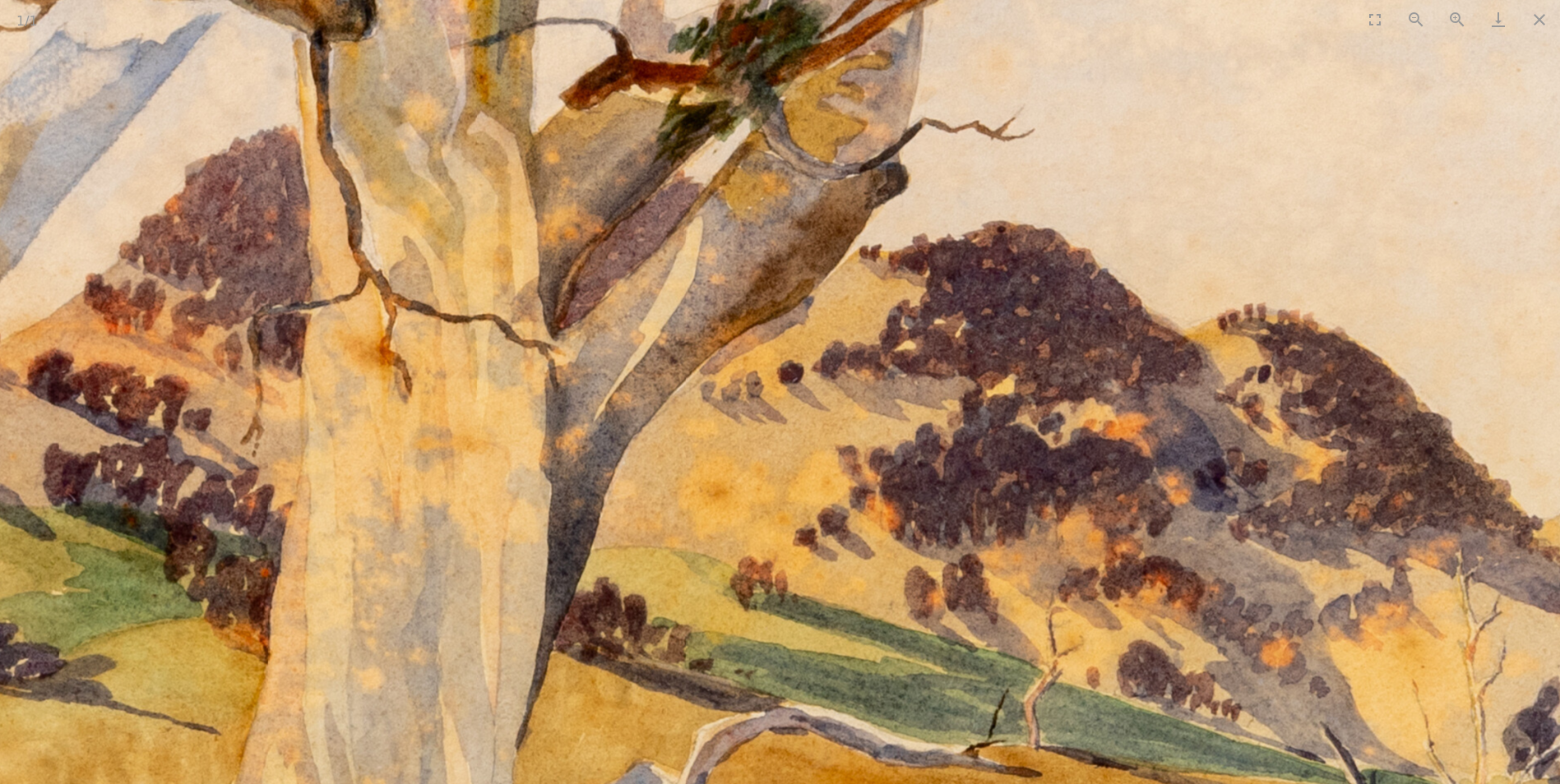
drag, startPoint x: 1055, startPoint y: 285, endPoint x: 866, endPoint y: 547, distance: 323.1
click at [866, 547] on img at bounding box center [529, 585] width 3867 height 3091
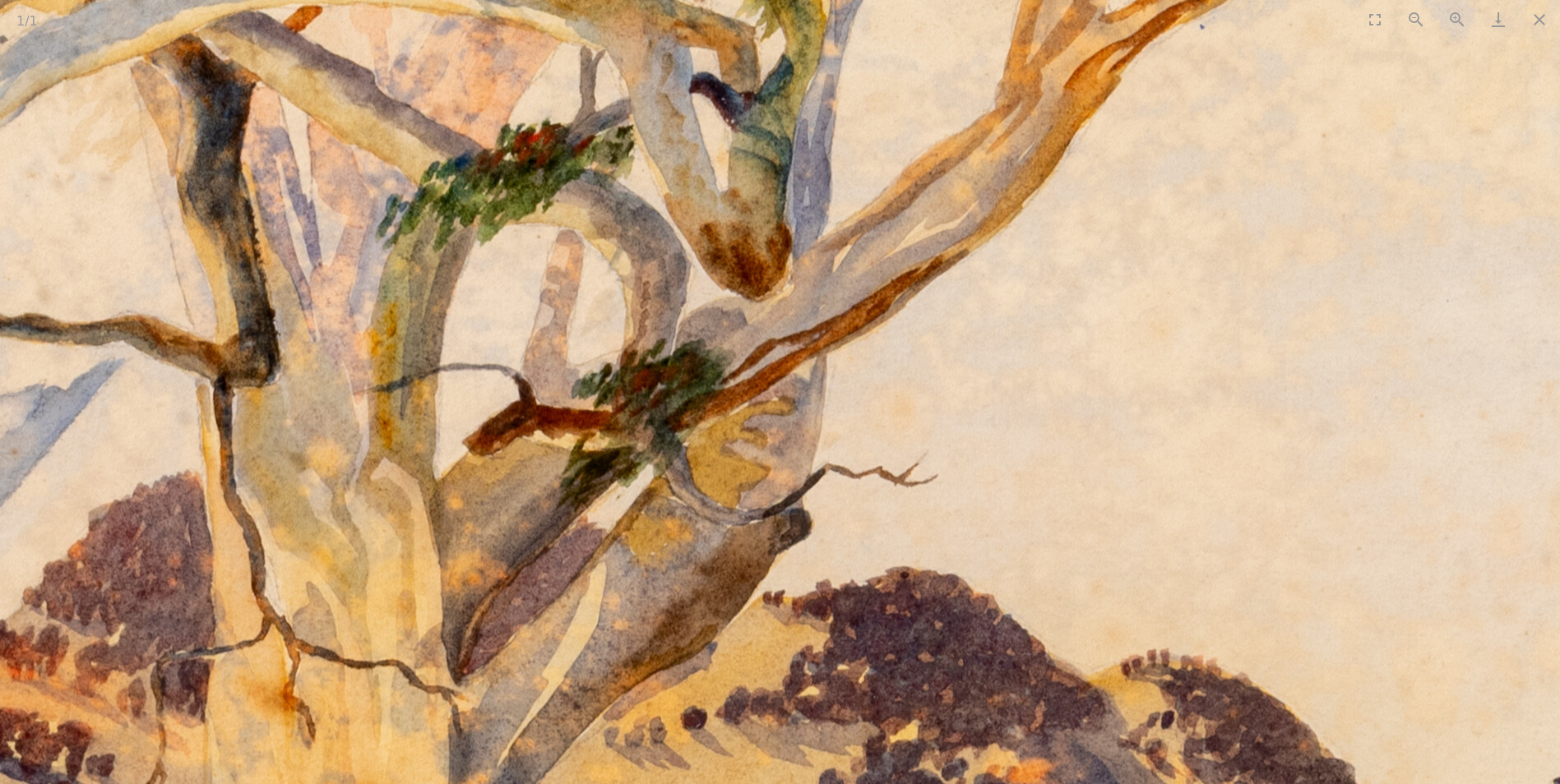
drag, startPoint x: 809, startPoint y: 303, endPoint x: 768, endPoint y: 559, distance: 259.3
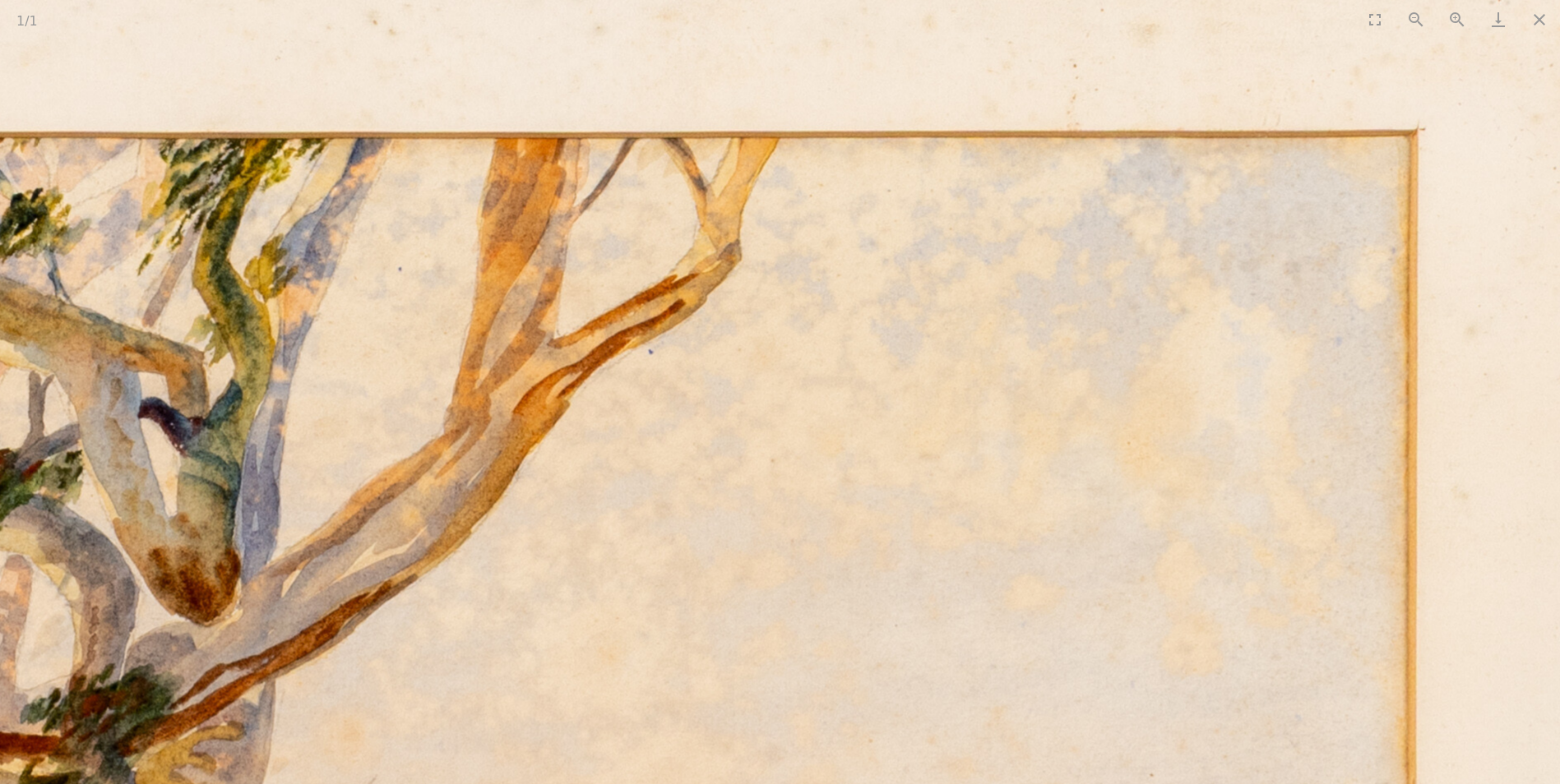
drag, startPoint x: 887, startPoint y: 340, endPoint x: 342, endPoint y: 504, distance: 569.1
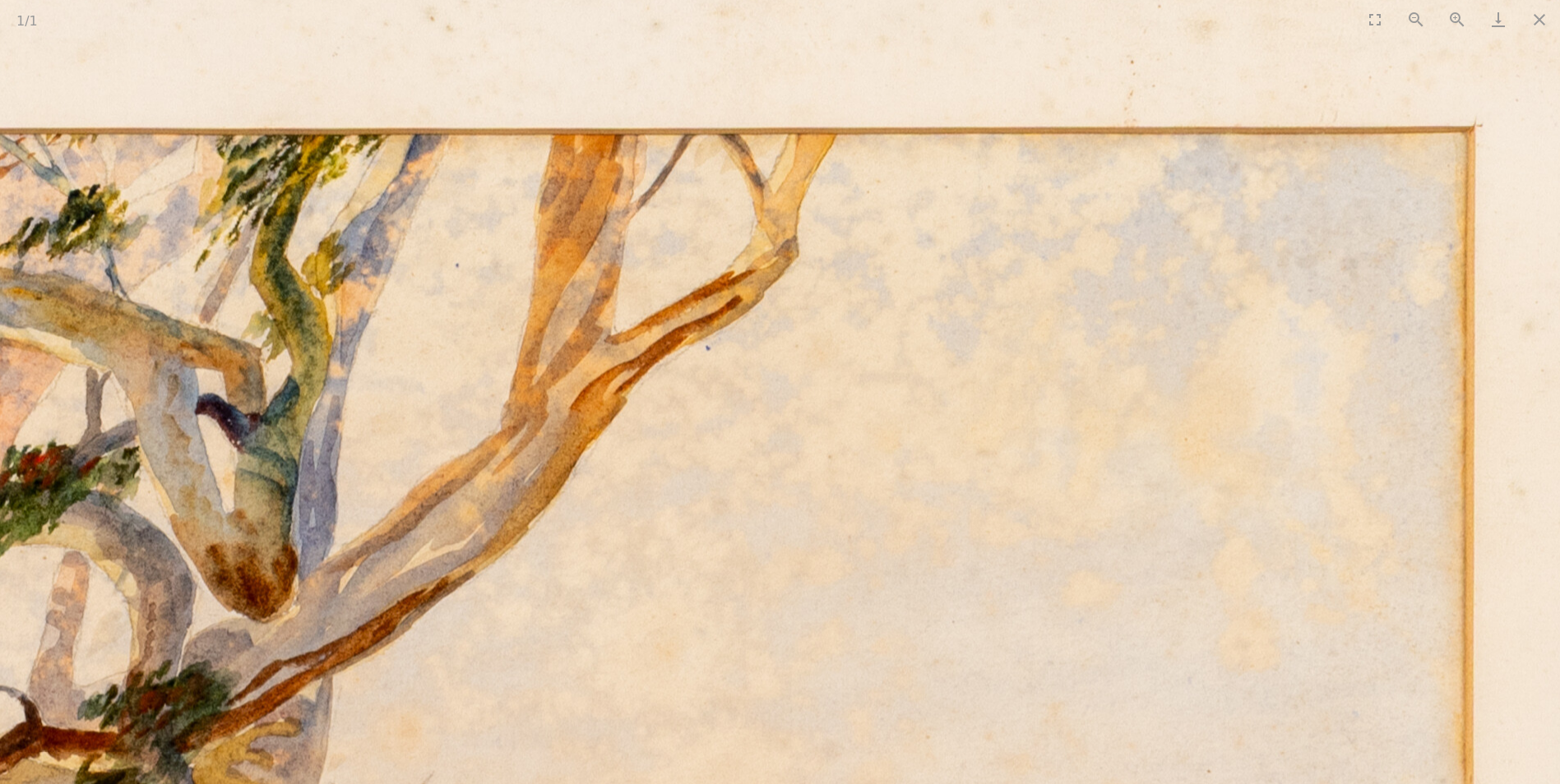
drag, startPoint x: 720, startPoint y: 291, endPoint x: 1033, endPoint y: 198, distance: 326.5
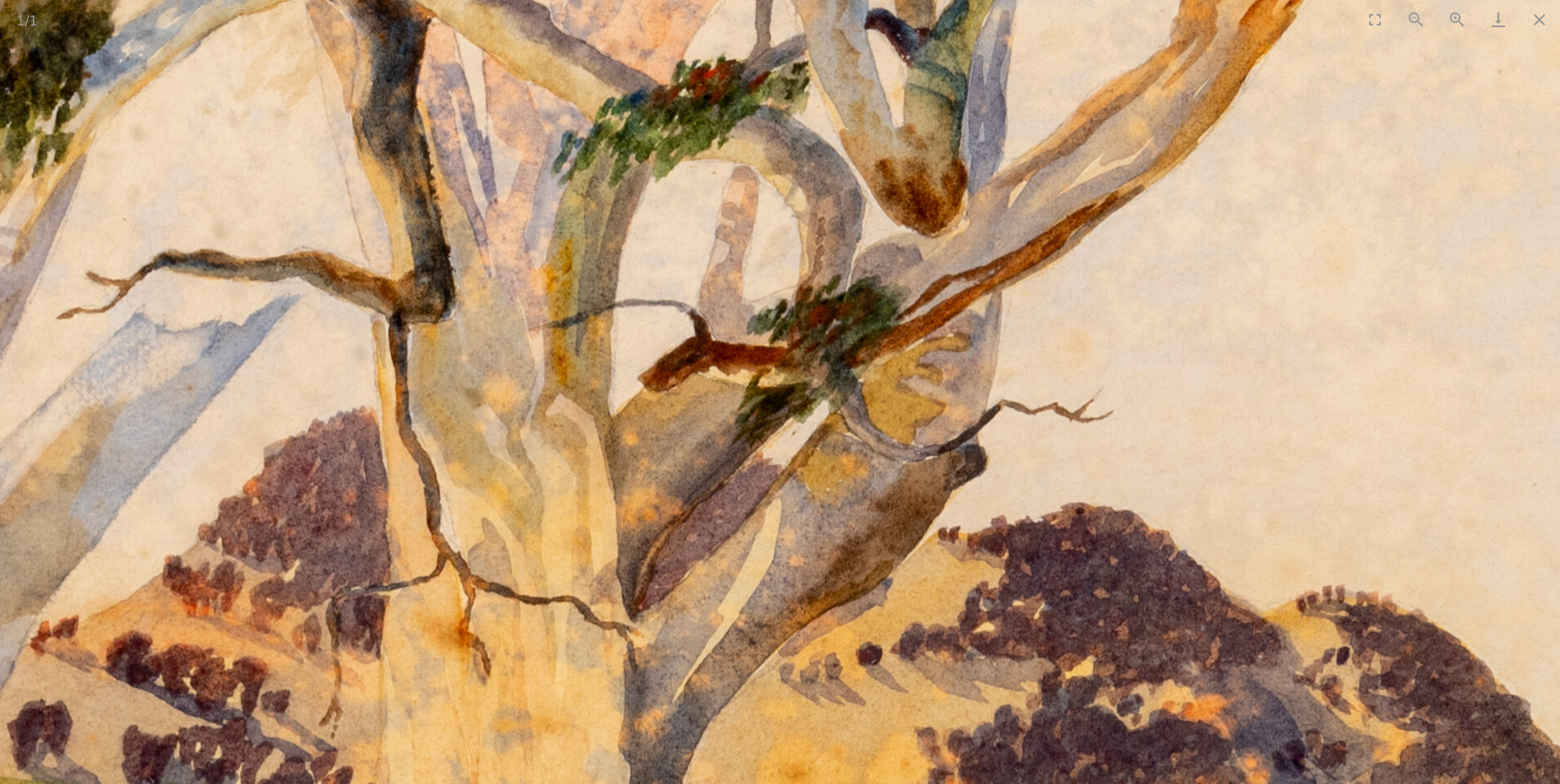
drag, startPoint x: 649, startPoint y: 508, endPoint x: 1253, endPoint y: 129, distance: 713.1
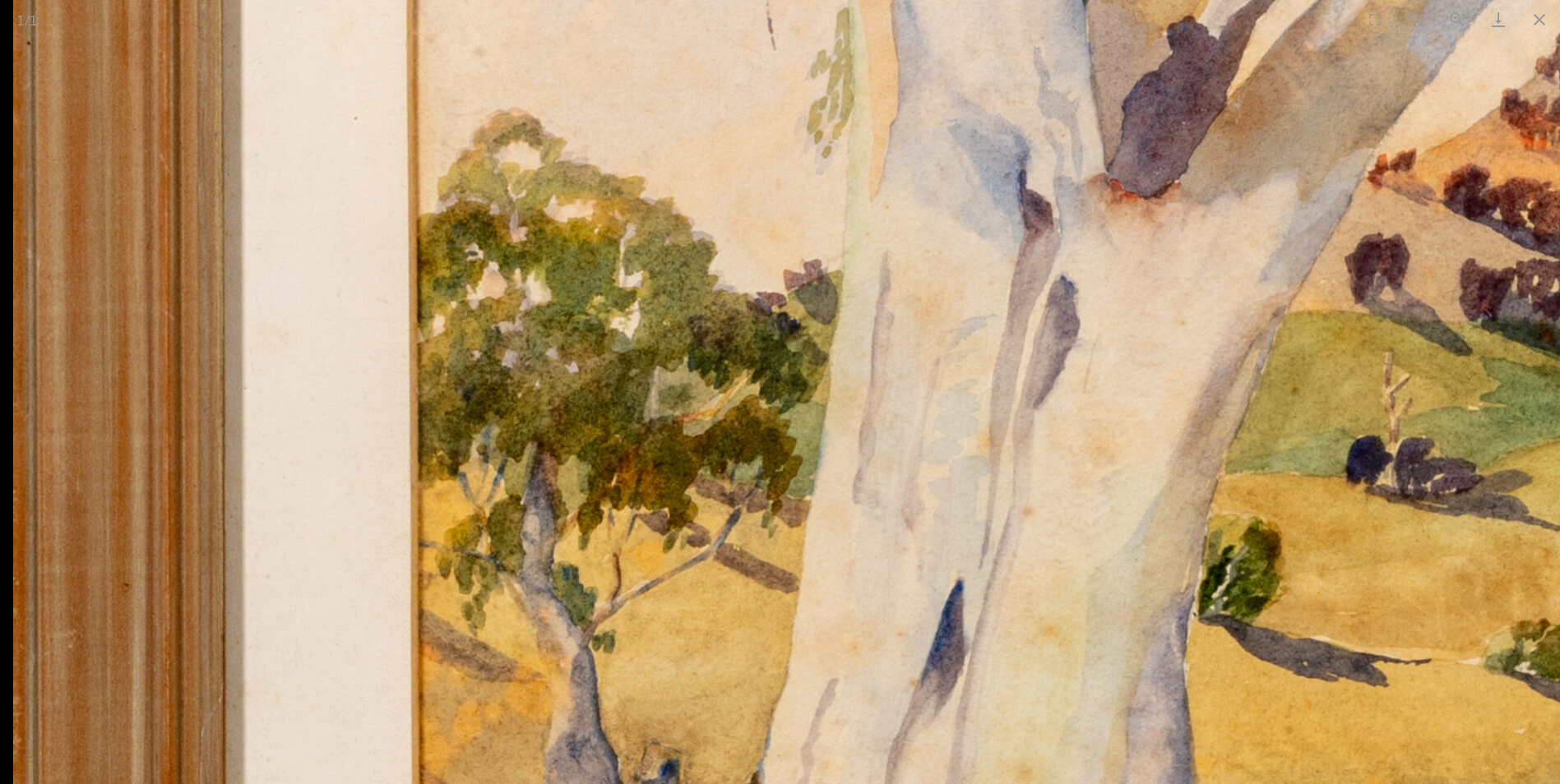
drag, startPoint x: 872, startPoint y: 461, endPoint x: 949, endPoint y: 293, distance: 184.8
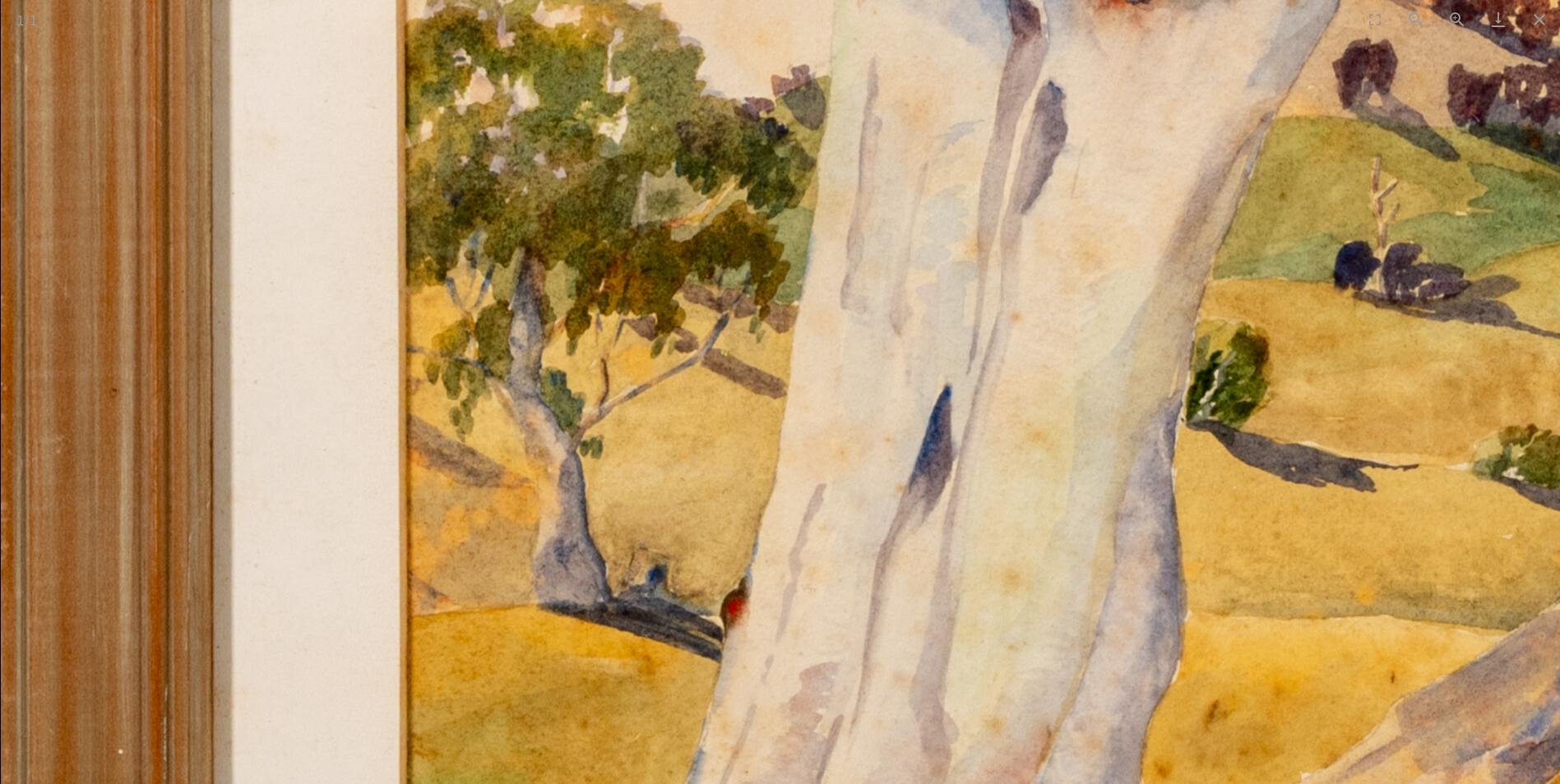
drag, startPoint x: 908, startPoint y: 544, endPoint x: 894, endPoint y: 222, distance: 322.3
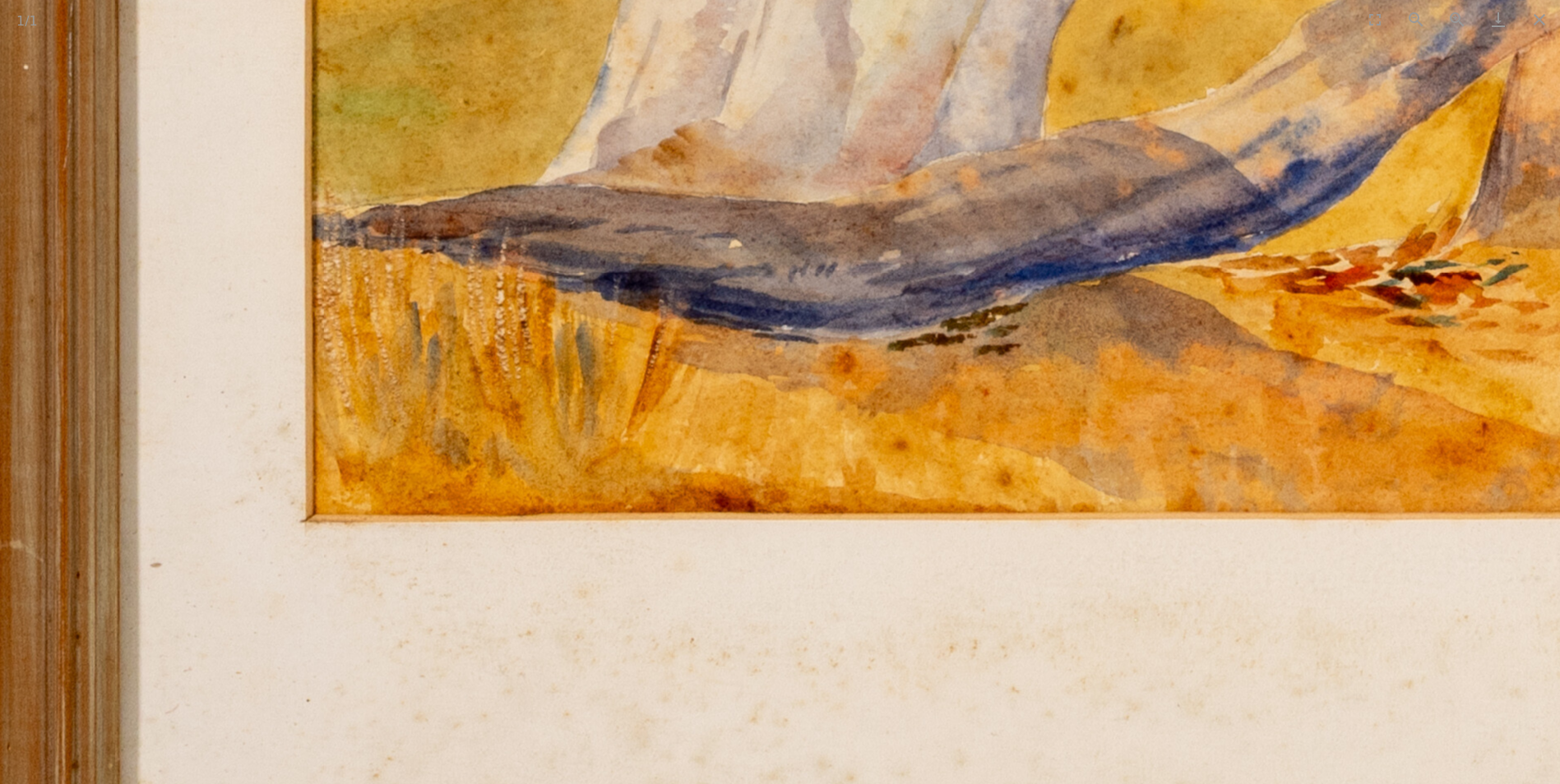
drag, startPoint x: 929, startPoint y: 525, endPoint x: 832, endPoint y: 201, distance: 338.2
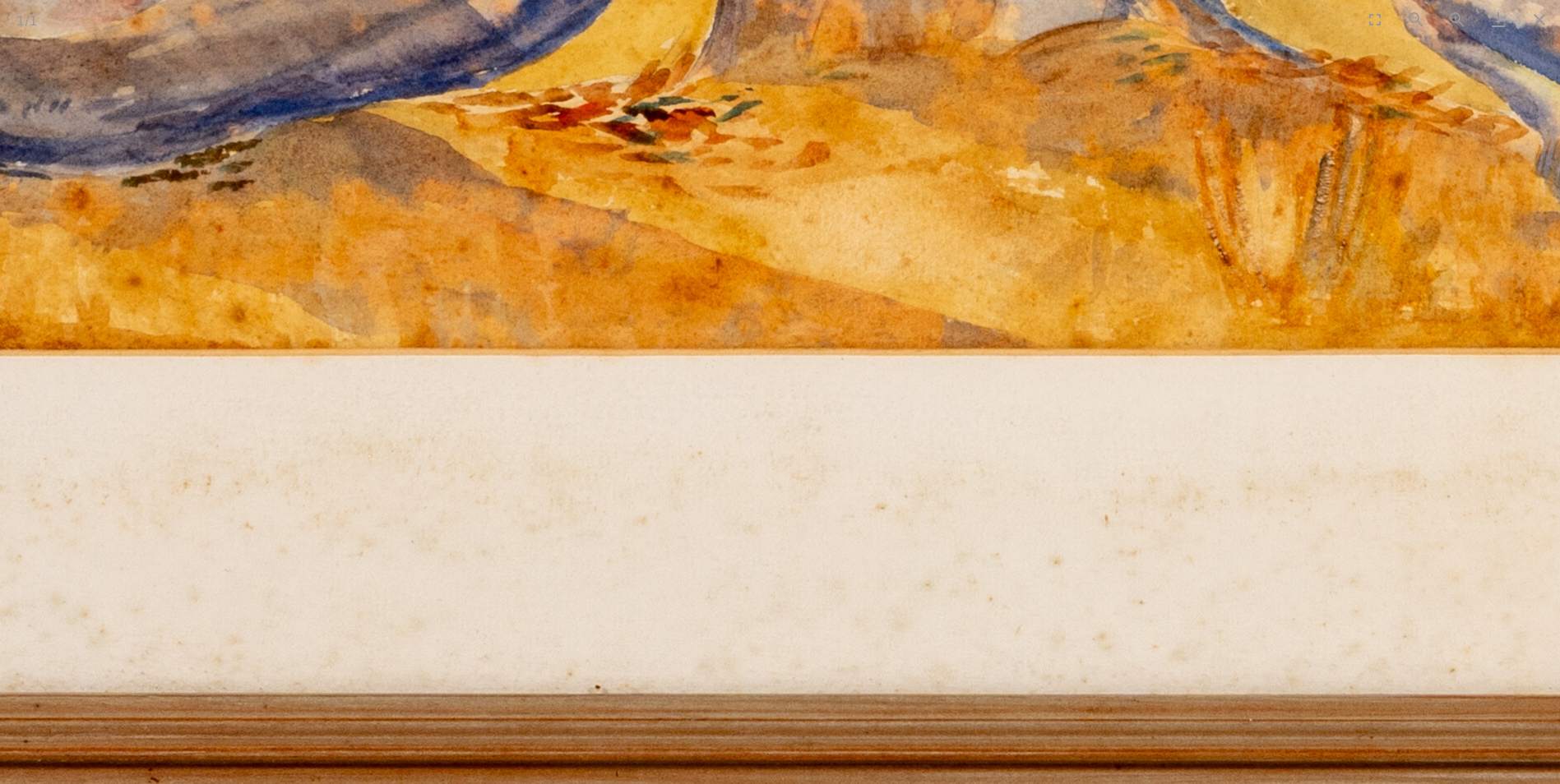
drag, startPoint x: 1002, startPoint y: 265, endPoint x: 274, endPoint y: 372, distance: 735.8
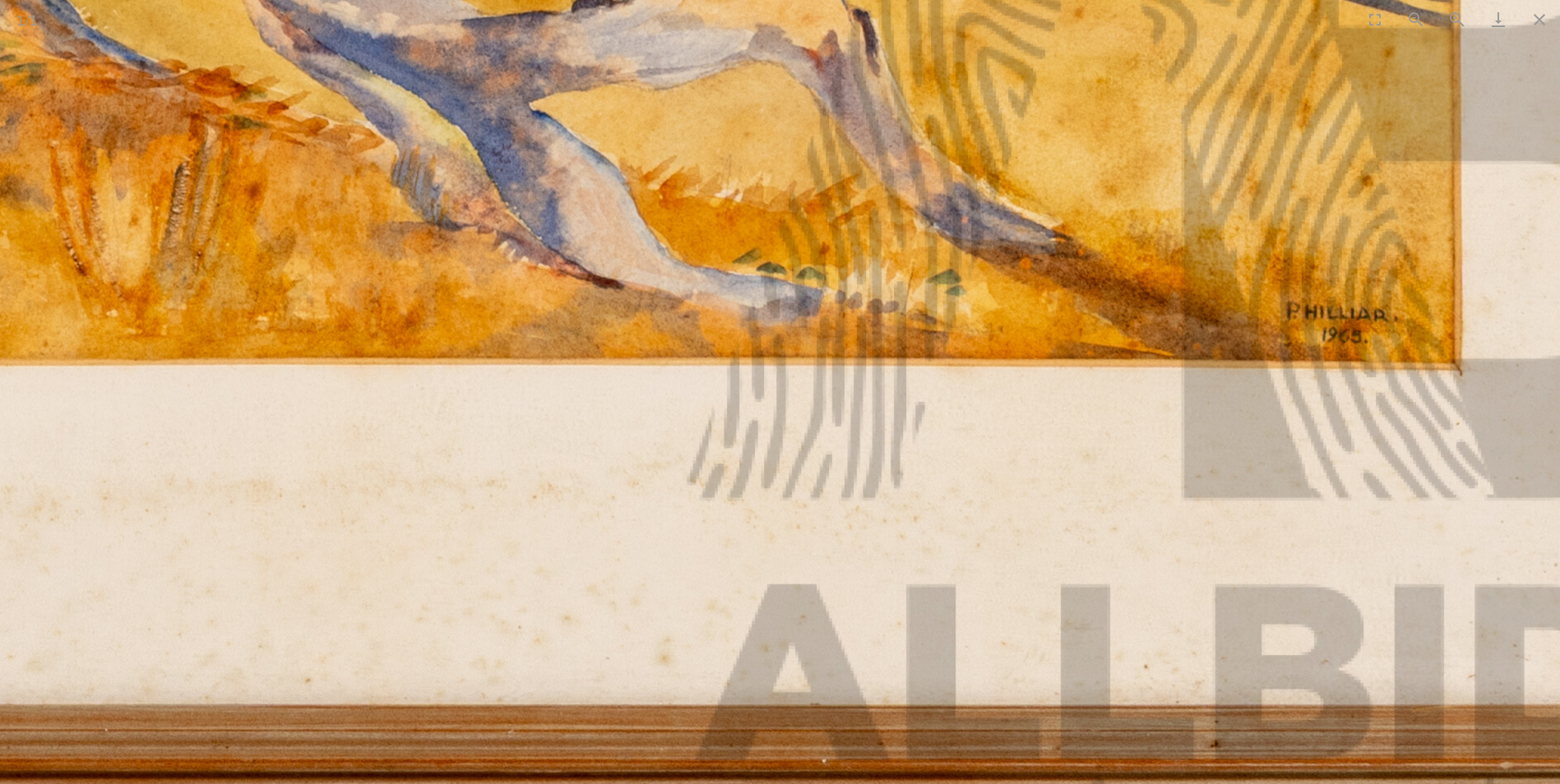
drag, startPoint x: 745, startPoint y: 363, endPoint x: 290, endPoint y: 359, distance: 455.0
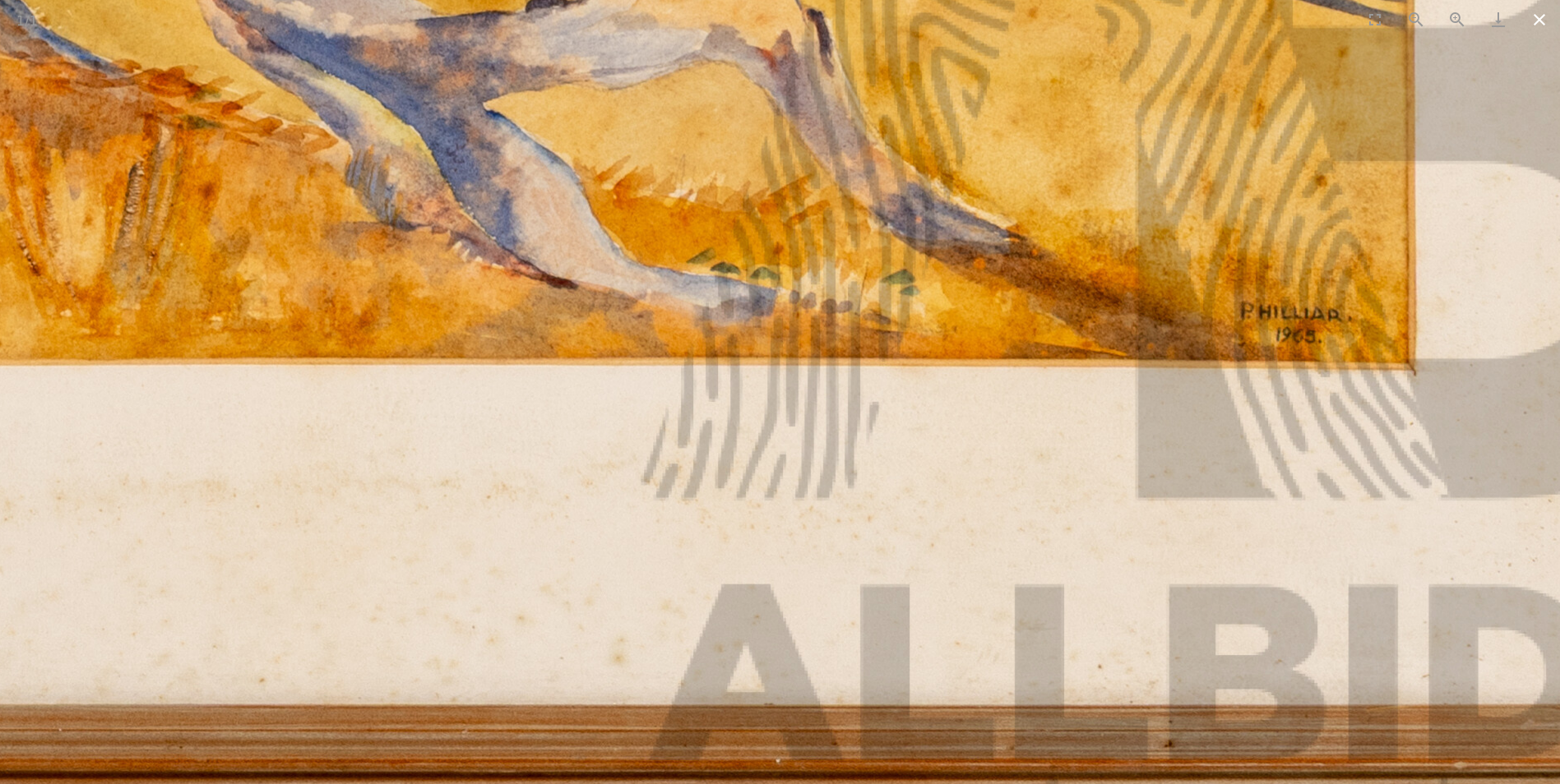
click at [1539, 19] on button "Close gallery" at bounding box center [1540, 19] width 41 height 38
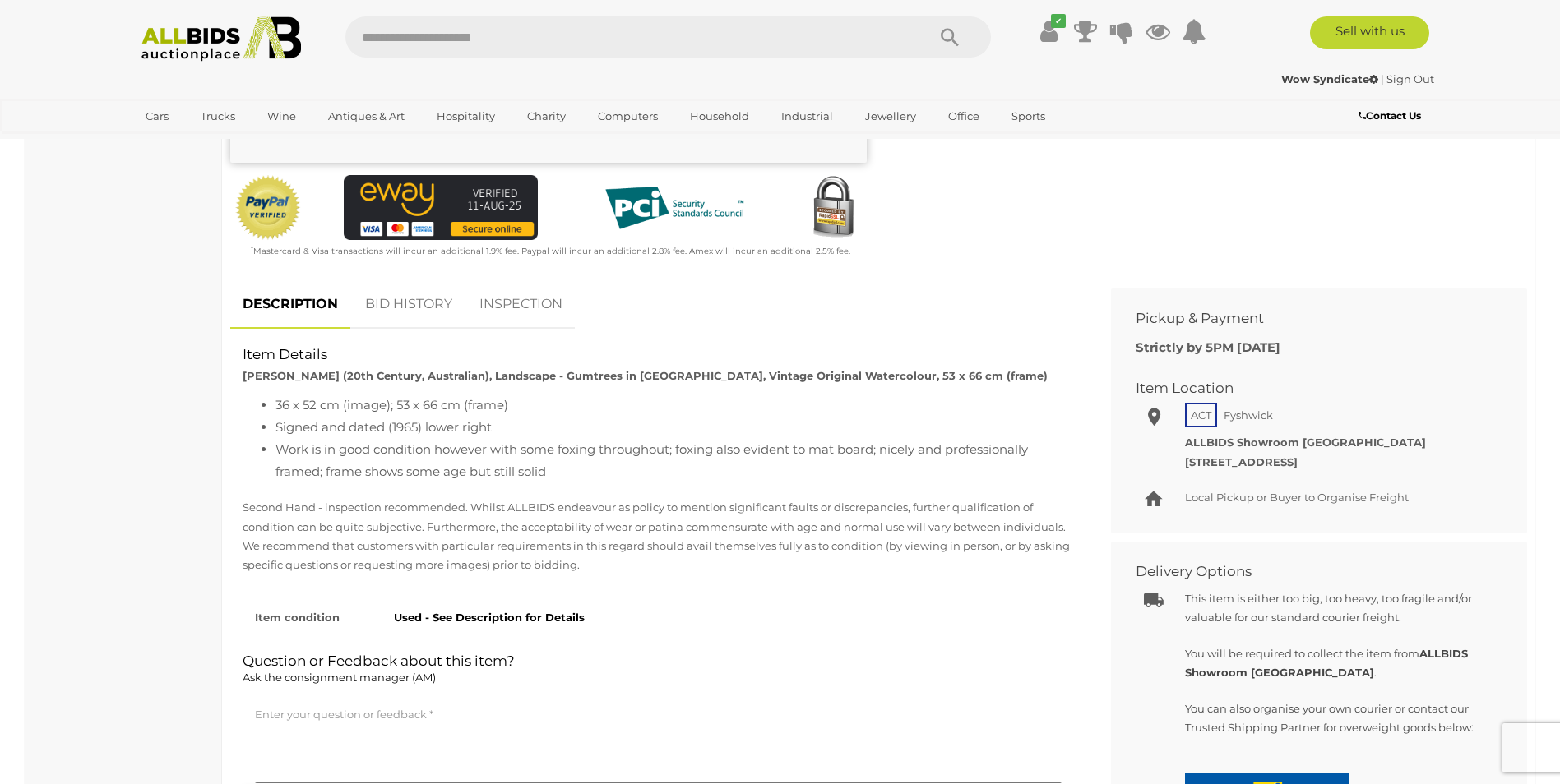
scroll to position [493, 0]
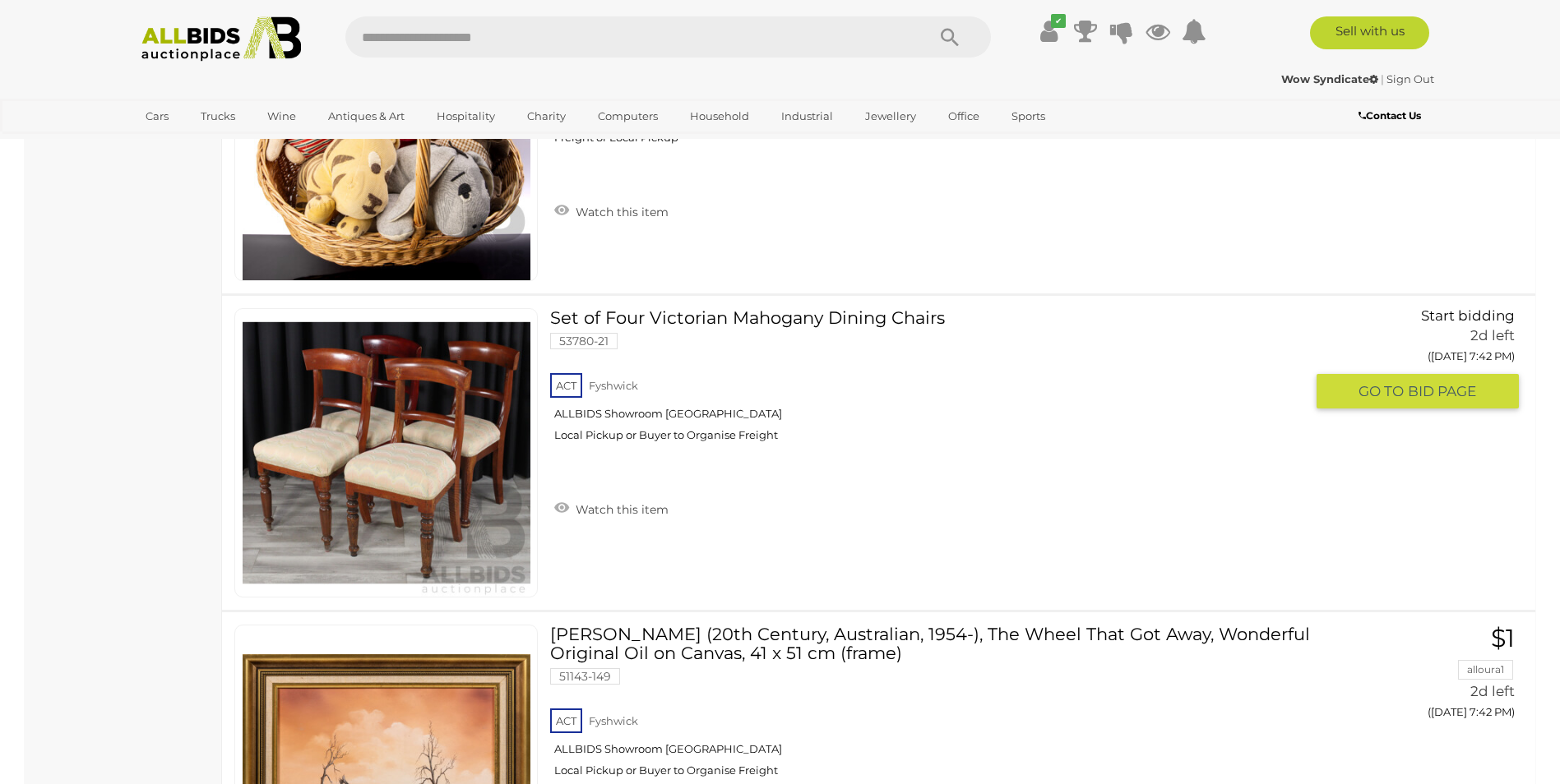
scroll to position [15716, 0]
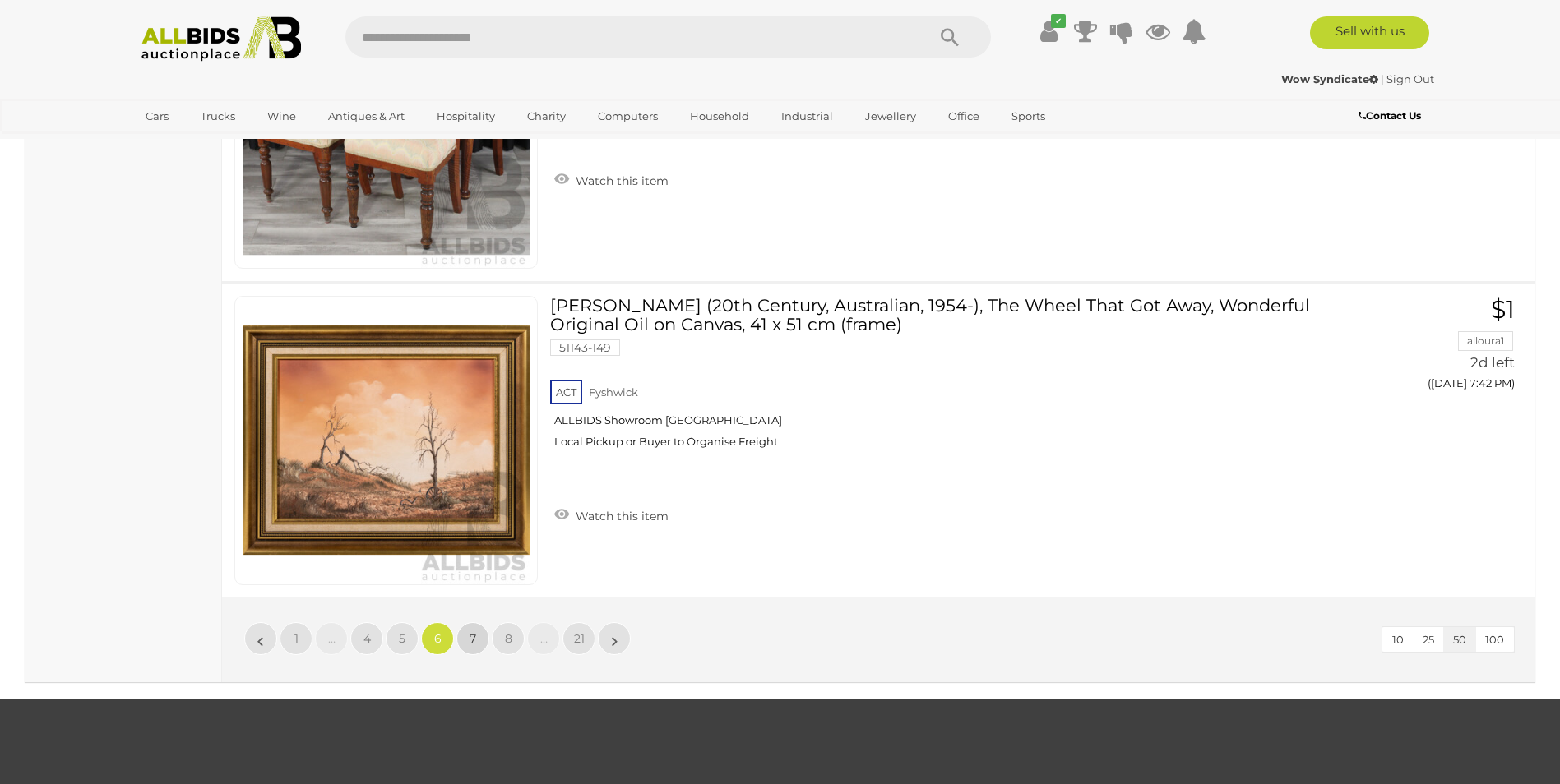
click at [471, 637] on span "7" at bounding box center [473, 639] width 6 height 15
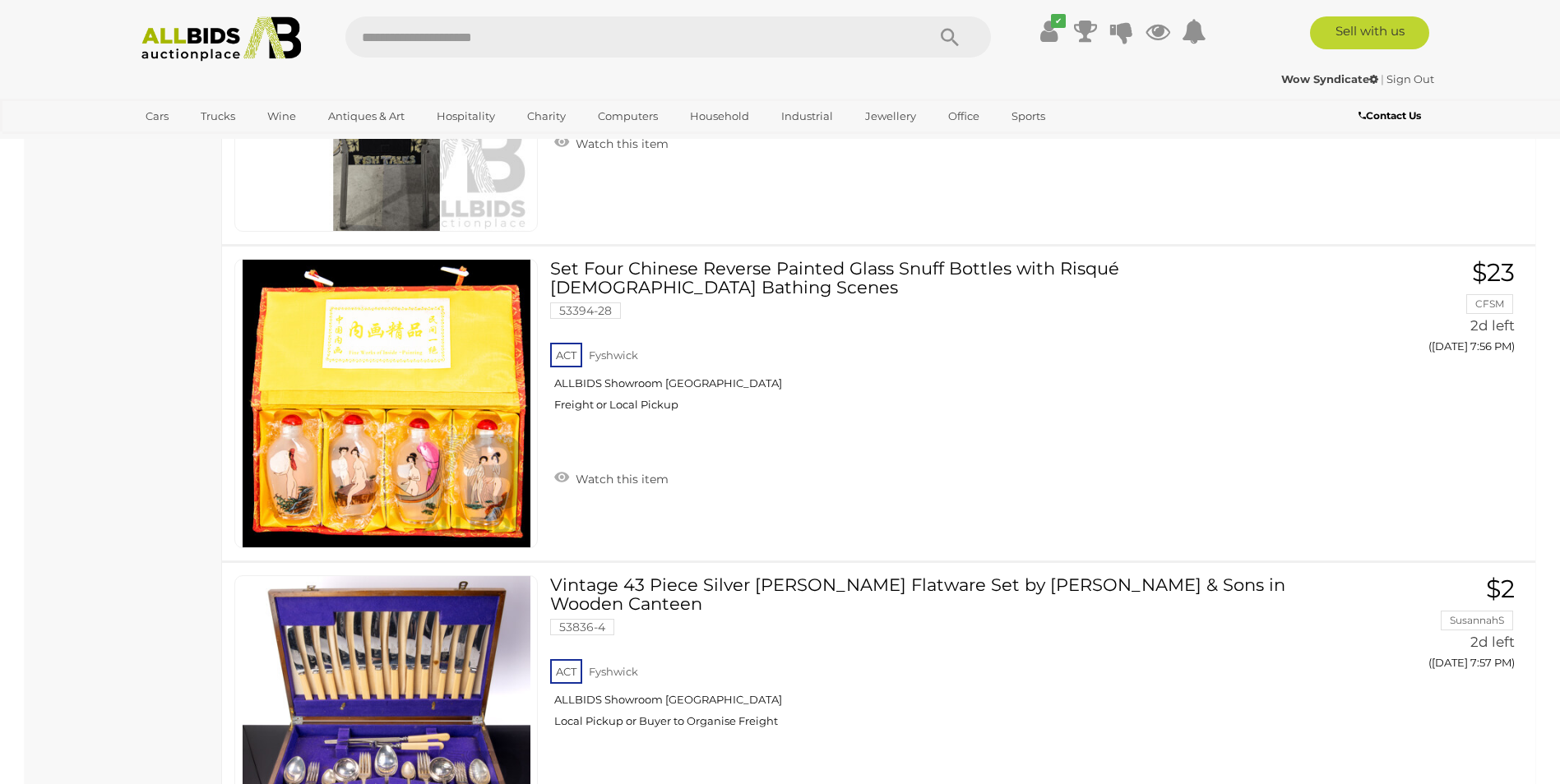
scroll to position [8790, 0]
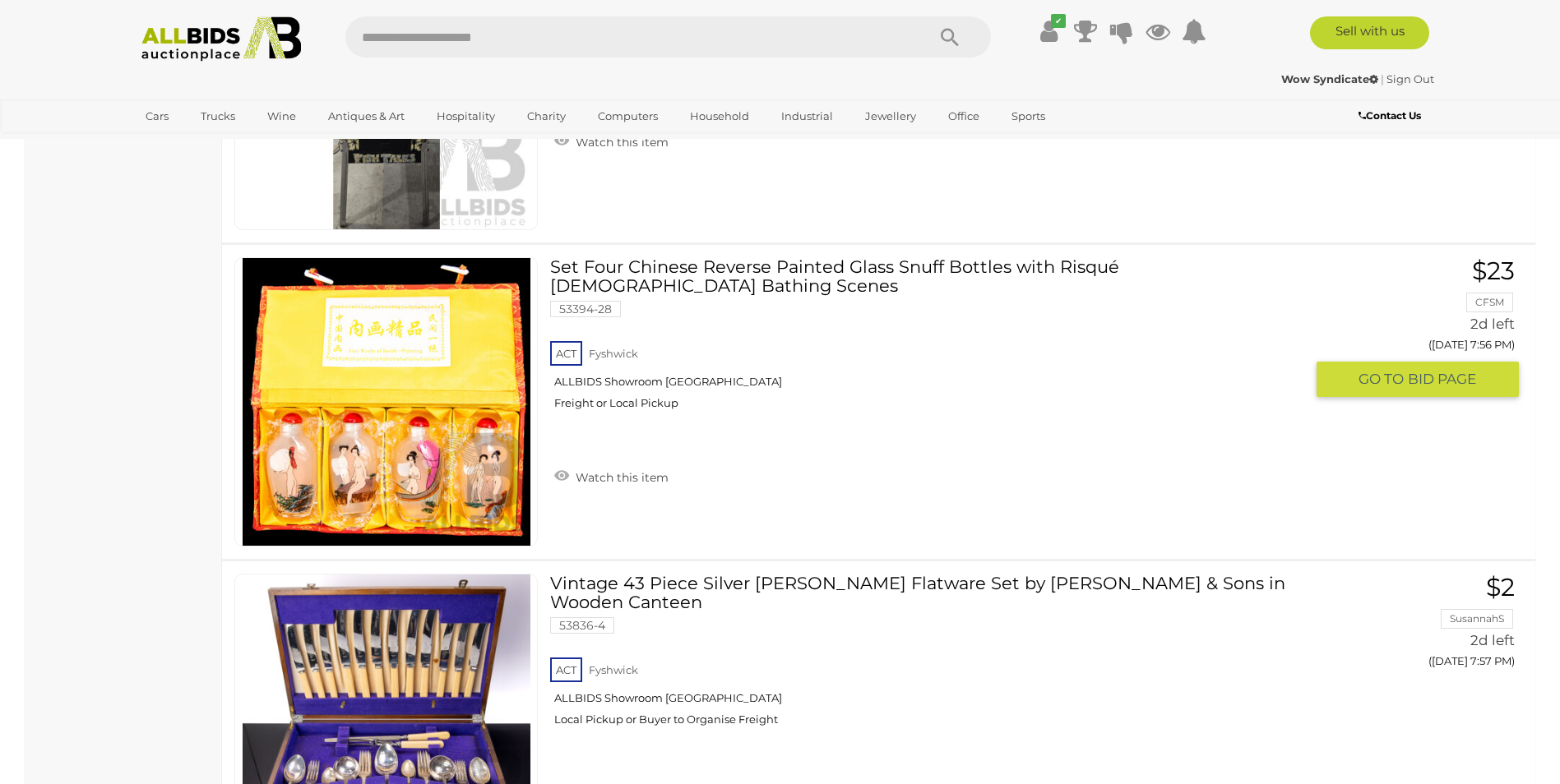
click at [413, 461] on img at bounding box center [386, 401] width 287 height 287
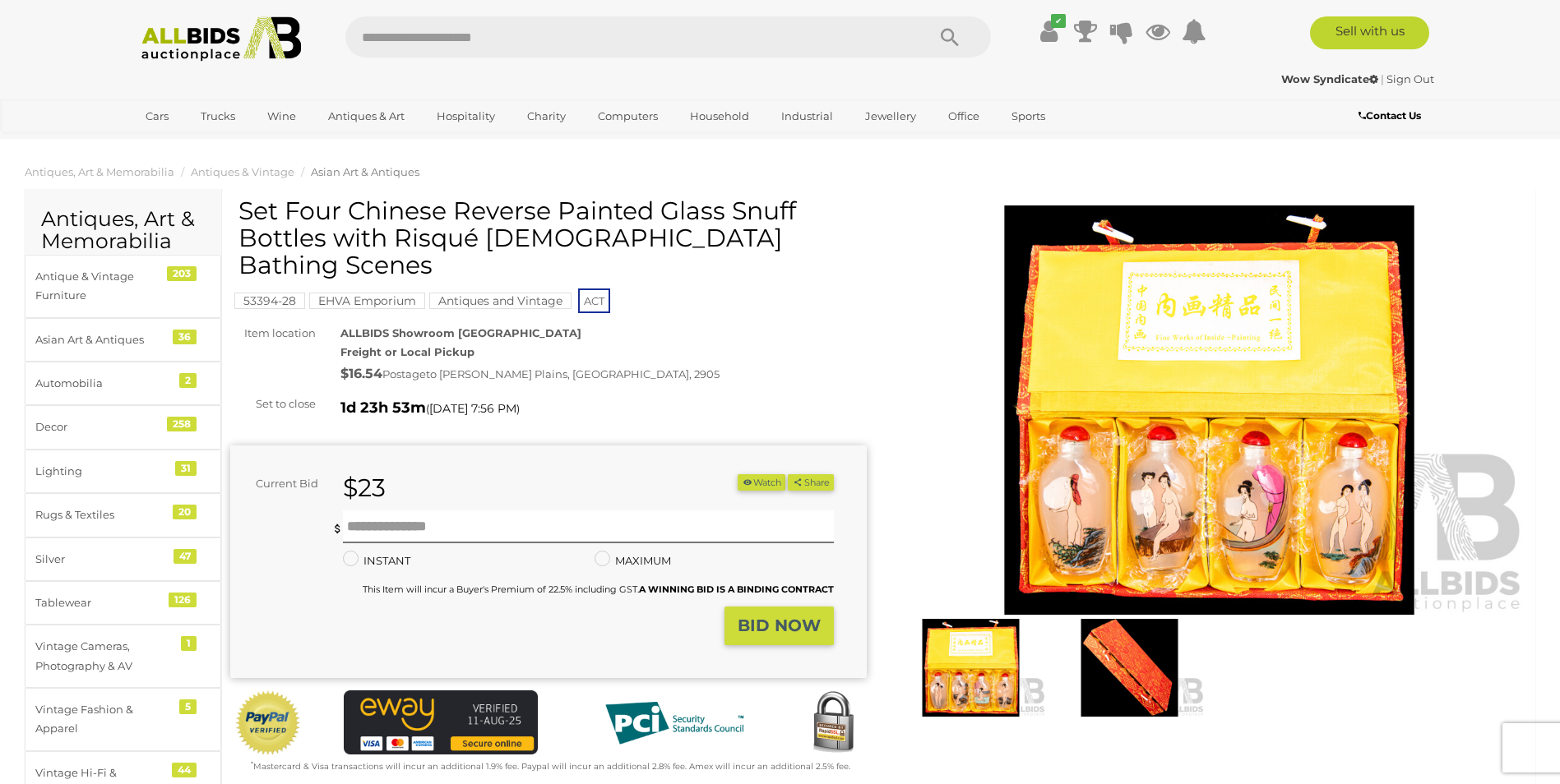
click at [1232, 455] on img at bounding box center [1209, 410] width 636 height 410
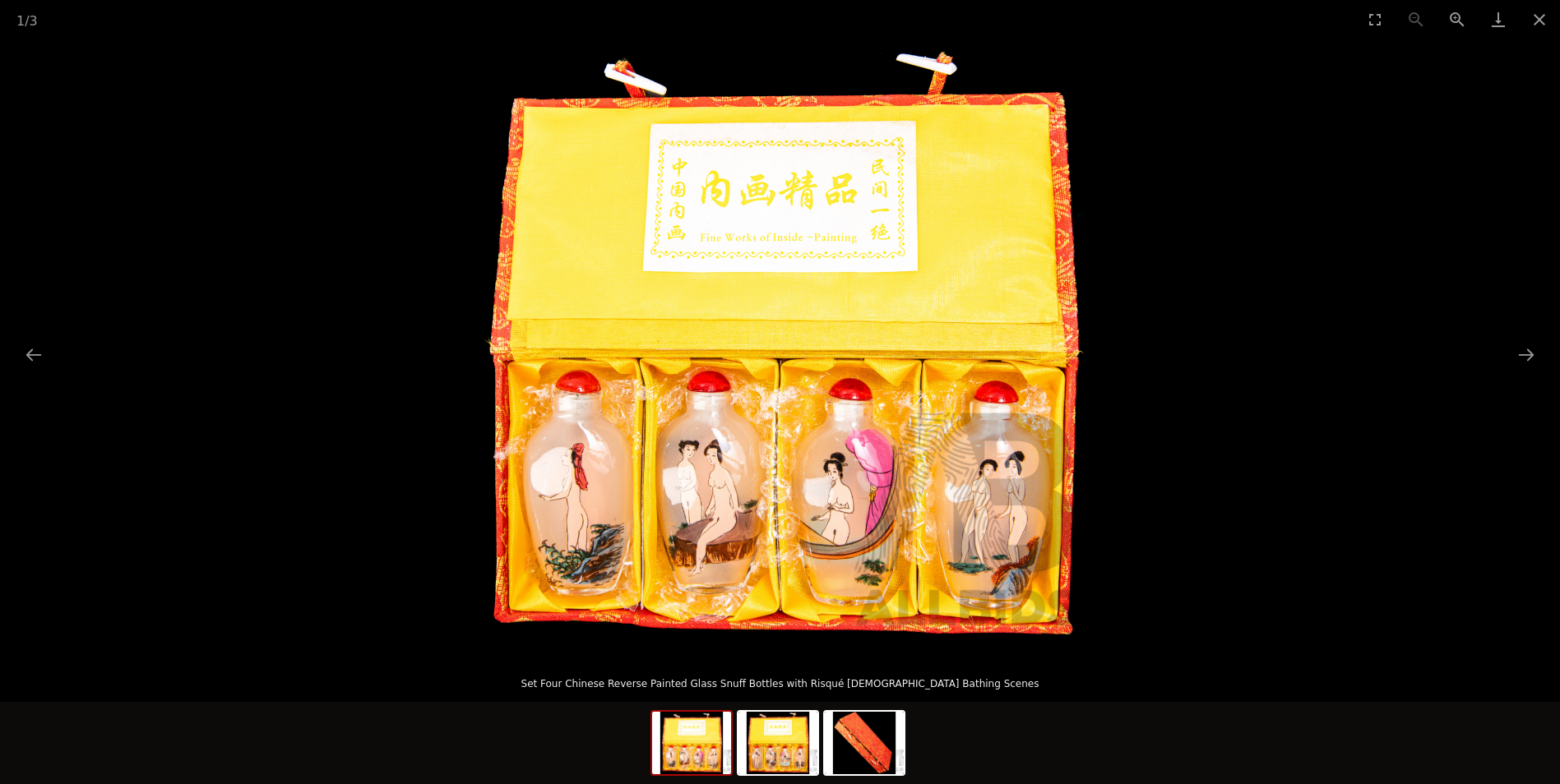
click at [812, 461] on img at bounding box center [780, 346] width 617 height 617
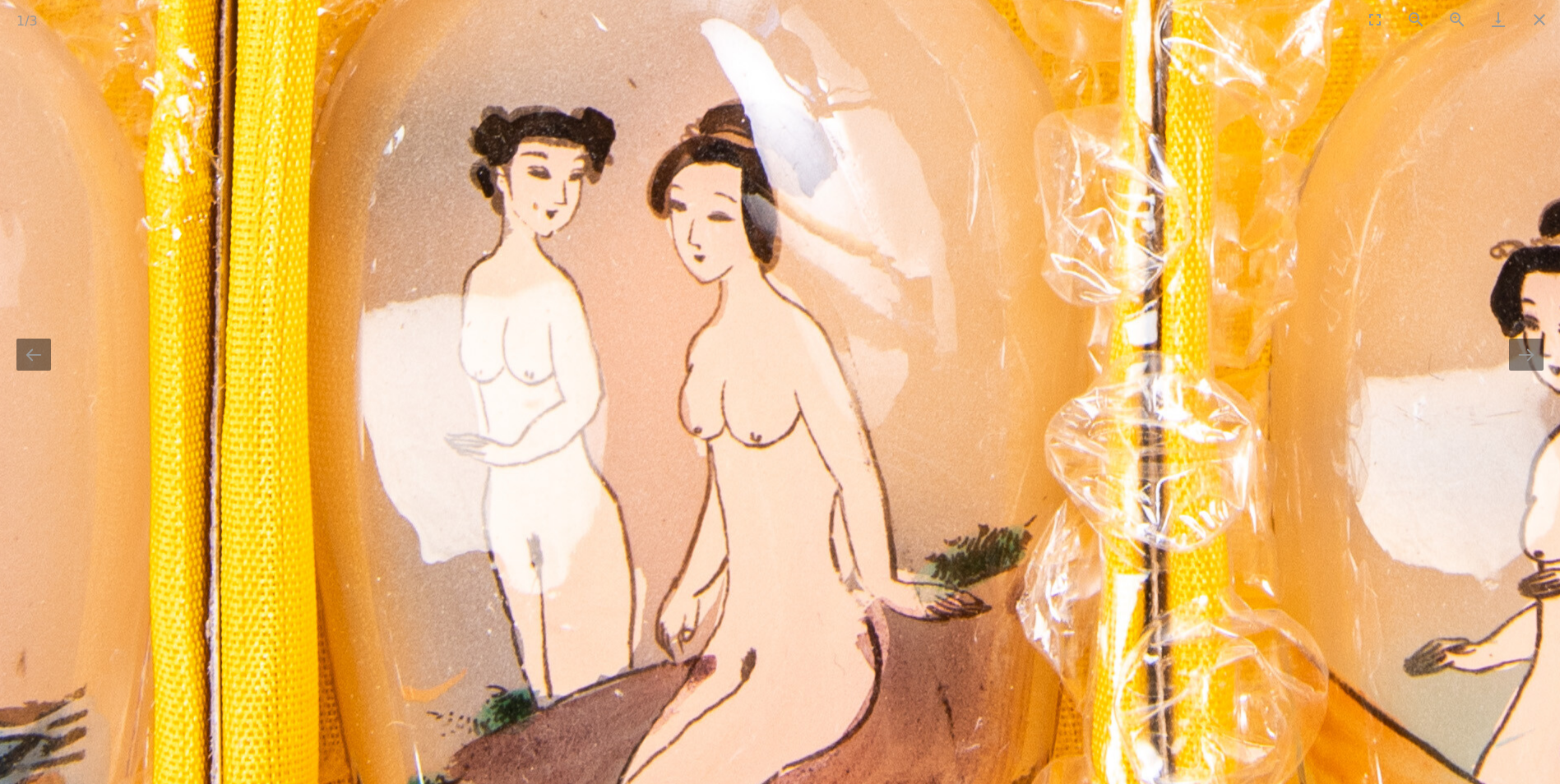
drag, startPoint x: 290, startPoint y: 437, endPoint x: 803, endPoint y: 105, distance: 611.1
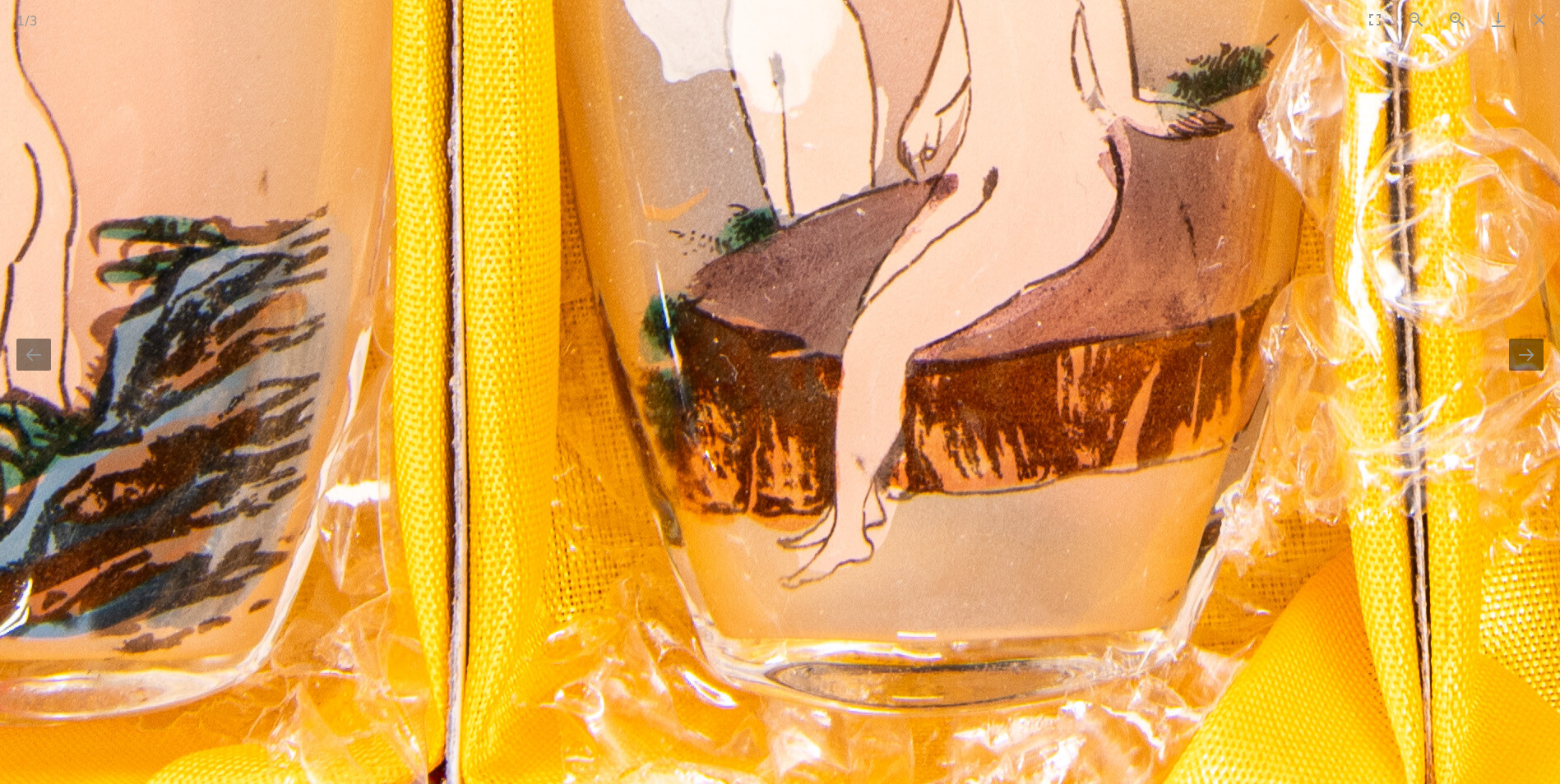
drag, startPoint x: 520, startPoint y: 479, endPoint x: 331, endPoint y: 139, distance: 389.0
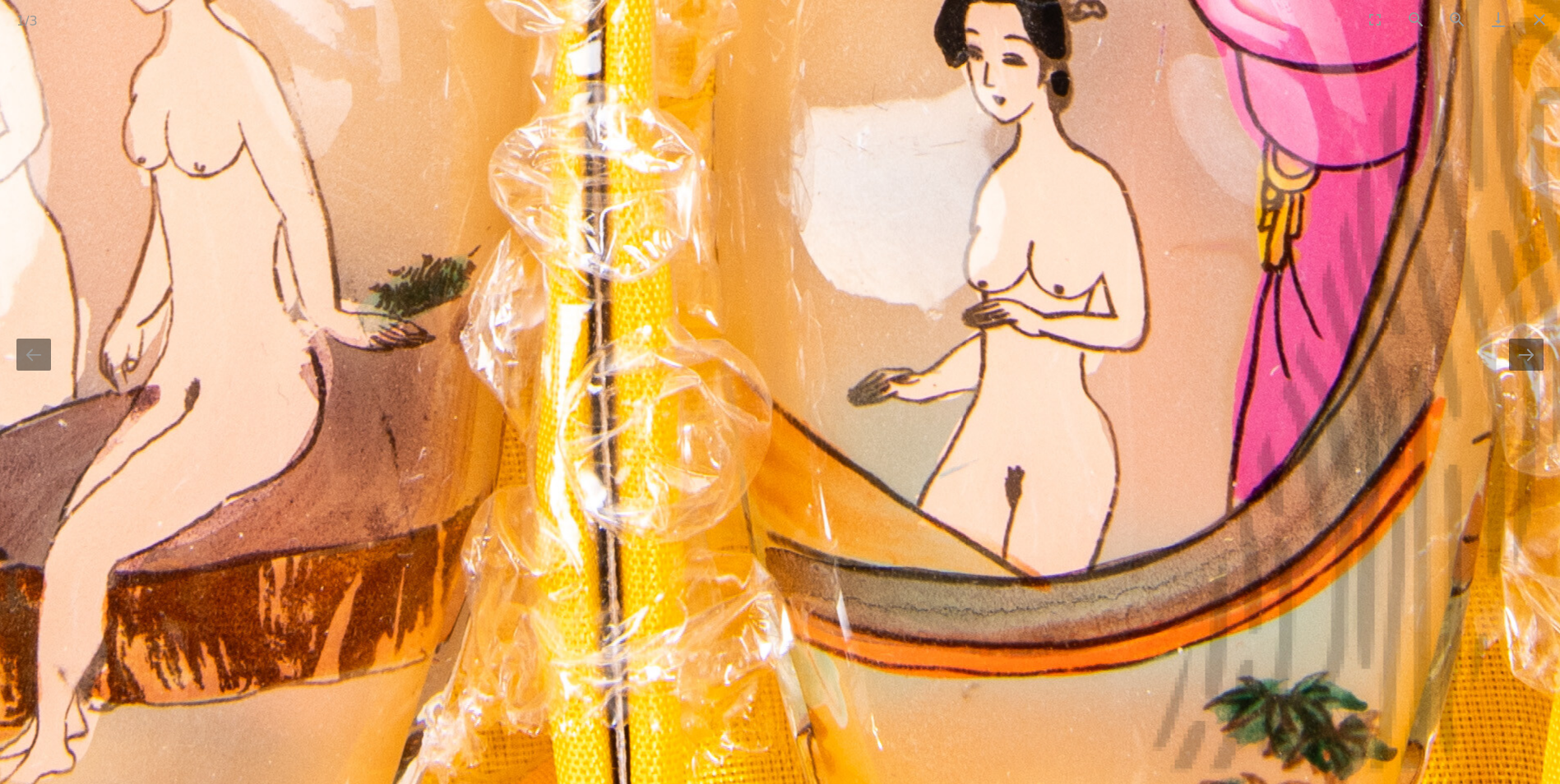
drag, startPoint x: 1015, startPoint y: 221, endPoint x: 317, endPoint y: 422, distance: 726.4
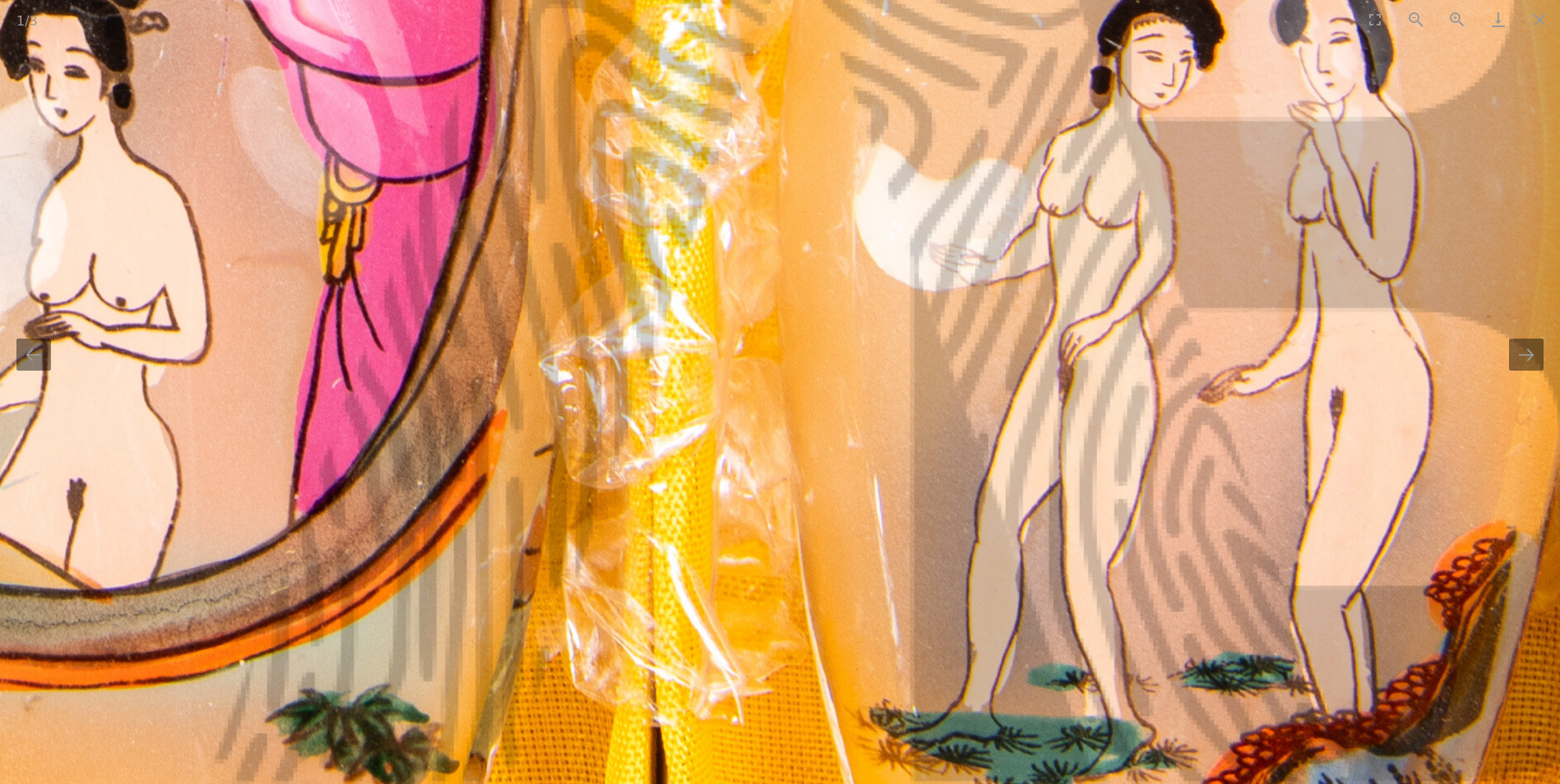
drag, startPoint x: 1281, startPoint y: 420, endPoint x: 531, endPoint y: 411, distance: 750.1
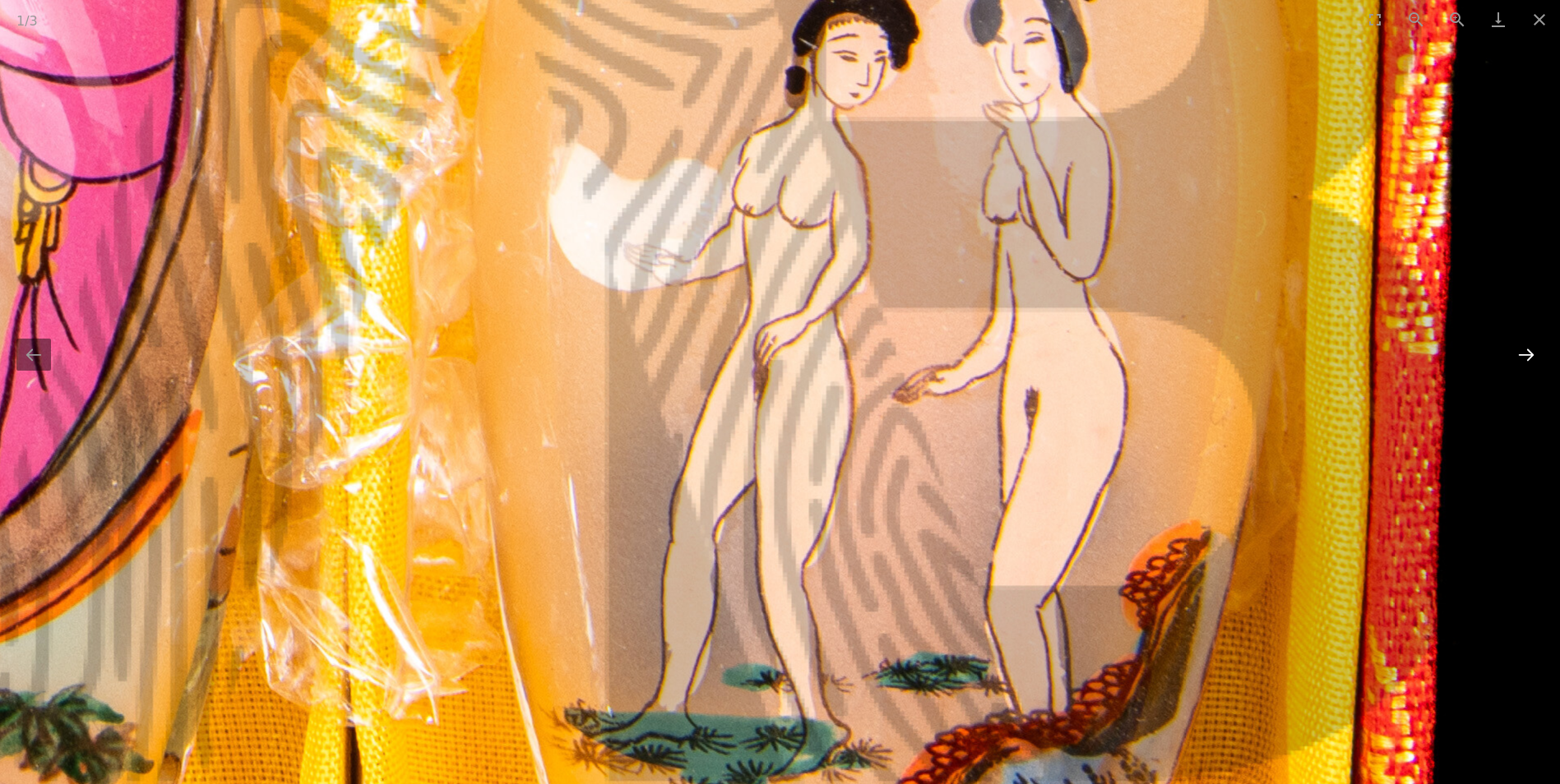
click at [1528, 360] on button "Next slide" at bounding box center [1526, 355] width 35 height 32
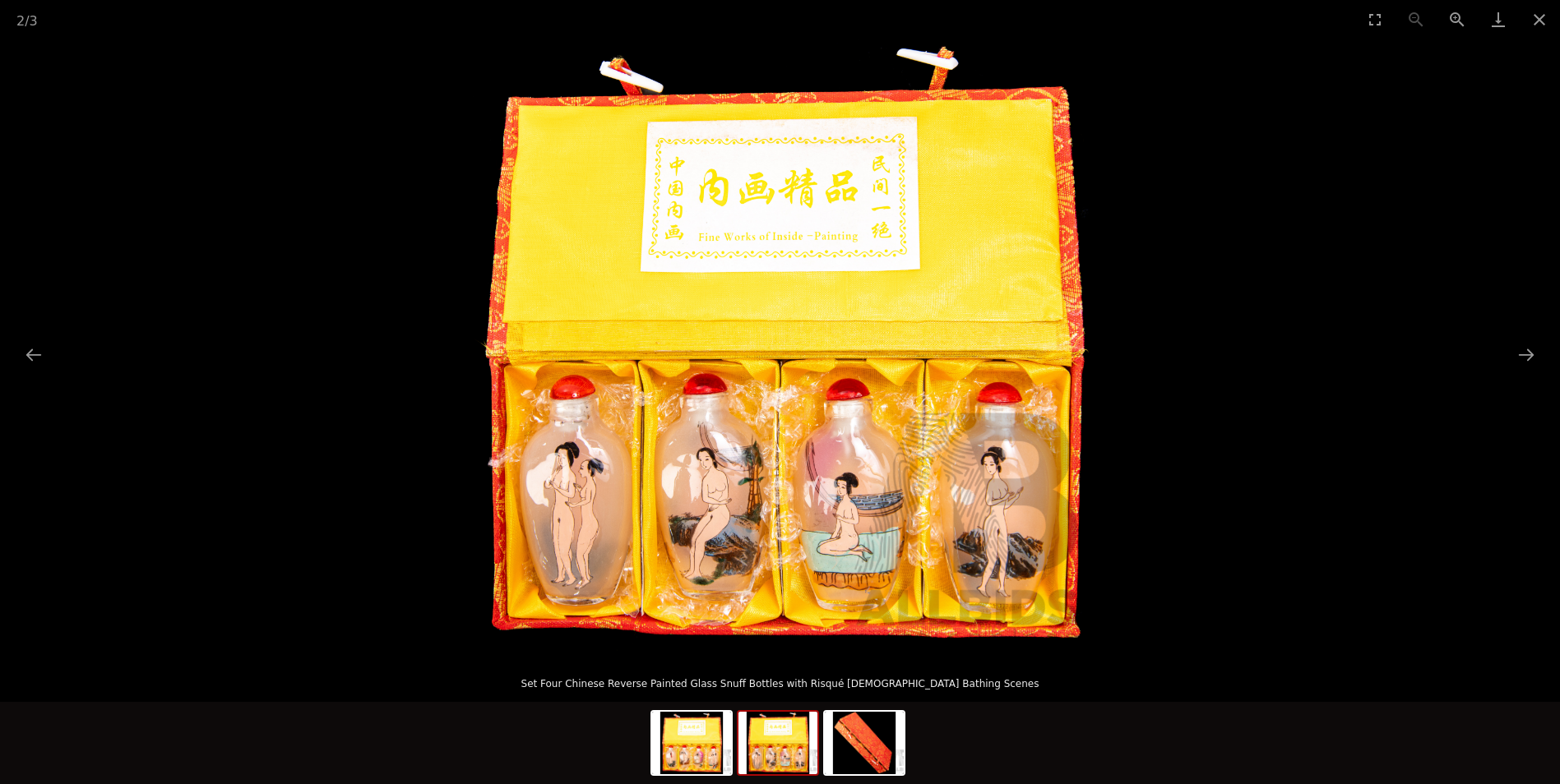
click at [766, 489] on img at bounding box center [780, 346] width 617 height 617
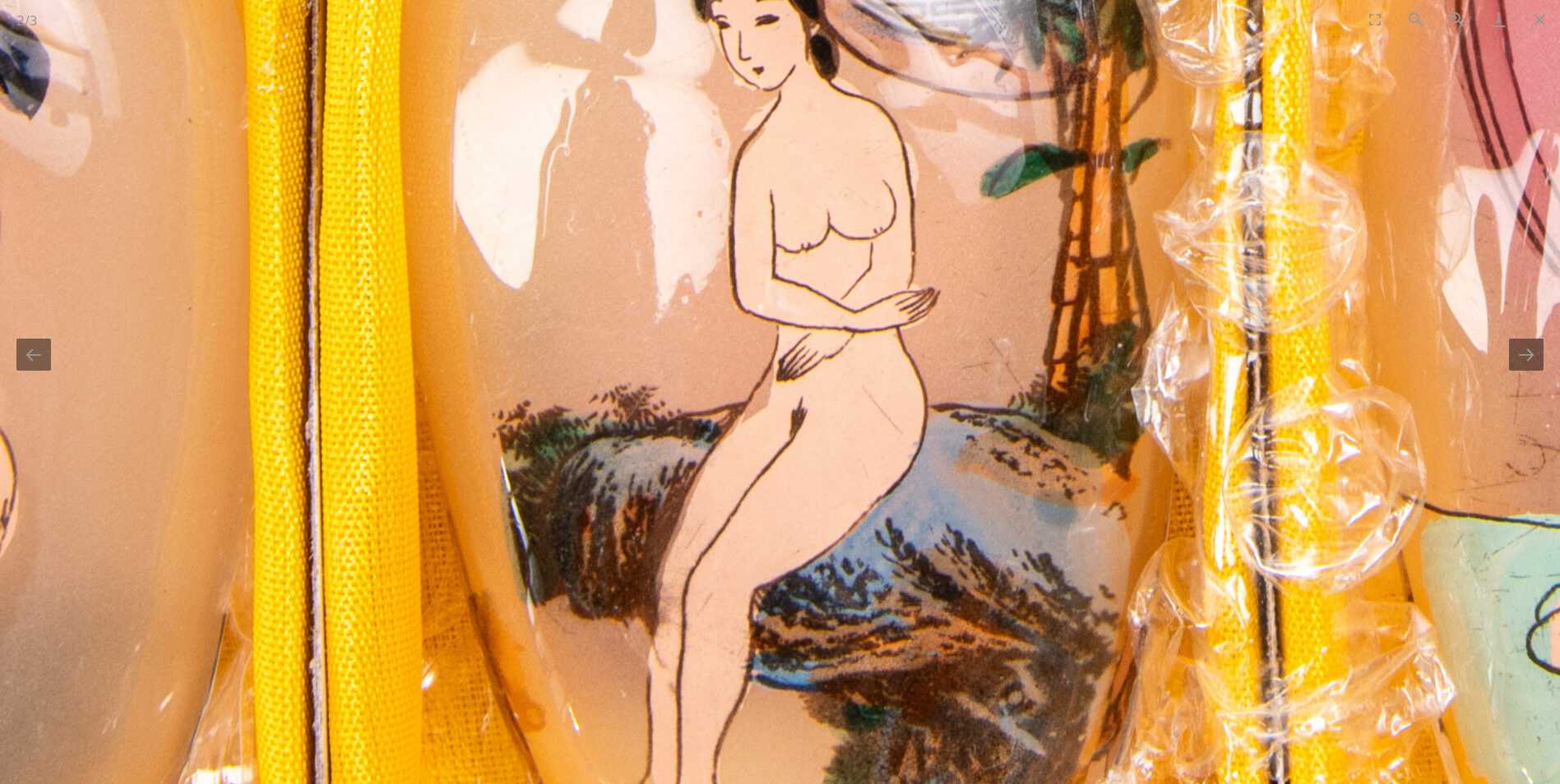
drag, startPoint x: 411, startPoint y: 488, endPoint x: 828, endPoint y: 83, distance: 581.3
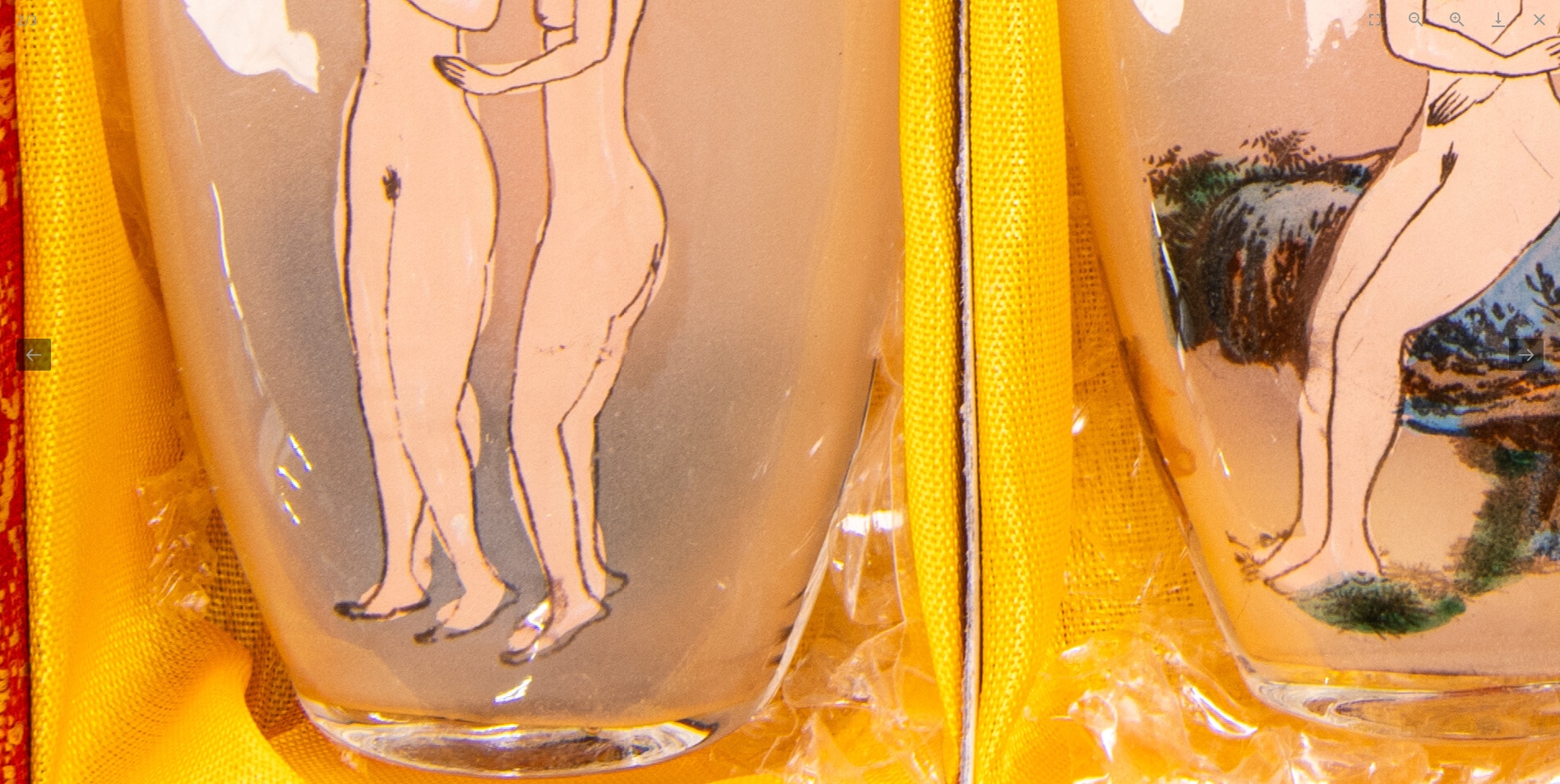
drag, startPoint x: 603, startPoint y: 325, endPoint x: 951, endPoint y: 327, distance: 348.0
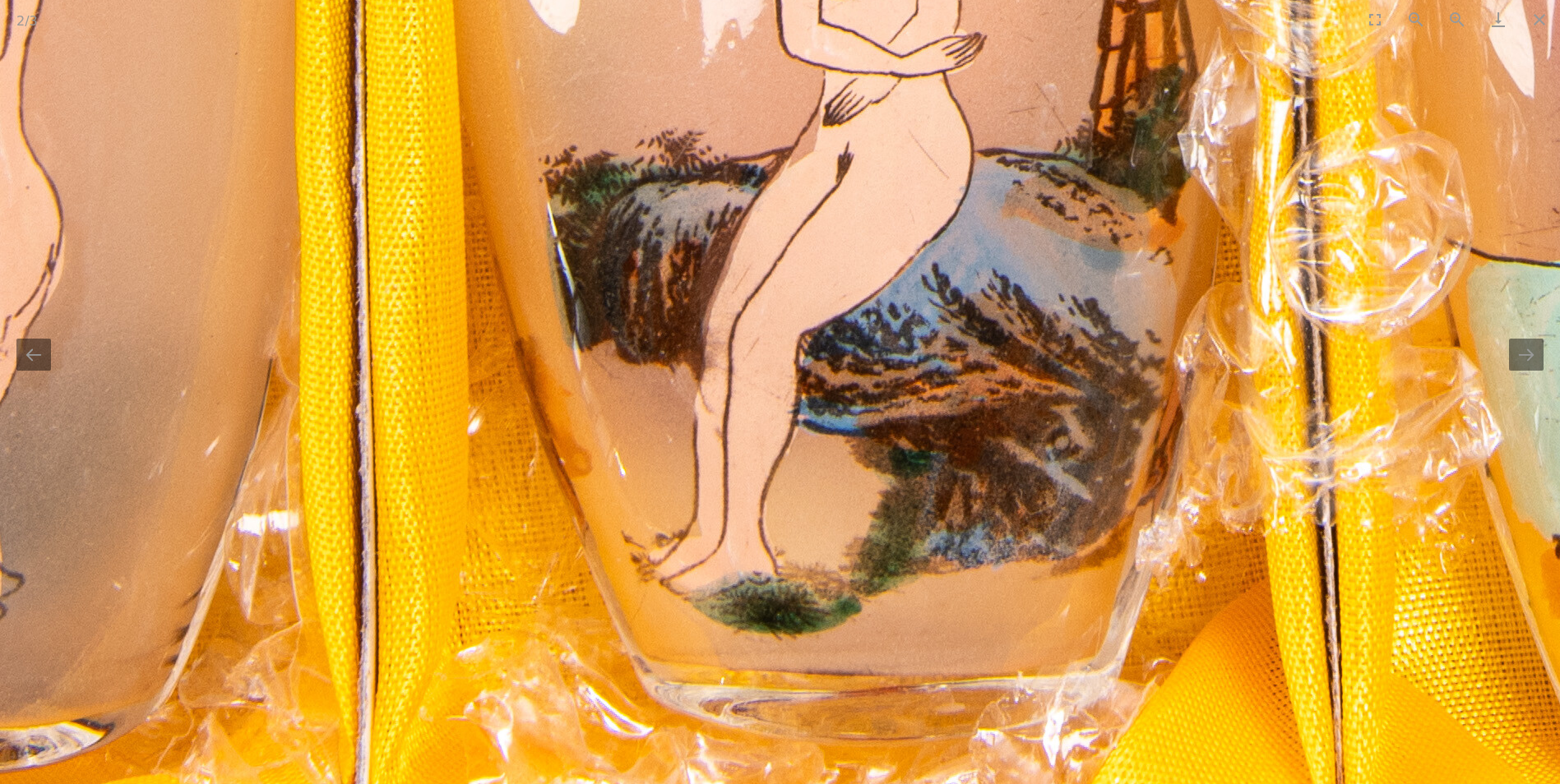
drag, startPoint x: 1189, startPoint y: 330, endPoint x: 422, endPoint y: 330, distance: 767.0
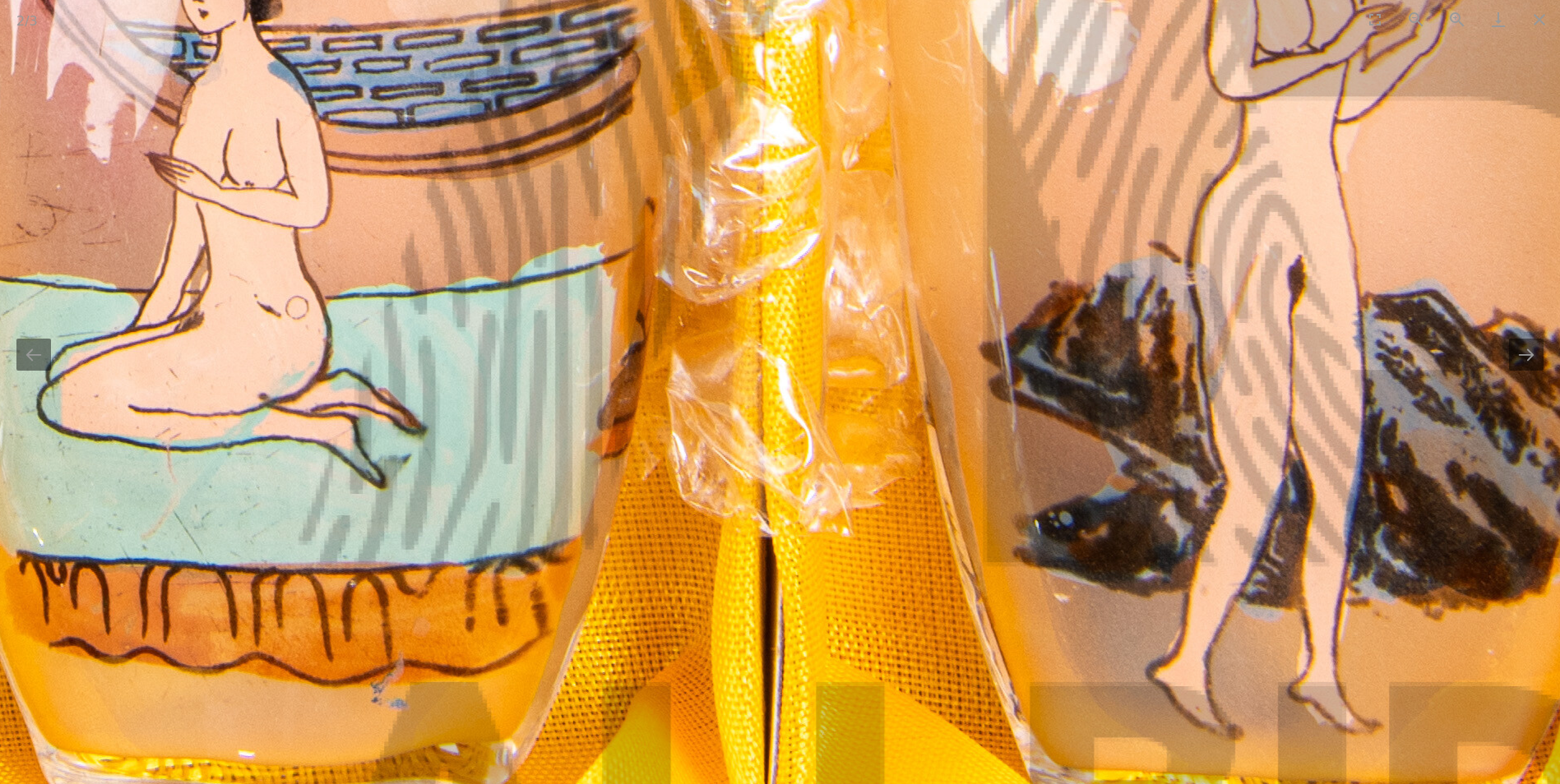
drag, startPoint x: 934, startPoint y: 328, endPoint x: 135, endPoint y: 344, distance: 799.2
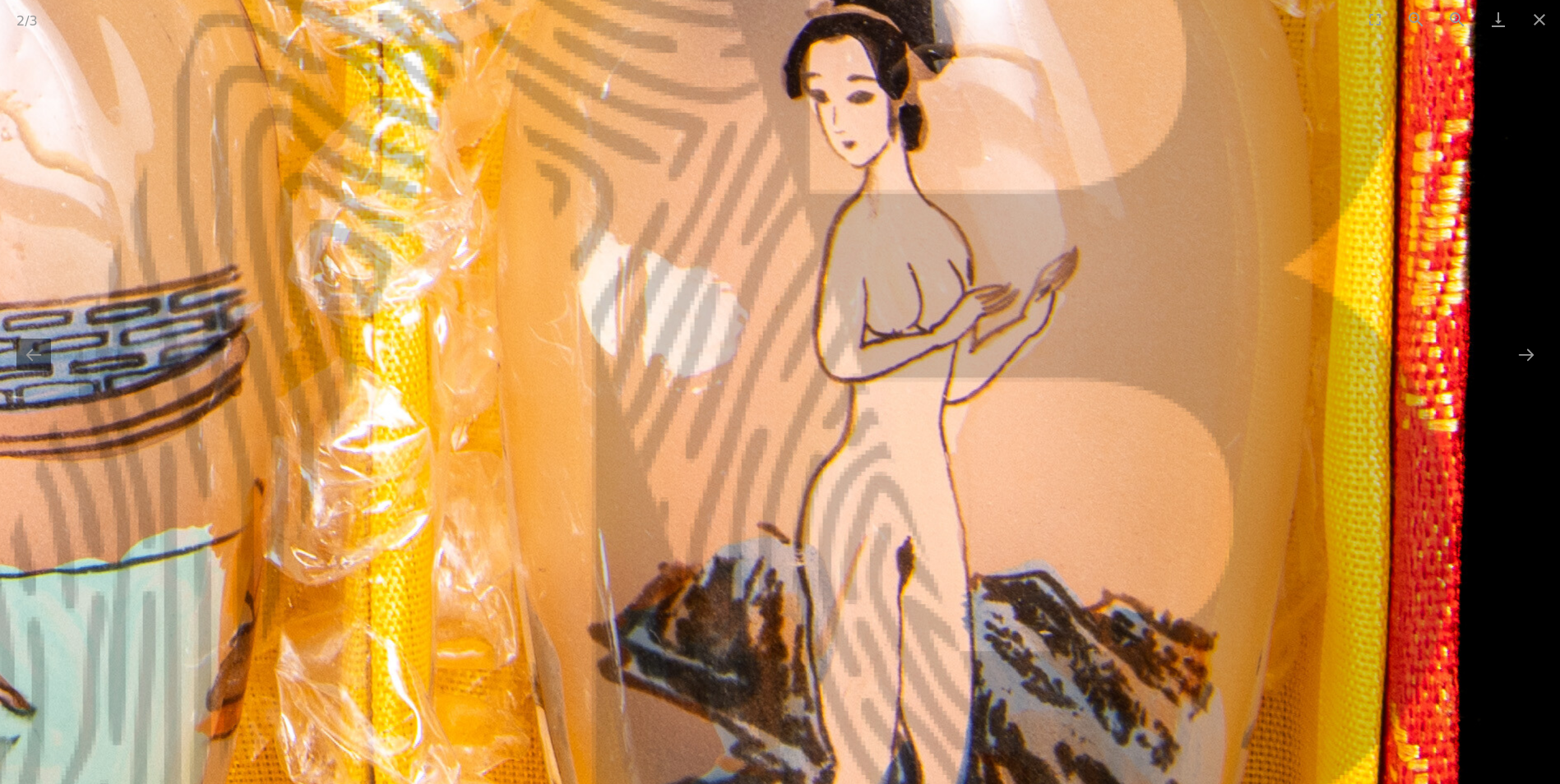
drag, startPoint x: 1069, startPoint y: 346, endPoint x: 894, endPoint y: 627, distance: 331.0
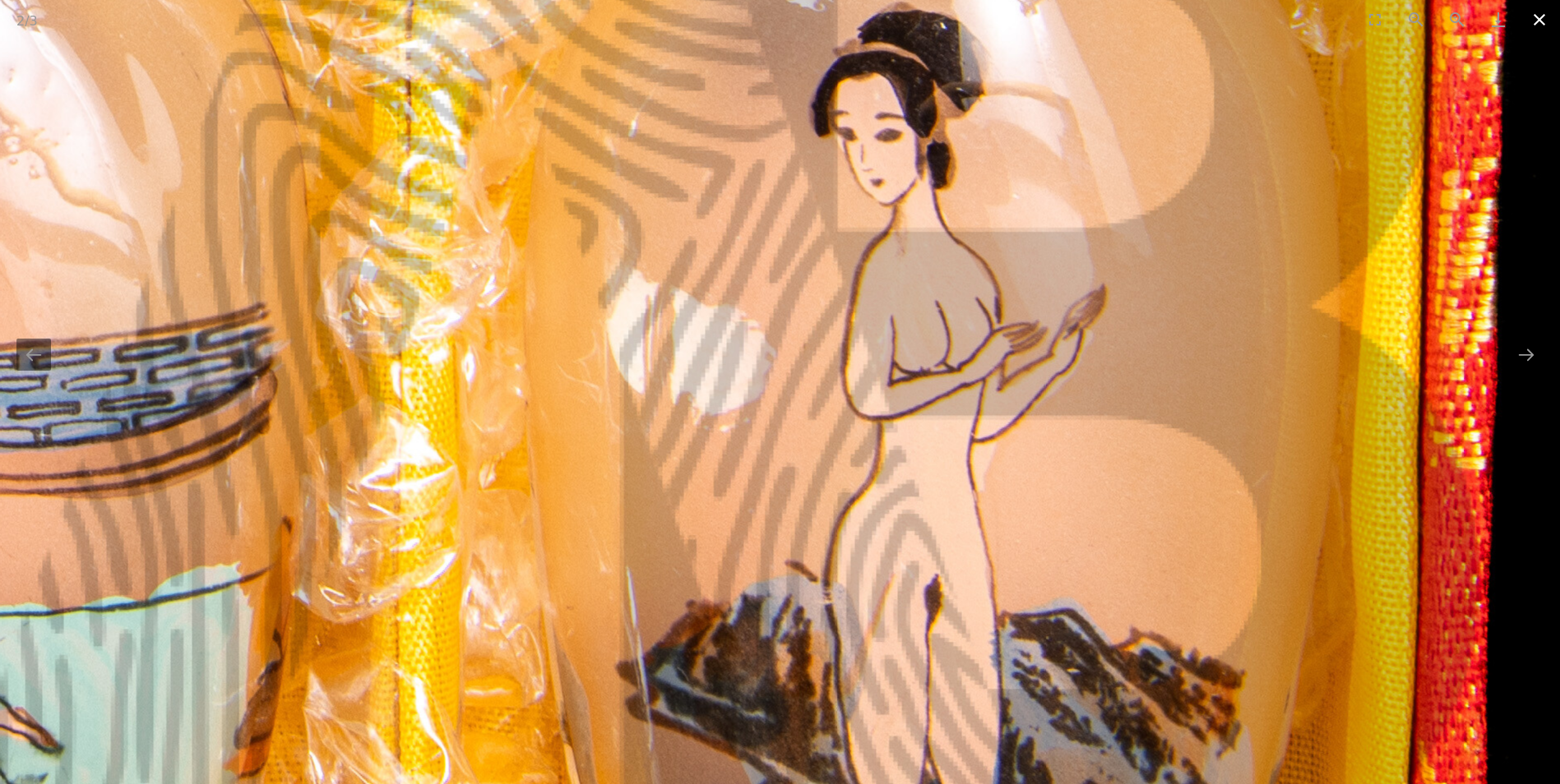
click at [1541, 20] on button "Close gallery" at bounding box center [1540, 19] width 41 height 38
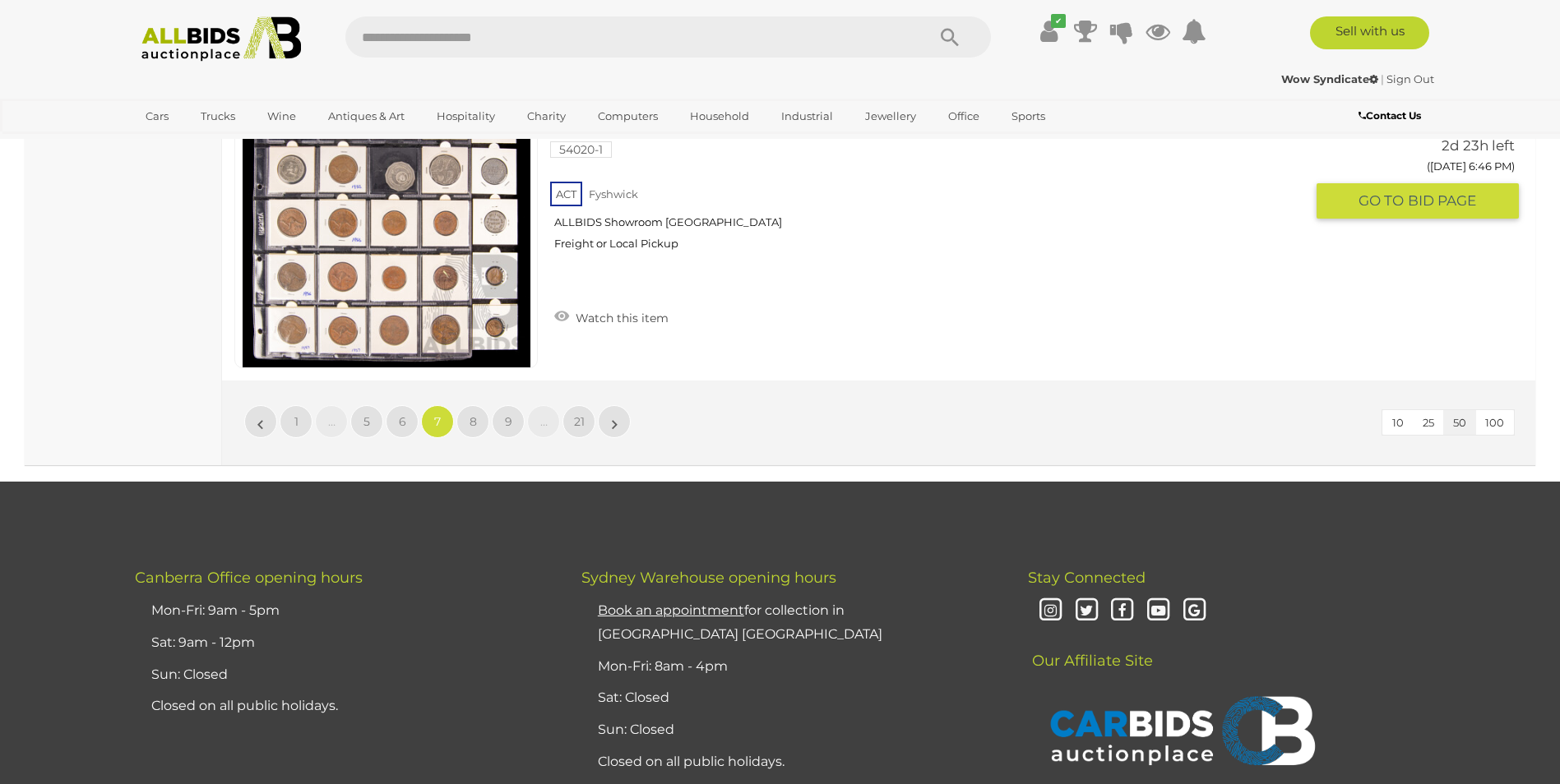
scroll to position [16070, 0]
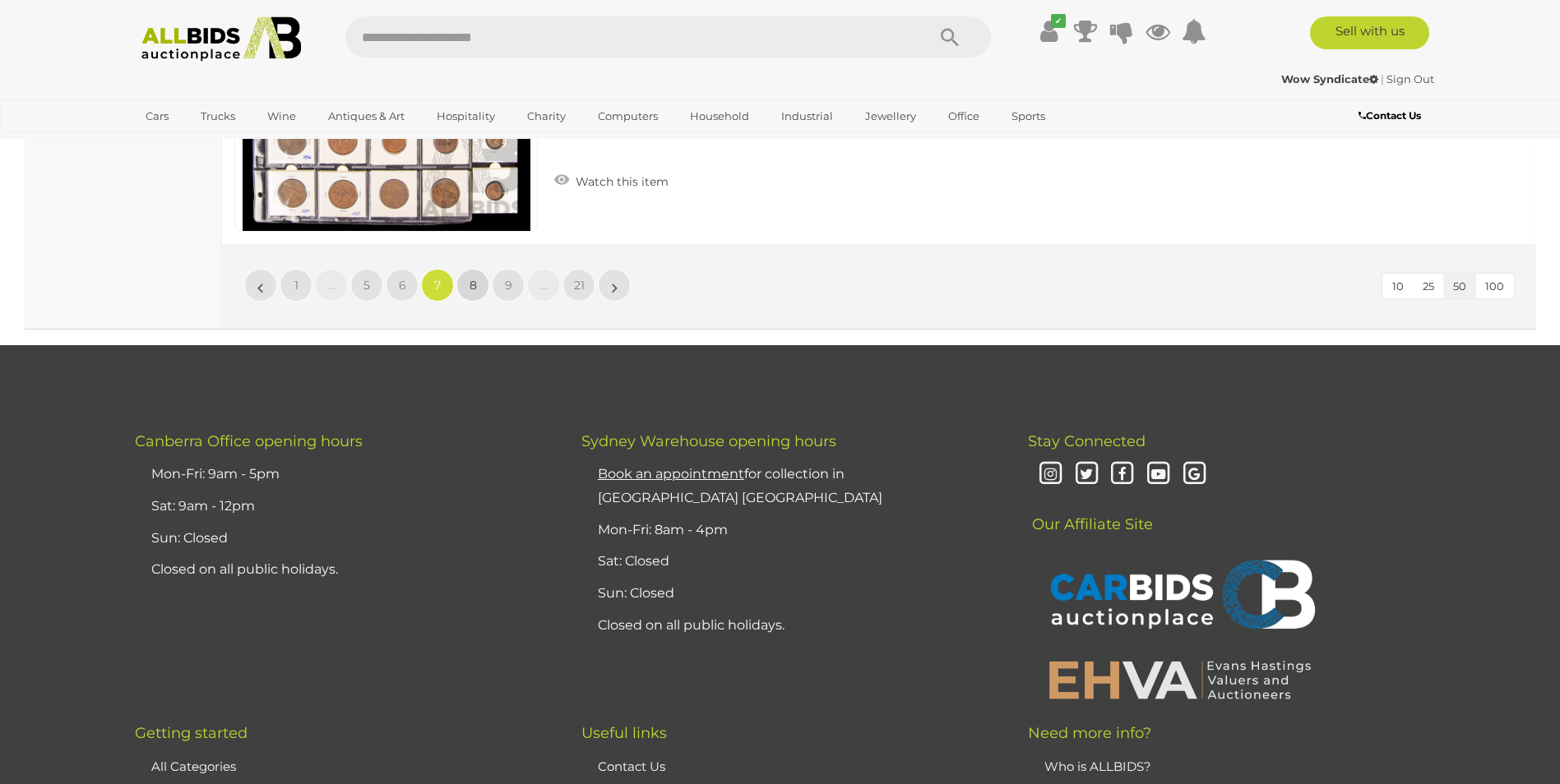
click at [475, 285] on span "8" at bounding box center [473, 285] width 7 height 15
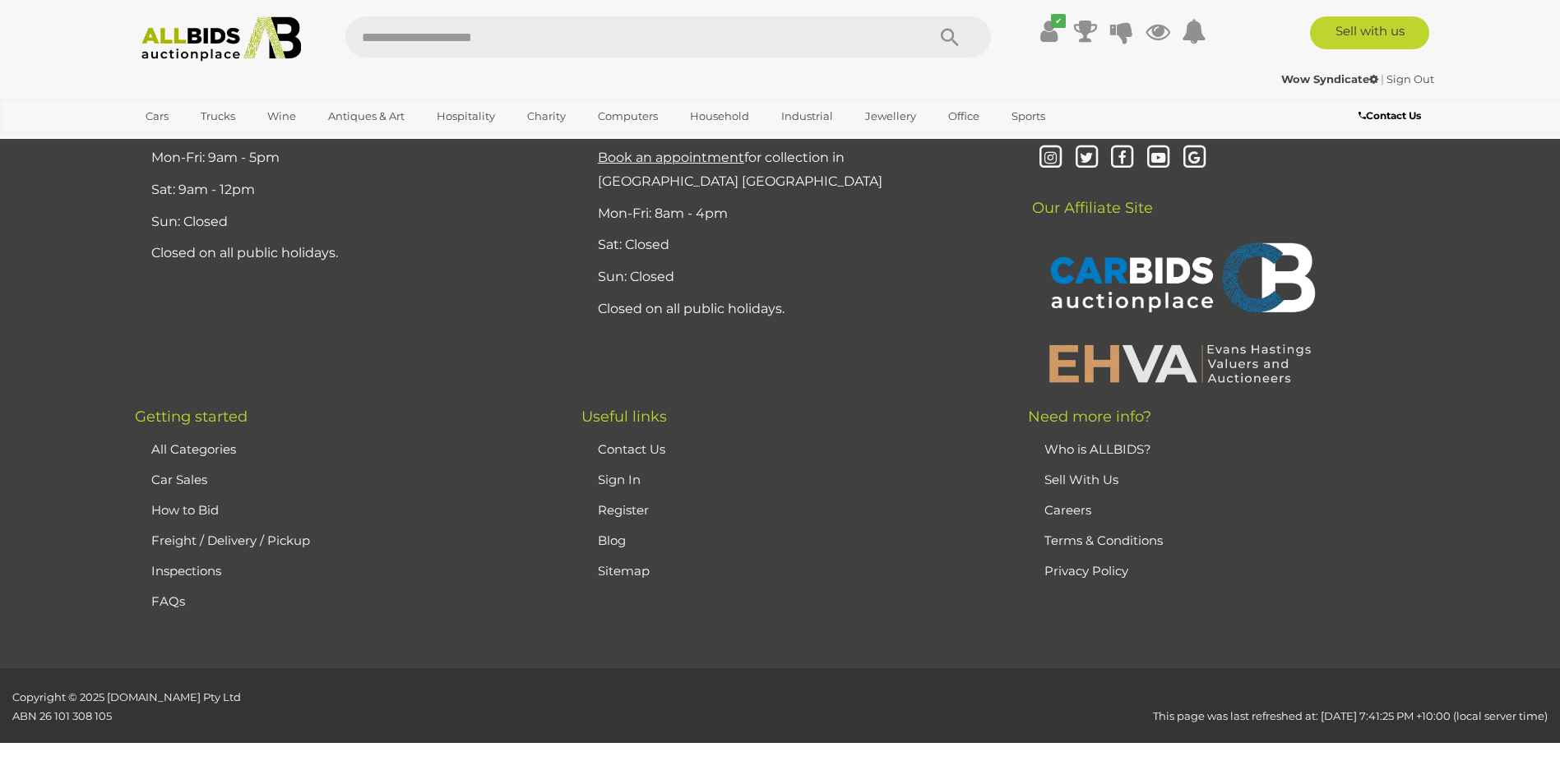
scroll to position [320, 0]
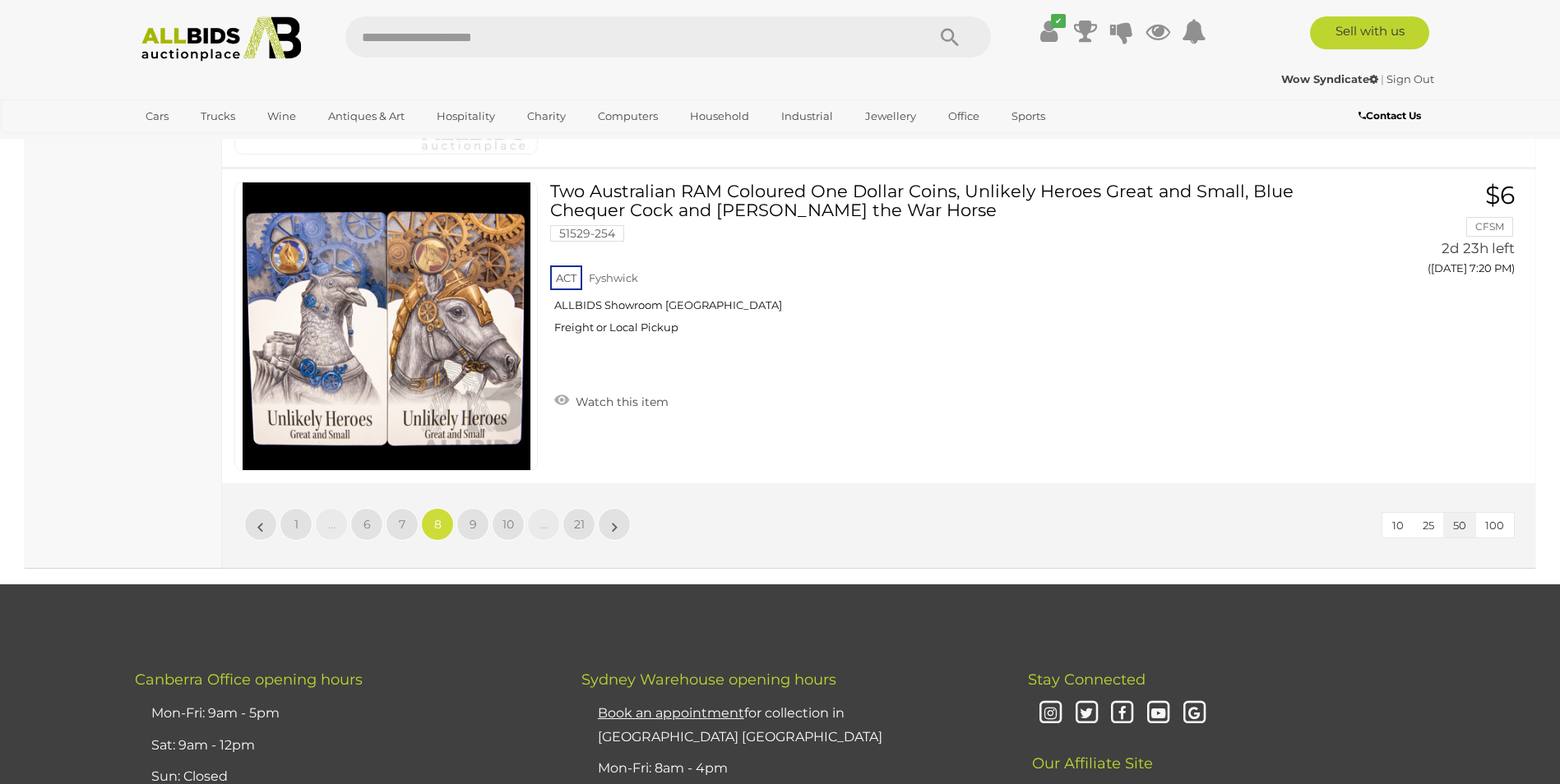
scroll to position [15862, 0]
